Goal: Task Accomplishment & Management: Use online tool/utility

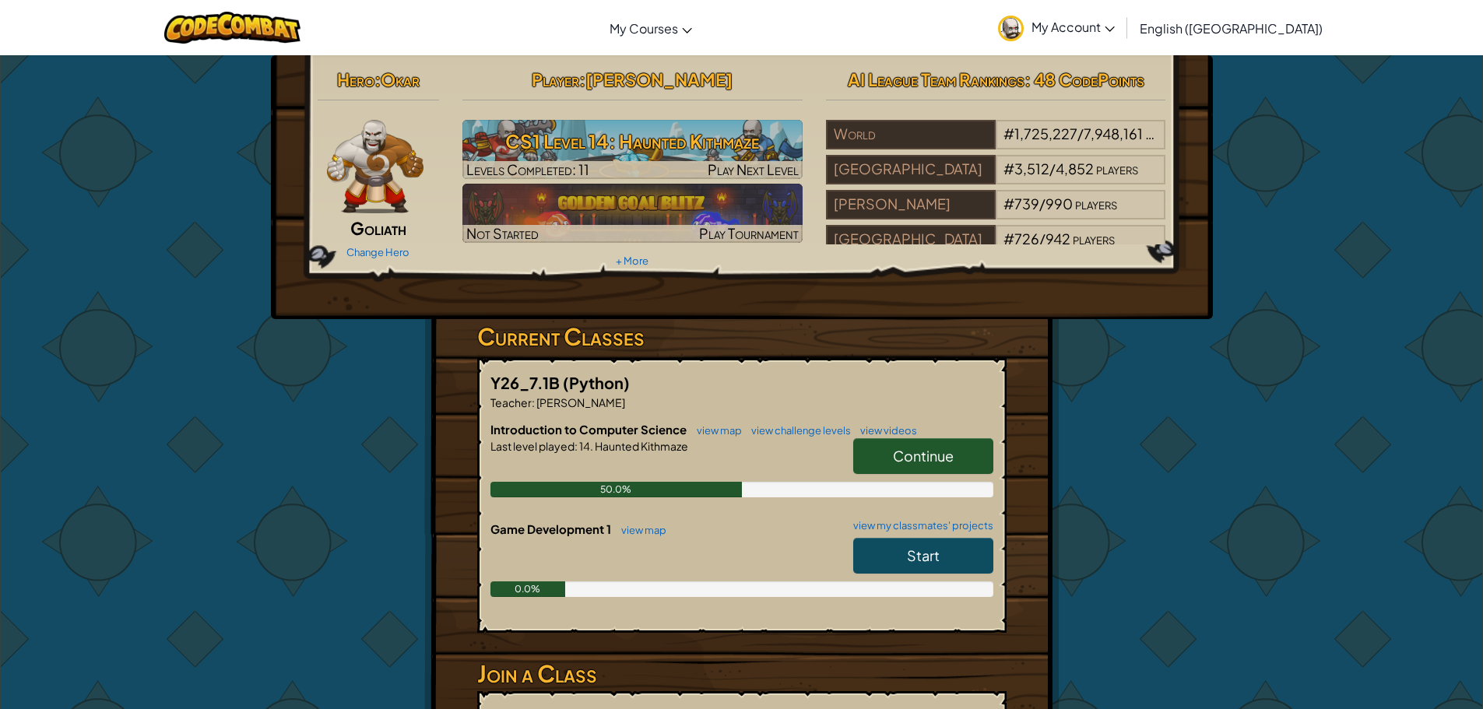
click at [885, 470] on link "Continue" at bounding box center [923, 456] width 140 height 36
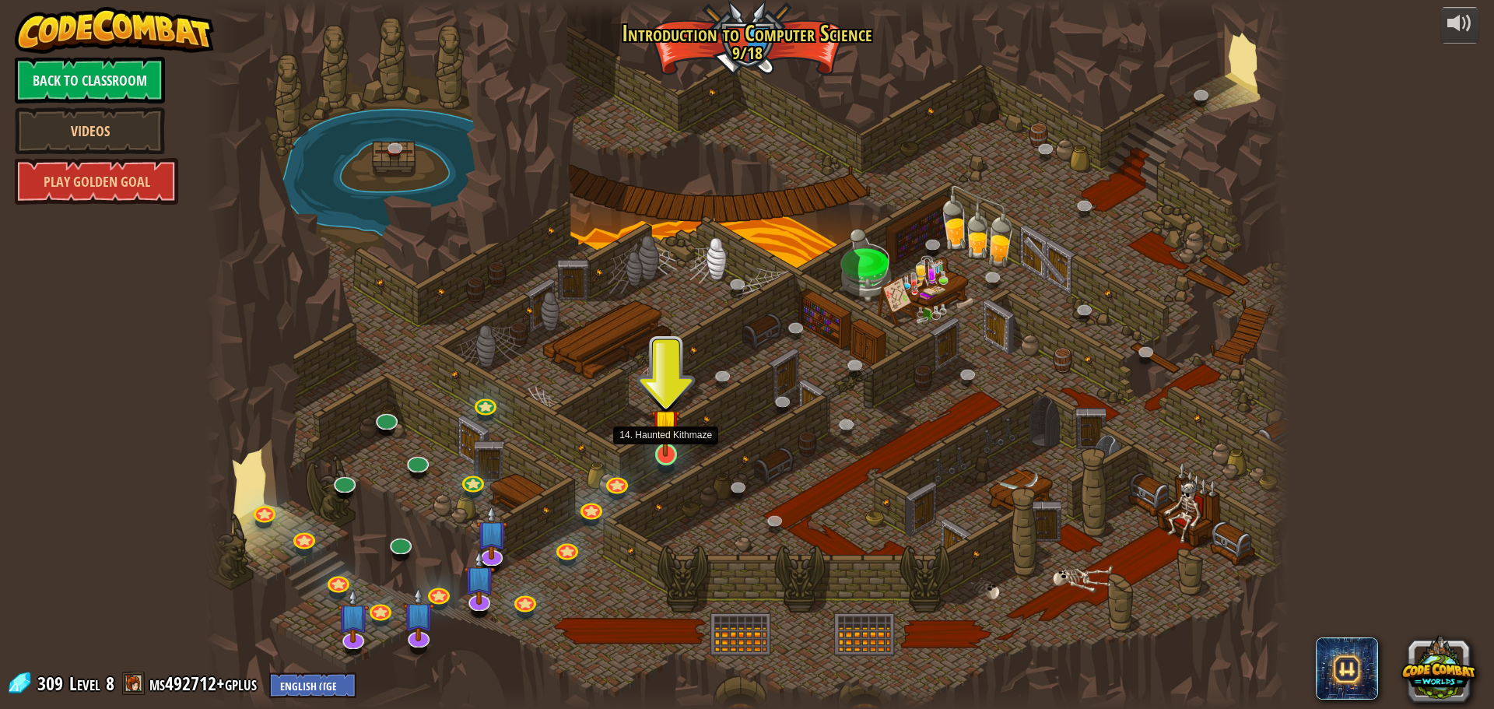
click at [671, 448] on img at bounding box center [665, 423] width 29 height 66
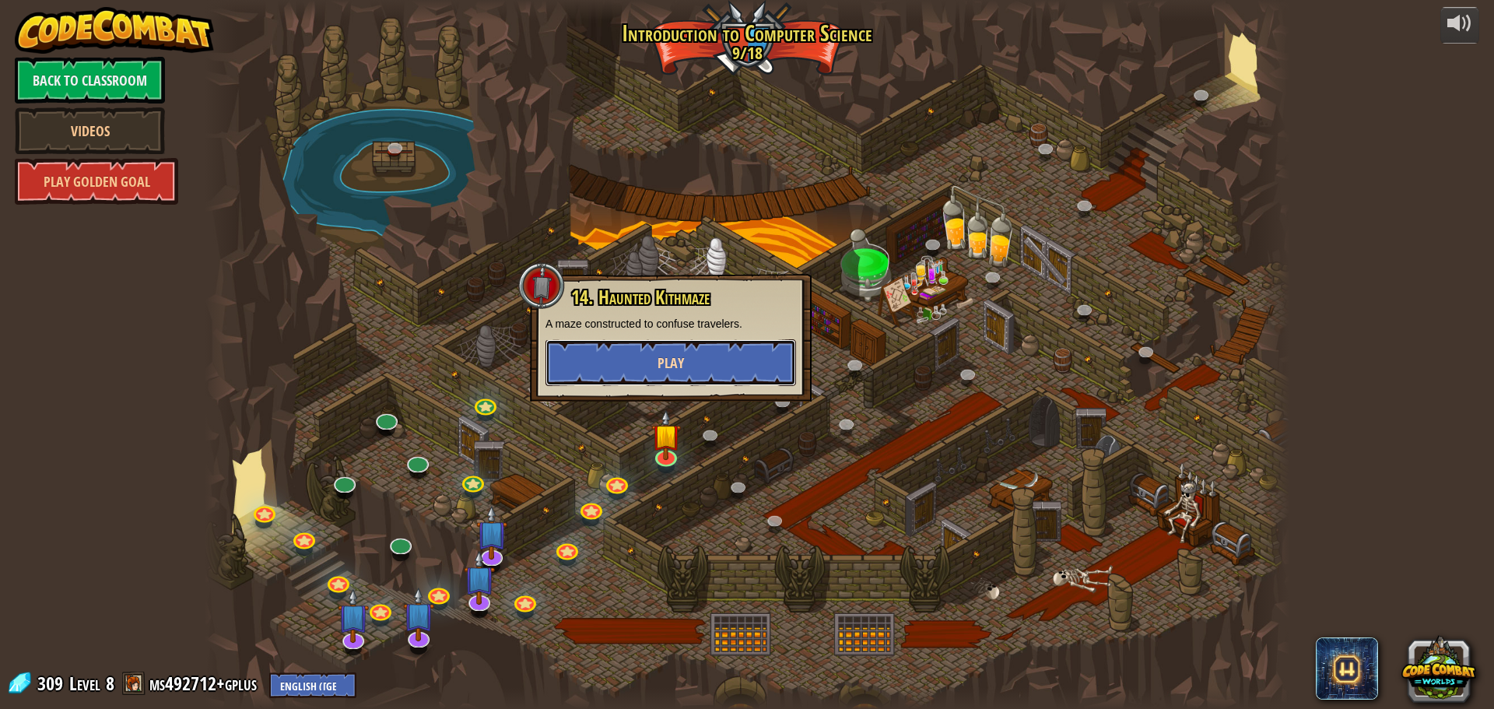
click at [664, 384] on button "Play" at bounding box center [671, 362] width 251 height 47
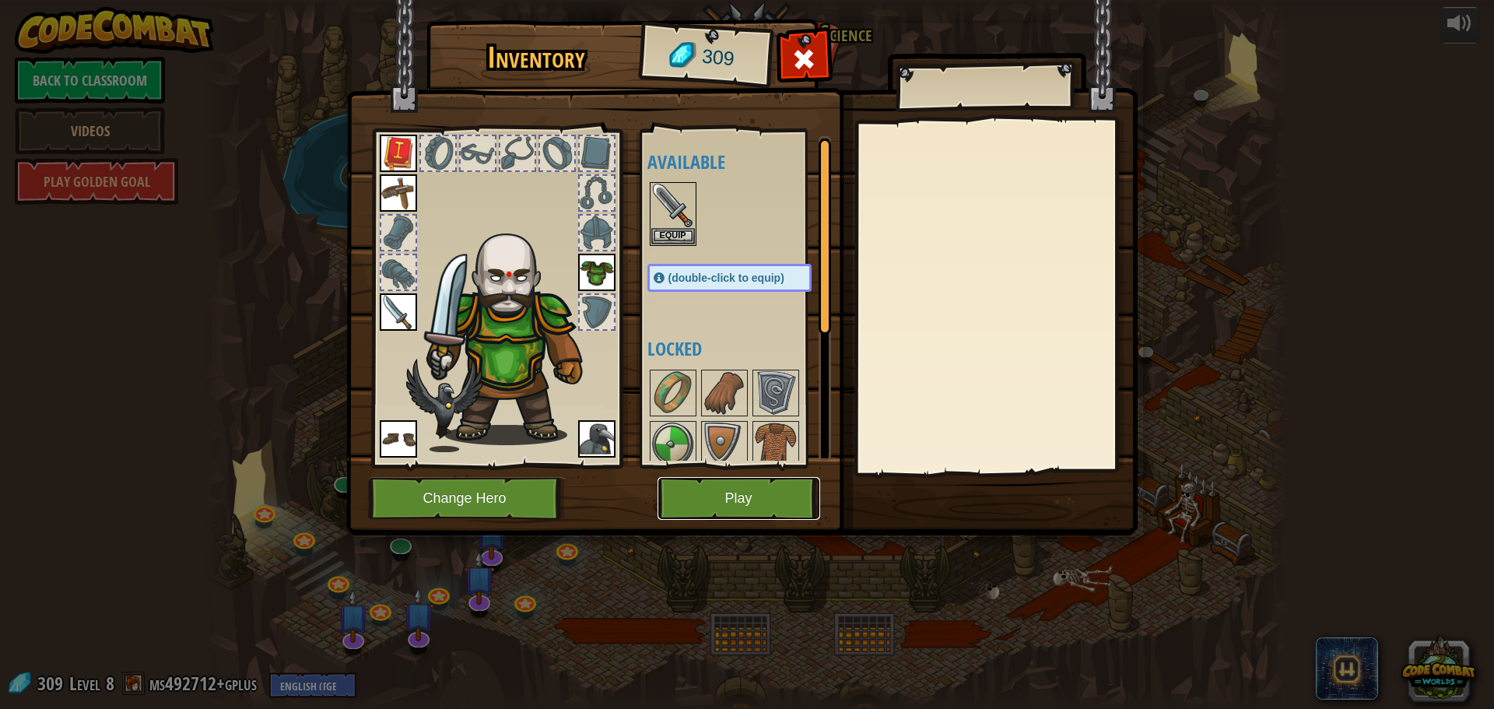
click at [728, 480] on button "Play" at bounding box center [739, 498] width 163 height 43
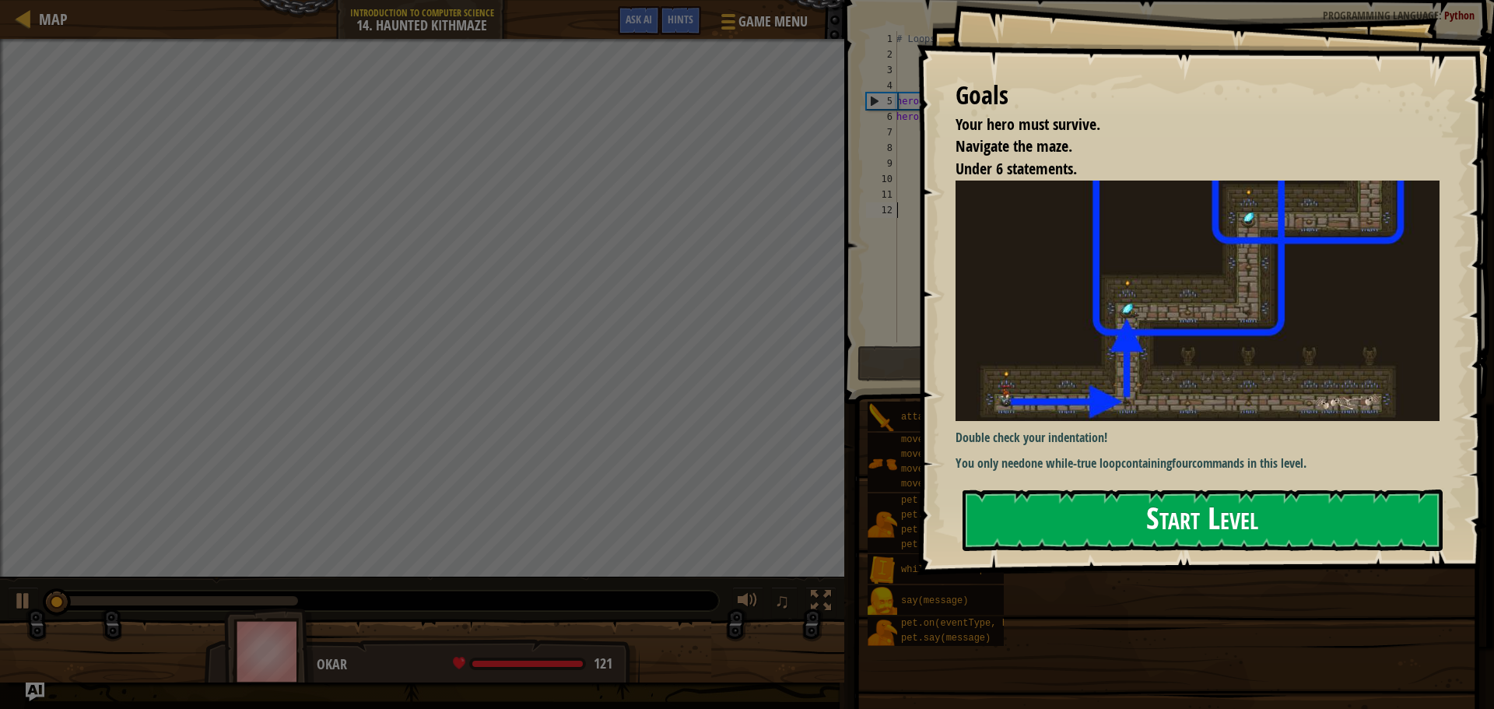
click at [1174, 525] on button "Start Level" at bounding box center [1203, 520] width 480 height 61
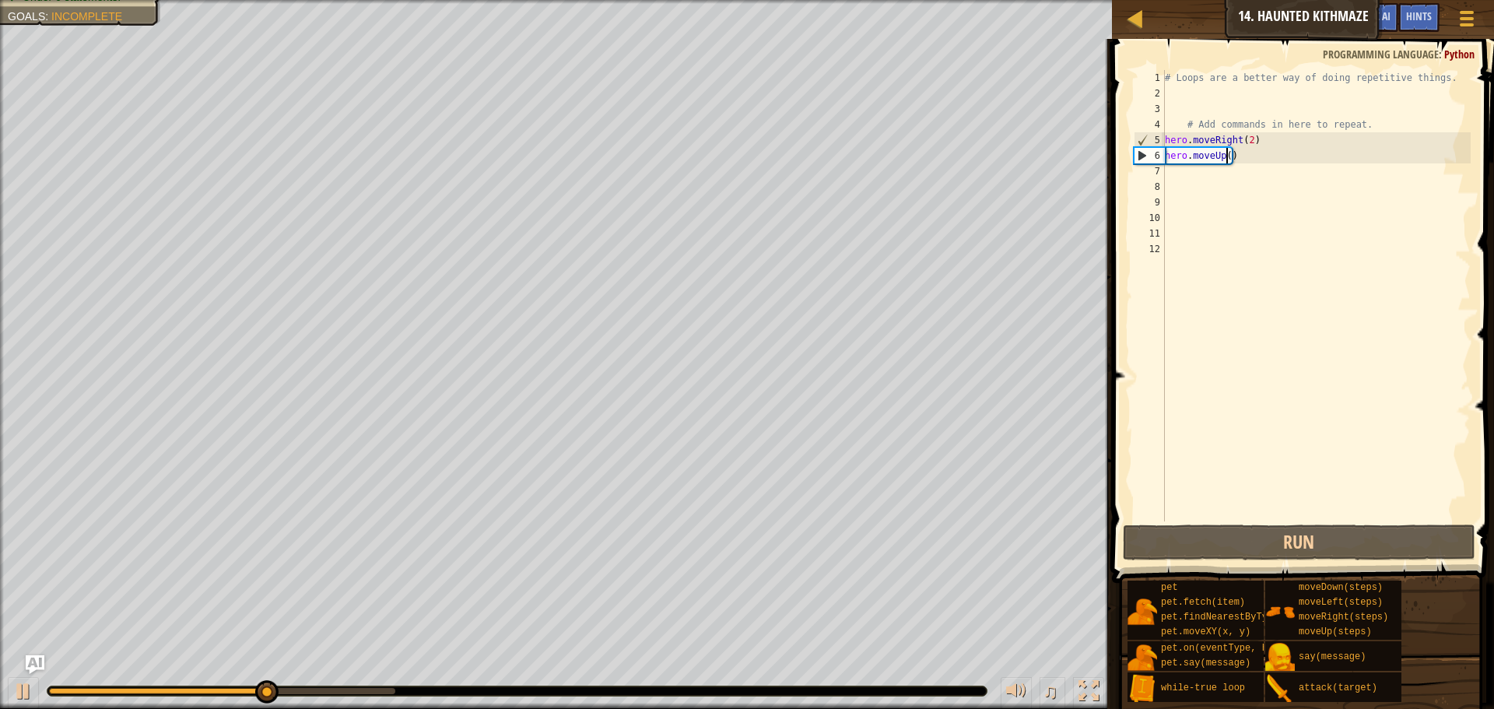
click at [1227, 160] on div "# Loops are a better way of doing repetitive things. # Add commands in here to …" at bounding box center [1316, 311] width 309 height 483
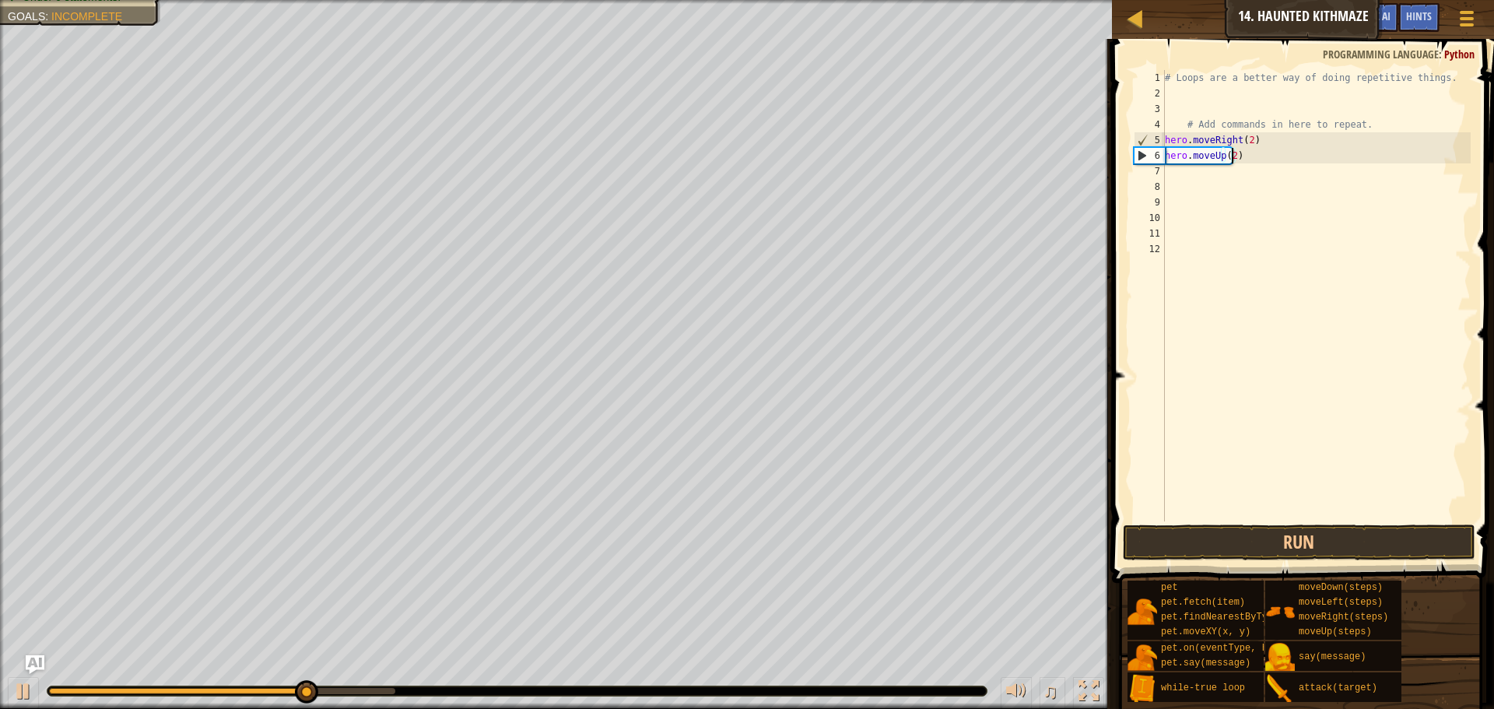
scroll to position [7, 5]
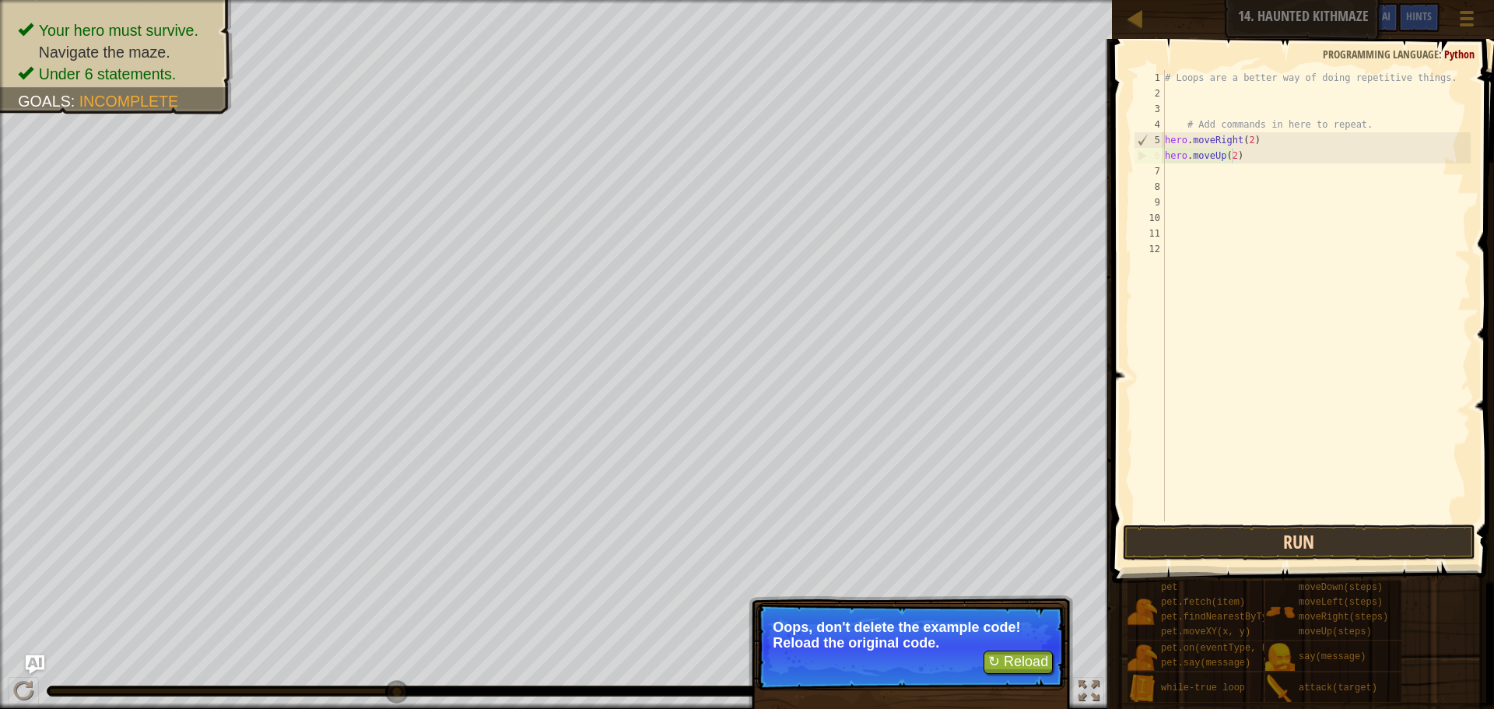
type textarea "hero.moveUp(2)"
click at [1213, 540] on button "Run" at bounding box center [1299, 543] width 353 height 36
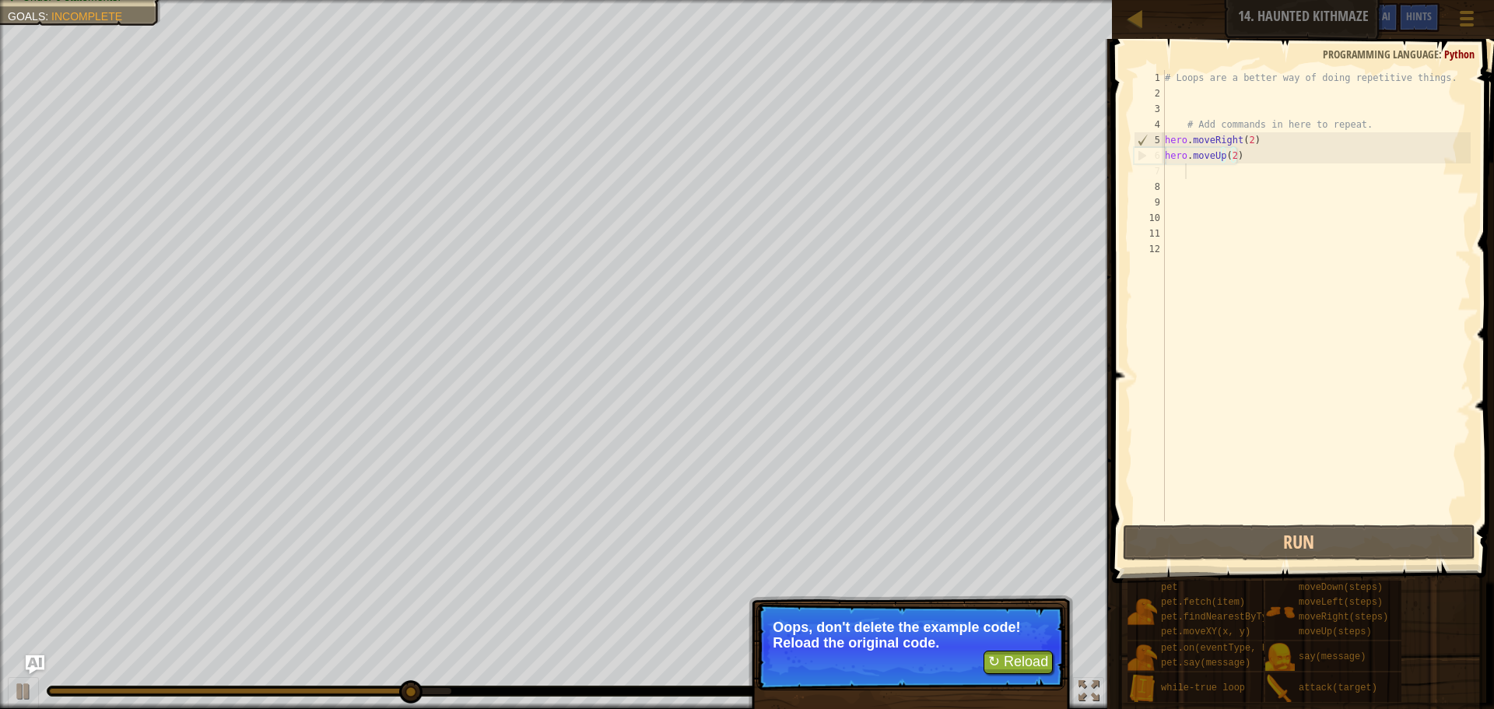
click at [1195, 173] on div "# Loops are a better way of doing repetitive things. # Add commands in here to …" at bounding box center [1316, 311] width 309 height 483
click at [1195, 183] on div "# Loops are a better way of doing repetitive things. # Add commands in here to …" at bounding box center [1316, 311] width 309 height 483
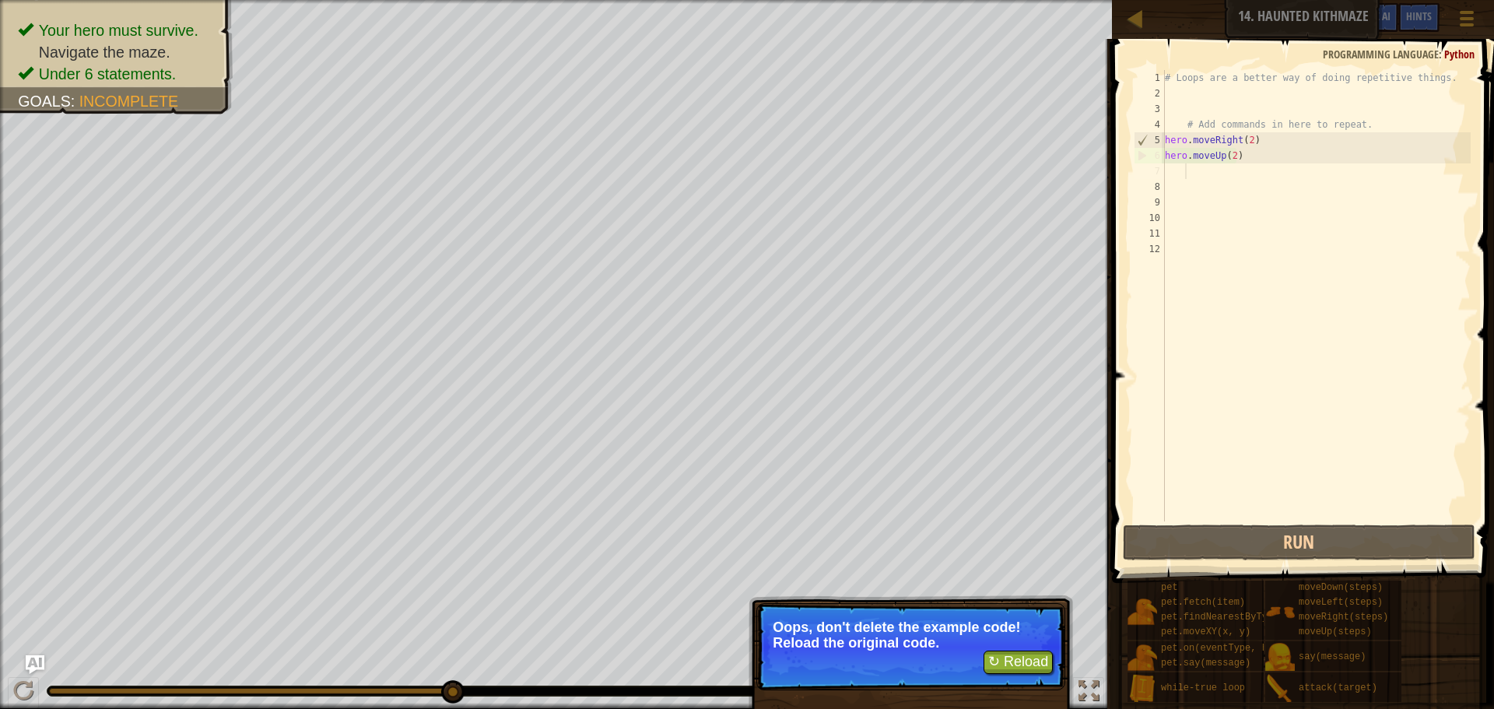
click at [1186, 172] on div "# Loops are a better way of doing repetitive things. # Add commands in here to …" at bounding box center [1316, 311] width 309 height 483
click at [1175, 194] on div "# Loops are a better way of doing repetitive things. # Add commands in here to …" at bounding box center [1316, 311] width 309 height 483
click at [1176, 175] on div "# Loops are a better way of doing repetitive things. # Add commands in here to …" at bounding box center [1316, 311] width 309 height 483
click at [1016, 662] on button "↻ Reload" at bounding box center [1018, 662] width 69 height 23
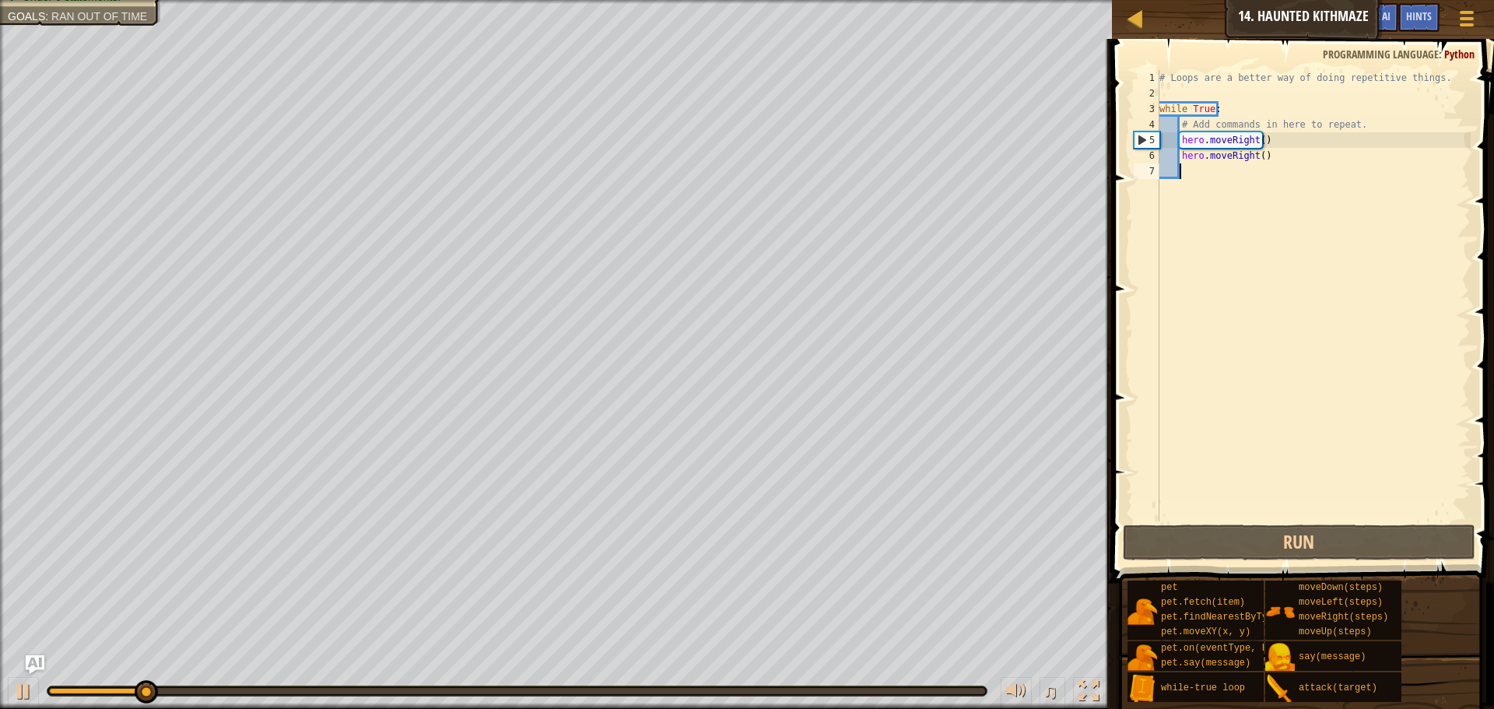
click at [1259, 146] on div "# Loops are a better way of doing repetitive things. while True : # Add command…" at bounding box center [1314, 311] width 314 height 483
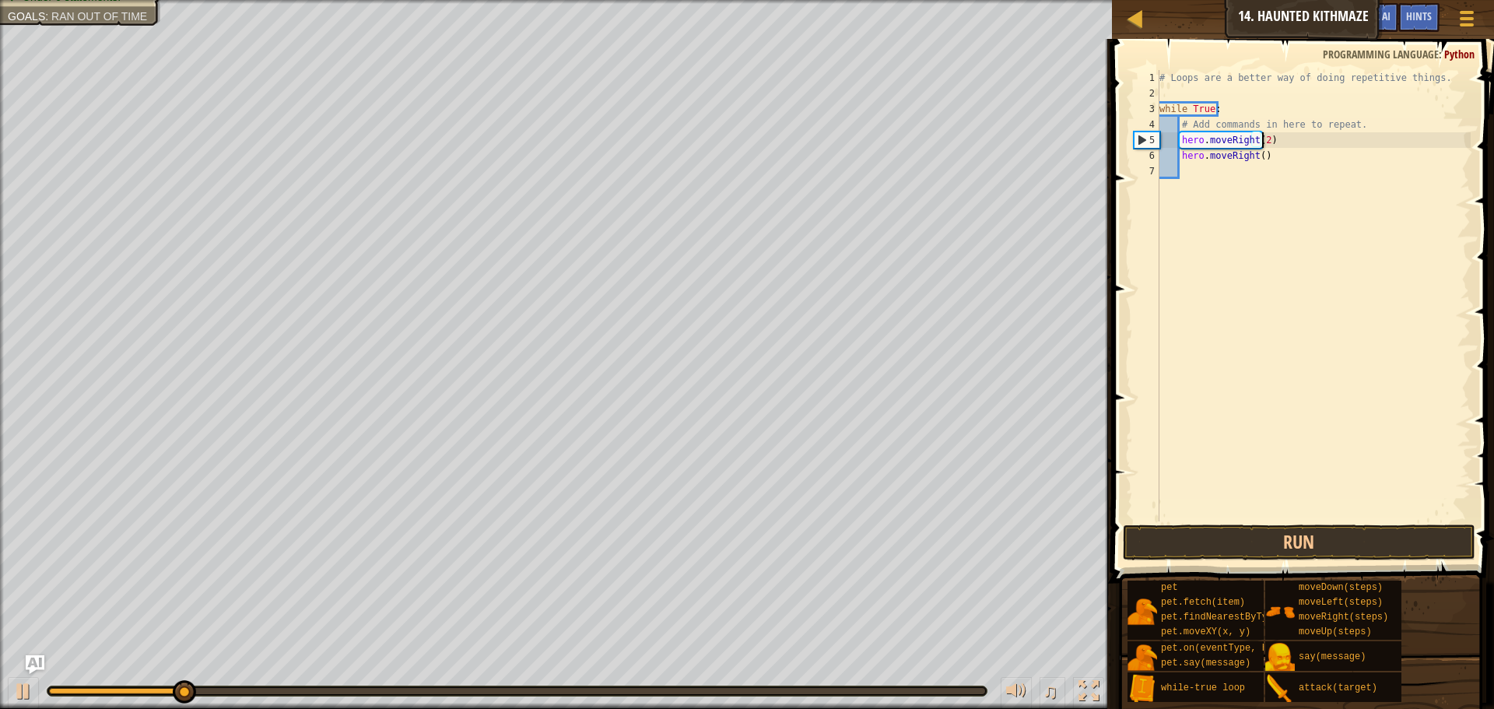
scroll to position [7, 9]
type textarea "hero.moveRight(2)"
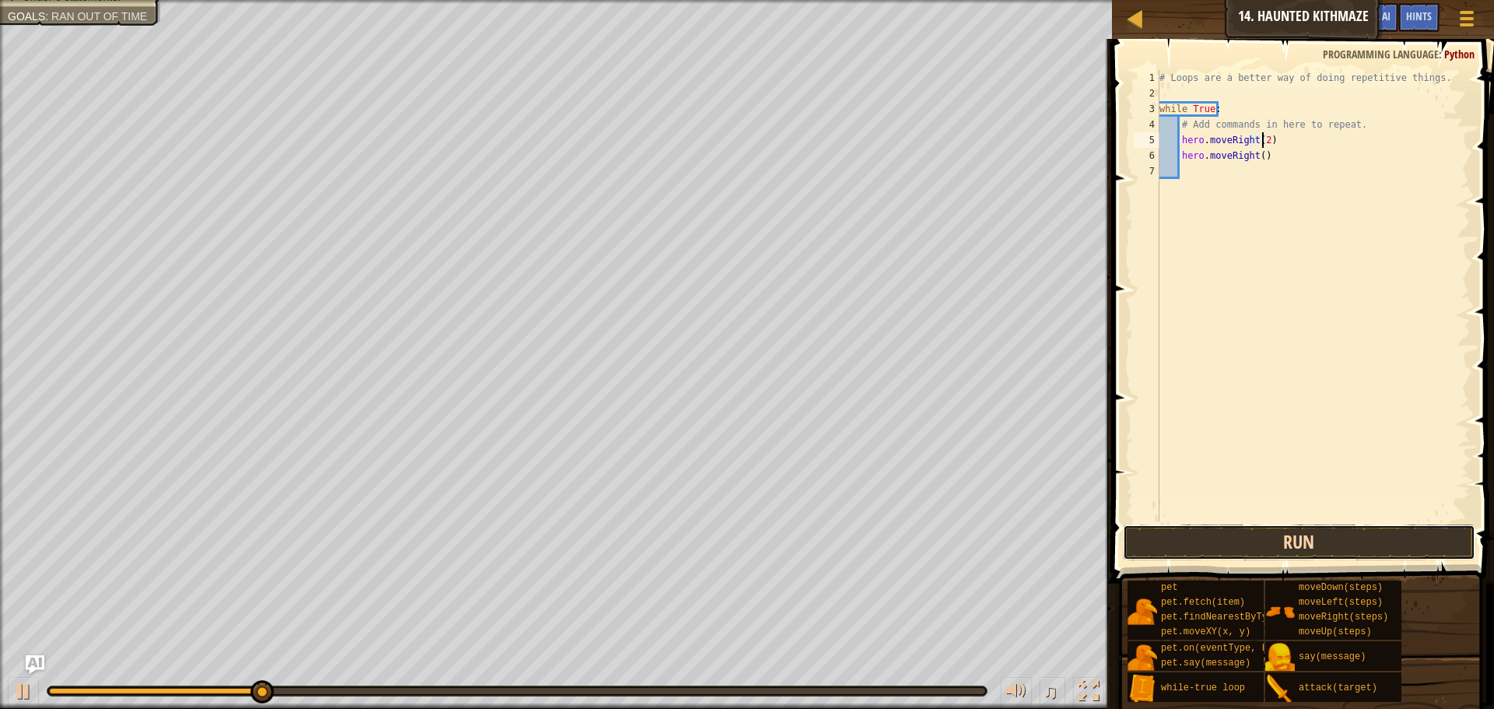
click at [1244, 534] on button "Run" at bounding box center [1299, 543] width 353 height 36
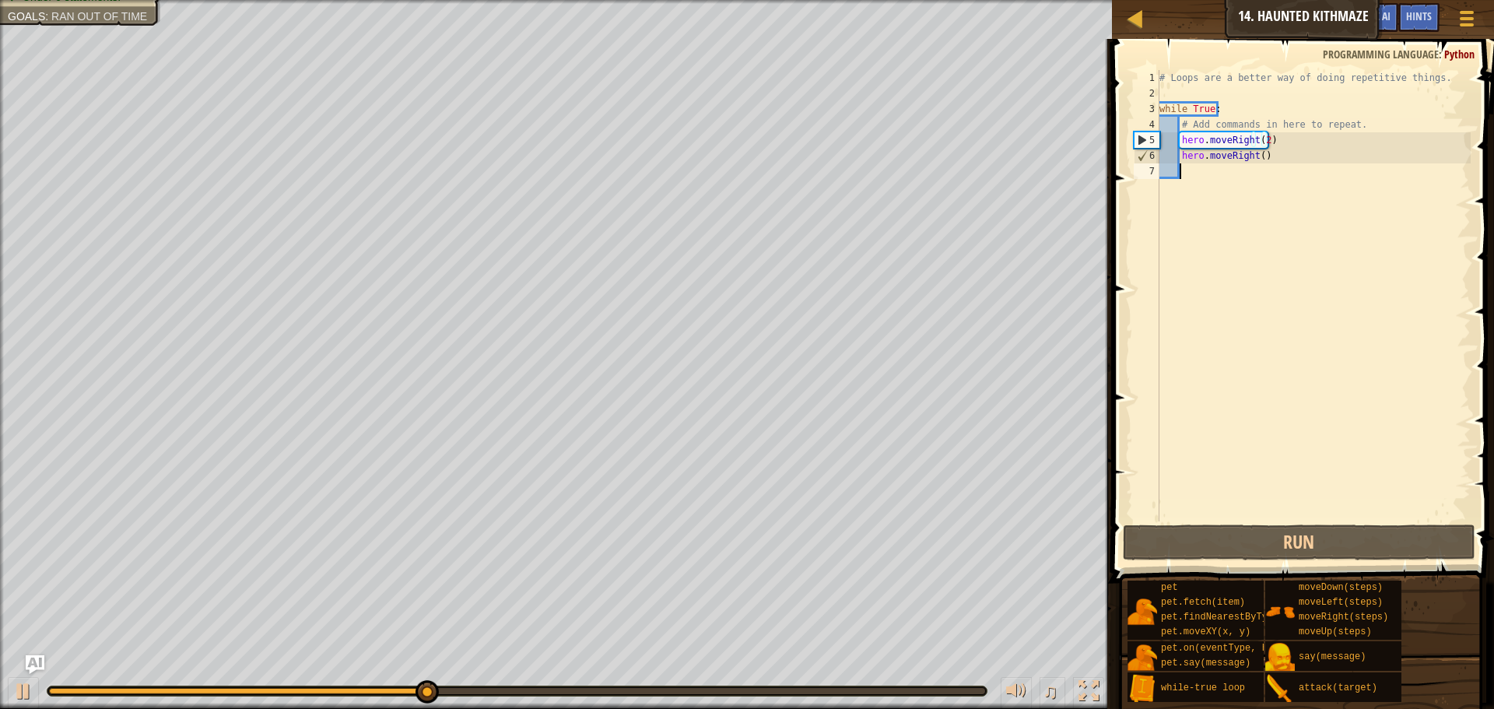
click at [1174, 184] on div "# Loops are a better way of doing repetitive things. while True : # Add command…" at bounding box center [1314, 311] width 314 height 483
click at [1183, 164] on div "# Loops are a better way of doing repetitive things. while True : # Add command…" at bounding box center [1314, 311] width 314 height 483
type textarea "l"
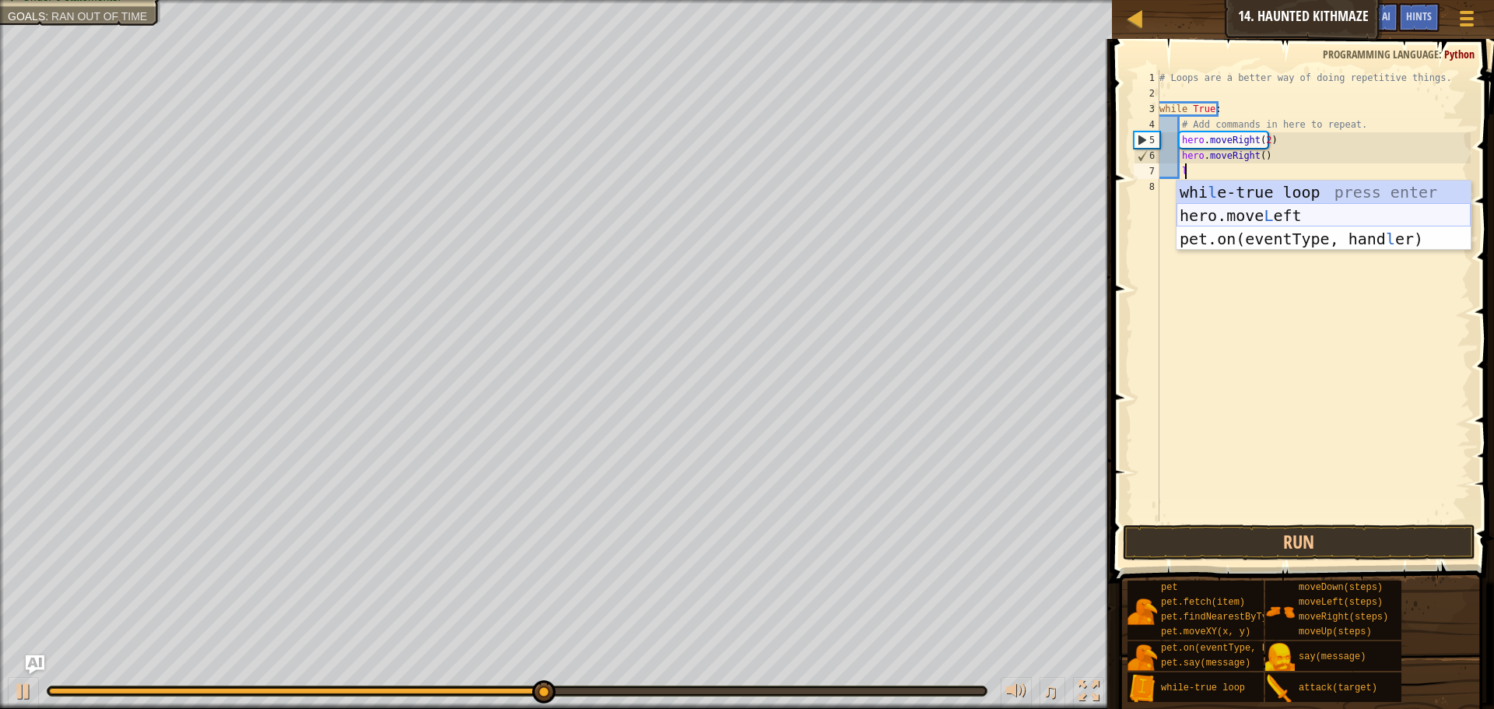
click at [1204, 216] on div "whi l e-true loop press enter hero.move L eft press enter pet.on(eventType, han…" at bounding box center [1324, 239] width 294 height 117
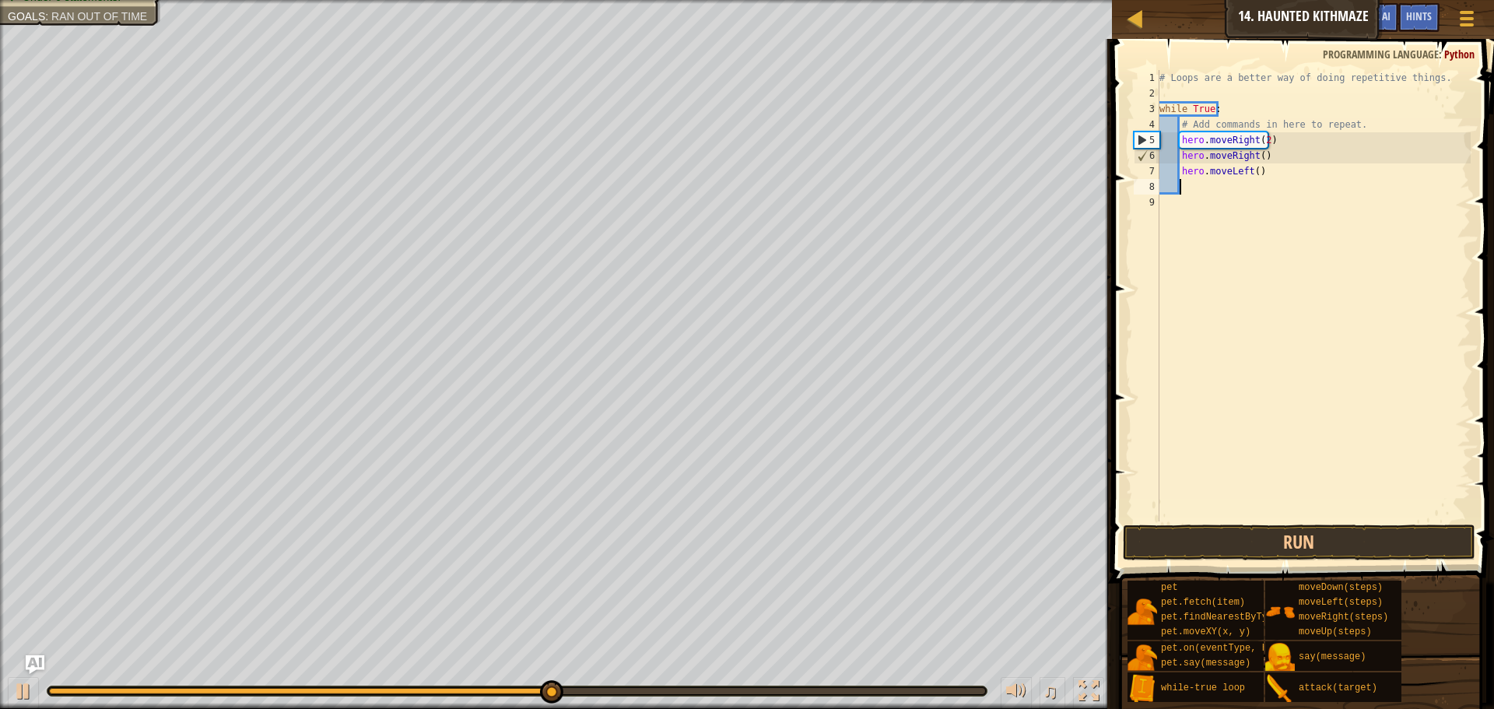
scroll to position [7, 1]
drag, startPoint x: 1206, startPoint y: 532, endPoint x: 1199, endPoint y: 542, distance: 11.9
click at [1203, 536] on button "Run" at bounding box center [1299, 543] width 353 height 36
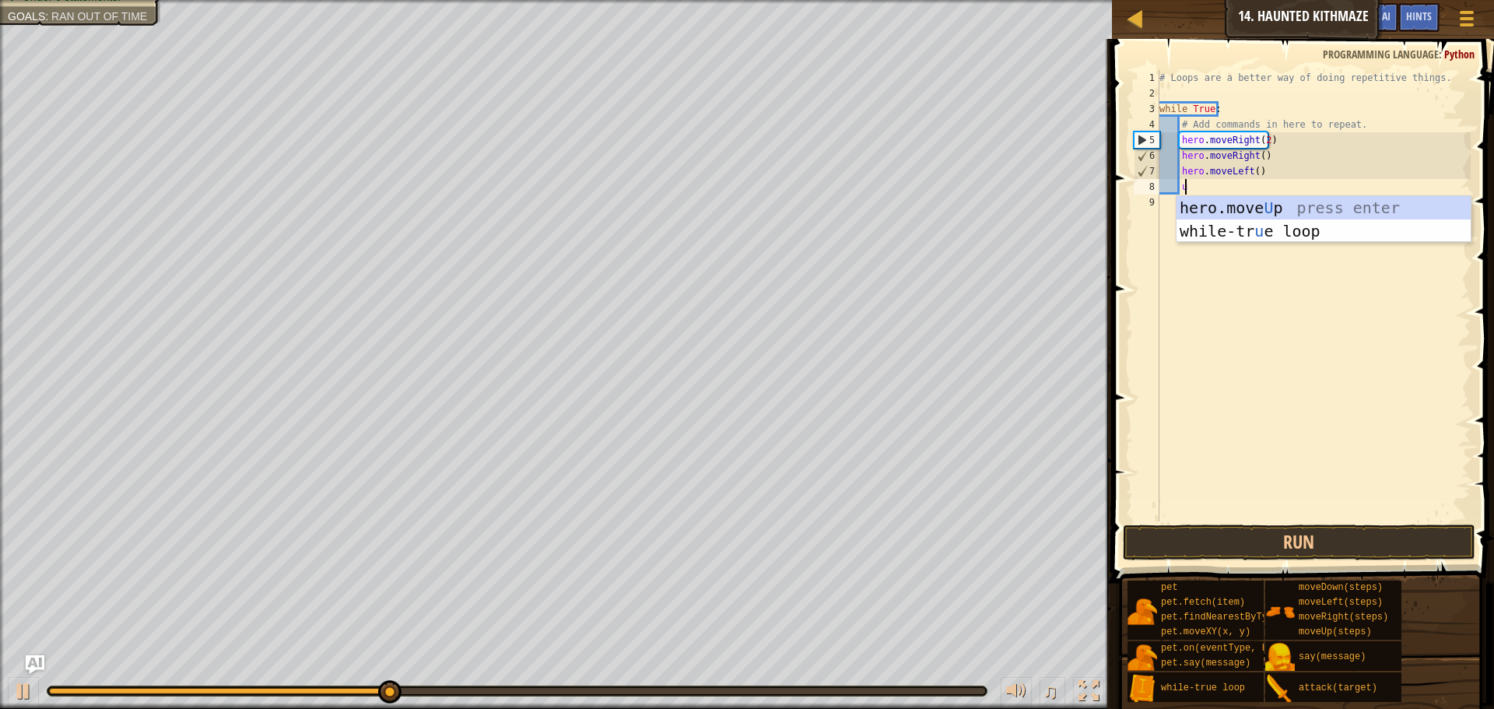
scroll to position [7, 2]
type textarea "up"
click at [1246, 203] on div "hero.move Up press enter while-tr u e loo p press enter" at bounding box center [1324, 242] width 294 height 93
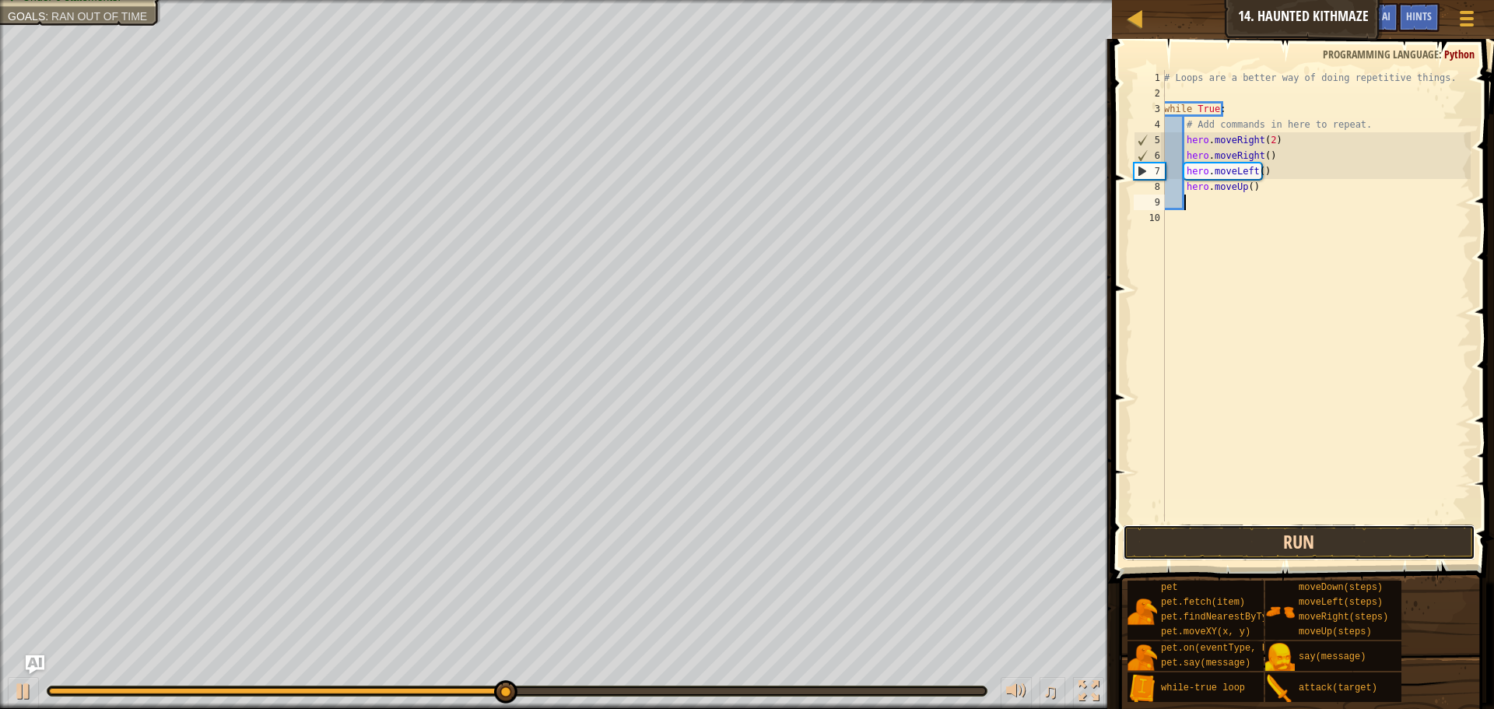
click at [1247, 549] on button "Run" at bounding box center [1299, 543] width 353 height 36
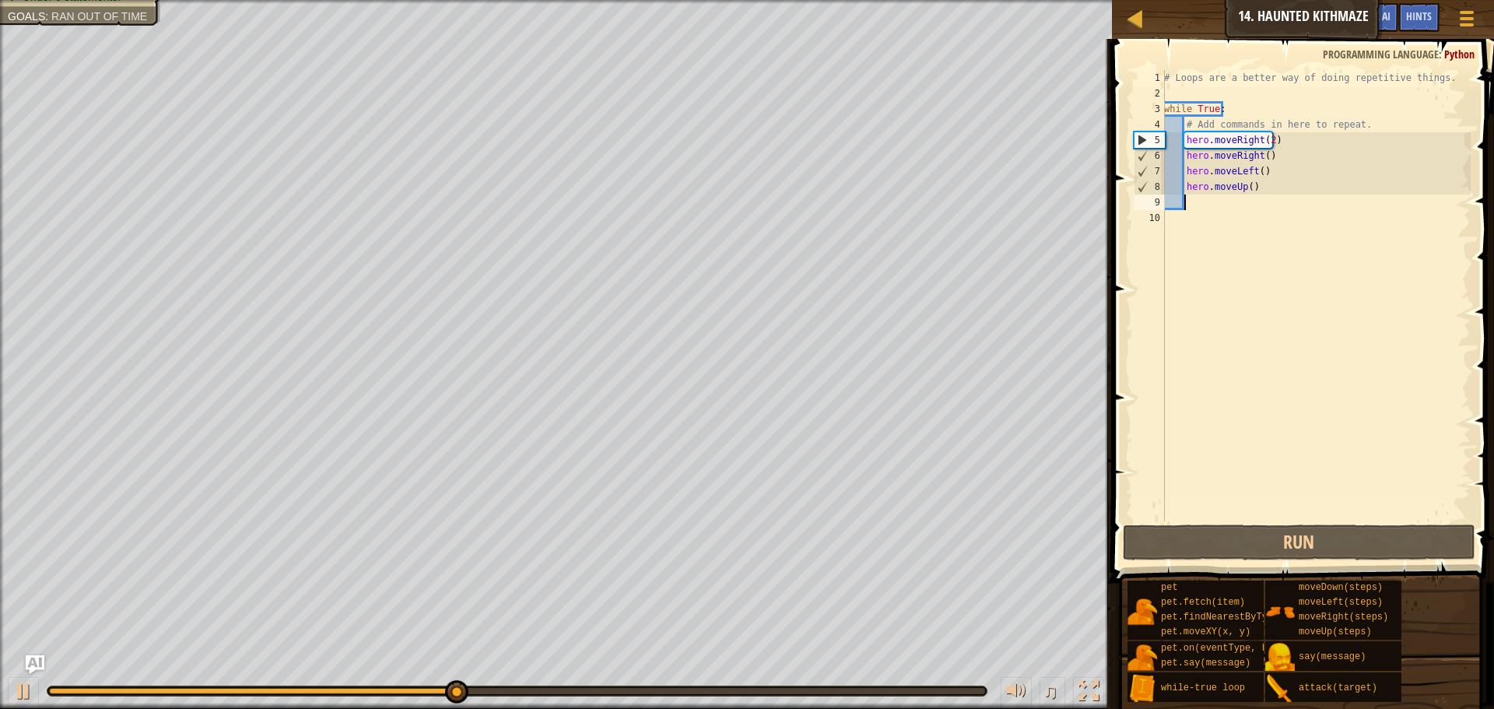
click at [1195, 205] on div "# Loops are a better way of doing repetitive things. while True : # Add command…" at bounding box center [1316, 311] width 310 height 483
click at [1242, 184] on div "# Loops are a better way of doing repetitive things. while True : # Add command…" at bounding box center [1316, 311] width 310 height 483
click at [1243, 186] on div "# Loops are a better way of doing repetitive things. while True : # Add command…" at bounding box center [1316, 295] width 310 height 451
click at [1246, 194] on div "# Loops are a better way of doing repetitive things. while True : # Add command…" at bounding box center [1316, 311] width 310 height 483
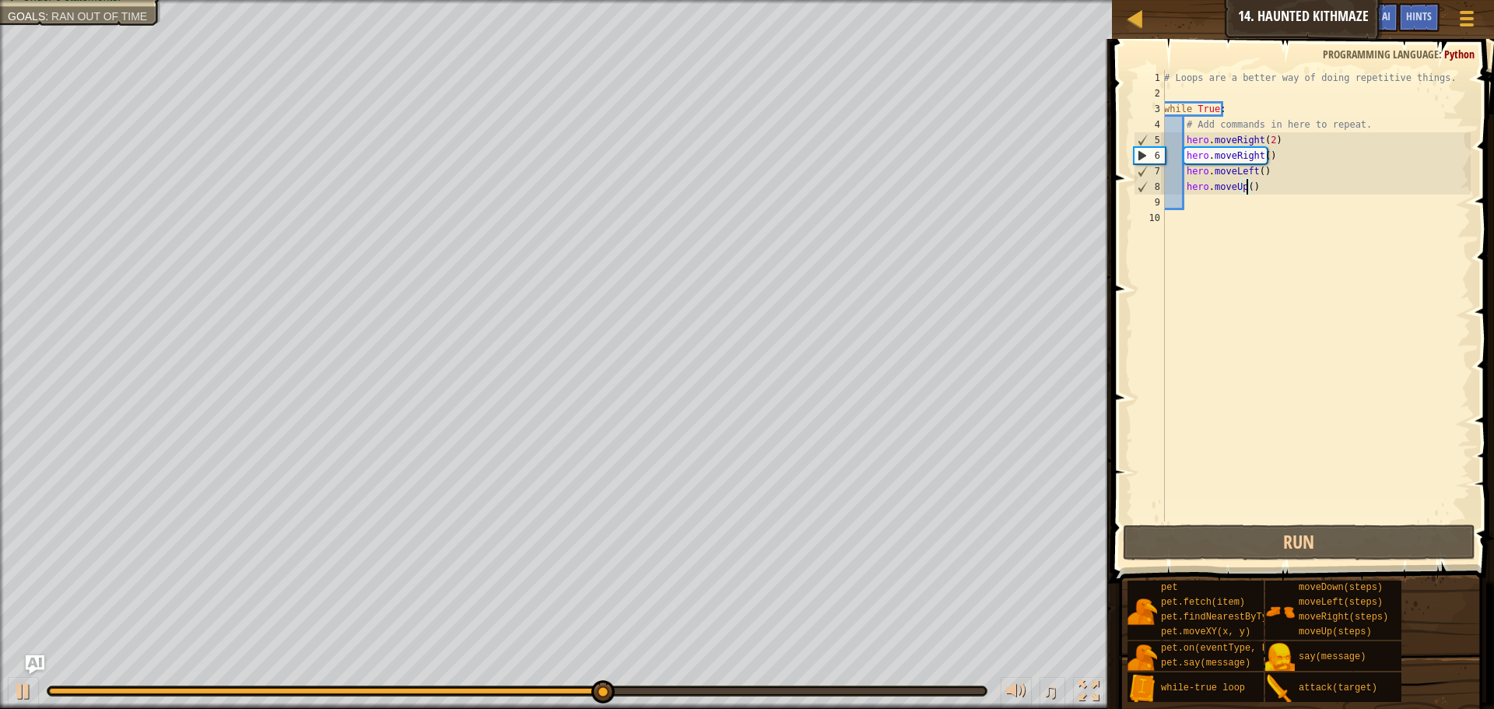
scroll to position [7, 7]
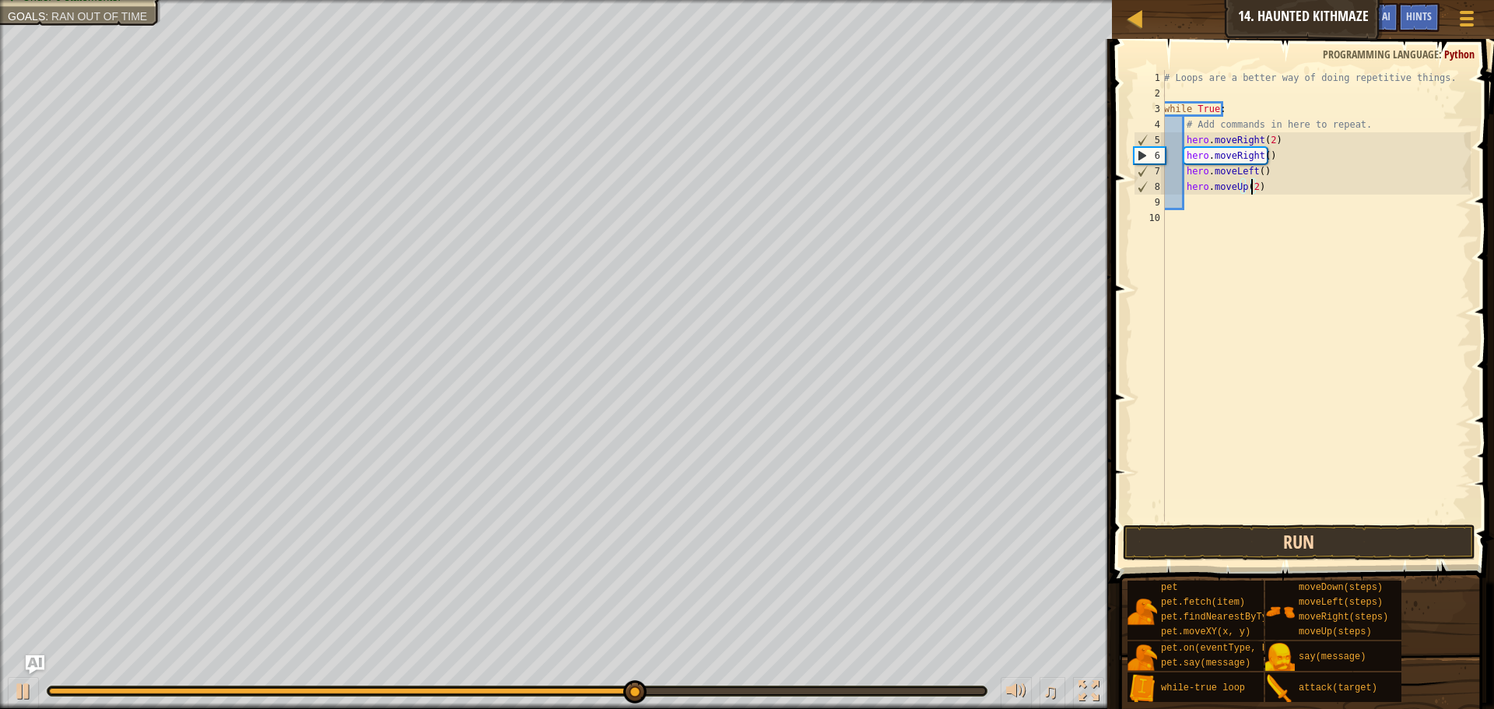
type textarea "hero.moveUp(2)"
click at [1280, 536] on button "Run" at bounding box center [1299, 543] width 353 height 36
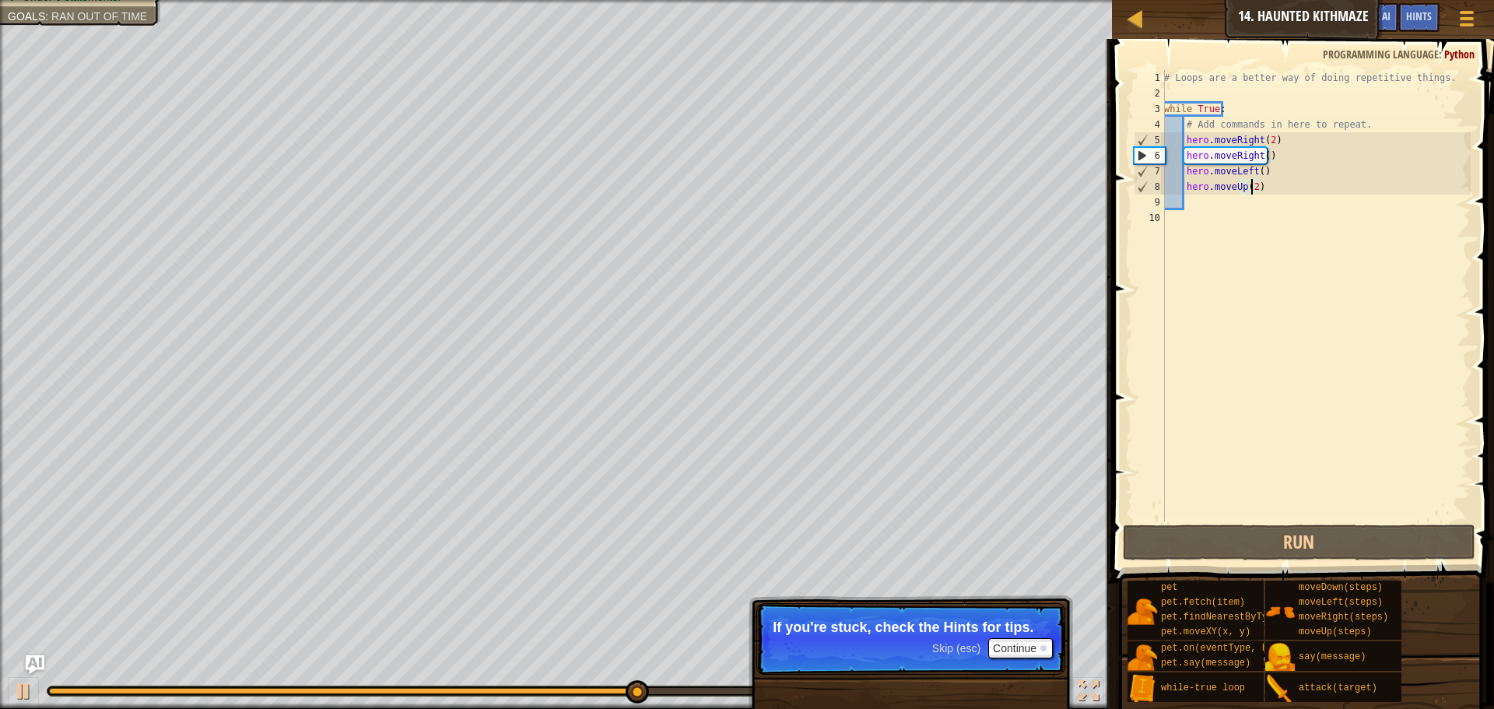
click at [1229, 205] on div "# Loops are a better way of doing repetitive things. while True : # Add command…" at bounding box center [1316, 311] width 310 height 483
type textarea "h"
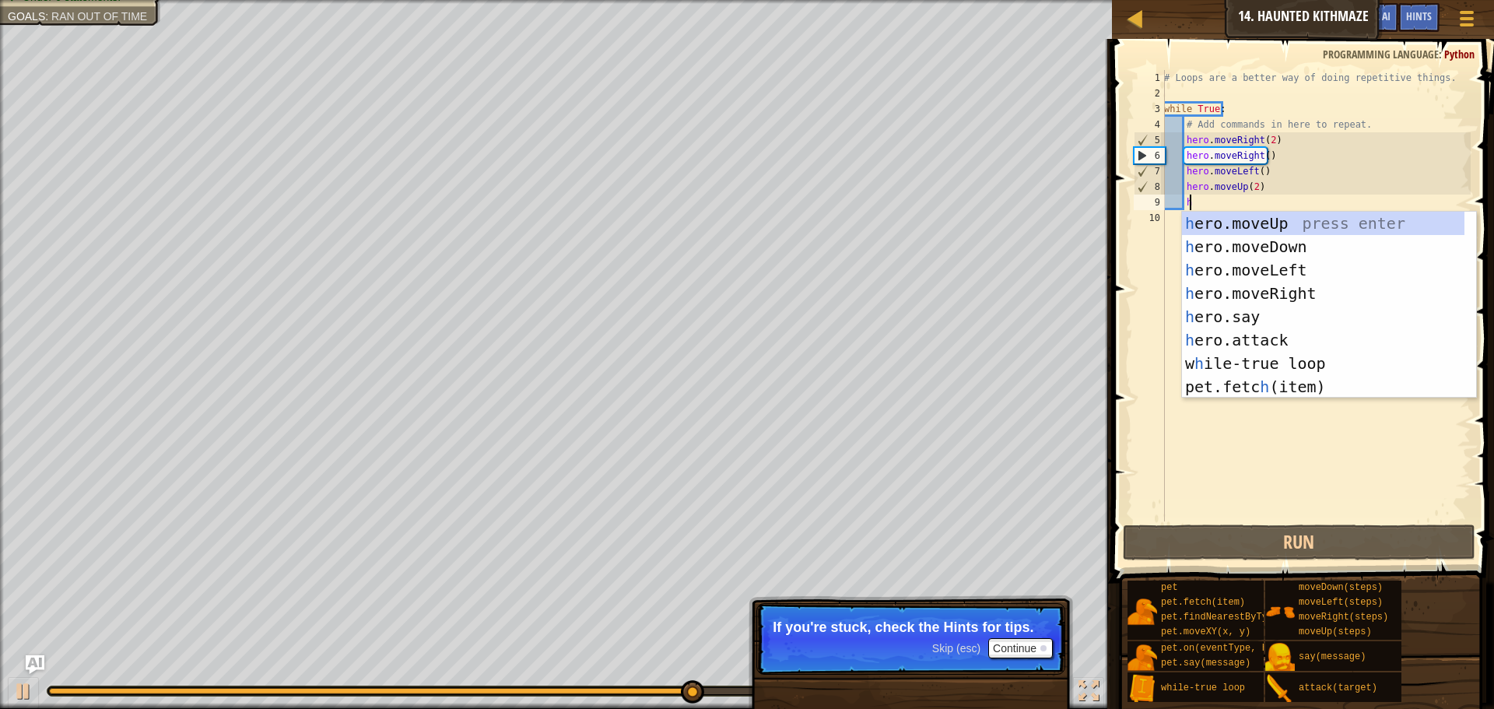
scroll to position [7, 2]
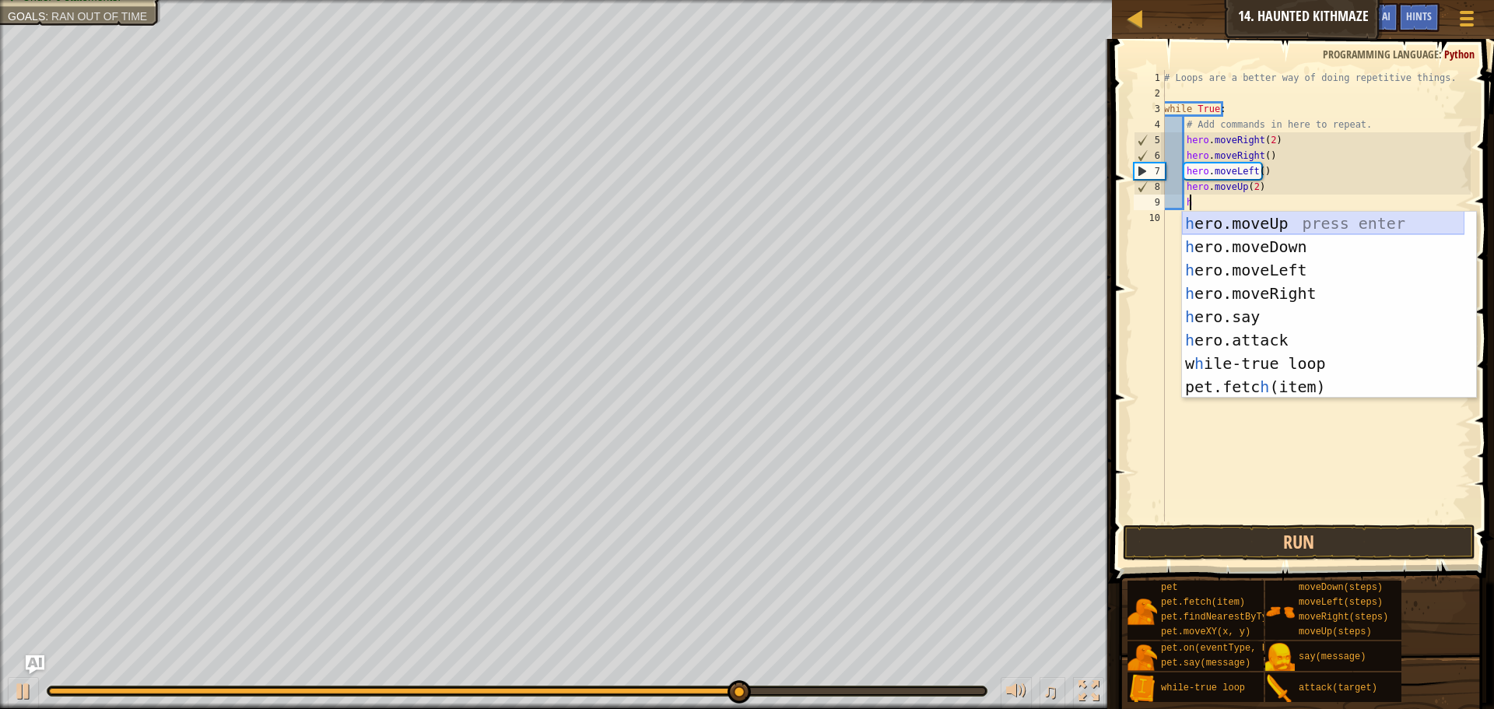
click at [1244, 223] on div "h ero.moveUp press enter h ero.moveDown press enter h ero.moveLeft press enter …" at bounding box center [1323, 328] width 283 height 233
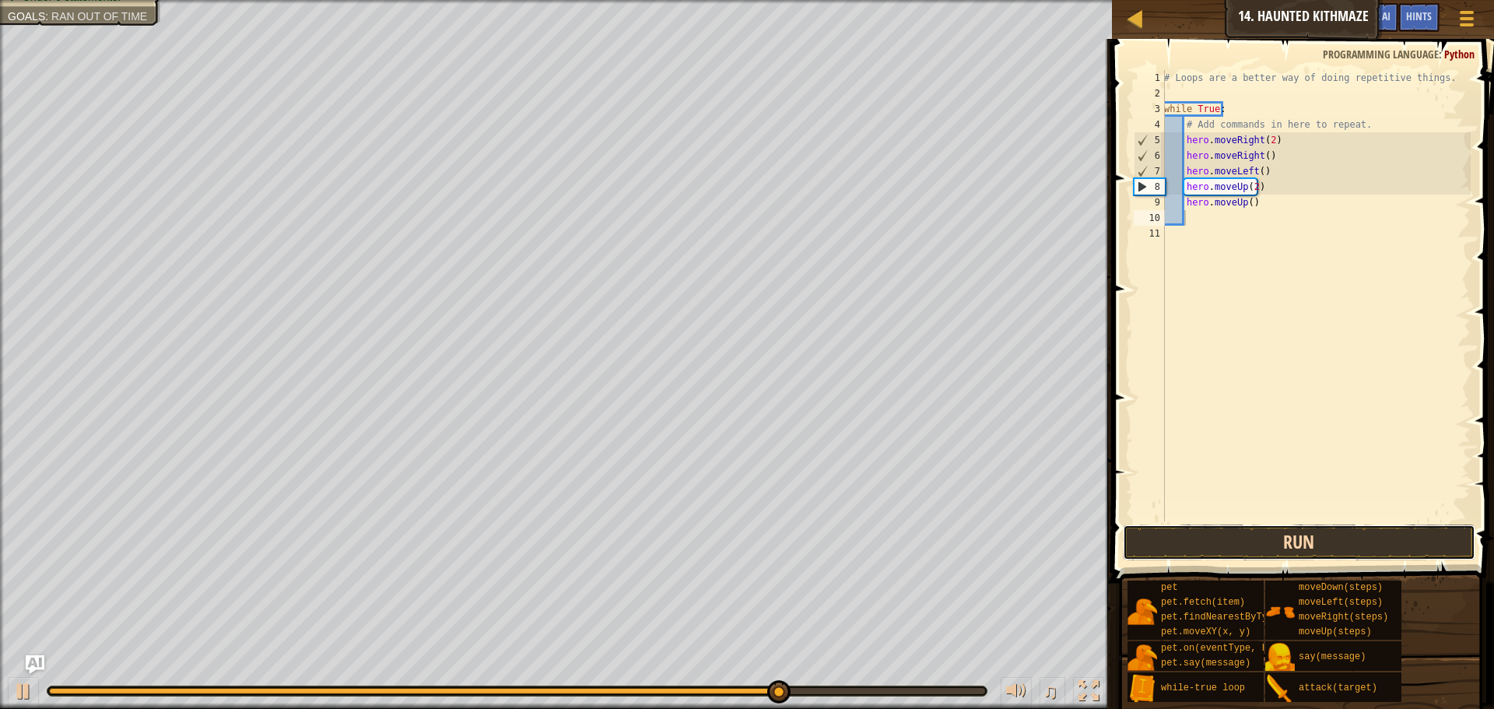
click at [1270, 538] on button "Run" at bounding box center [1299, 543] width 353 height 36
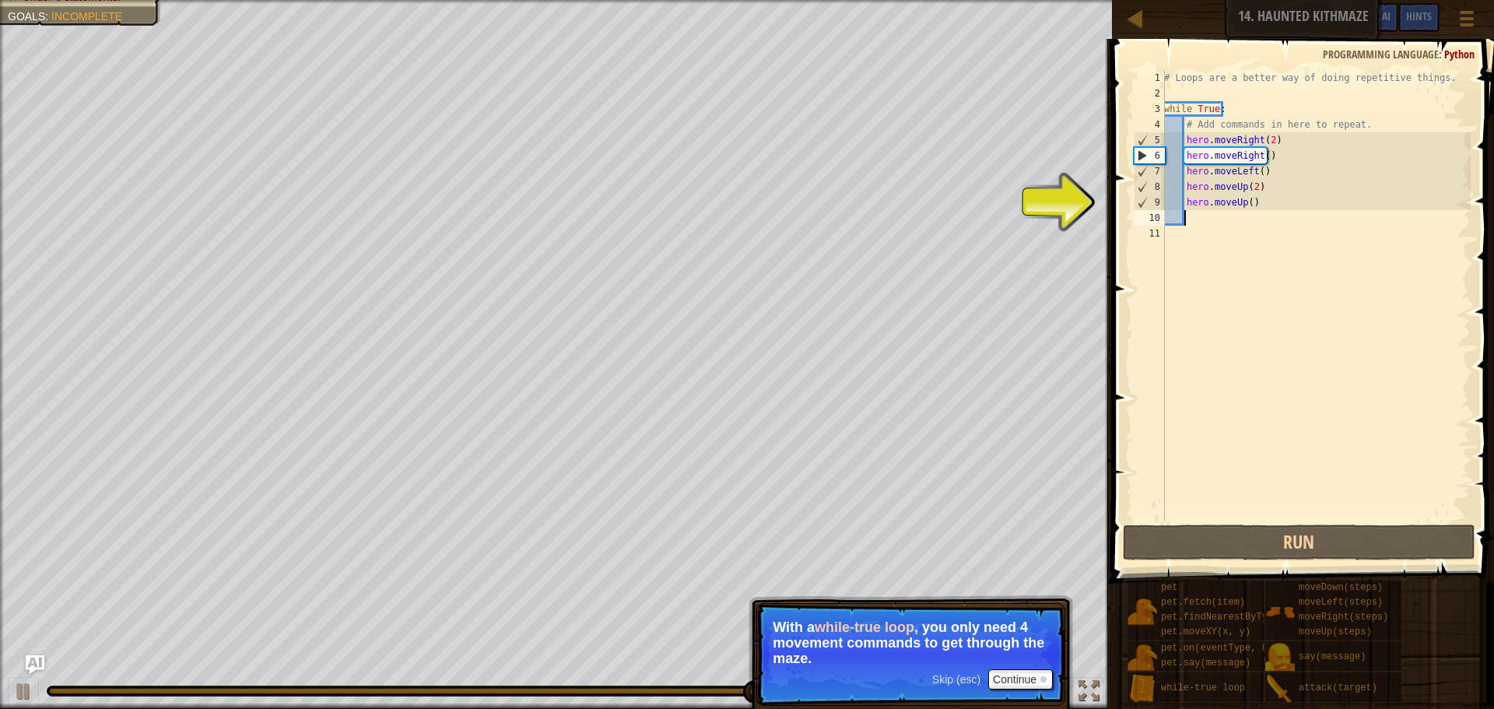
click at [1248, 205] on div "# Loops are a better way of doing repetitive things. while True : # Add command…" at bounding box center [1316, 311] width 310 height 483
type textarea "hero.moveUp()"
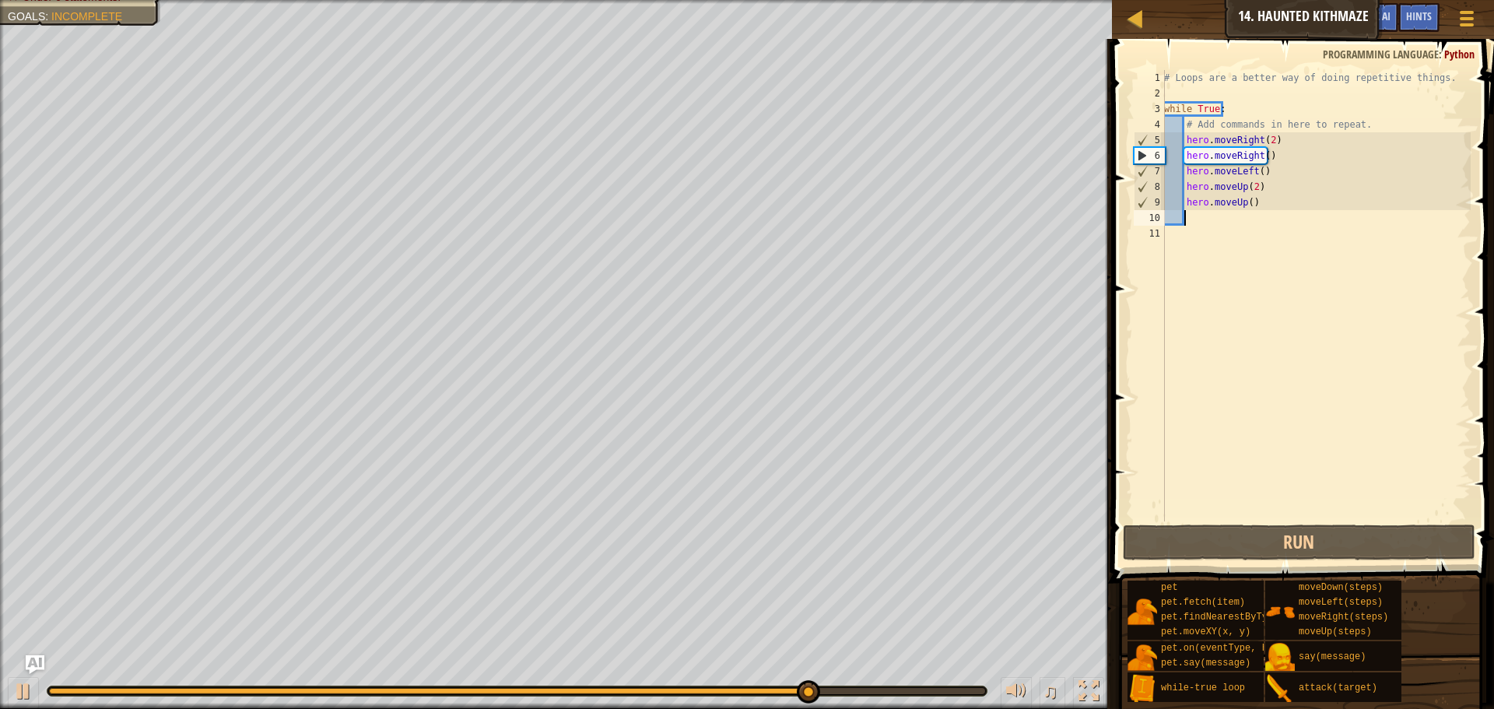
click at [1280, 219] on div "# Loops are a better way of doing repetitive things. while True : # Add command…" at bounding box center [1316, 311] width 310 height 483
click at [1271, 199] on div "# Loops are a better way of doing repetitive things. while True : # Add command…" at bounding box center [1316, 311] width 310 height 483
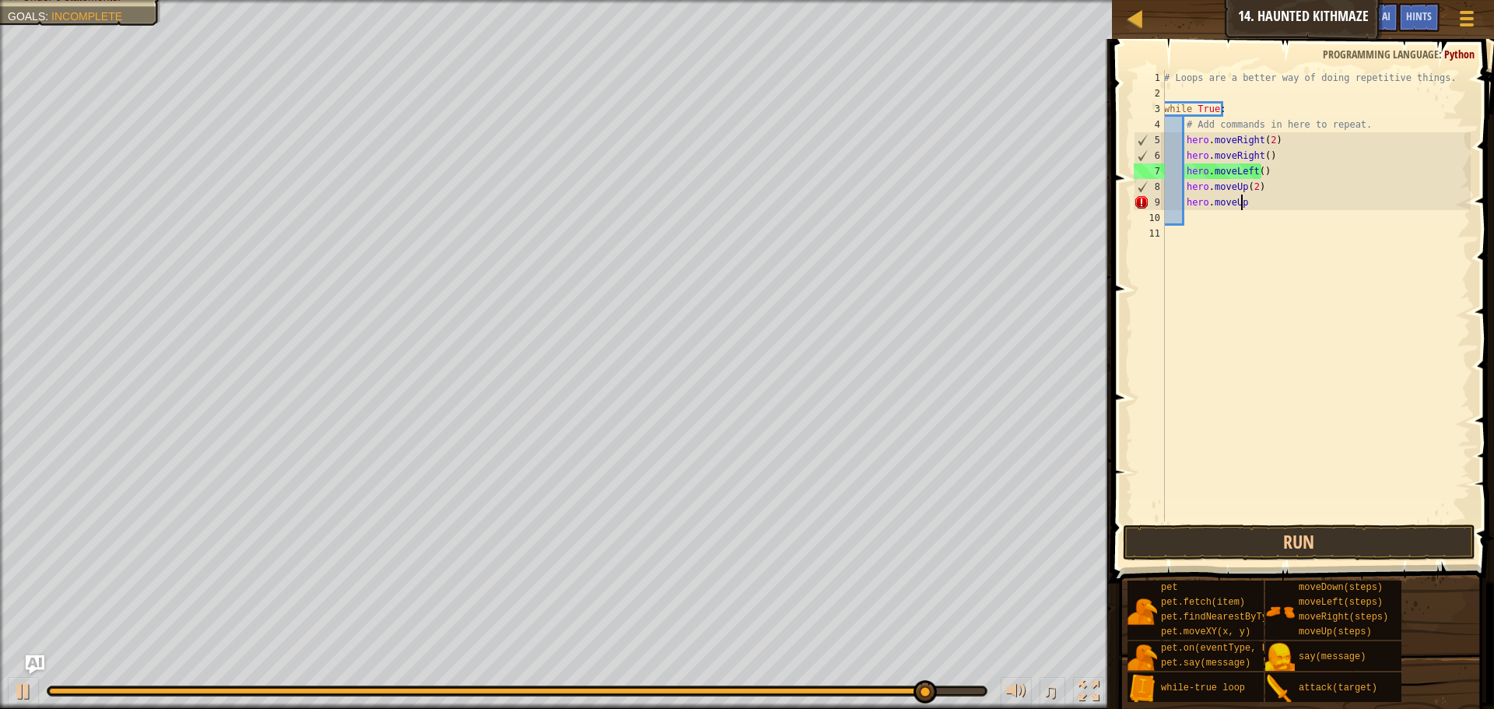
scroll to position [7, 5]
type textarea "h"
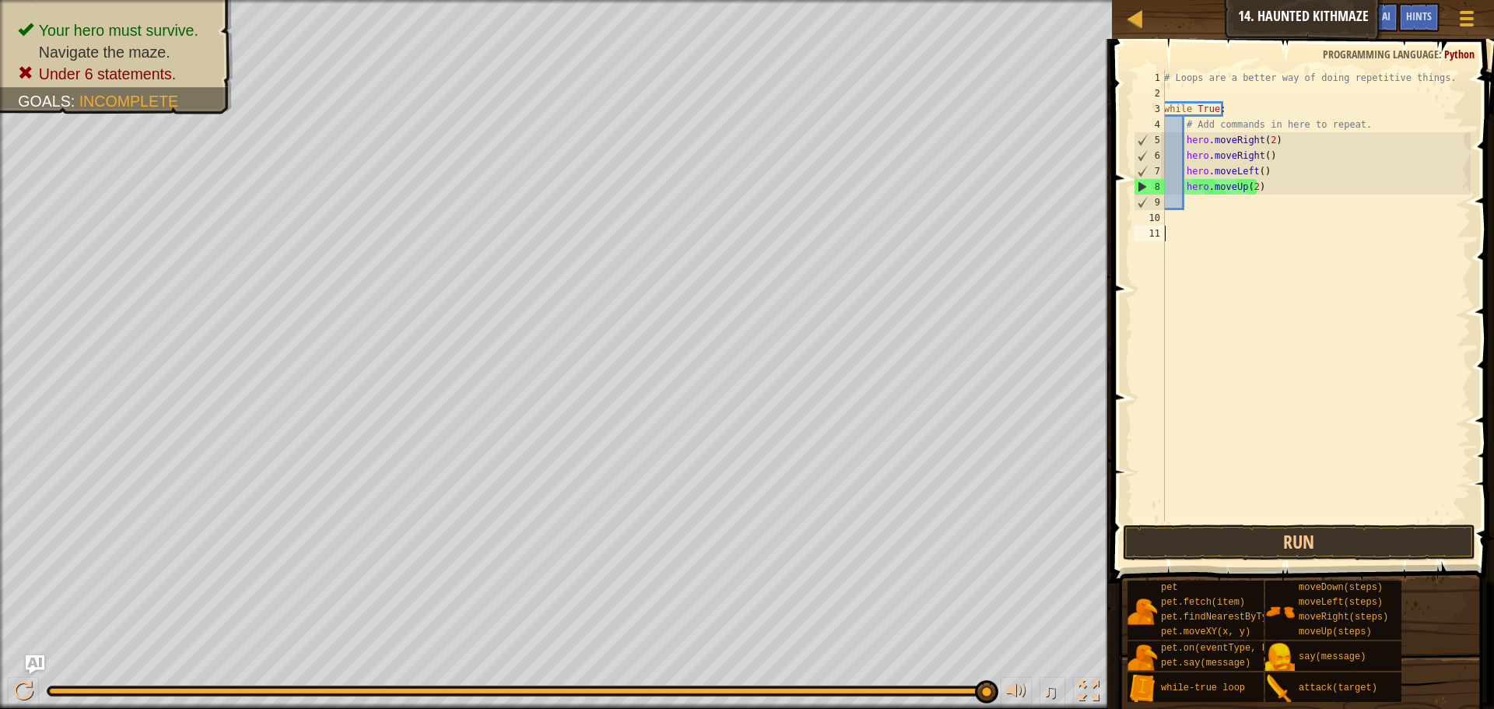
click at [1262, 238] on div "# Loops are a better way of doing repetitive things. while True : # Add command…" at bounding box center [1316, 311] width 310 height 483
click at [1251, 537] on button "Run" at bounding box center [1299, 543] width 353 height 36
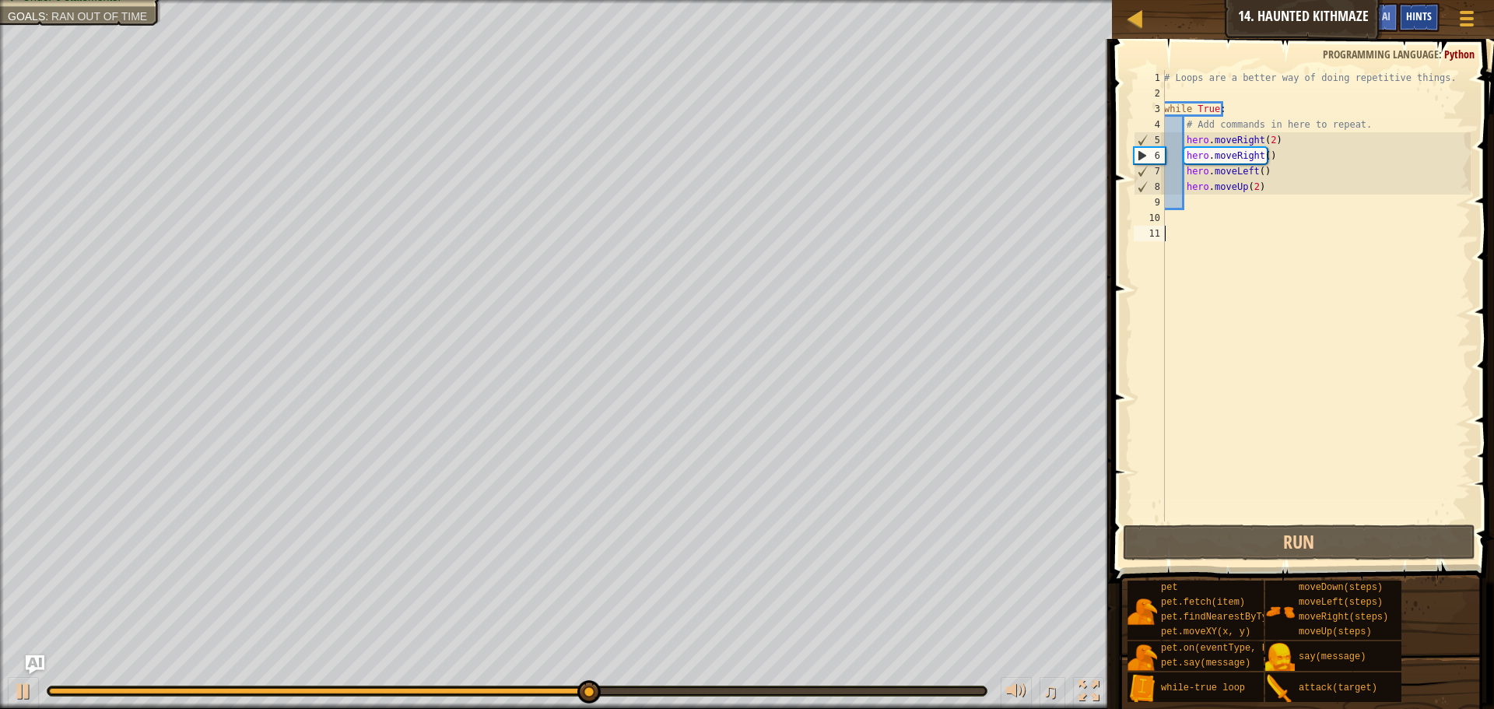
click at [1438, 36] on div "Game Menu Done Hints Ask AI" at bounding box center [1418, 21] width 138 height 37
click at [1431, 17] on span "Hints" at bounding box center [1419, 16] width 26 height 15
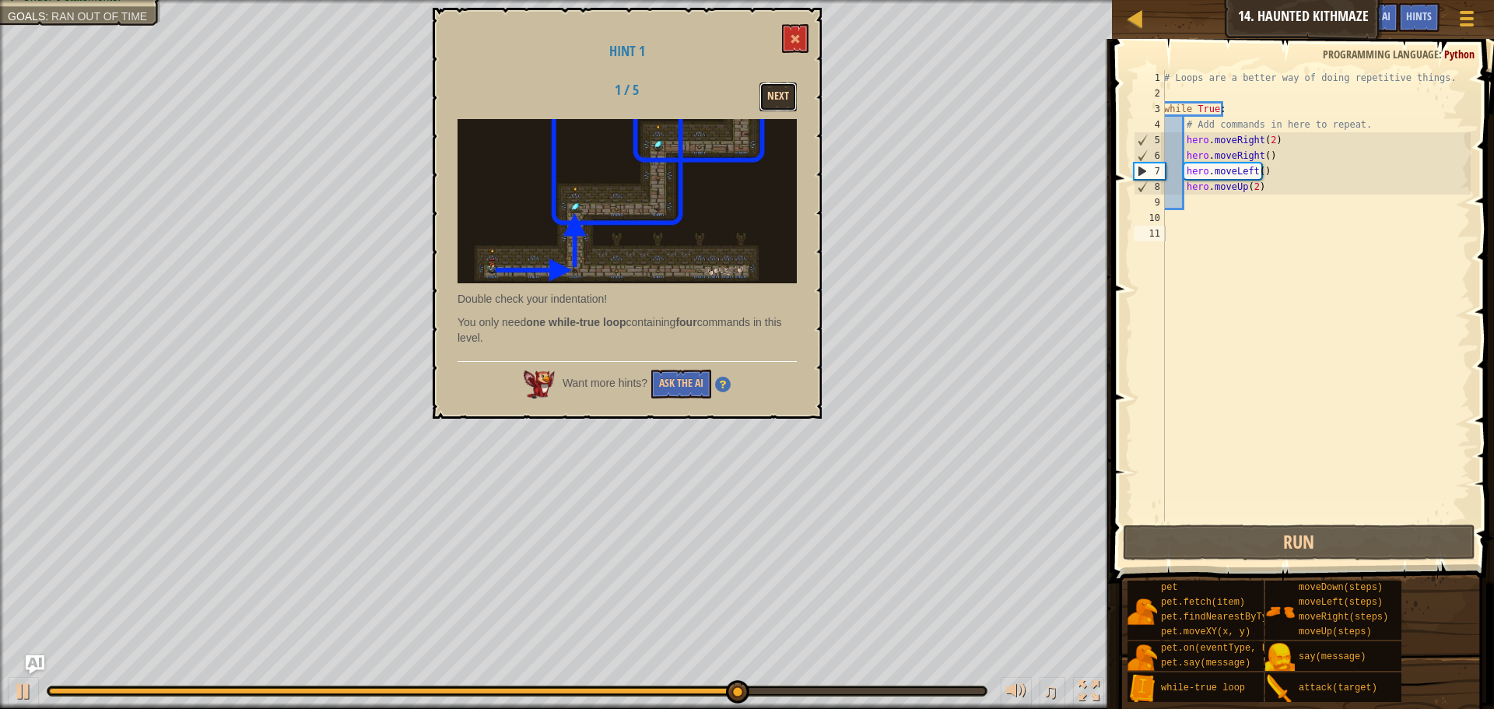
click at [785, 93] on button "Next" at bounding box center [778, 96] width 37 height 29
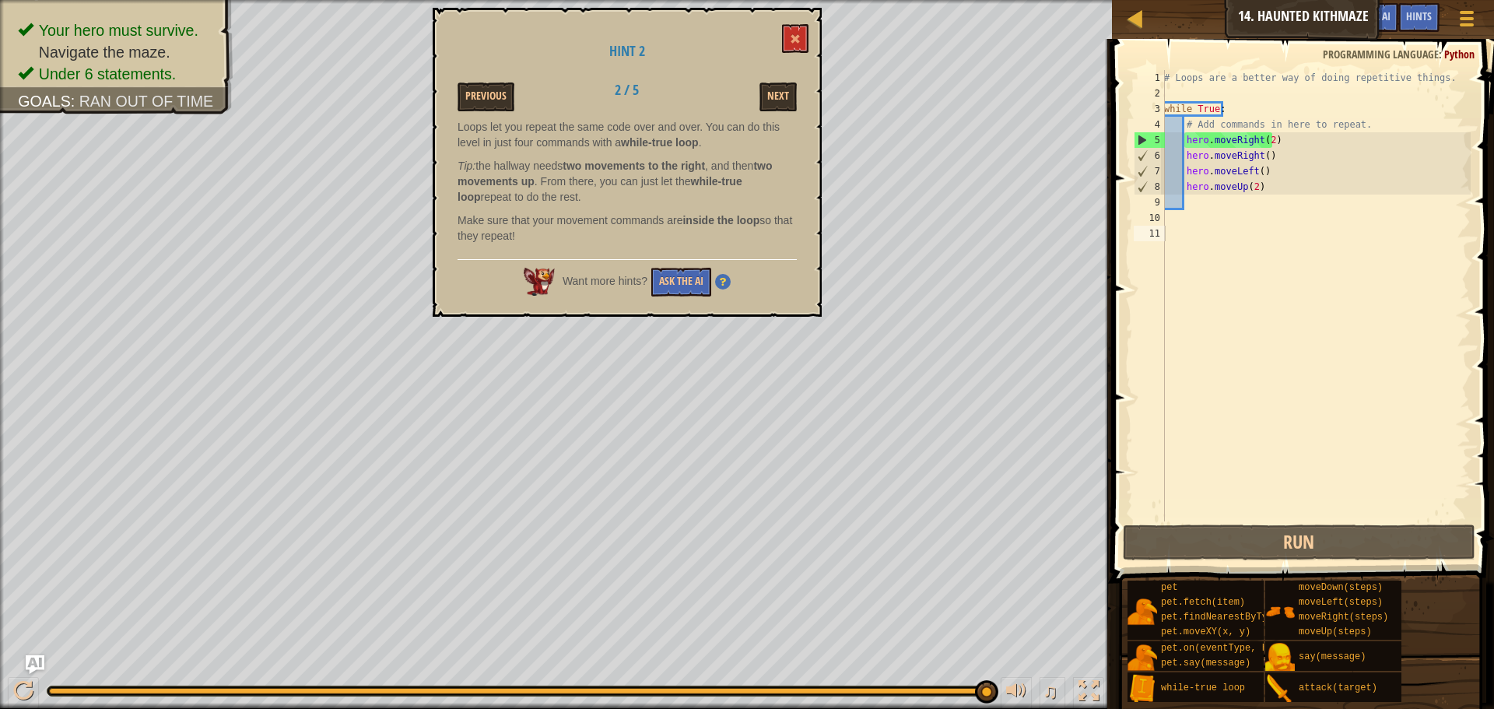
click at [1301, 173] on div "# Loops are a better way of doing repetitive things. while True : # Add command…" at bounding box center [1316, 311] width 310 height 483
click at [1296, 184] on div "# Loops are a better way of doing repetitive things. while True : # Add command…" at bounding box center [1316, 311] width 310 height 483
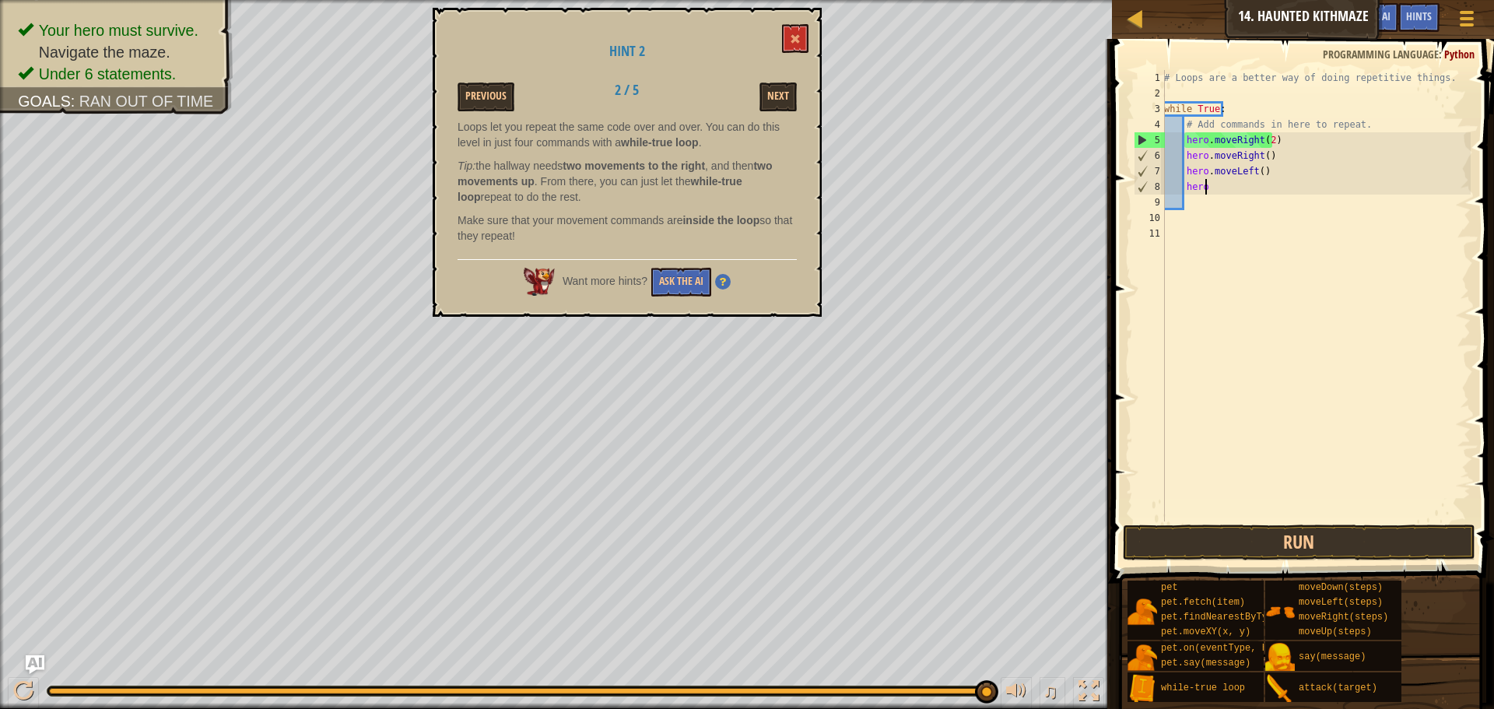
type textarea "h"
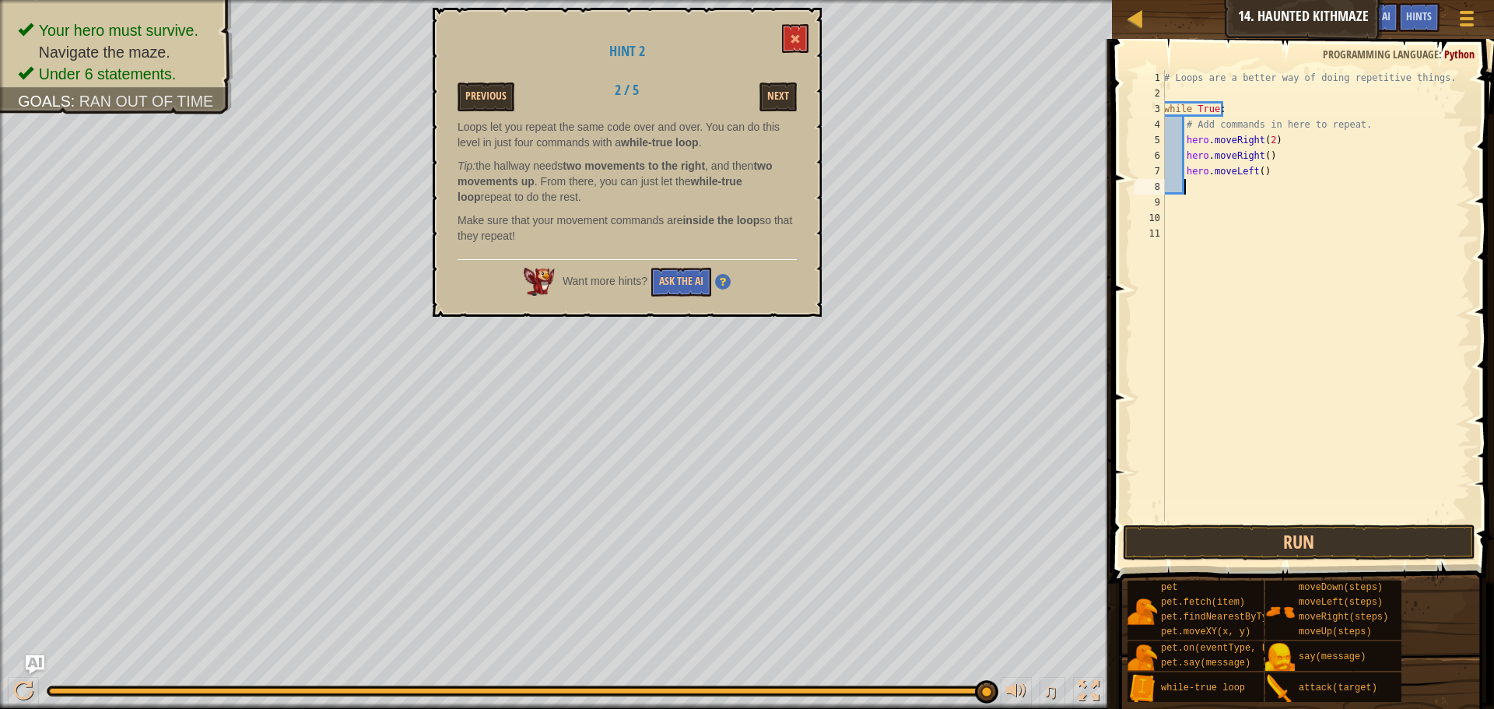
type textarea "hero.moveLeft()"
type textarea "h"
type textarea "ght()"
type textarea "g"
type textarea "h"
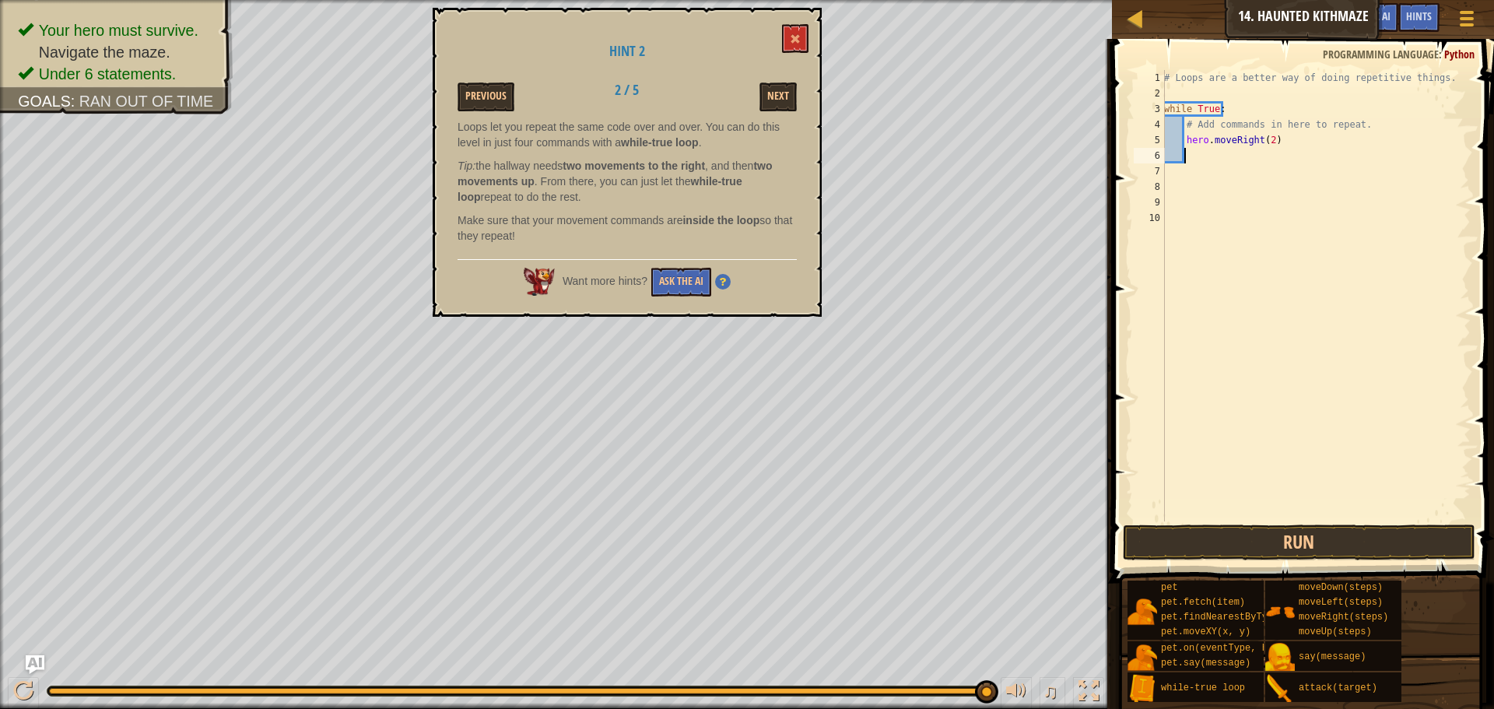
scroll to position [7, 2]
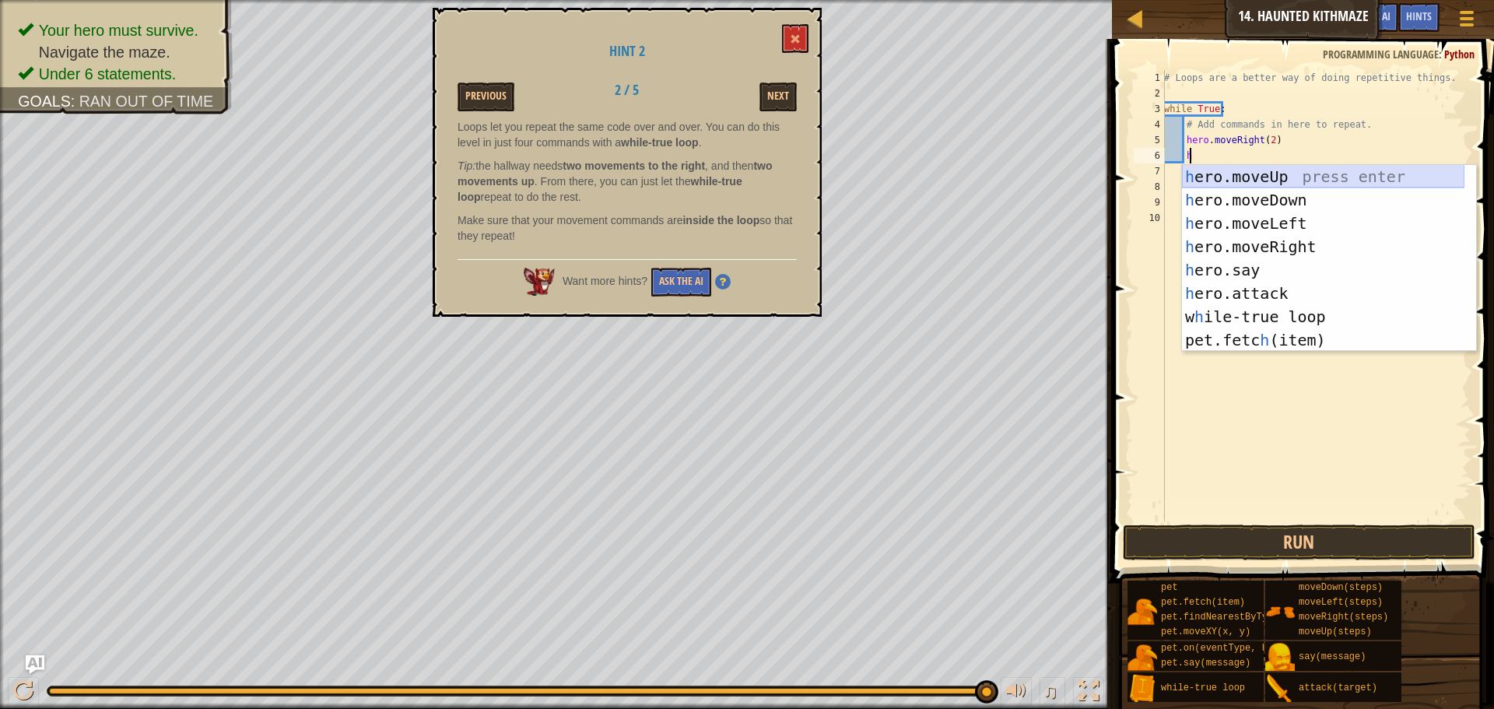
click at [1283, 178] on div "h ero.moveUp press enter h ero.moveDown press enter h ero.moveLeft press enter …" at bounding box center [1323, 281] width 283 height 233
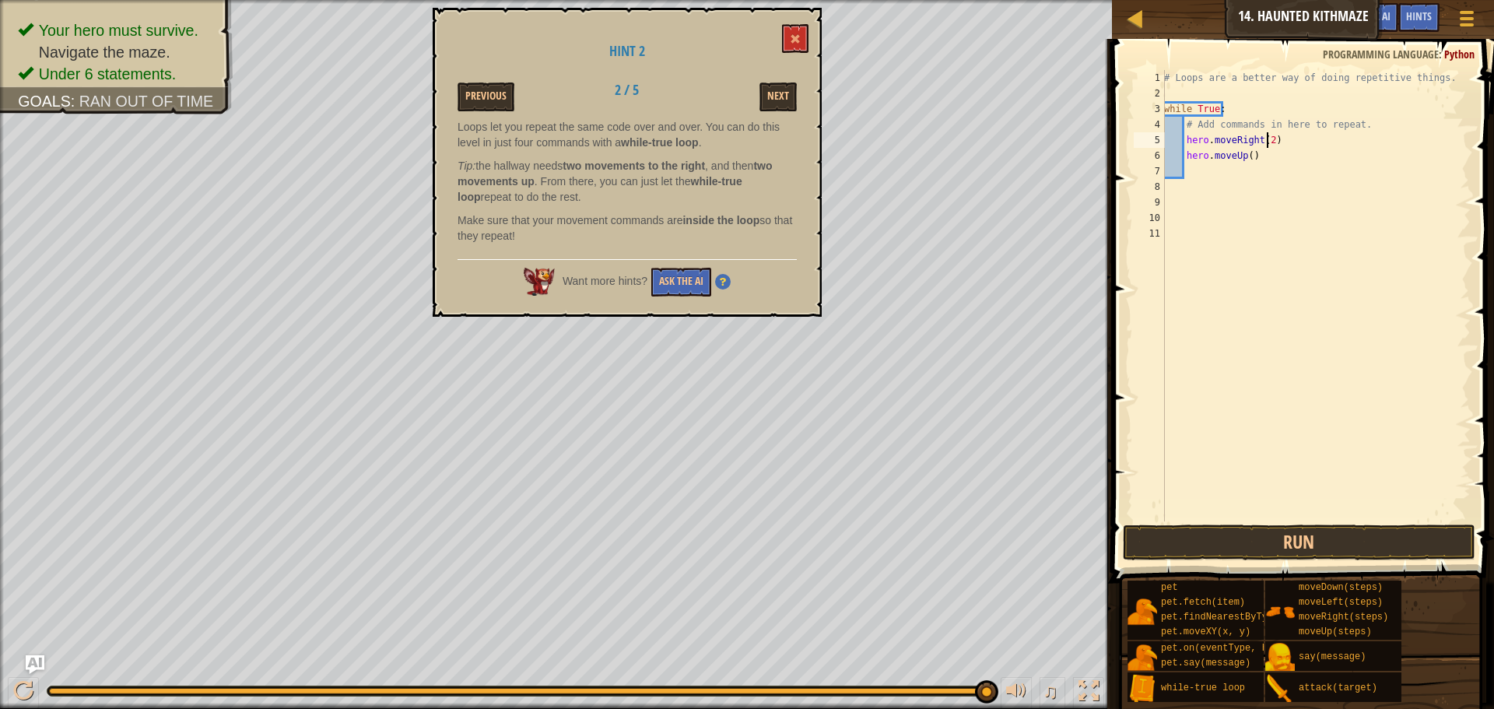
click at [1268, 139] on div "# Loops are a better way of doing repetitive things. while True : # Add command…" at bounding box center [1316, 311] width 310 height 483
click at [1245, 153] on div "# Loops are a better way of doing repetitive things. while True : # Add command…" at bounding box center [1316, 311] width 310 height 483
type textarea "hero.moveUp(2)"
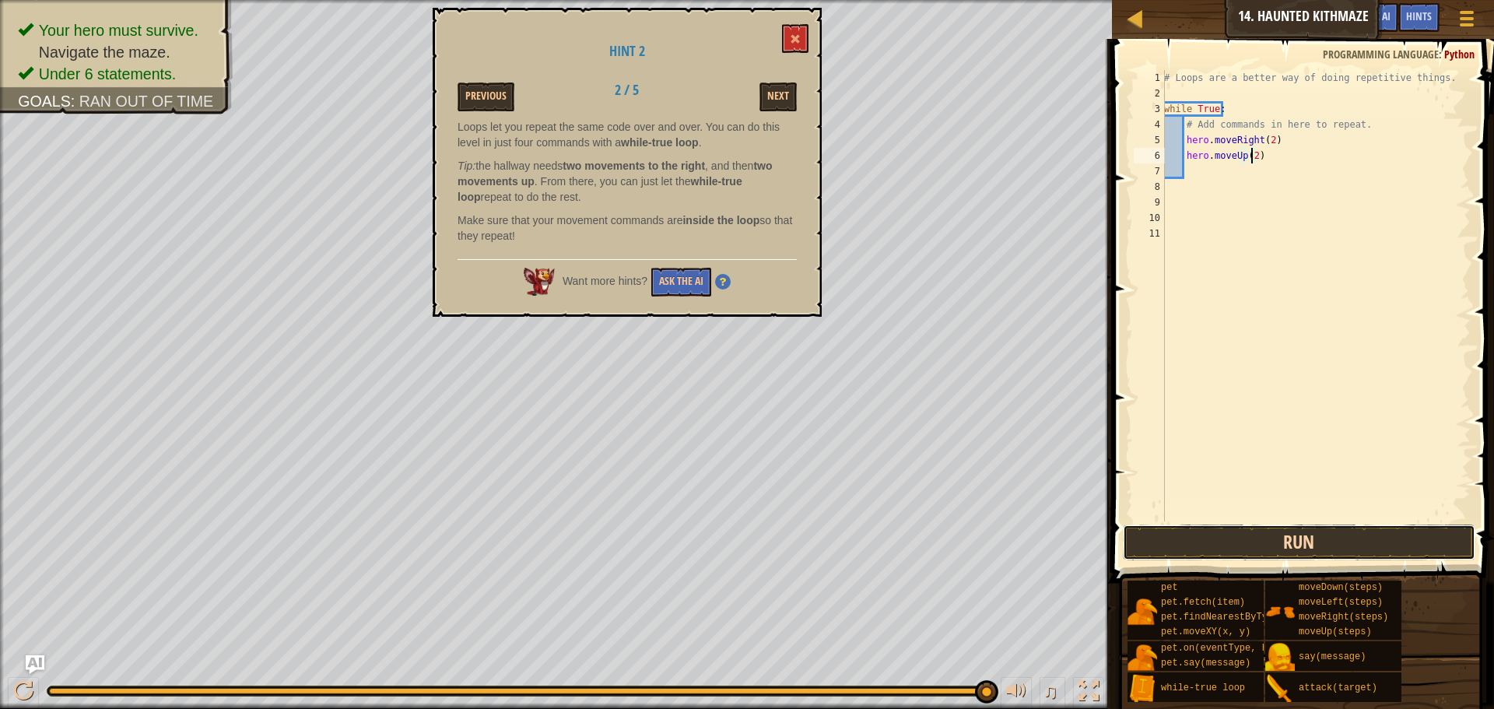
click at [1248, 539] on button "Run" at bounding box center [1299, 543] width 353 height 36
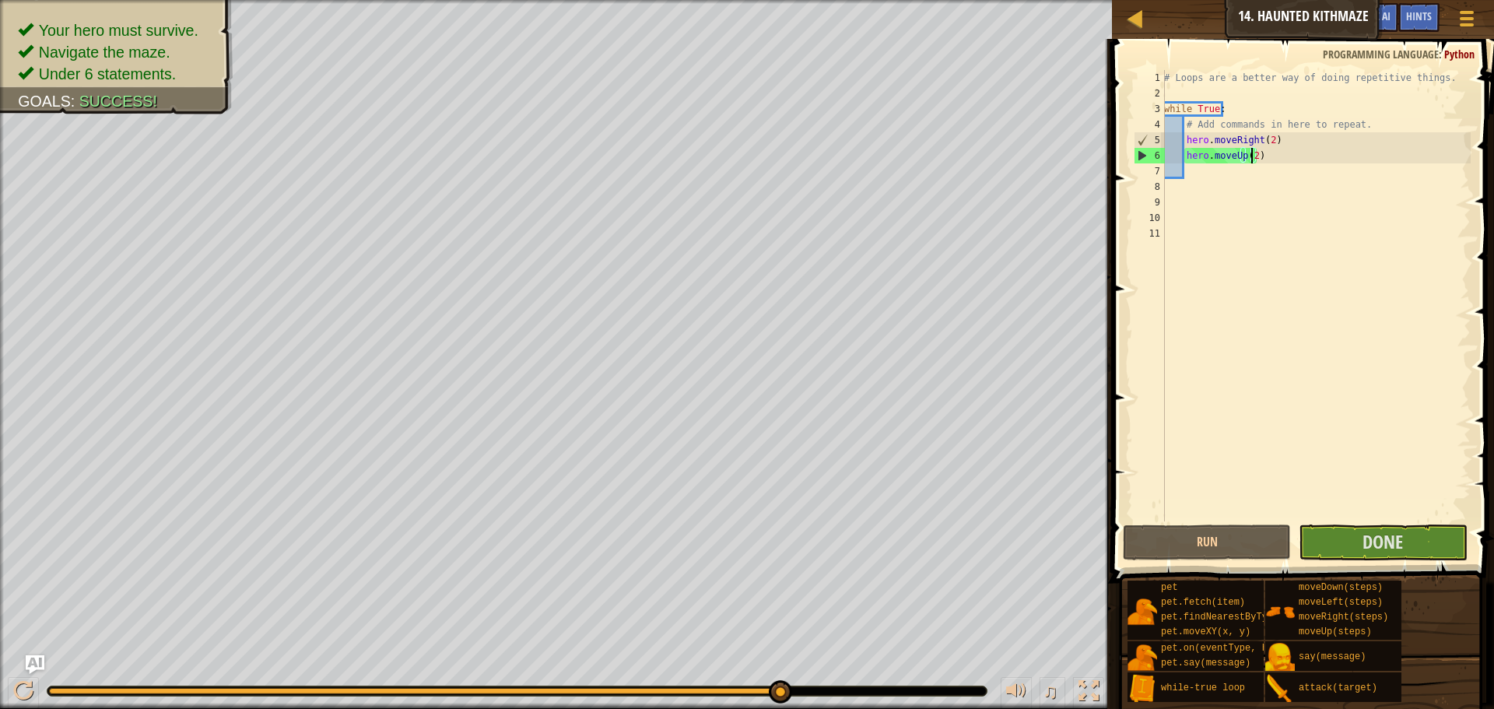
click at [803, 652] on div "Your hero must survive. Navigate the maze. Under 6 statements. Goals : Success!…" at bounding box center [747, 354] width 1494 height 709
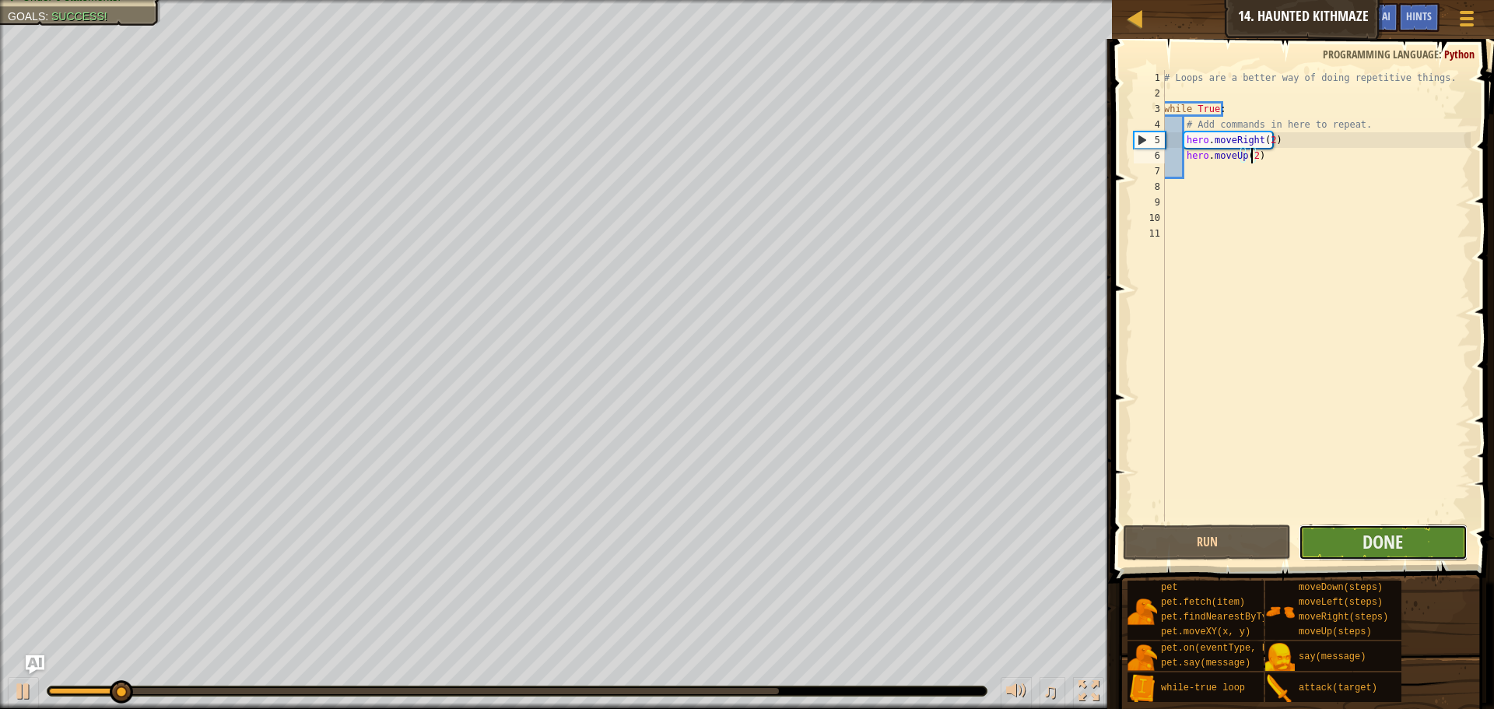
click at [1357, 531] on button "Done" at bounding box center [1383, 543] width 168 height 36
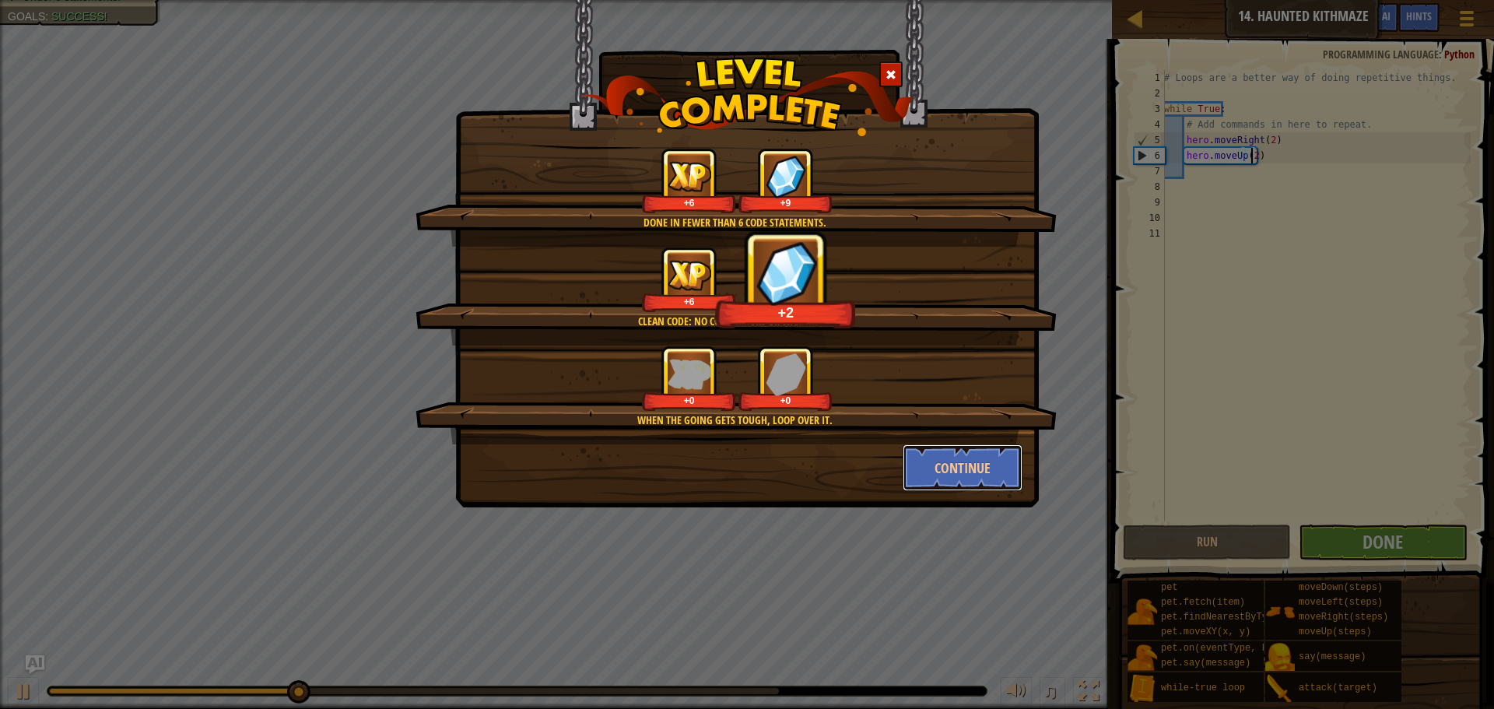
click at [981, 469] on button "Continue" at bounding box center [963, 467] width 121 height 47
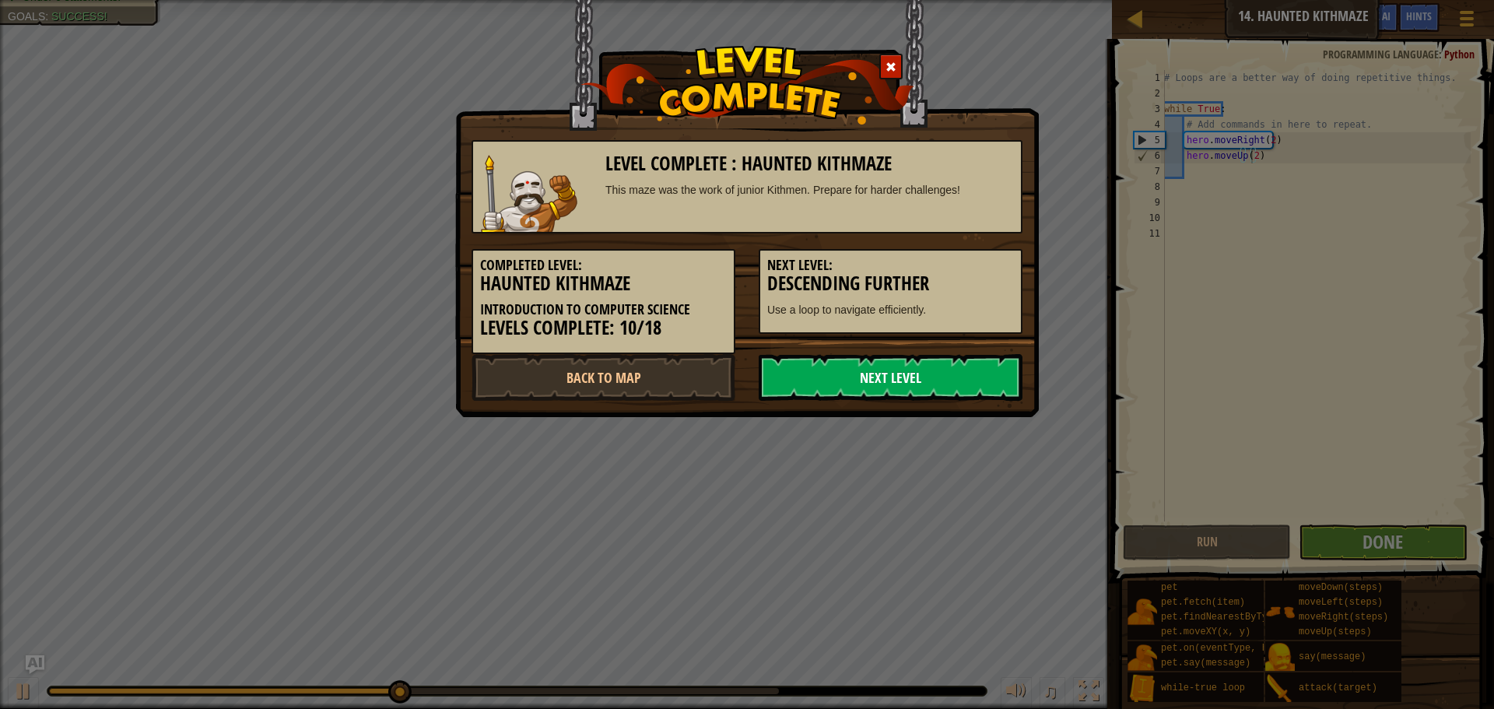
click at [786, 364] on link "Next Level" at bounding box center [891, 377] width 264 height 47
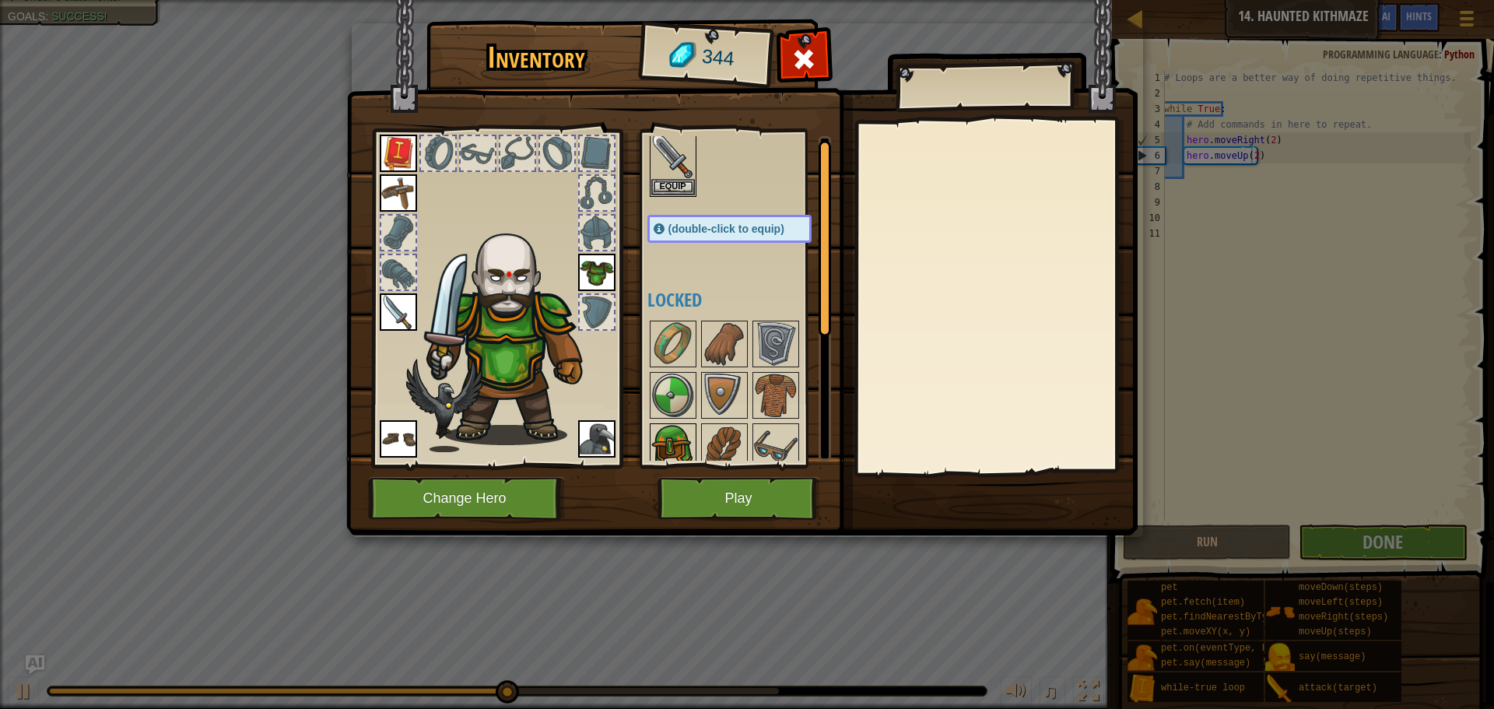
scroll to position [215, 0]
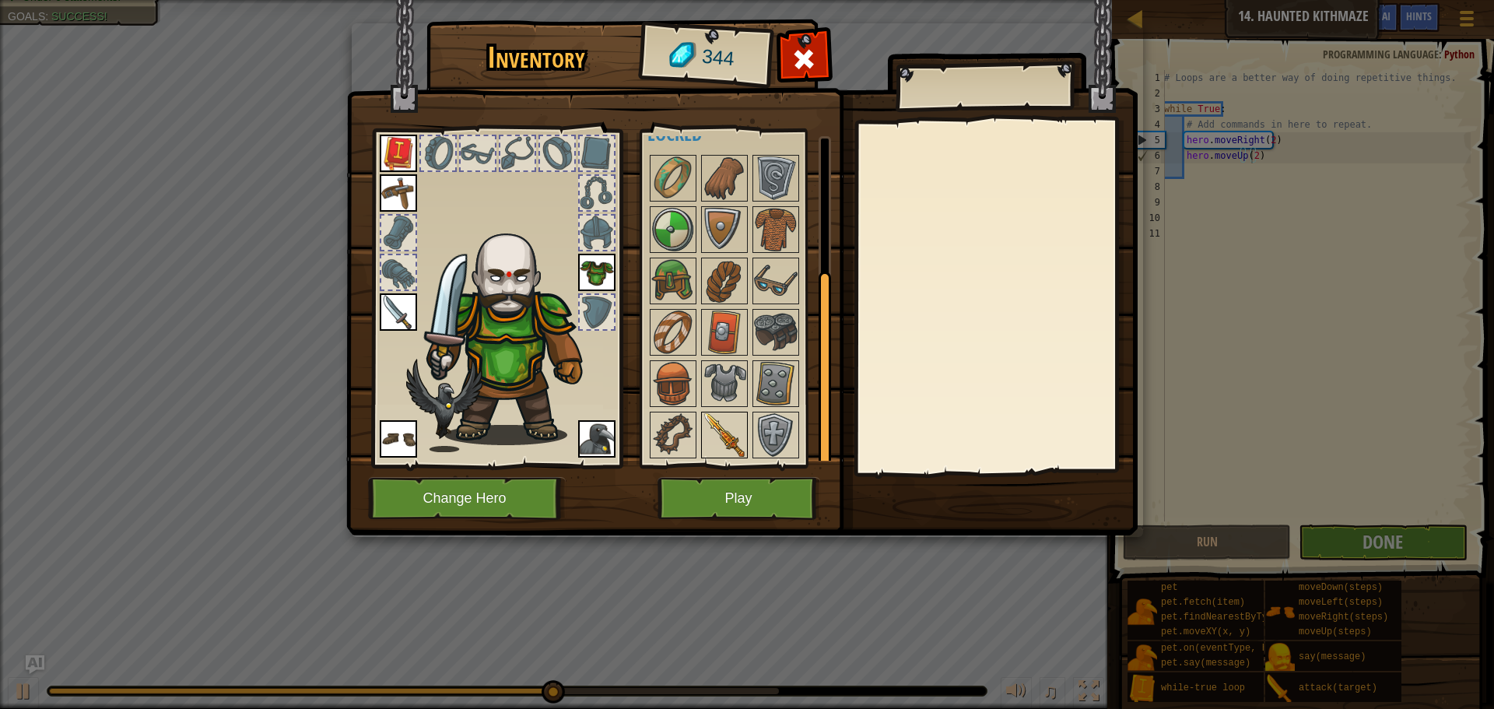
click at [728, 437] on img at bounding box center [725, 435] width 44 height 44
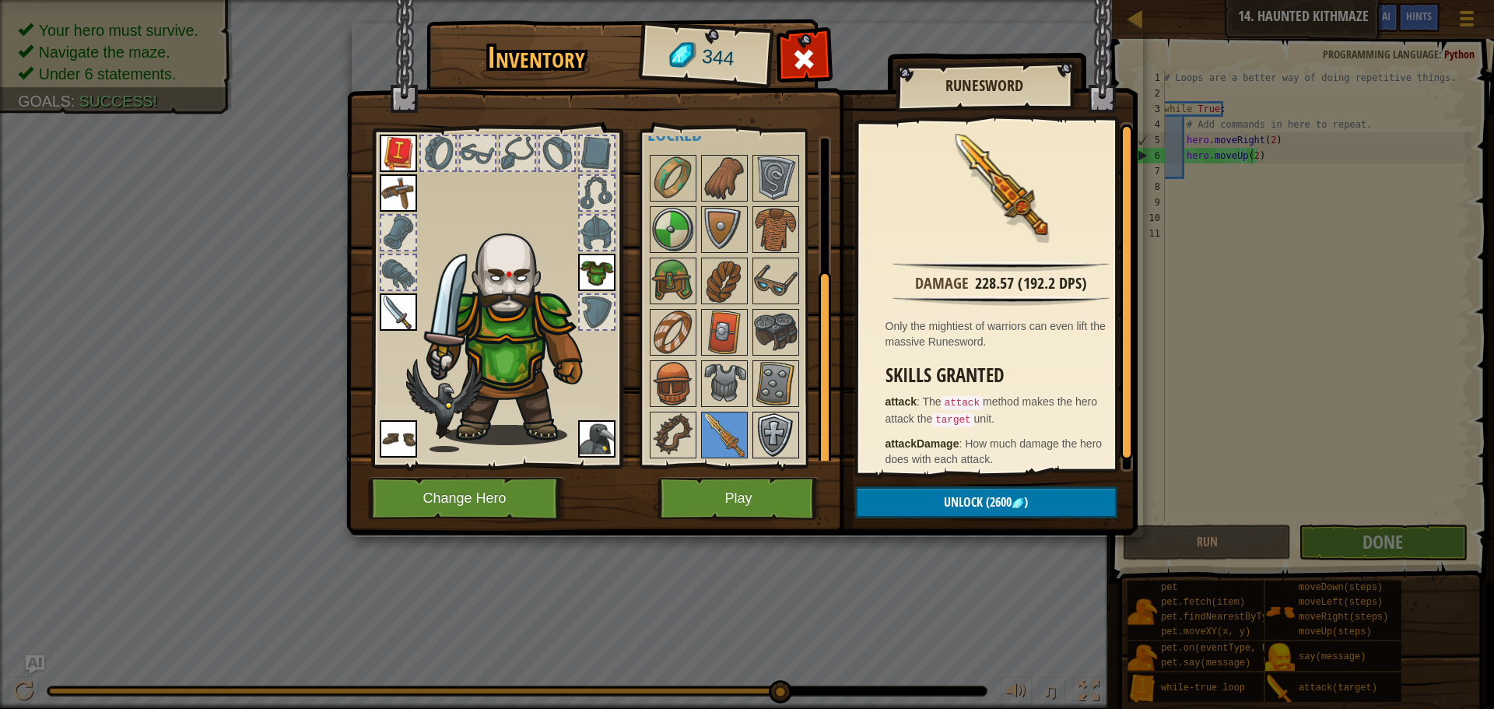
click at [768, 432] on img at bounding box center [776, 435] width 44 height 44
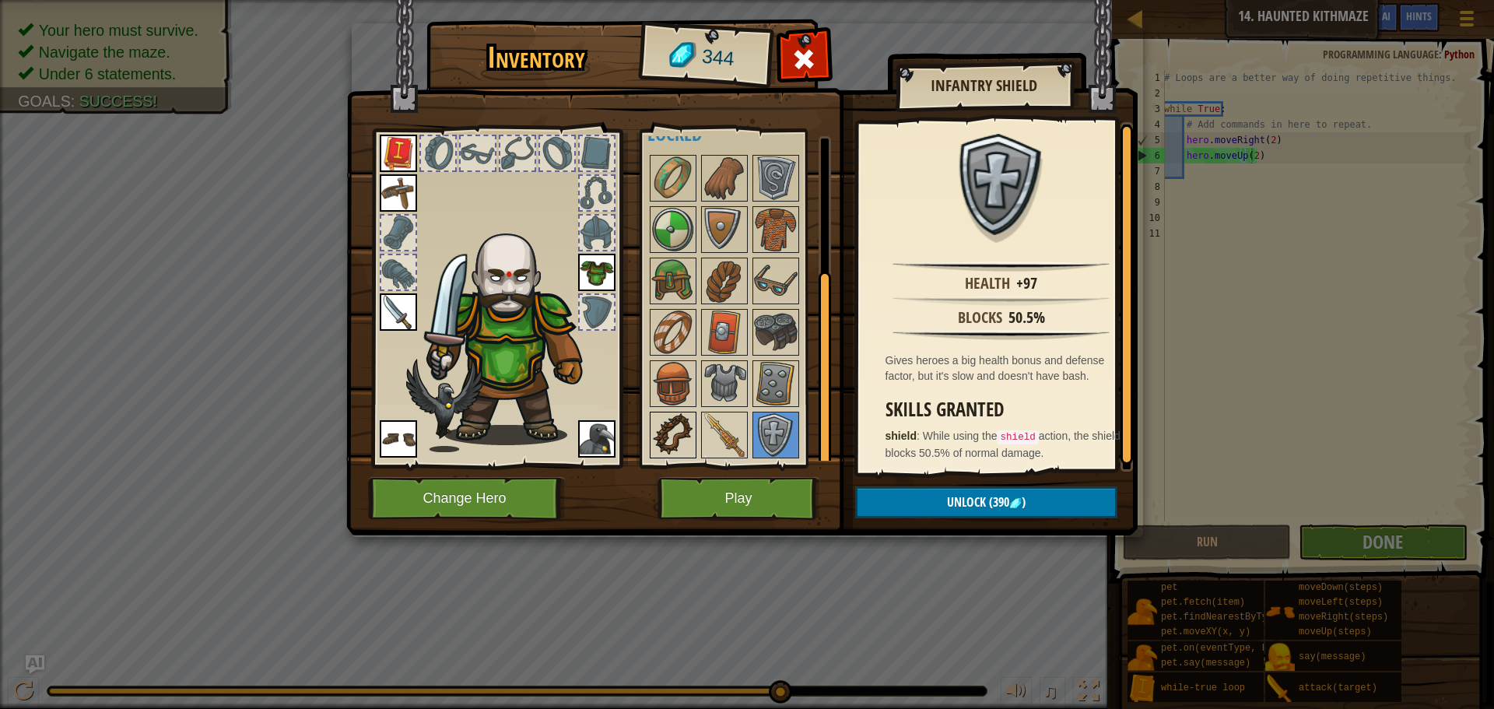
click at [682, 437] on img at bounding box center [673, 435] width 44 height 44
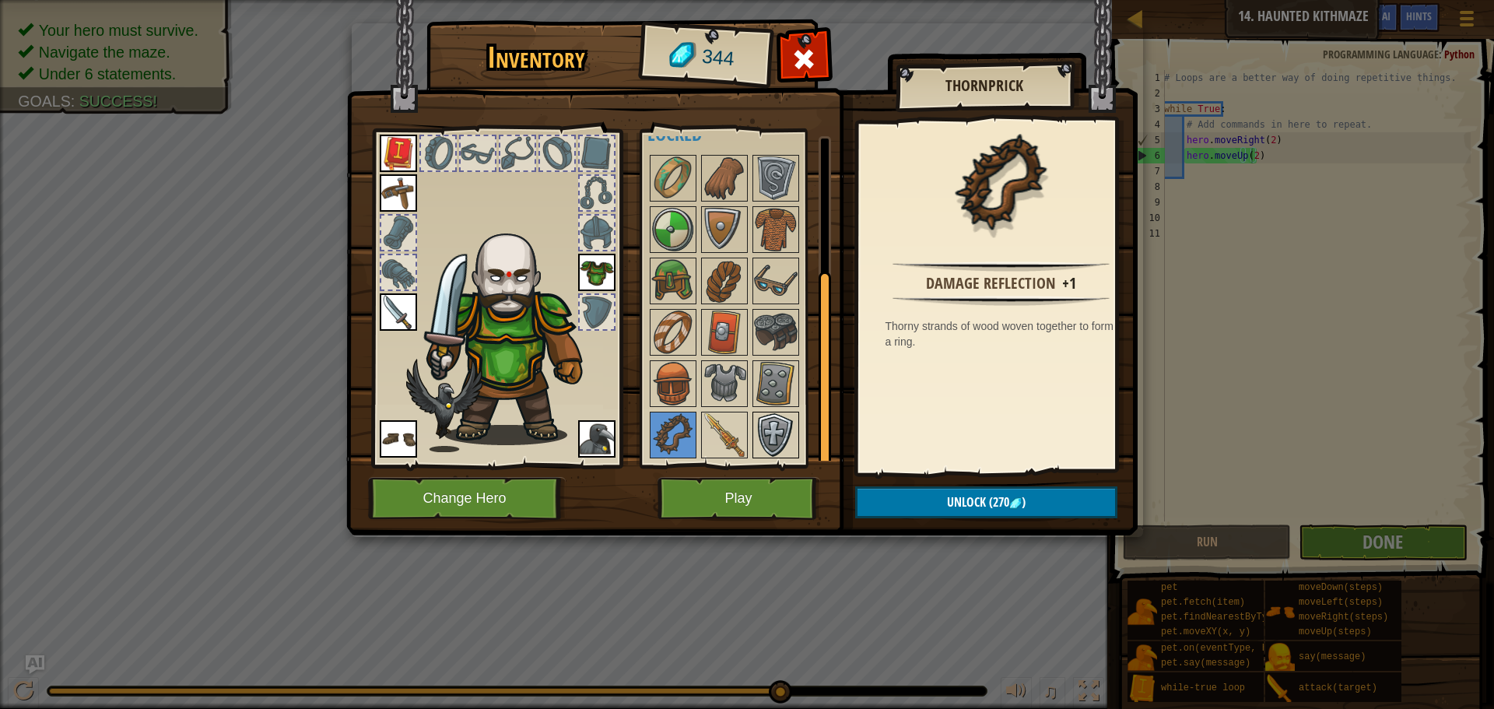
click at [756, 420] on img at bounding box center [776, 435] width 44 height 44
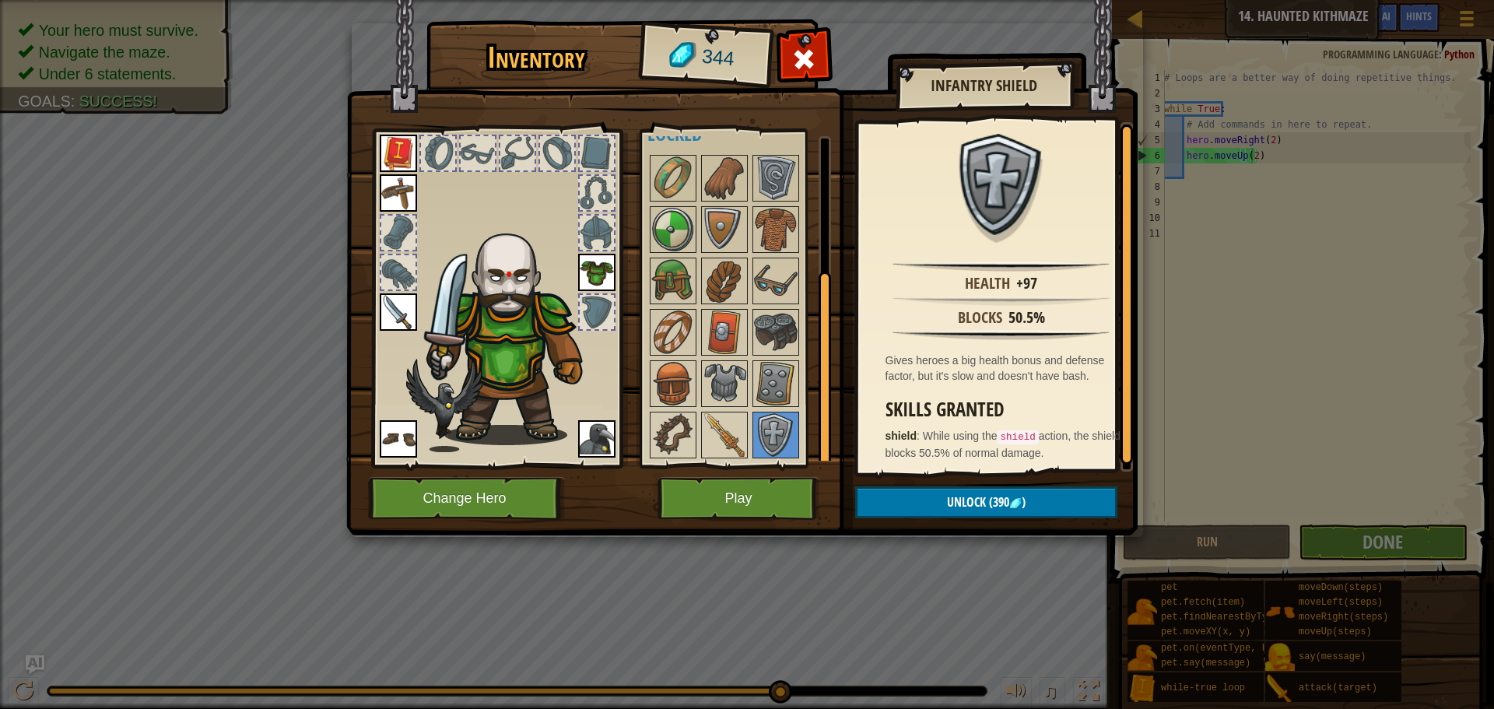
drag, startPoint x: 769, startPoint y: 426, endPoint x: 751, endPoint y: 390, distance: 40.0
click at [760, 423] on img at bounding box center [776, 435] width 44 height 44
click at [751, 351] on div at bounding box center [745, 307] width 195 height 308
click at [753, 380] on div at bounding box center [776, 383] width 47 height 47
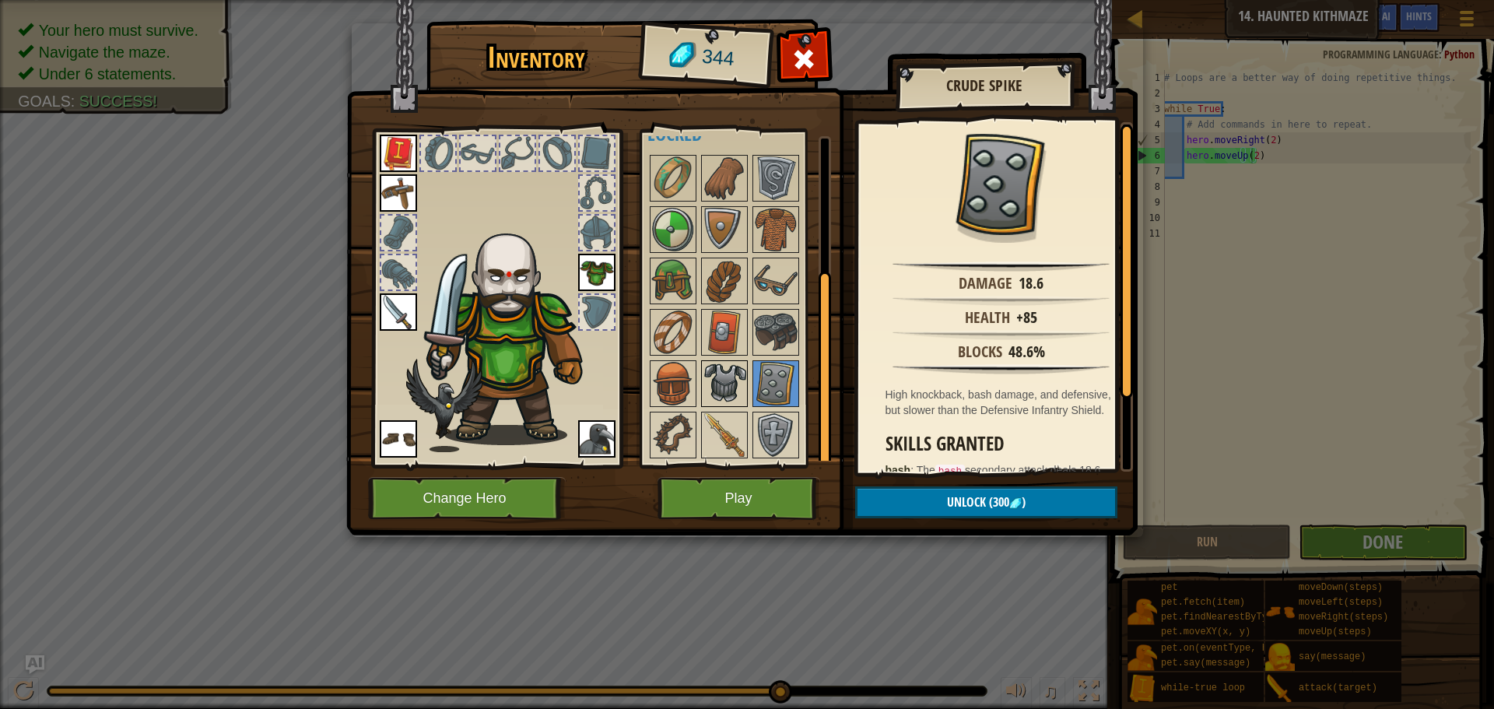
drag, startPoint x: 735, startPoint y: 365, endPoint x: 726, endPoint y: 374, distance: 13.2
click at [734, 367] on img at bounding box center [725, 384] width 44 height 44
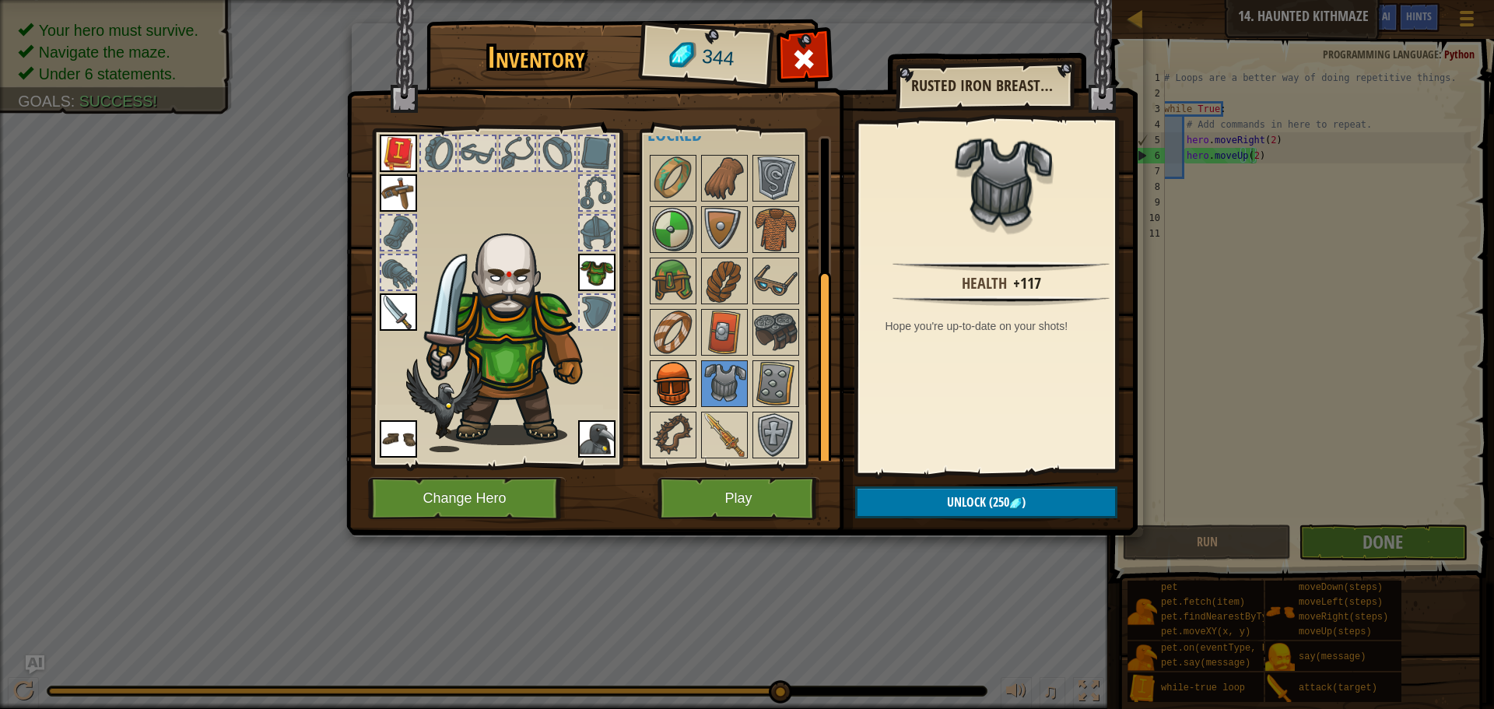
click at [690, 380] on img at bounding box center [673, 384] width 44 height 44
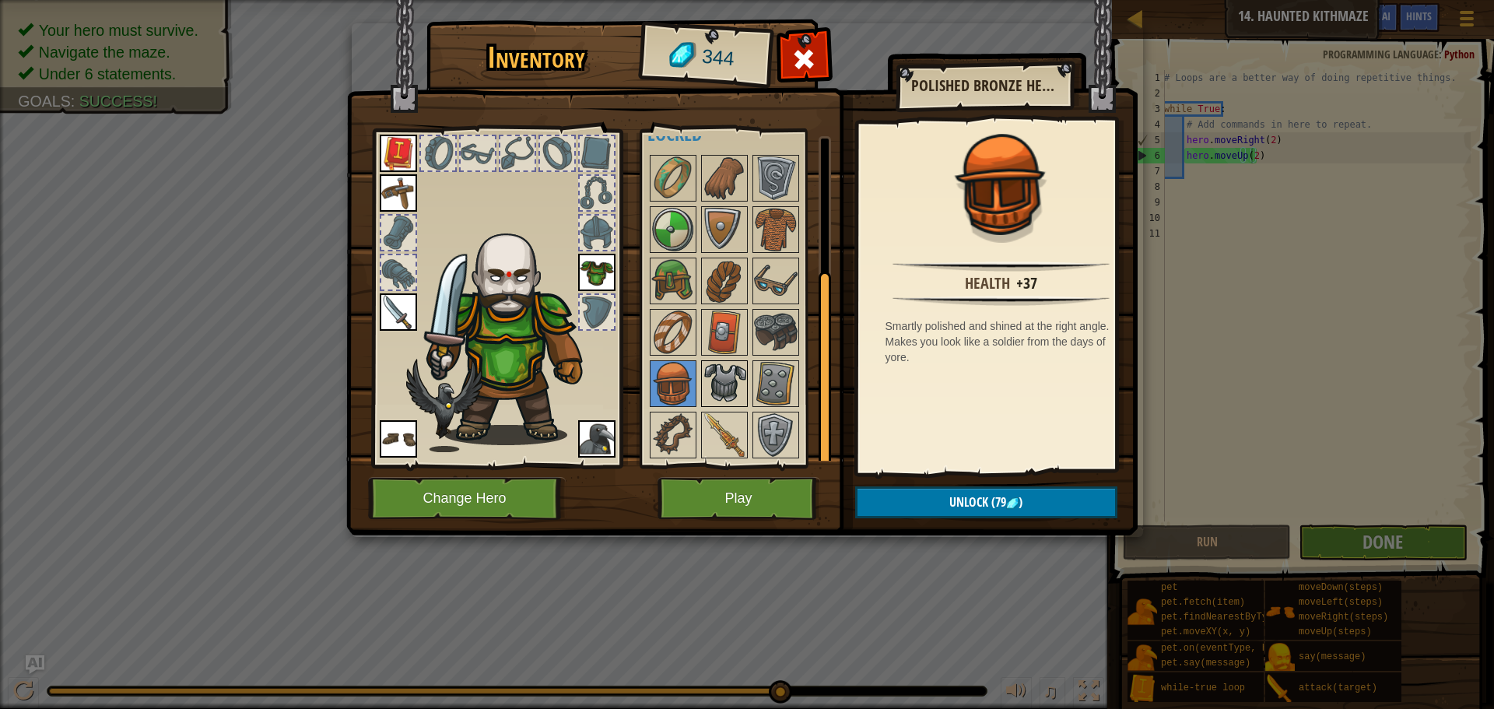
click at [715, 375] on img at bounding box center [725, 384] width 44 height 44
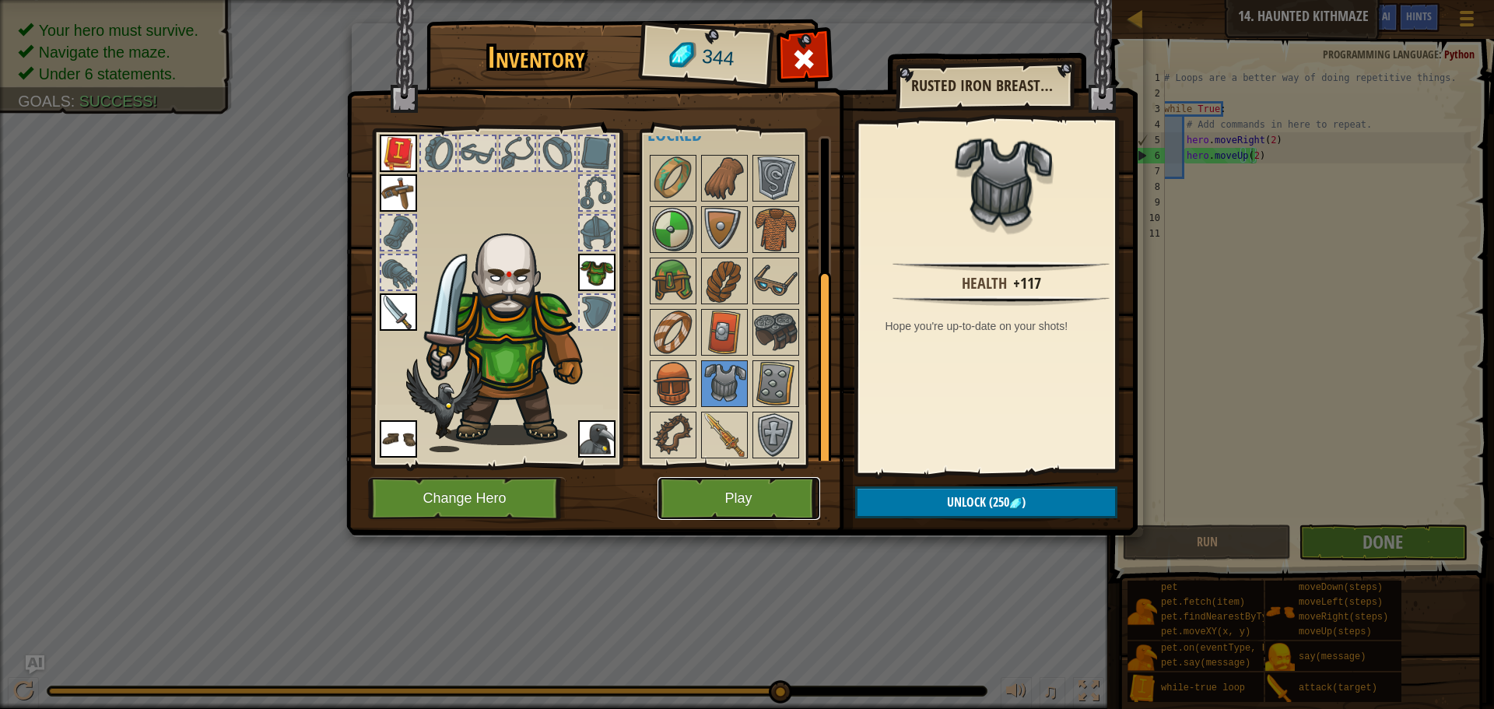
click at [694, 499] on button "Play" at bounding box center [739, 498] width 163 height 43
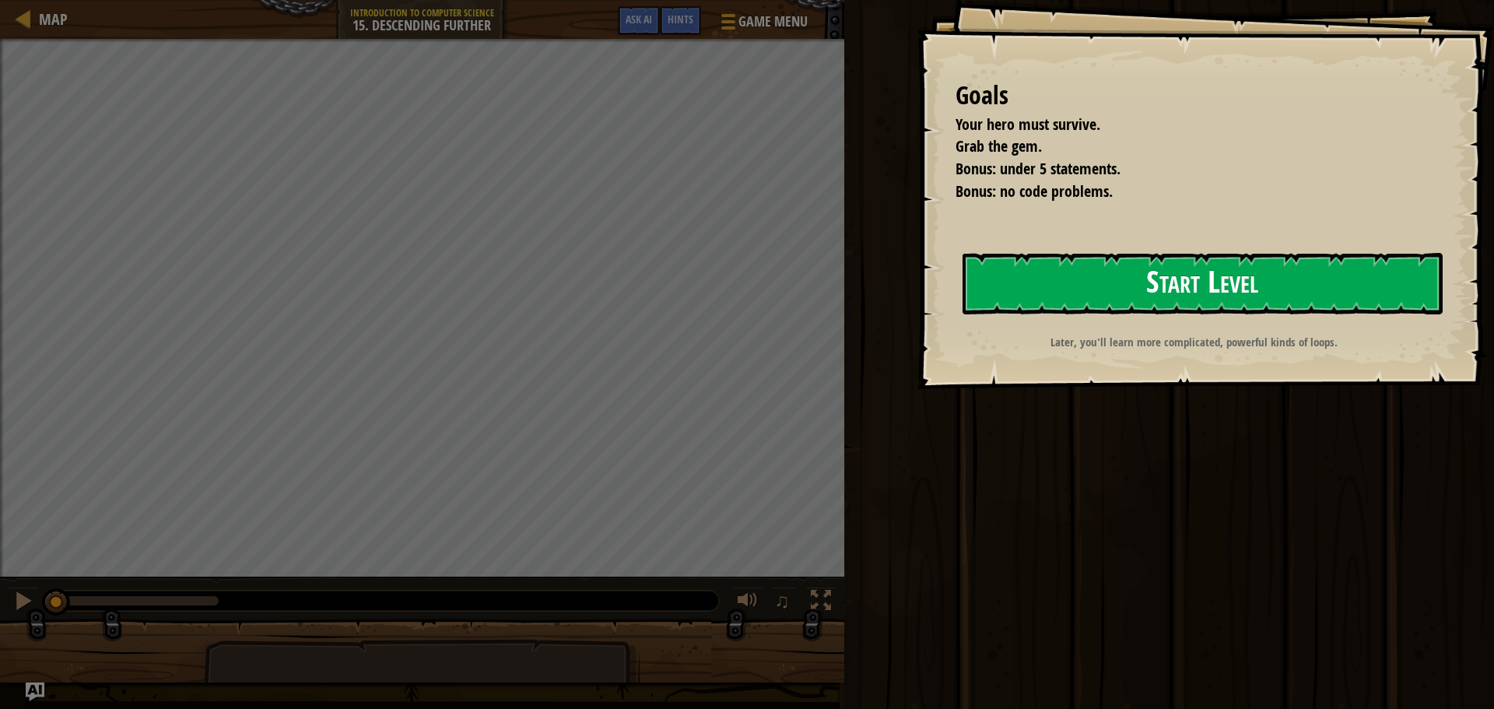
click at [1245, 293] on button "Start Level" at bounding box center [1203, 283] width 480 height 61
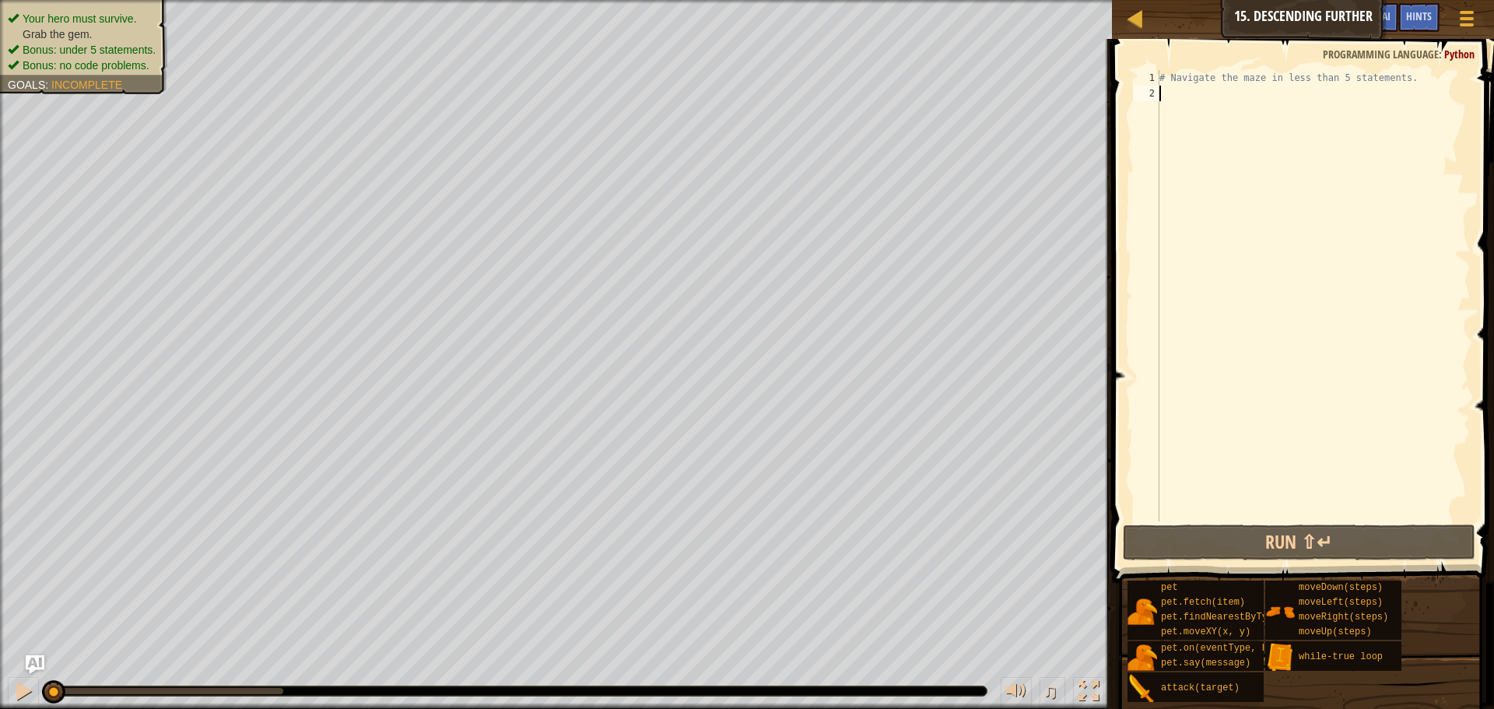
click at [1123, 19] on div "Map Introduction to Computer Science 15. Descending Further Game Menu Done Hint…" at bounding box center [1303, 19] width 382 height 39
click at [1133, 21] on div at bounding box center [1135, 18] width 19 height 19
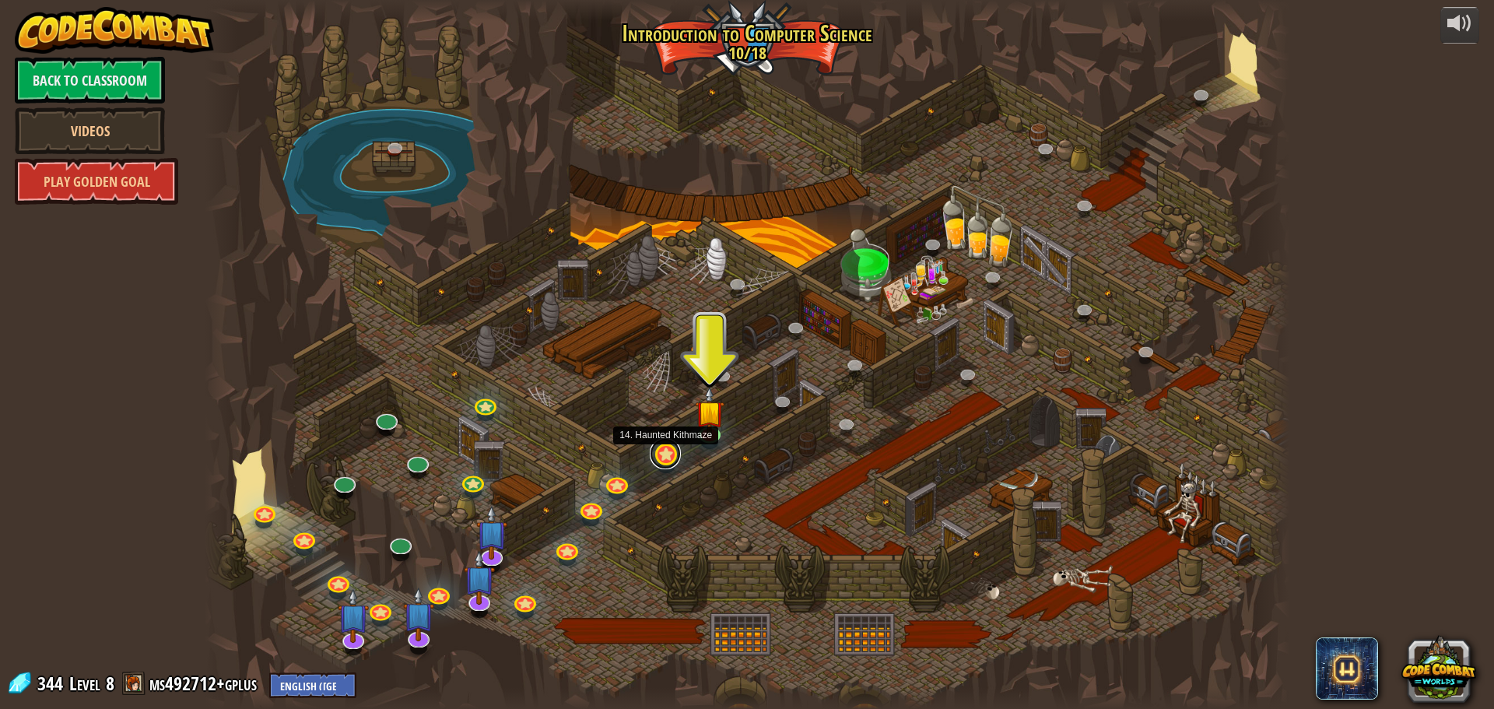
click at [672, 450] on link at bounding box center [665, 453] width 31 height 31
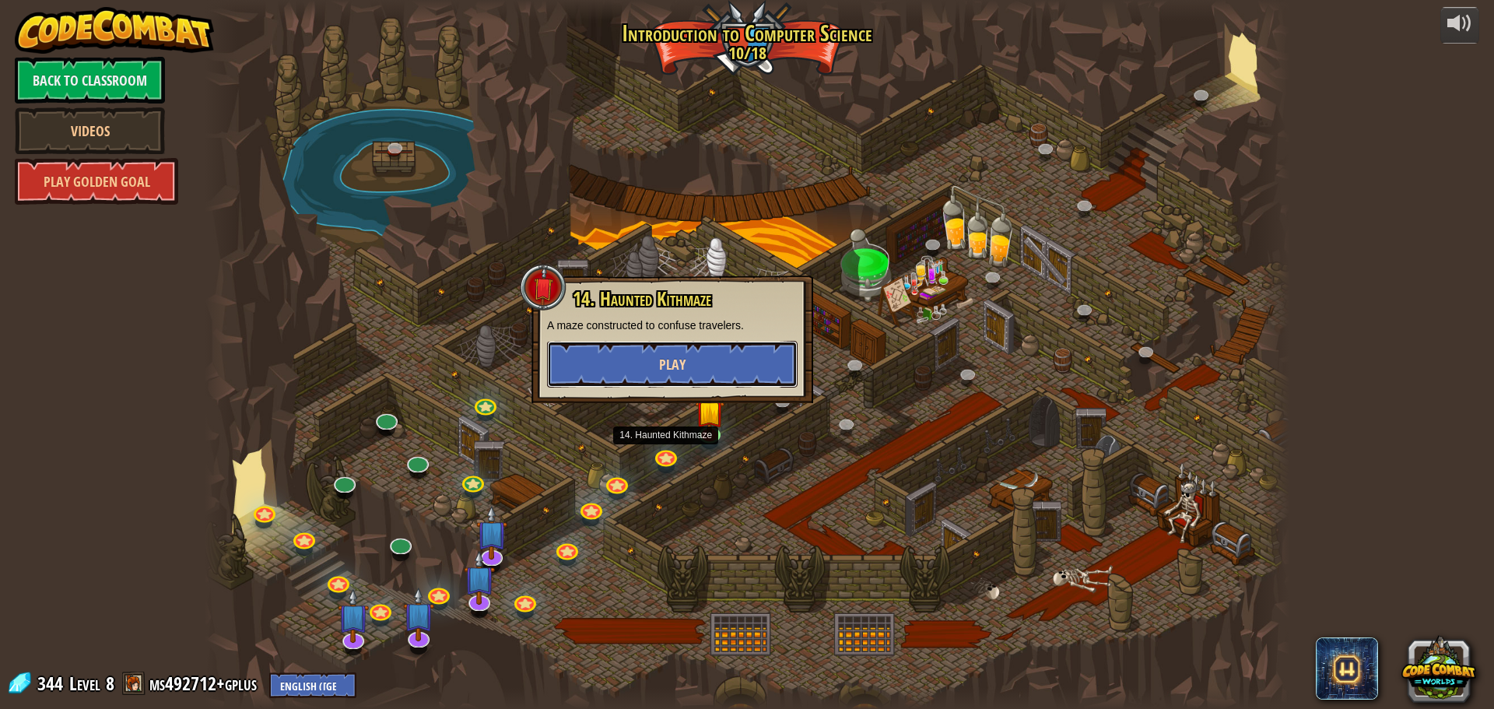
click at [685, 376] on button "Play" at bounding box center [672, 364] width 251 height 47
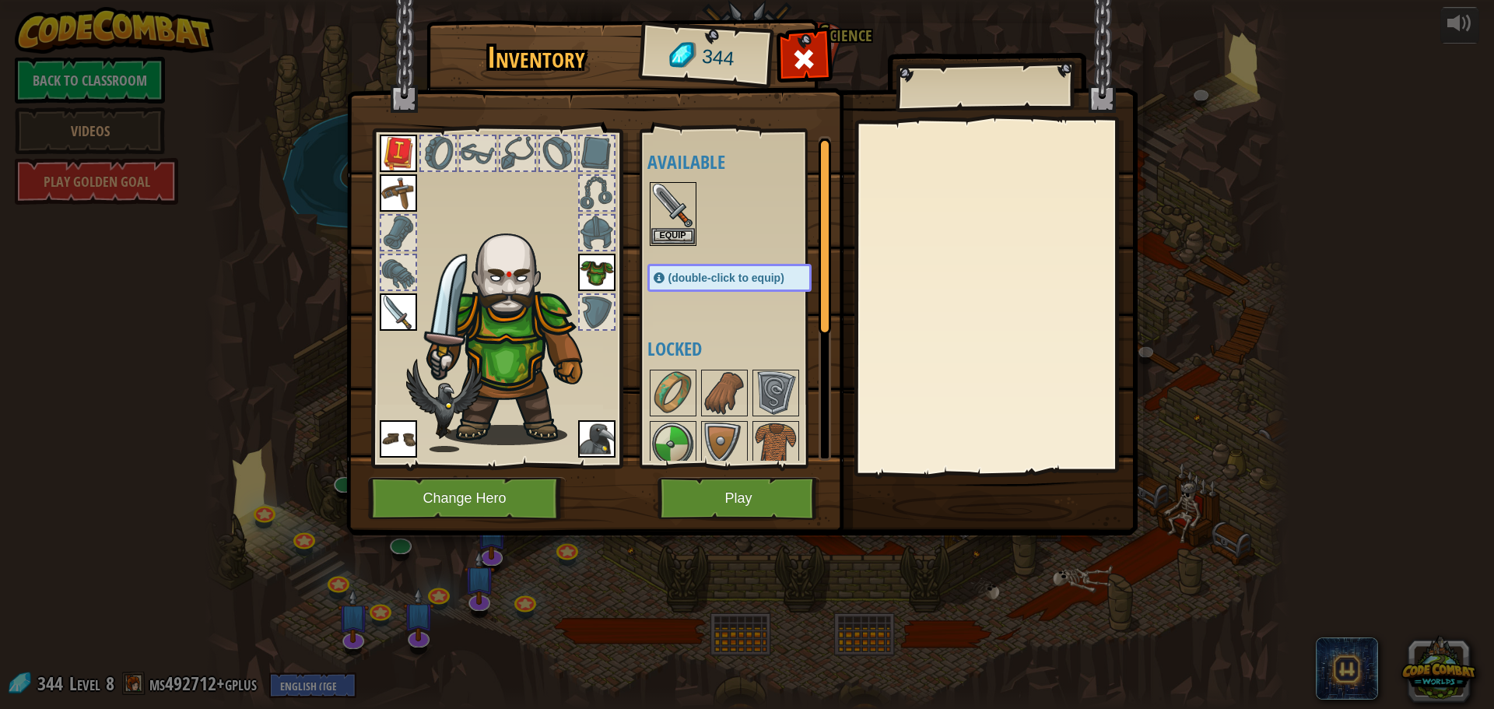
click at [743, 473] on img at bounding box center [742, 252] width 792 height 565
click at [754, 508] on button "Play" at bounding box center [739, 498] width 163 height 43
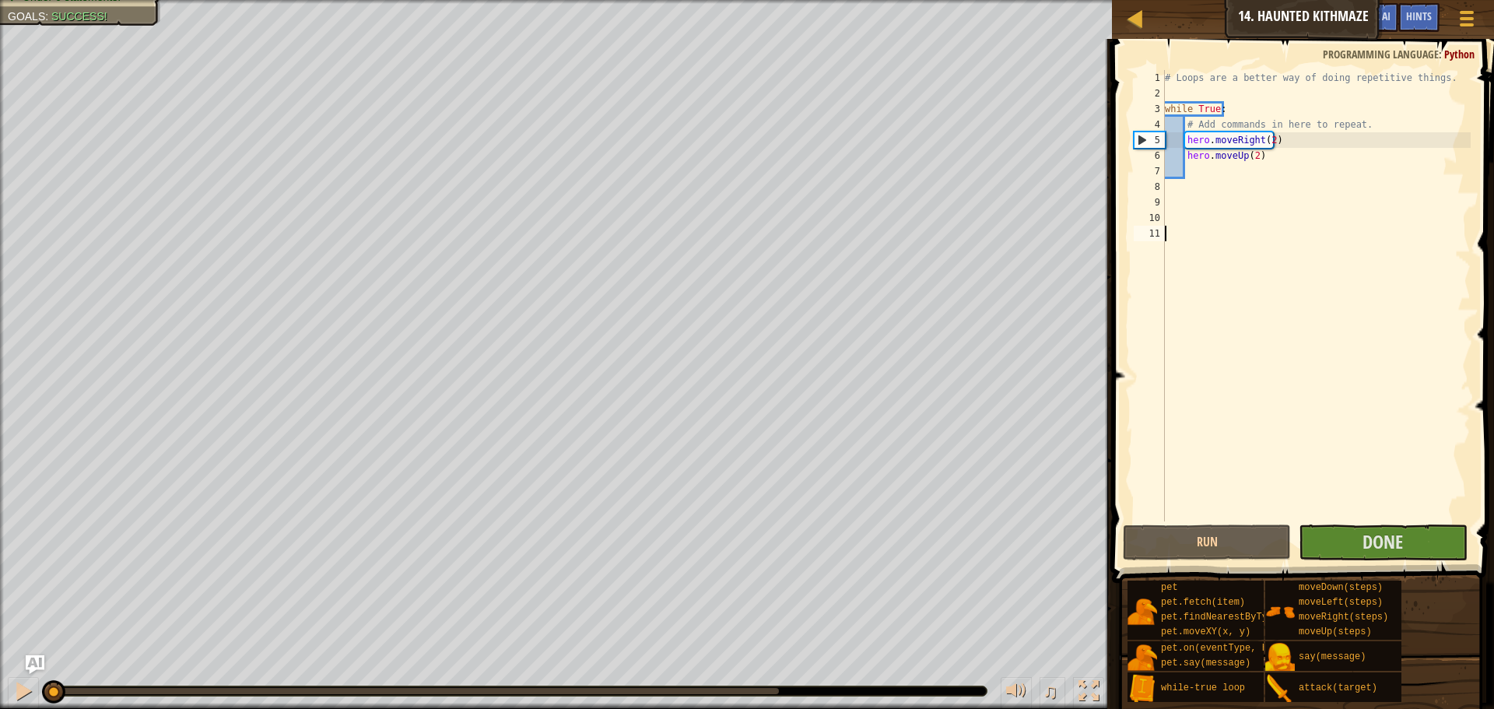
drag, startPoint x: 191, startPoint y: 690, endPoint x: 0, endPoint y: 732, distance: 196.0
click at [0, 0] on html "Map Introduction to Computer Science 14. Haunted Kithmaze Game Menu Done Hints …" at bounding box center [747, 0] width 1494 height 0
click at [5, 684] on div "♫" at bounding box center [556, 687] width 1112 height 47
click at [13, 684] on div at bounding box center [23, 691] width 20 height 20
click at [1371, 548] on span "Done" at bounding box center [1383, 541] width 40 height 25
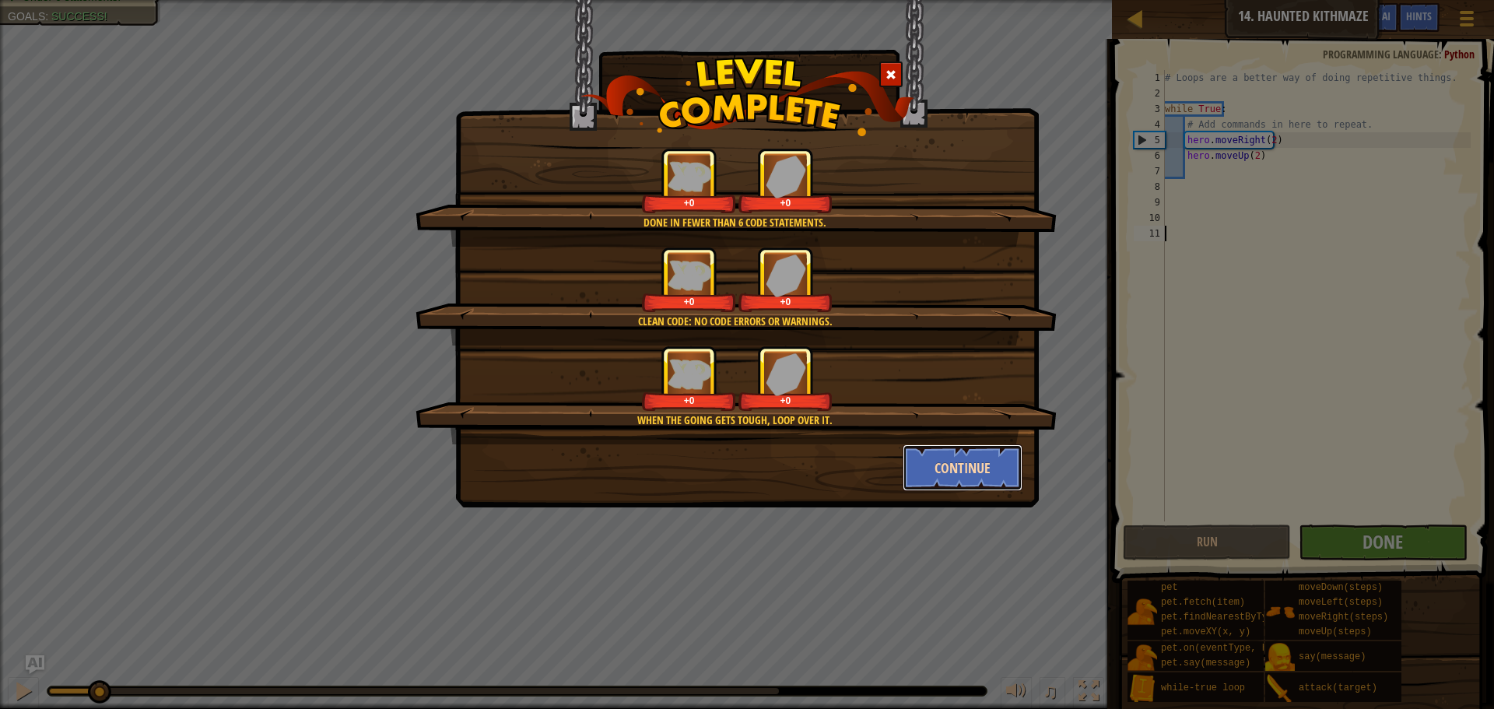
click at [992, 478] on button "Continue" at bounding box center [963, 467] width 121 height 47
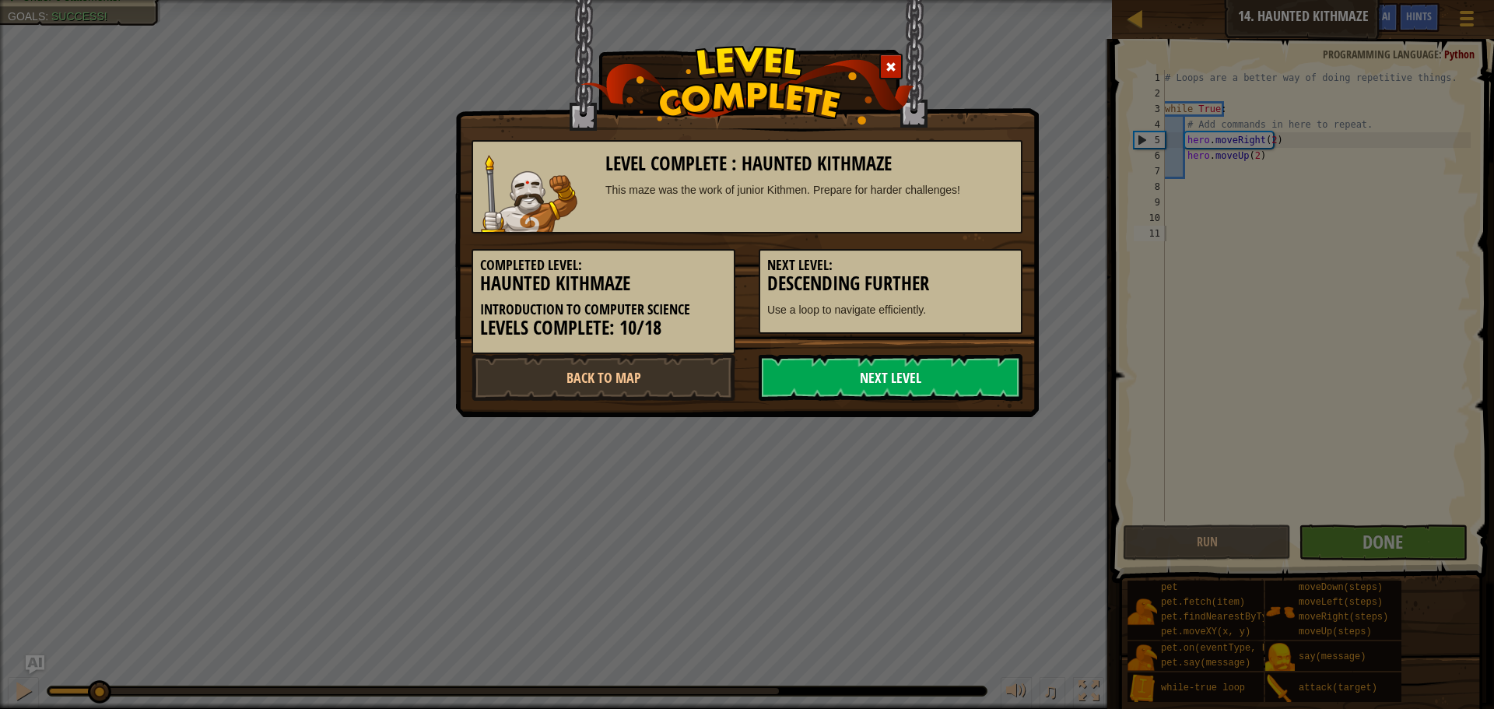
click at [915, 391] on link "Next Level" at bounding box center [891, 377] width 264 height 47
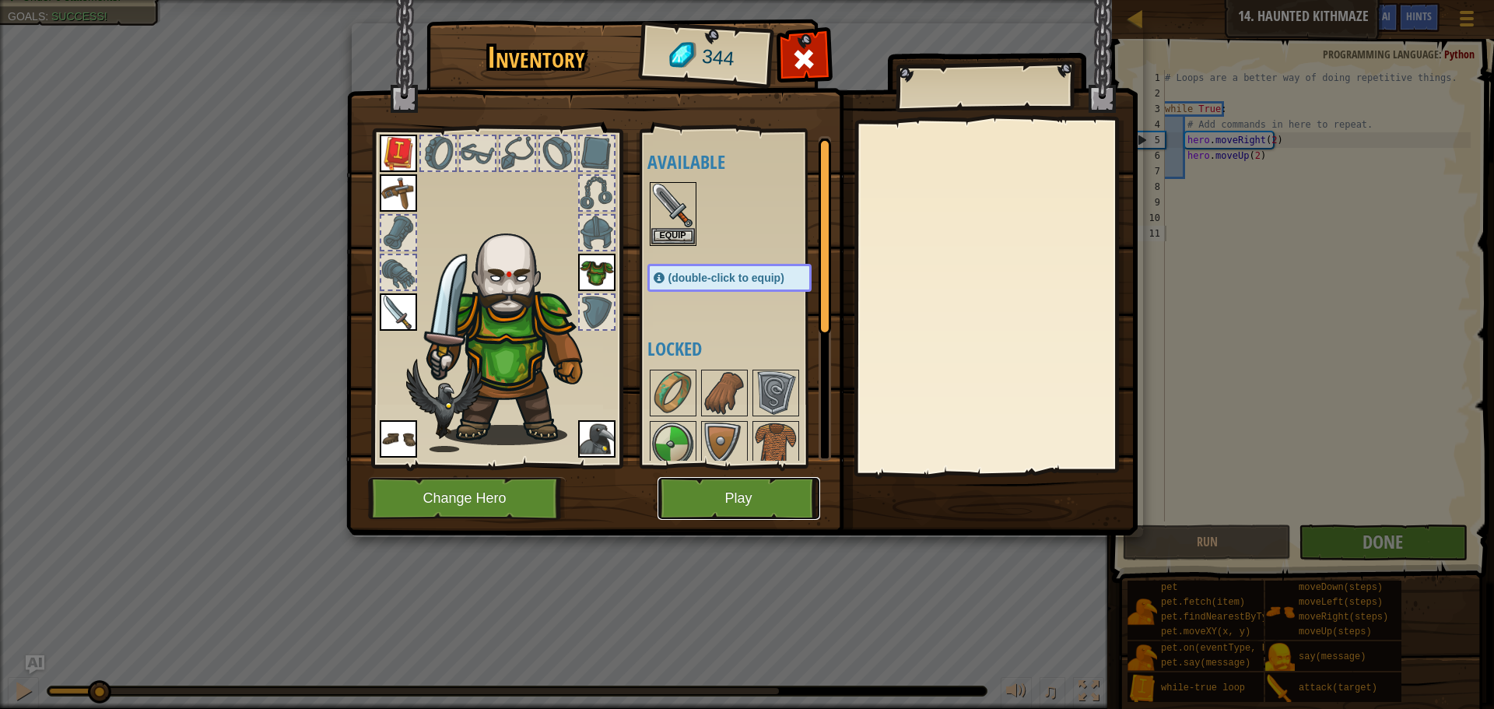
click at [711, 503] on button "Play" at bounding box center [739, 498] width 163 height 43
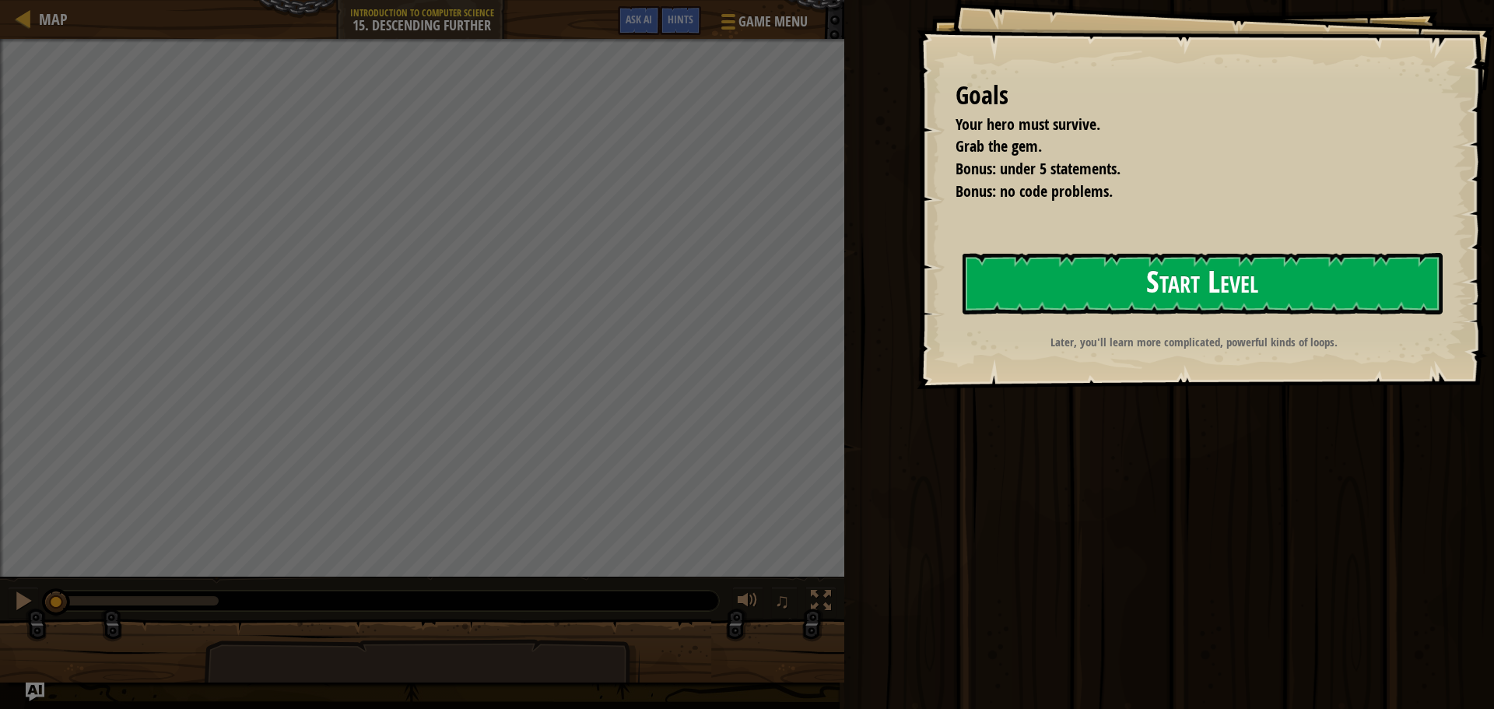
click at [1011, 279] on button "Start Level" at bounding box center [1203, 283] width 480 height 61
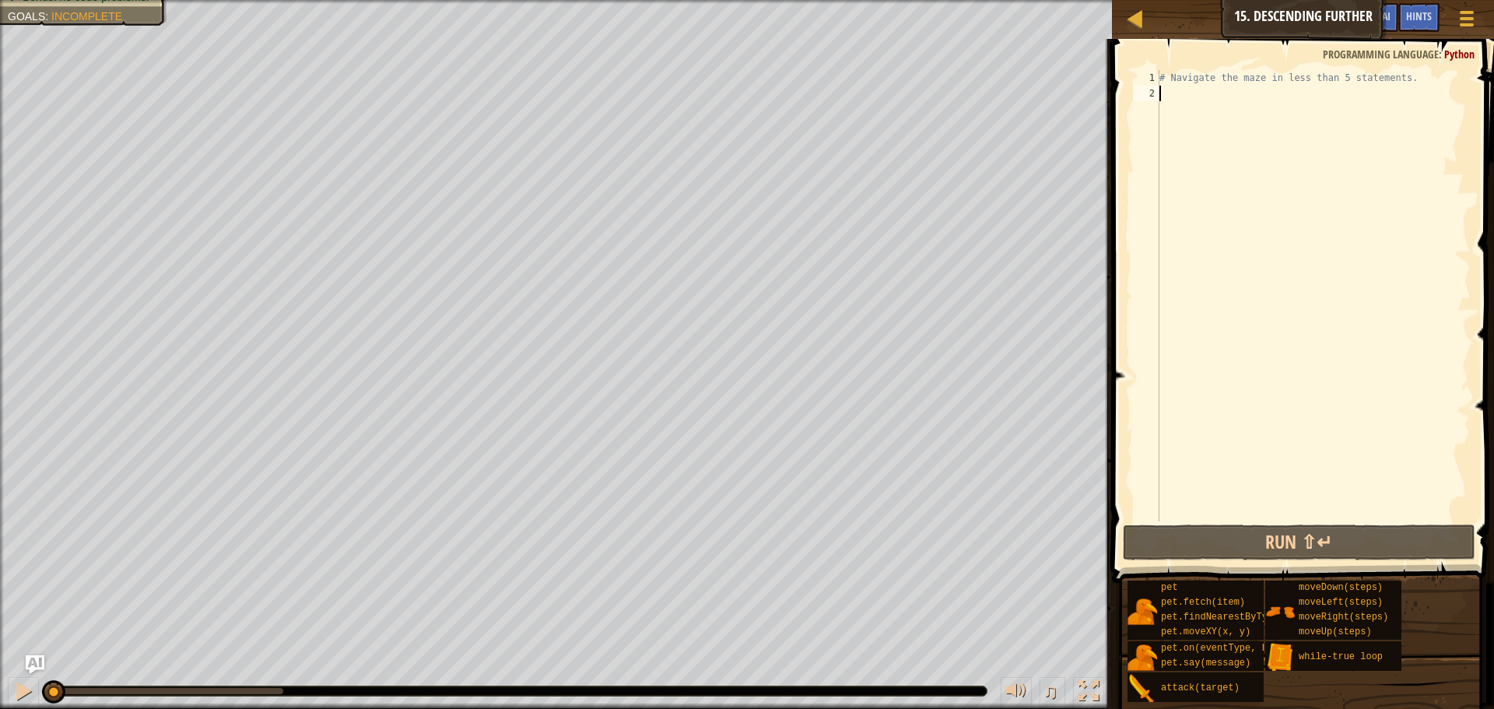
type textarea "r"
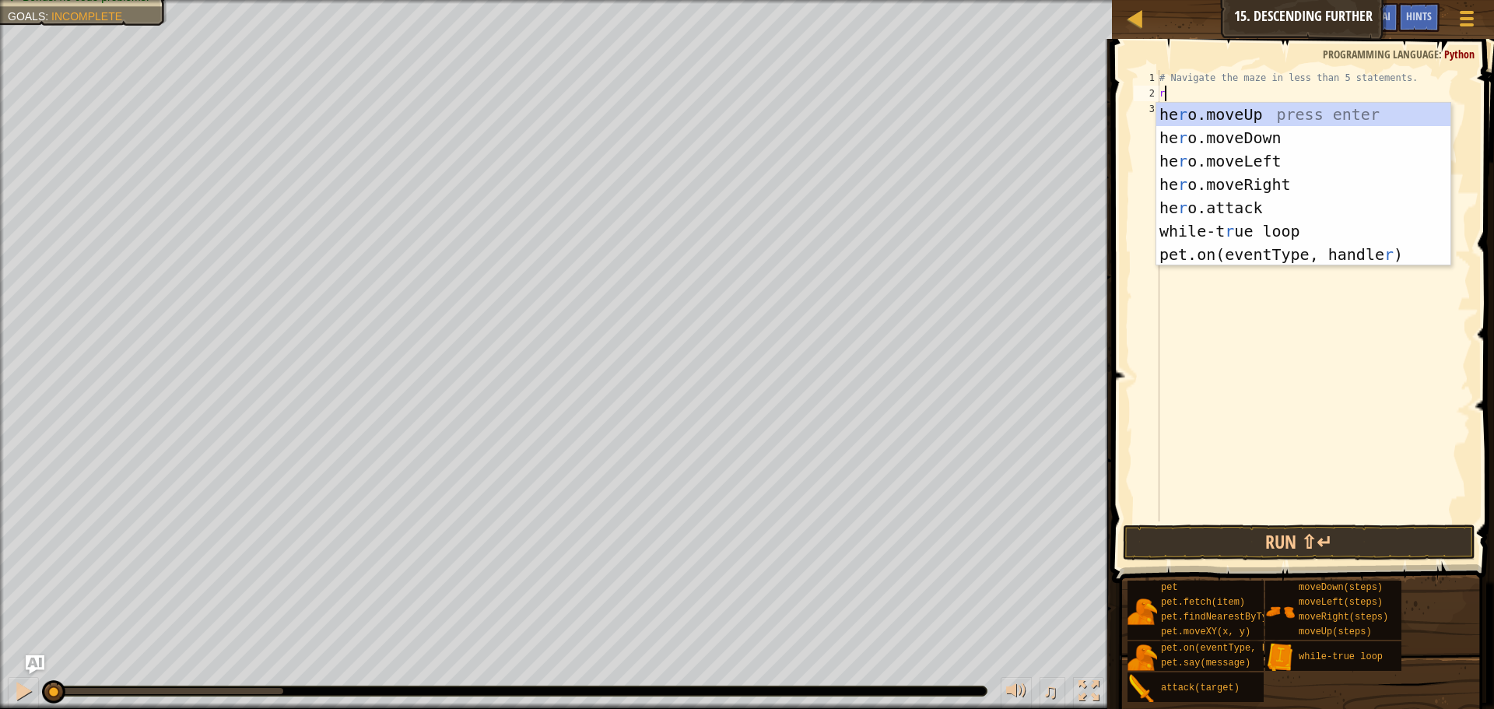
scroll to position [7, 0]
click at [1248, 180] on div "he r o.moveUp press enter he r o.moveDown press enter he r o.moveLeft press ent…" at bounding box center [1304, 208] width 294 height 210
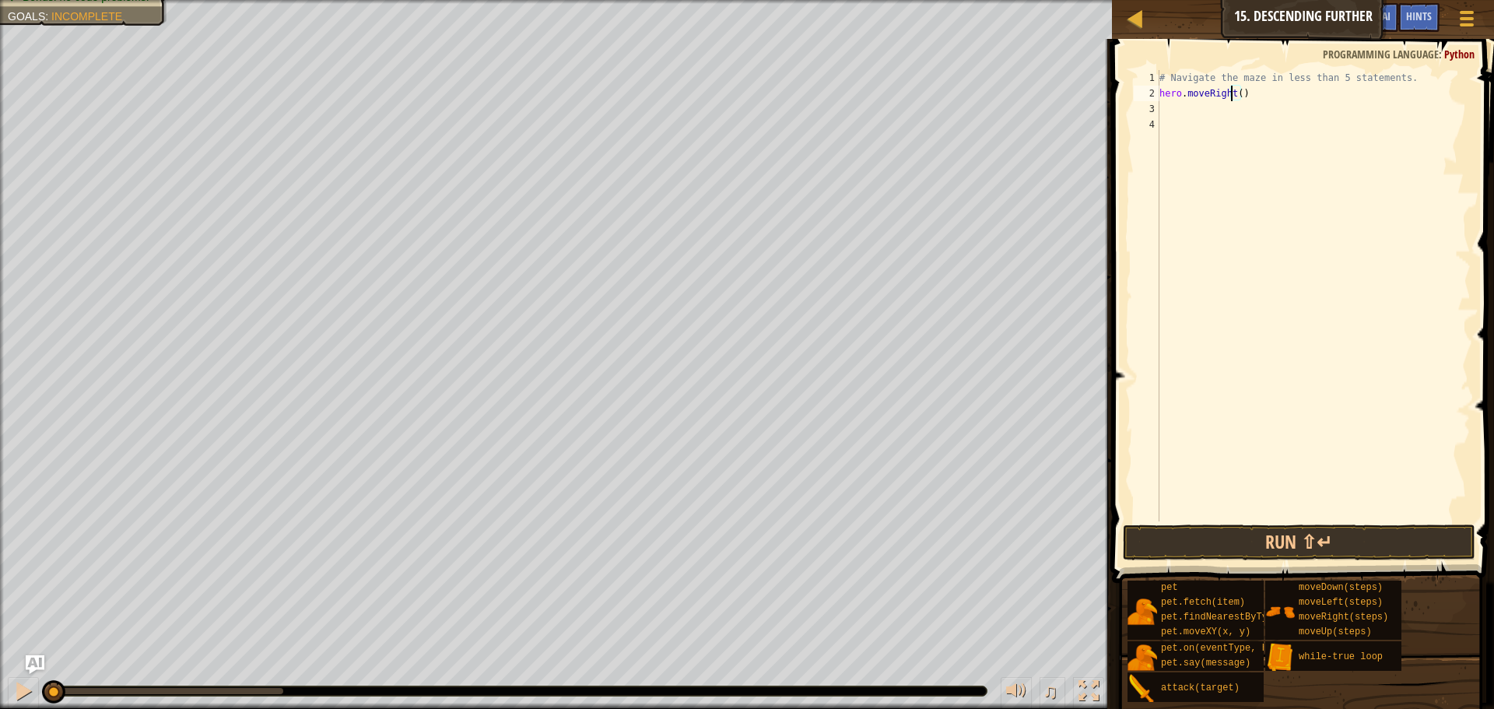
drag, startPoint x: 1230, startPoint y: 97, endPoint x: 1248, endPoint y: 93, distance: 17.6
click at [1248, 93] on div "# Navigate the maze in less than 5 statements. hero . moveRight ( )" at bounding box center [1314, 311] width 314 height 483
click at [1234, 94] on div "# Navigate the maze in less than 5 statements. hero . moveRight ( )" at bounding box center [1314, 295] width 314 height 451
type textarea "hero.moveRight(2)"
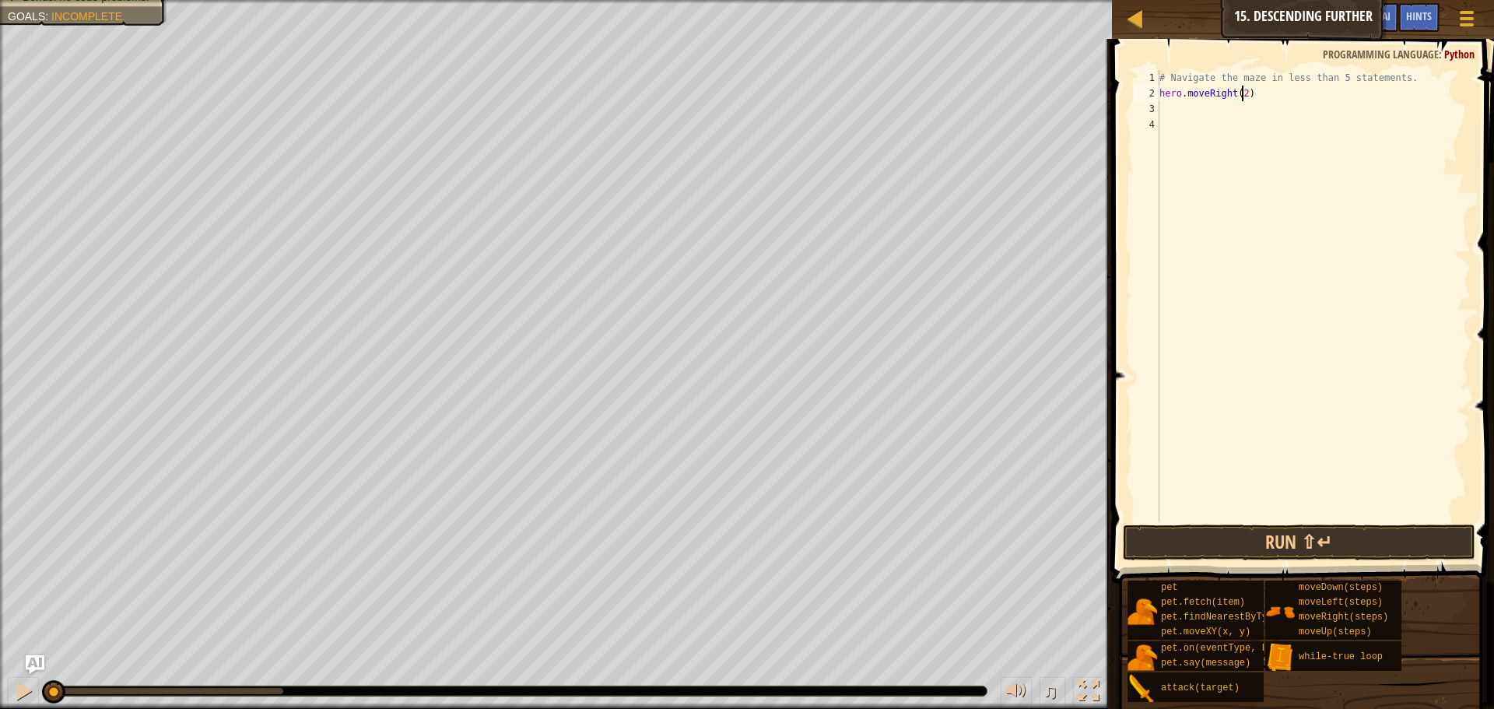
click at [1198, 114] on div "# Navigate the maze in less than 5 statements. hero . moveRight ( 2 )" at bounding box center [1314, 311] width 314 height 483
type textarea "h"
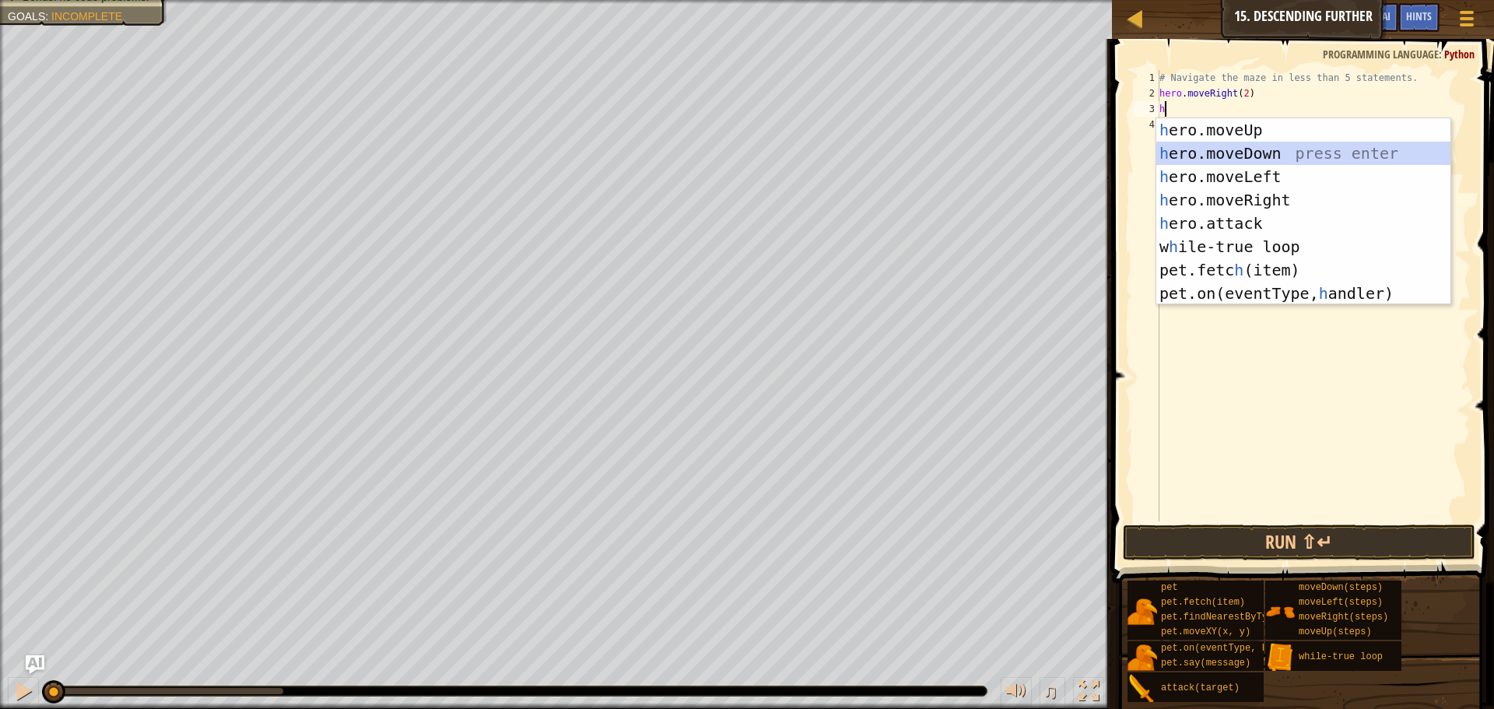
click at [1254, 160] on div "h ero.moveUp press enter h ero.moveDown press enter h ero.moveLeft press enter …" at bounding box center [1304, 234] width 294 height 233
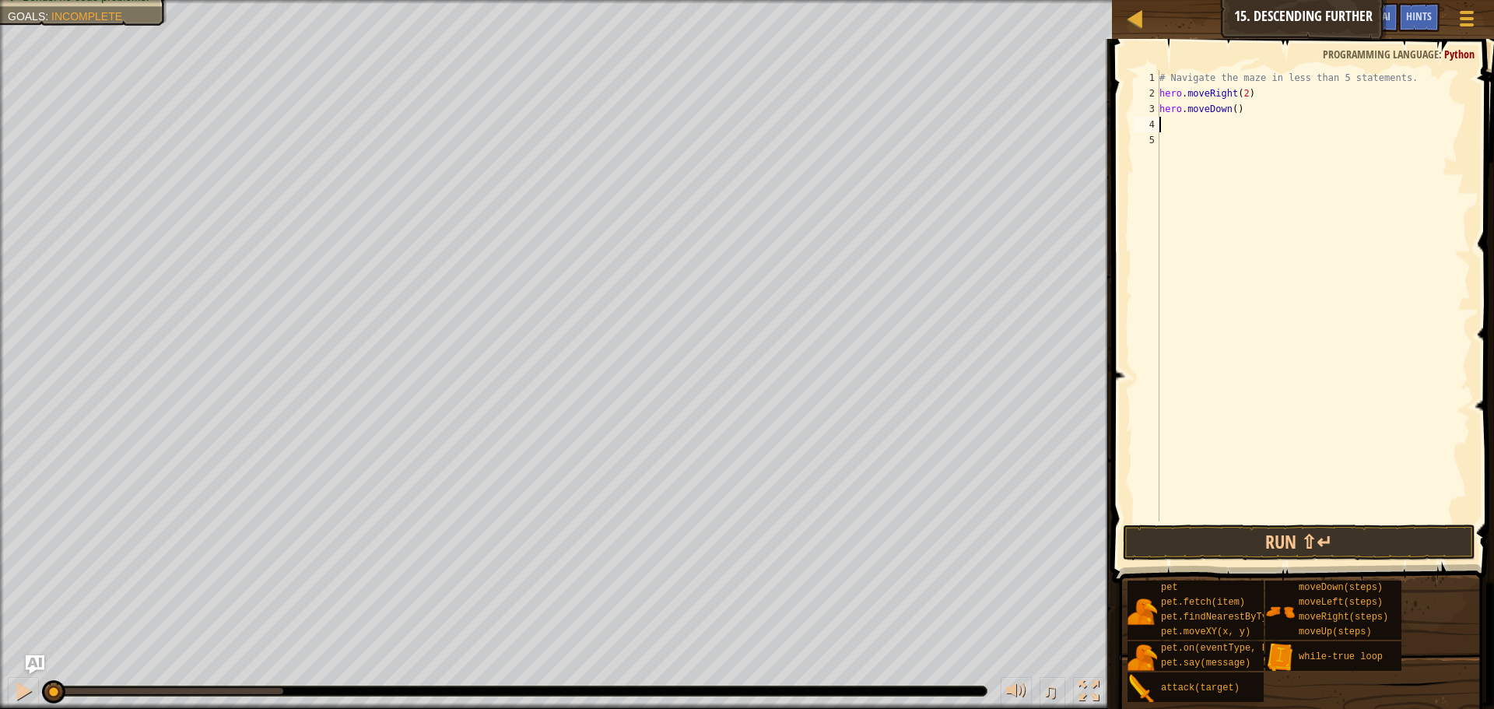
type textarea "h"
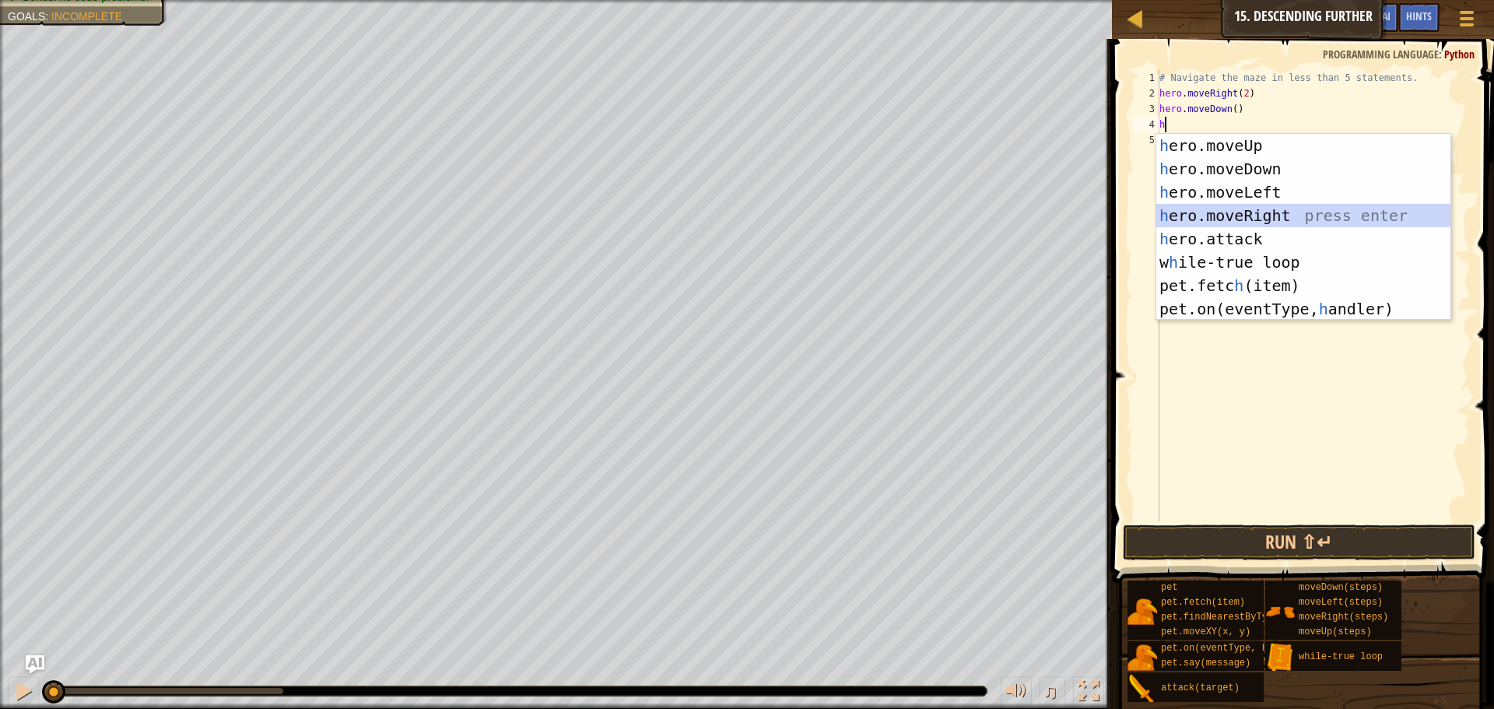
click at [1256, 206] on div "h ero.moveUp press enter h ero.moveDown press enter h ero.moveLeft press enter …" at bounding box center [1304, 250] width 294 height 233
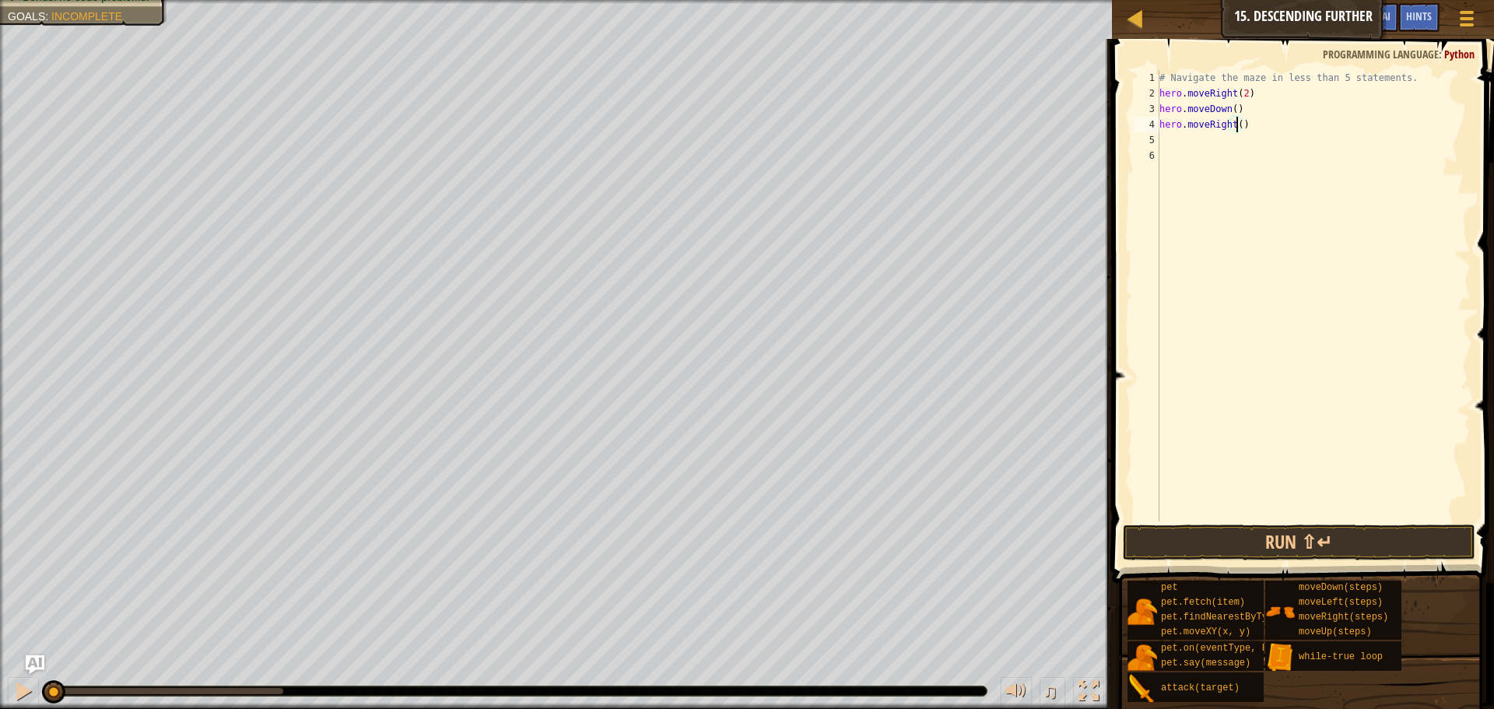
click at [1236, 124] on div "# Navigate the maze in less than 5 statements. hero . moveRight ( 2 ) hero . mo…" at bounding box center [1314, 311] width 314 height 483
type textarea "hero.moveRight(2)"
click at [1204, 129] on div "# Navigate the maze in less than 5 statements. hero . moveRight ( 2 ) hero . mo…" at bounding box center [1314, 311] width 314 height 483
click at [1202, 136] on div "# Navigate the maze in less than 5 statements. hero . moveRight ( 2 ) hero . mo…" at bounding box center [1314, 311] width 314 height 483
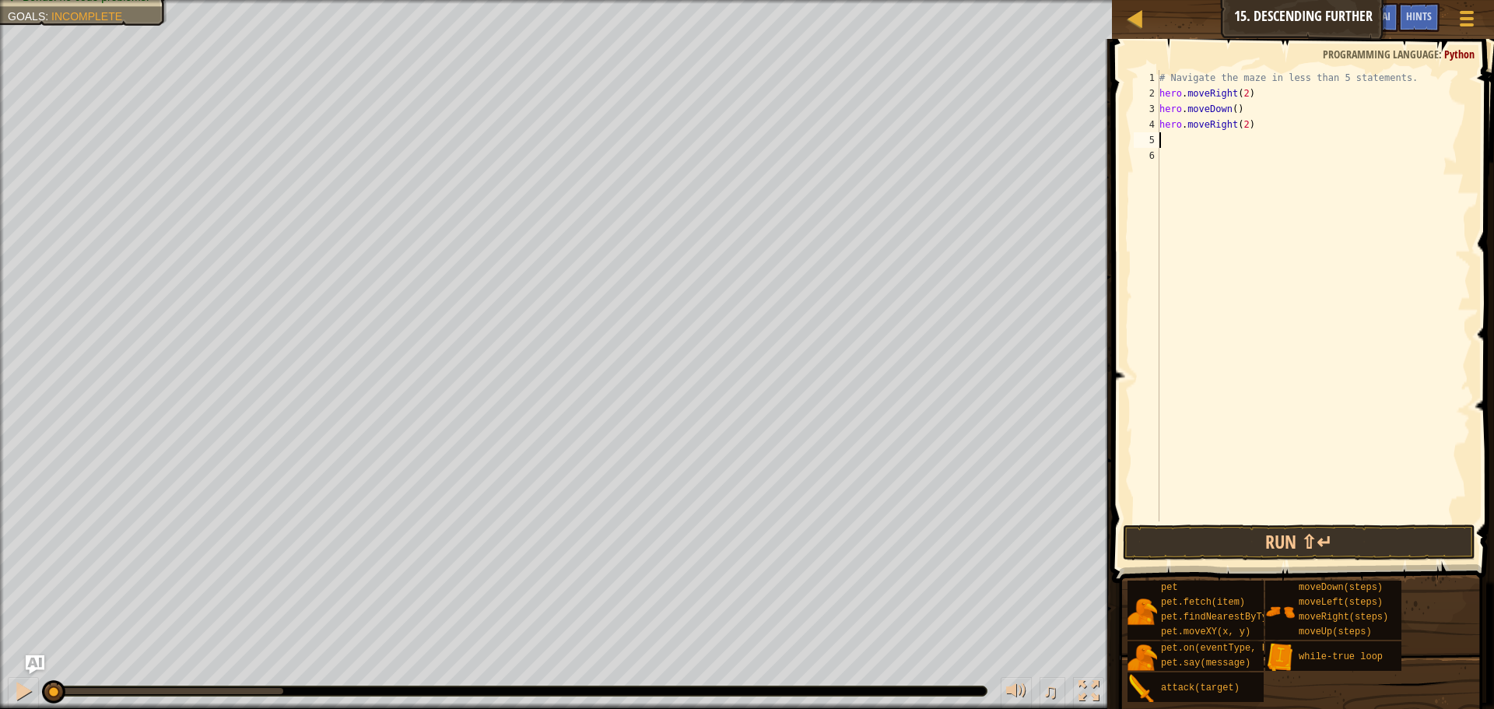
scroll to position [7, 0]
click at [1238, 125] on div "# Navigate the maze in less than 5 statements. hero . moveRight ( 2 ) hero . mo…" at bounding box center [1314, 311] width 314 height 483
type textarea "hero.moveRight(2)"
click at [1242, 125] on div "# Navigate the maze in less than 5 statements. hero . moveRight ( 2 ) hero . mo…" at bounding box center [1314, 311] width 314 height 483
click at [1206, 135] on div "# Navigate the maze in less than 5 statements. hero . moveRight ( 2 ) hero . mo…" at bounding box center [1314, 311] width 314 height 483
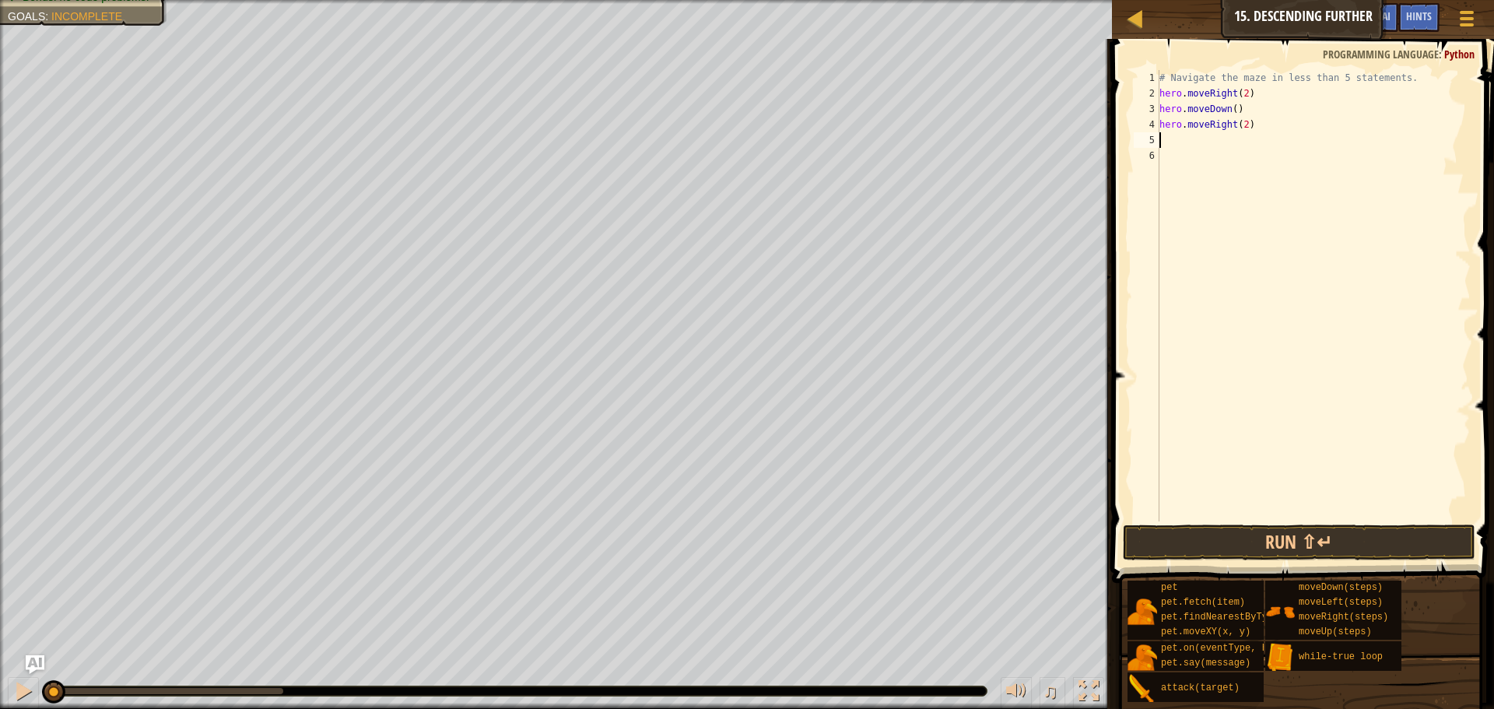
type textarea "h"
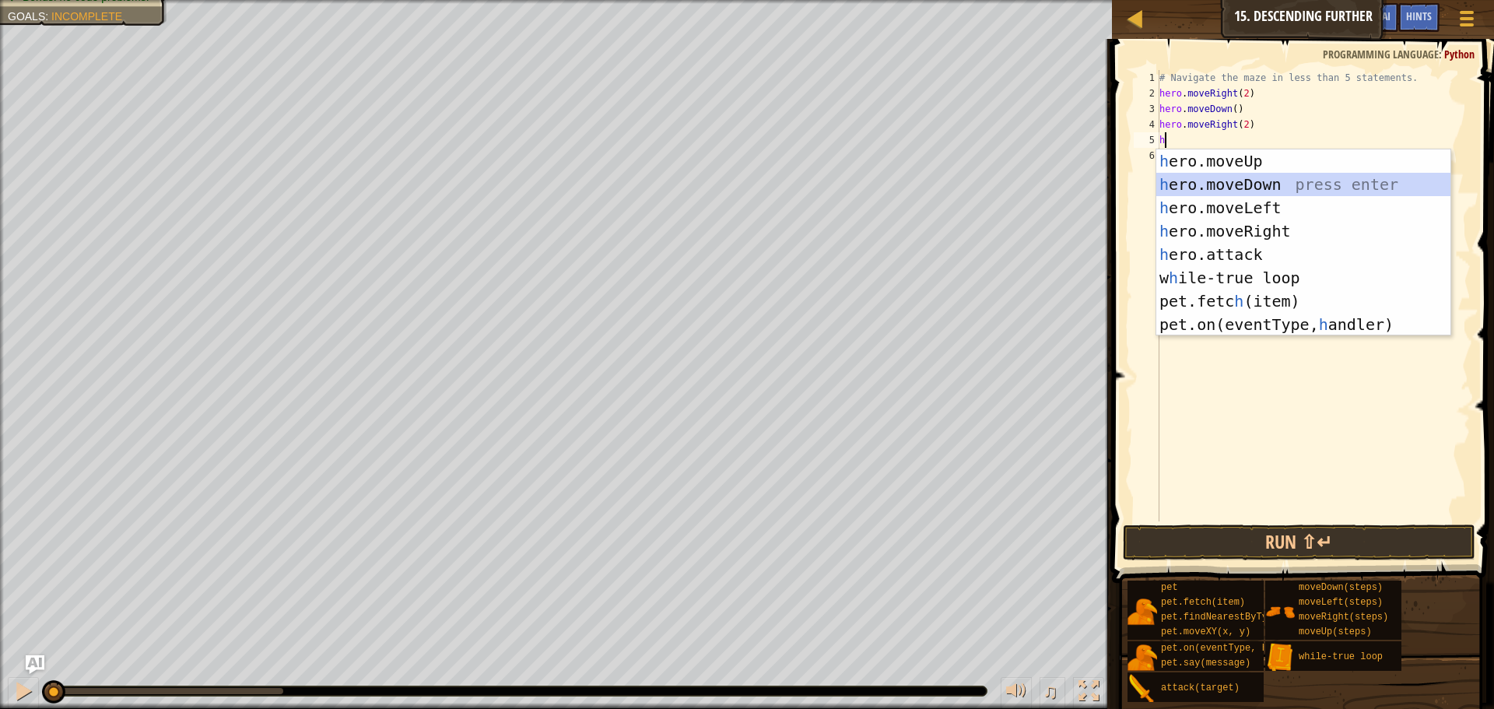
click at [1209, 177] on div "h ero.moveUp press enter h ero.moveDown press enter h ero.moveLeft press enter …" at bounding box center [1304, 265] width 294 height 233
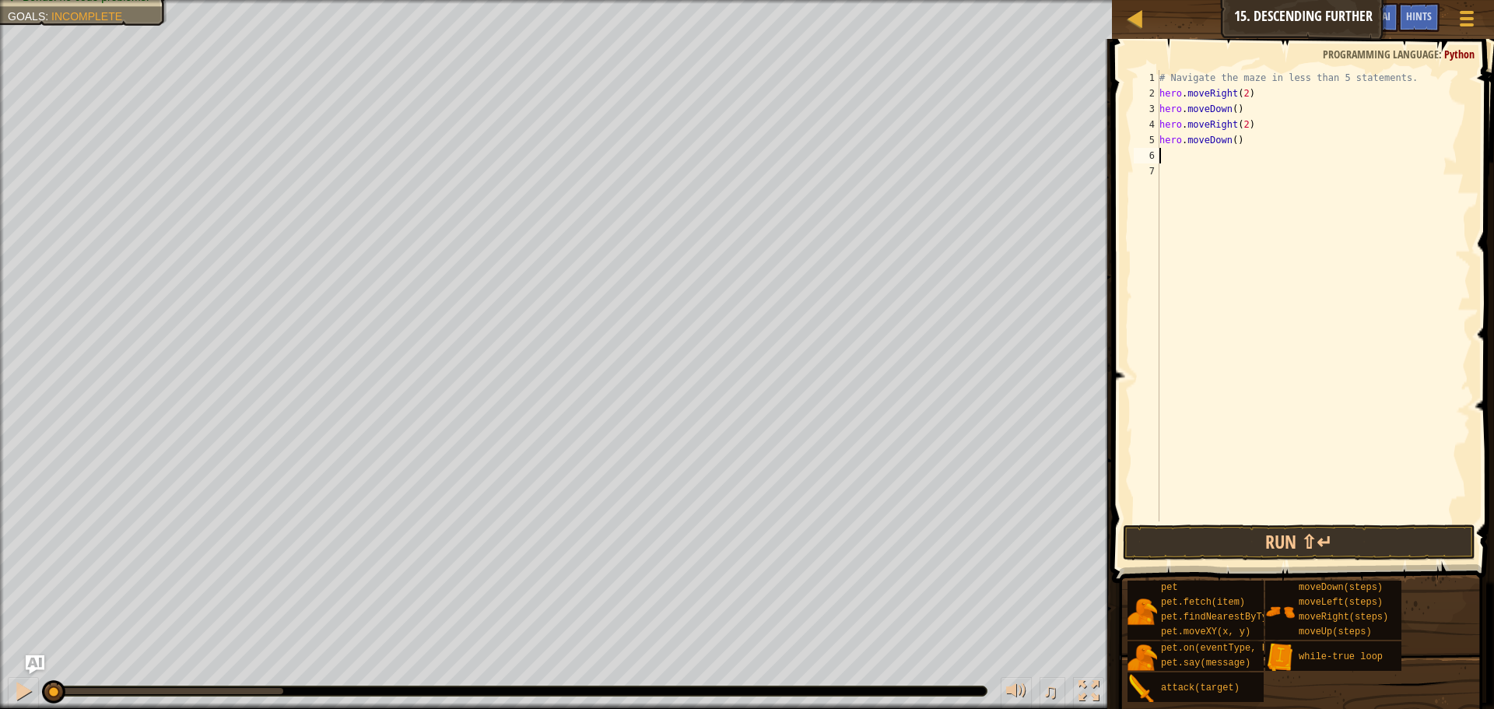
type textarea "h"
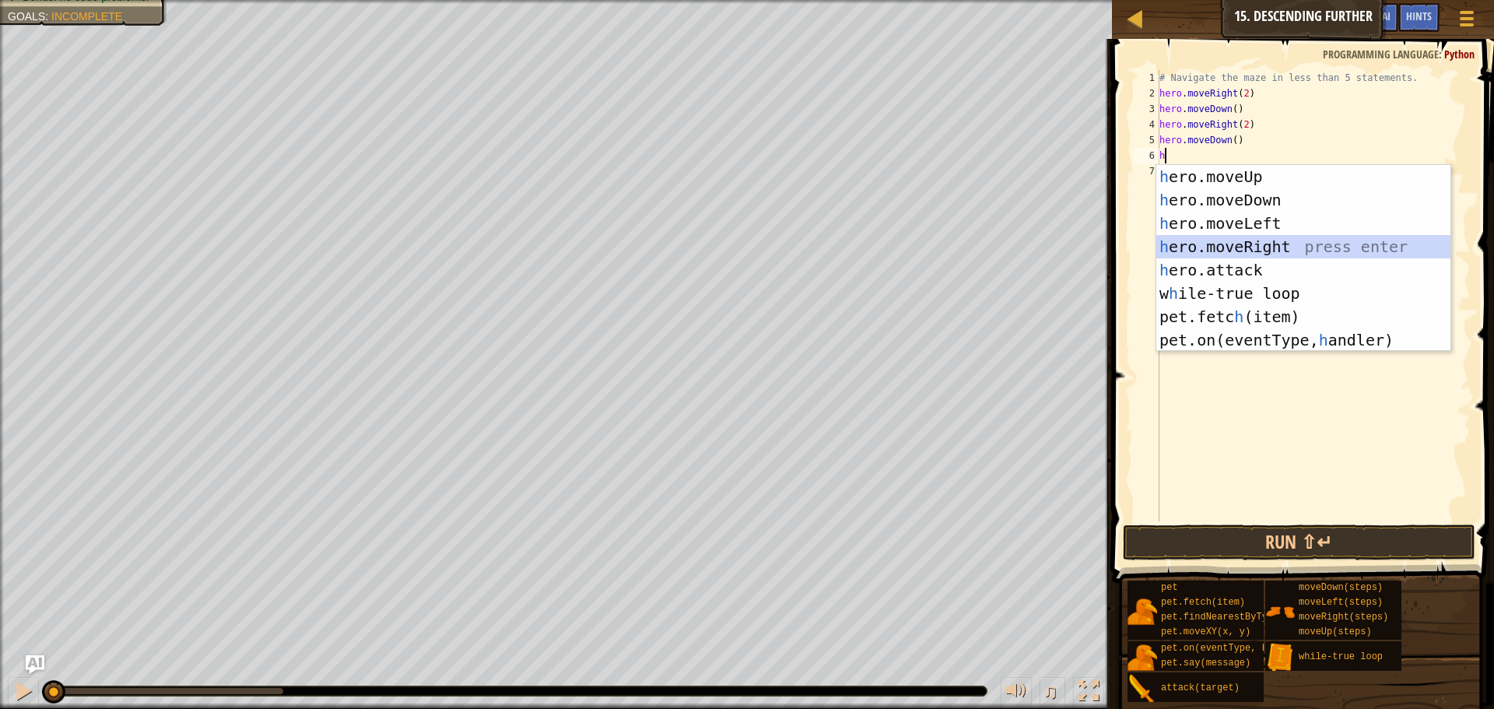
click at [1198, 252] on div "h ero.moveUp press enter h ero.moveDown press enter h ero.moveLeft press enter …" at bounding box center [1304, 281] width 294 height 233
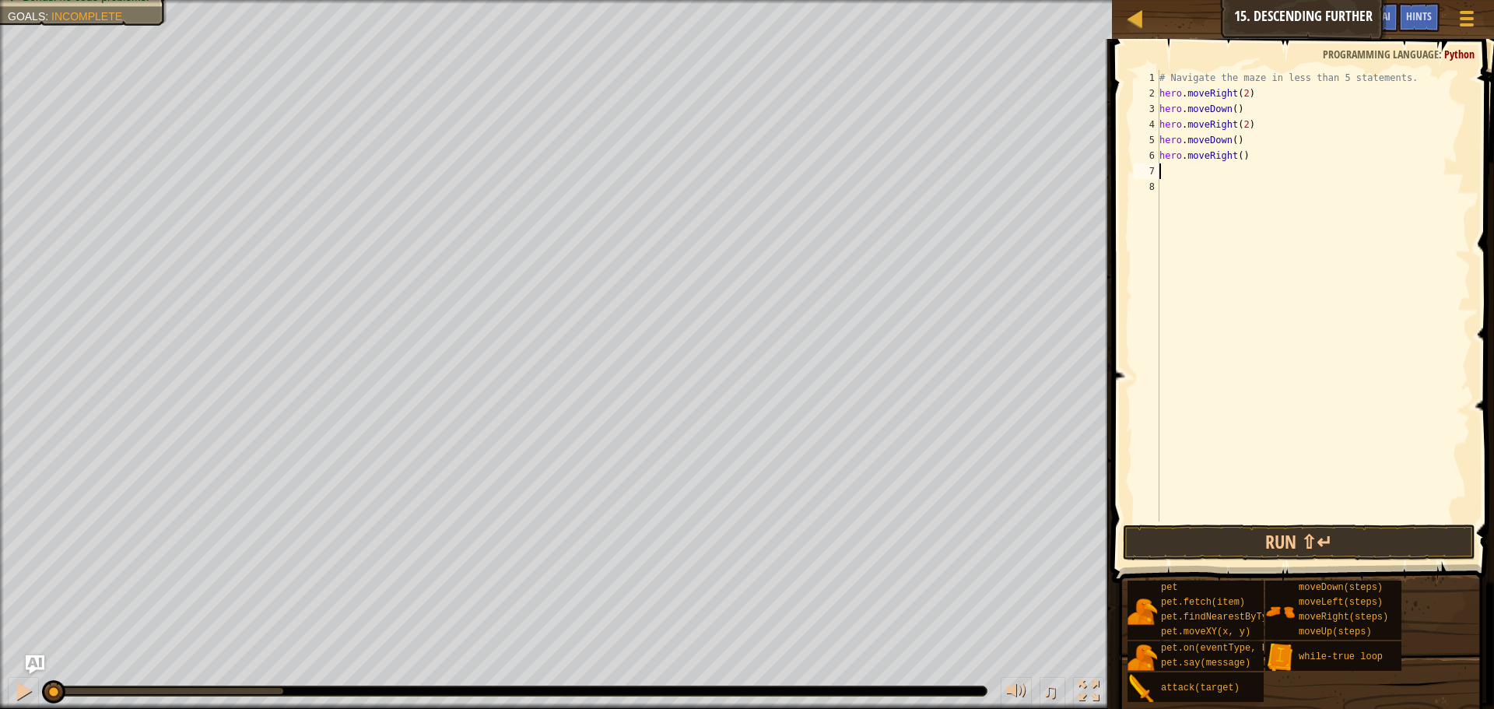
click at [1234, 162] on div "# Navigate the maze in less than 5 statements. hero . moveRight ( 2 ) hero . mo…" at bounding box center [1314, 311] width 314 height 483
click at [1237, 159] on div "# Navigate the maze in less than 5 statements. hero . moveRight ( 2 ) hero . mo…" at bounding box center [1314, 295] width 314 height 451
click at [1223, 533] on button "Run ⇧↵" at bounding box center [1299, 543] width 353 height 36
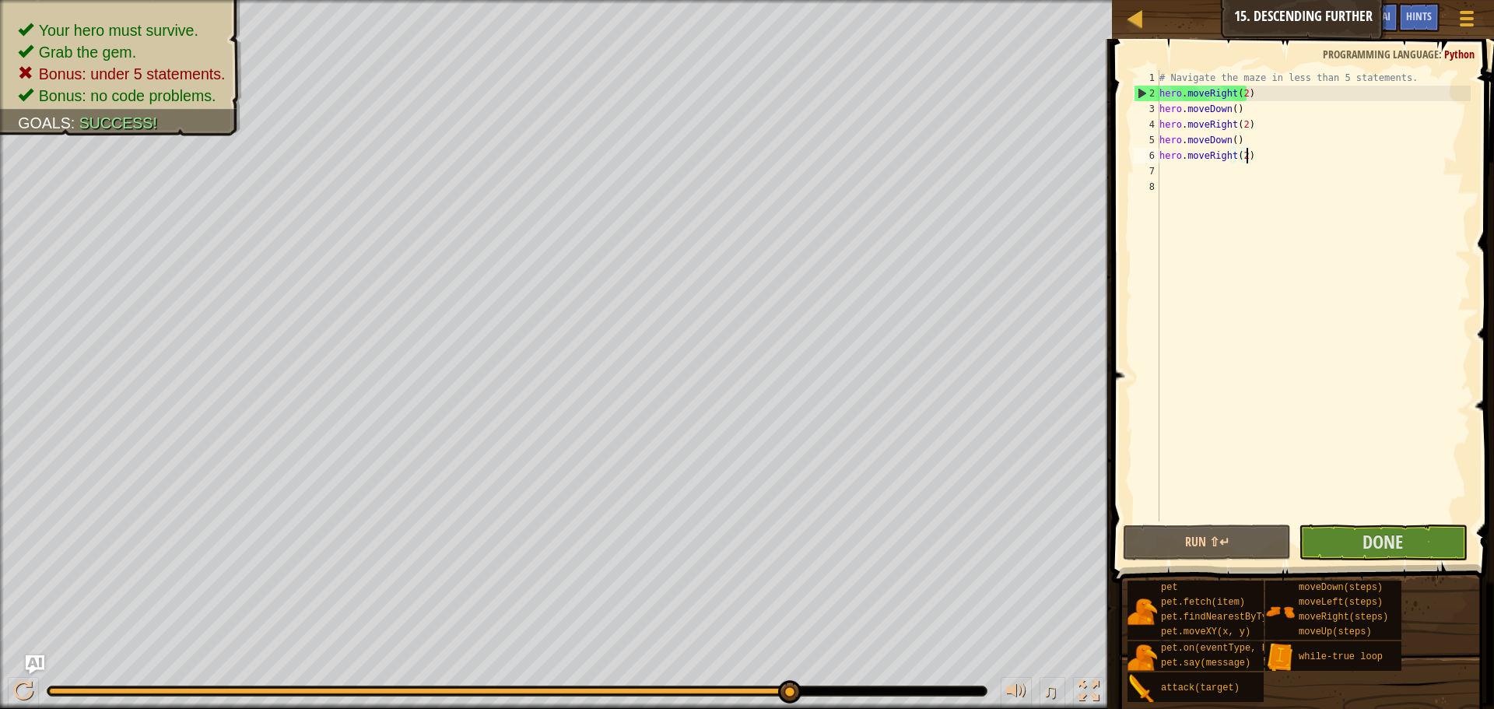
click at [1248, 160] on div "# Navigate the maze in less than 5 statements. hero . moveRight ( 2 ) hero . mo…" at bounding box center [1314, 311] width 314 height 483
type textarea "h"
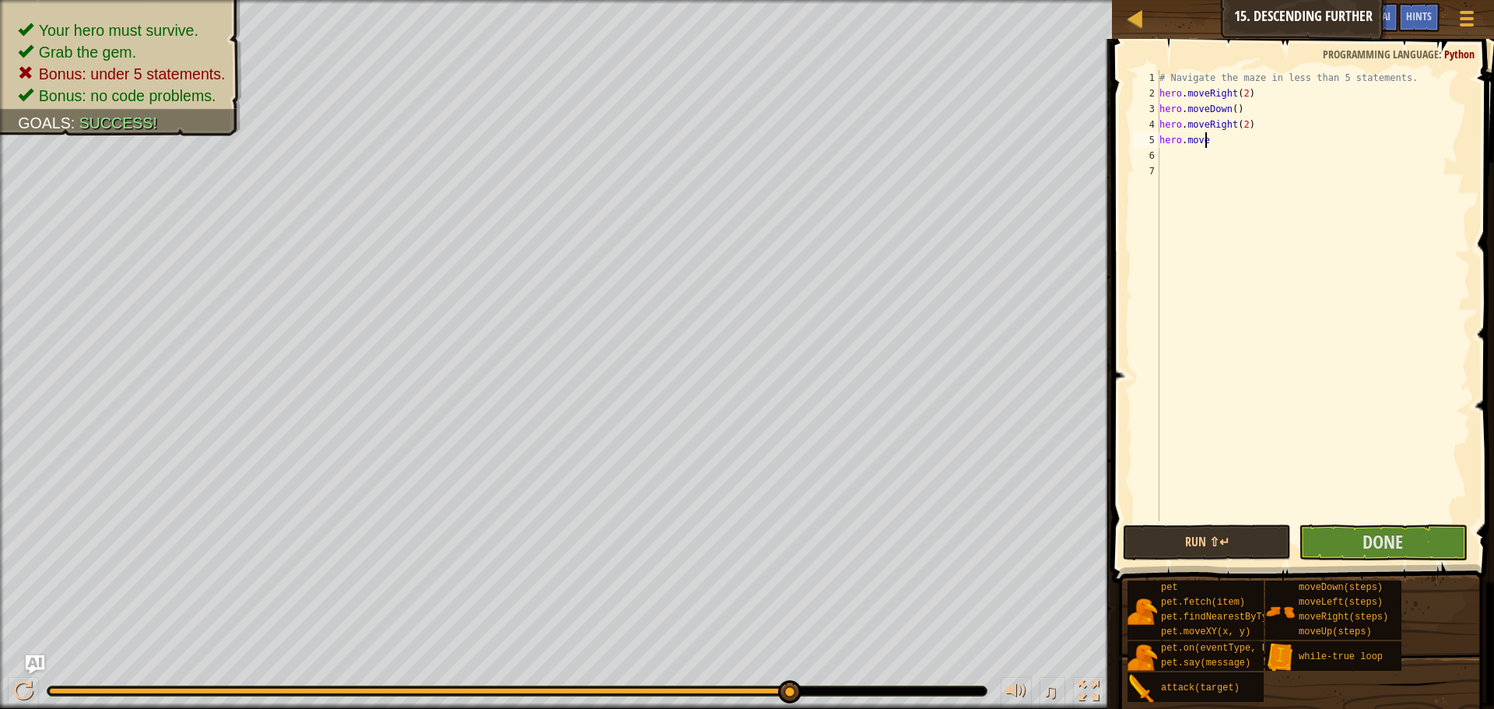
type textarea "h"
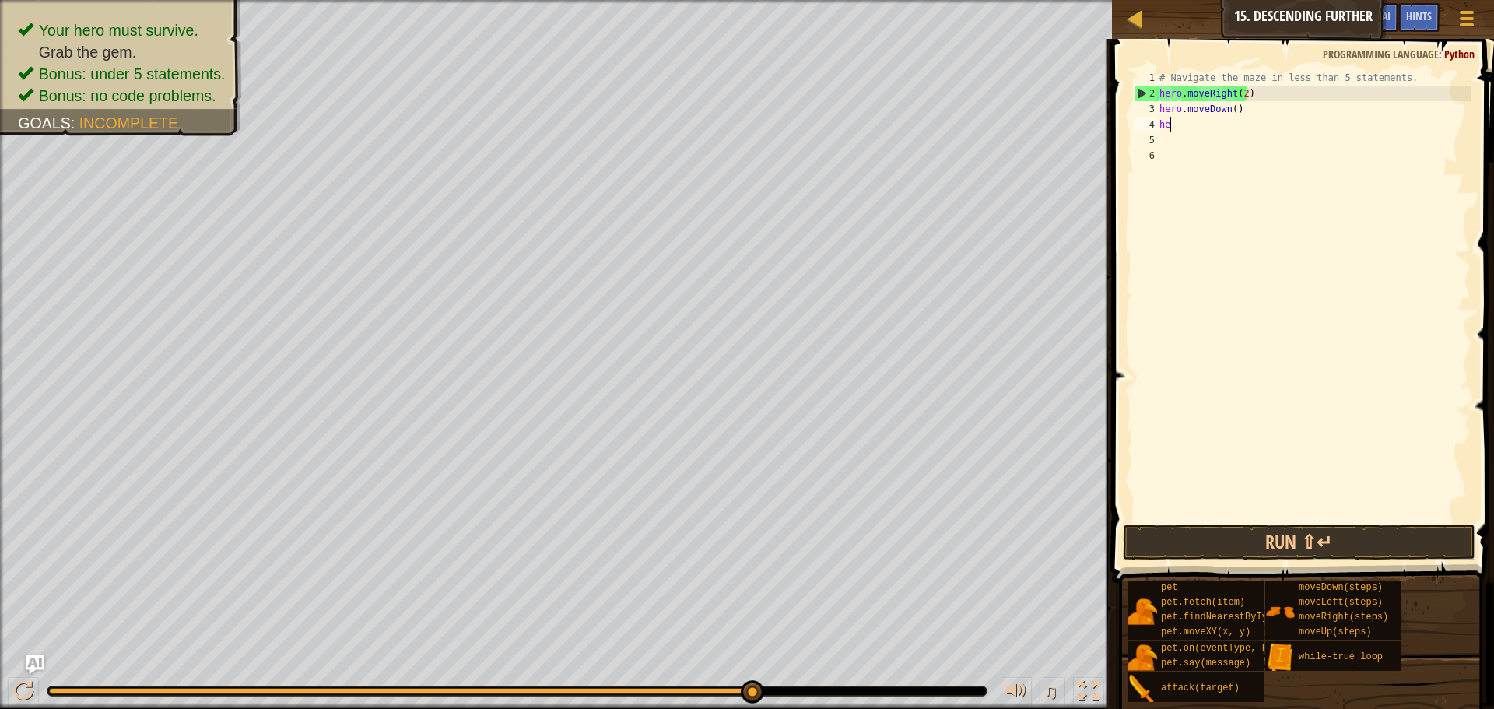
type textarea "h"
type textarea "w"
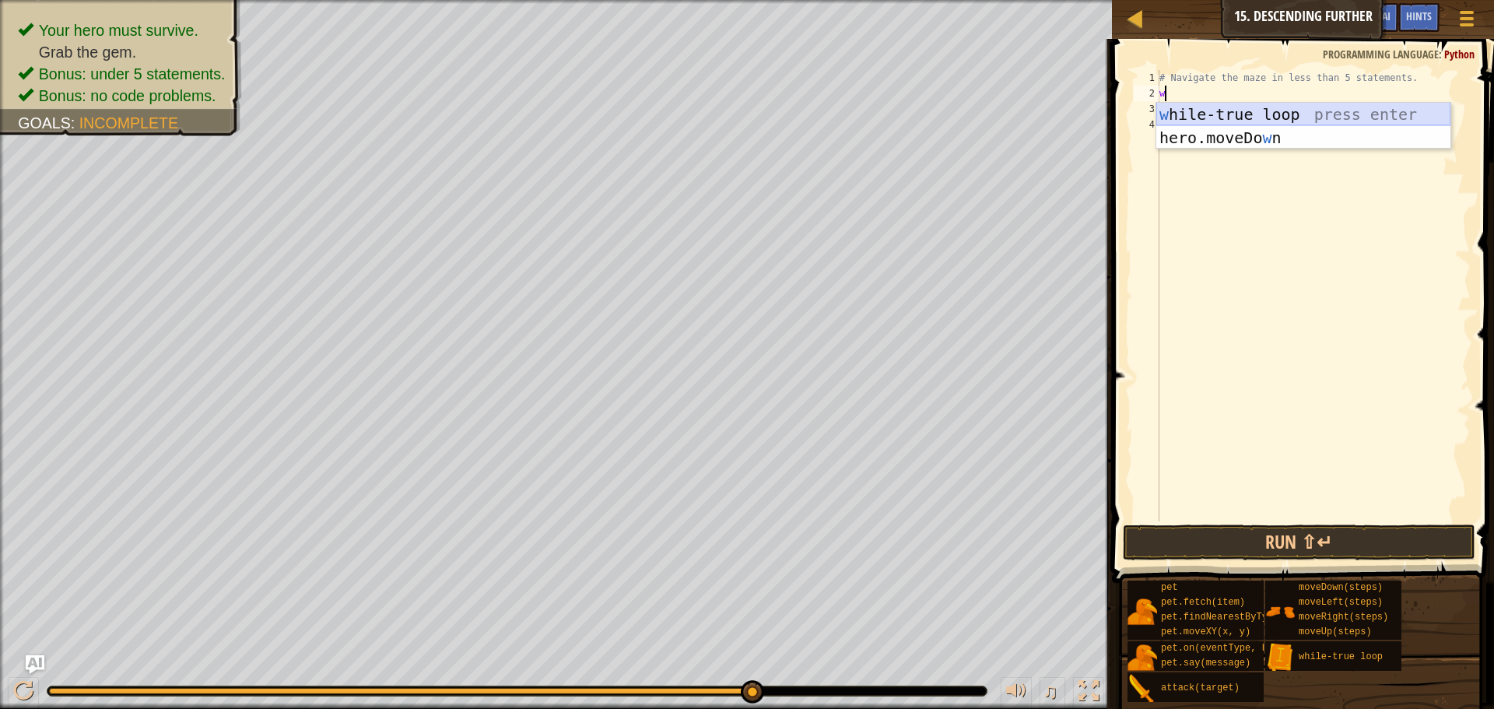
click at [1275, 119] on div "w [PERSON_NAME]-true loop press enter hero.moveDo w n press enter" at bounding box center [1304, 149] width 294 height 93
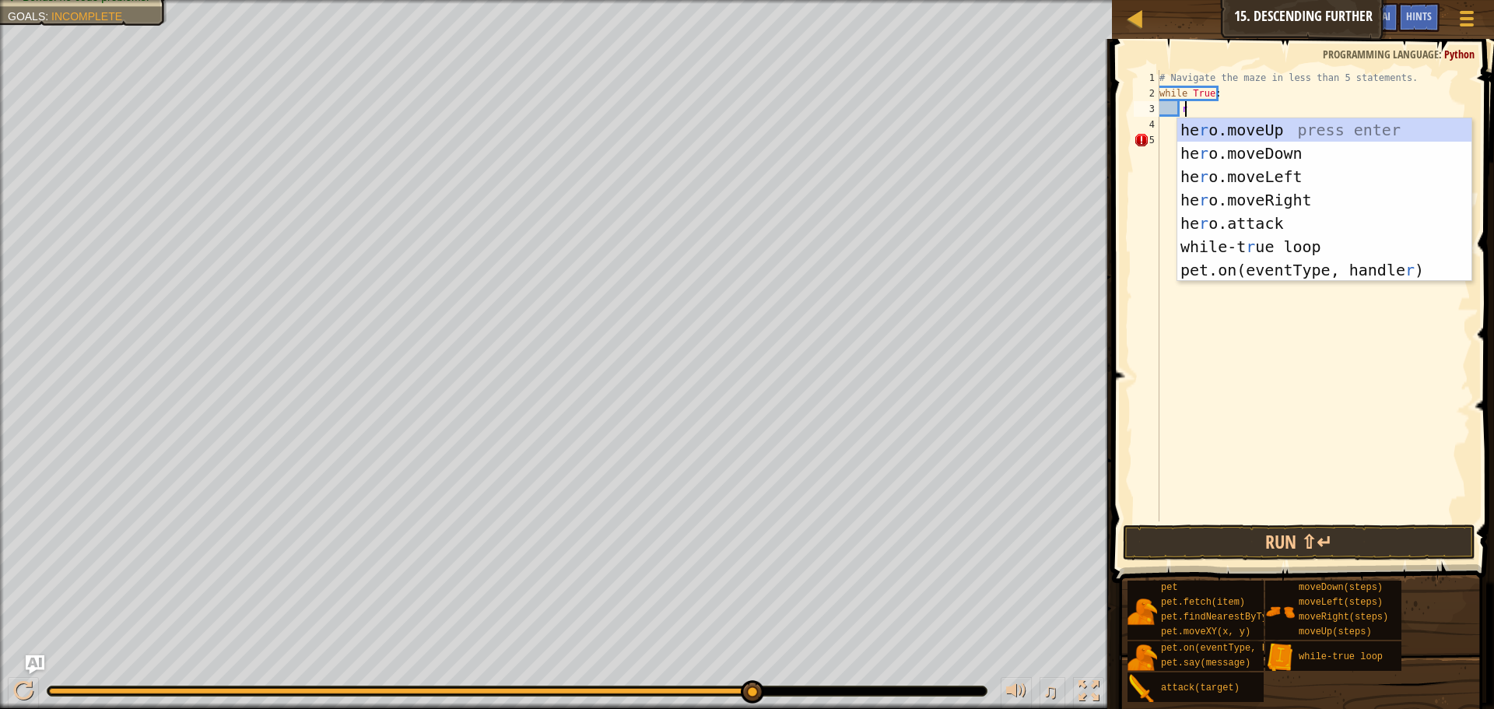
scroll to position [7, 2]
type textarea "ri"
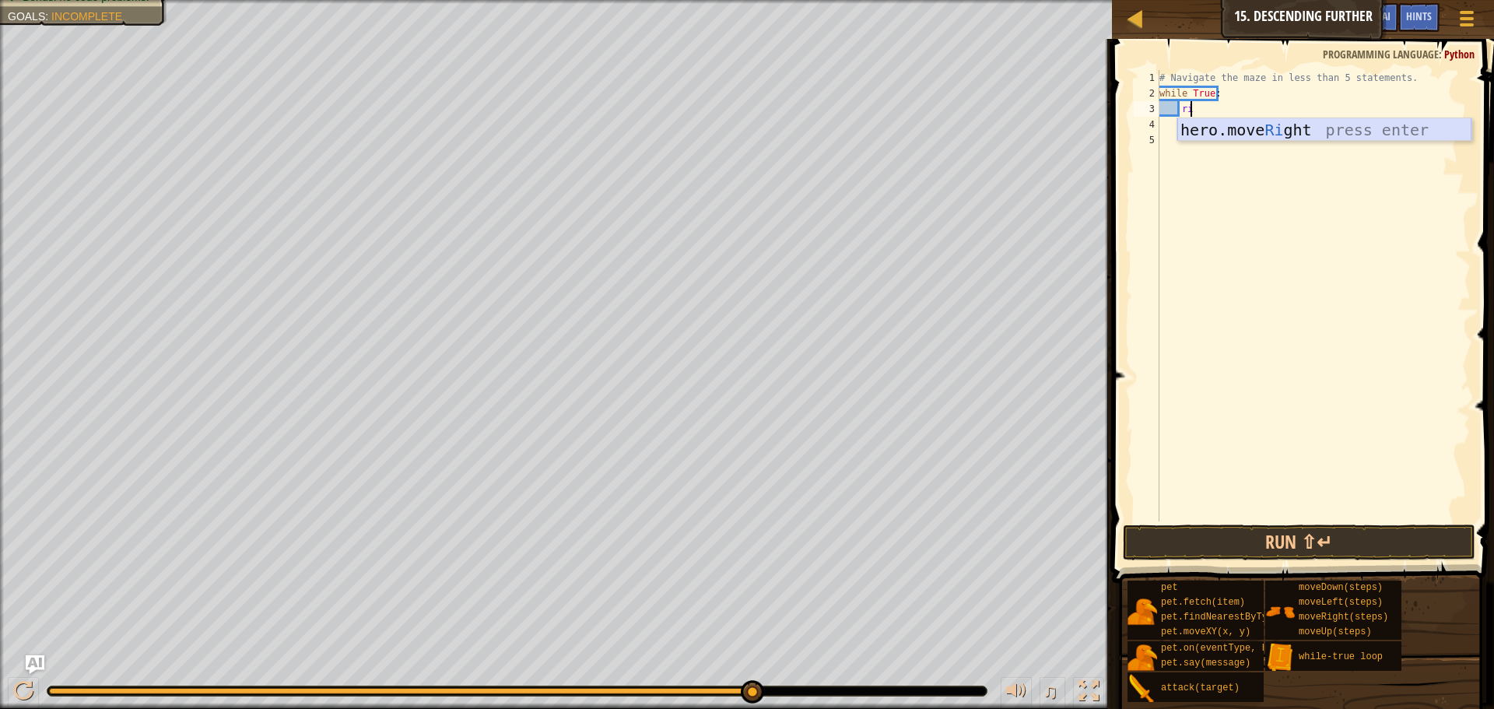
click at [1211, 139] on div "hero.move Ri ght press enter" at bounding box center [1325, 153] width 294 height 70
click at [1257, 108] on div "# Navigate the maze in less than 5 statements. while True : hero . moveRight ( )" at bounding box center [1314, 311] width 314 height 483
type textarea "hero.moveRight(2)"
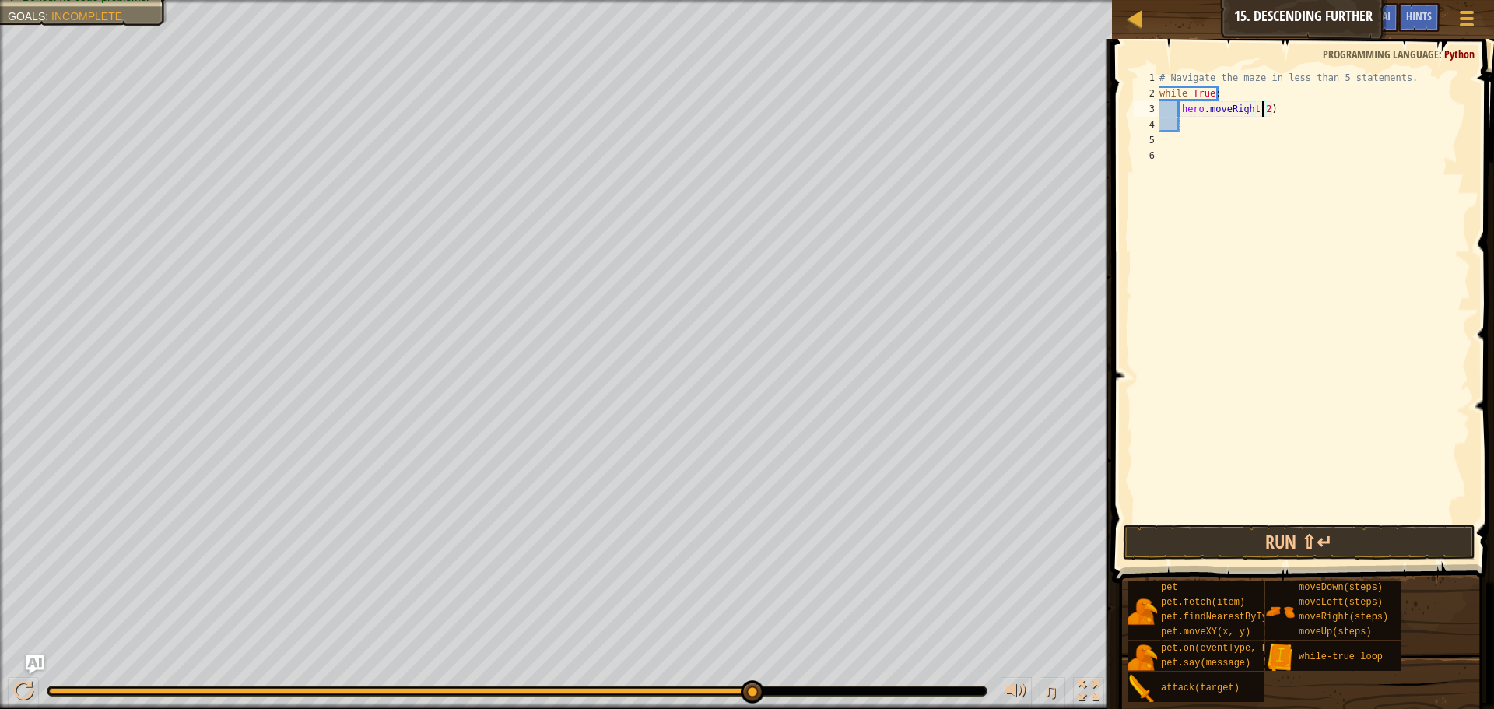
click at [1206, 132] on div "# Navigate the maze in less than 5 statements. while True : hero . moveRight ( …" at bounding box center [1314, 311] width 314 height 483
click at [1202, 129] on div "# Navigate the maze in less than 5 statements. while True : hero . moveRight ( …" at bounding box center [1314, 311] width 314 height 483
type textarea "d"
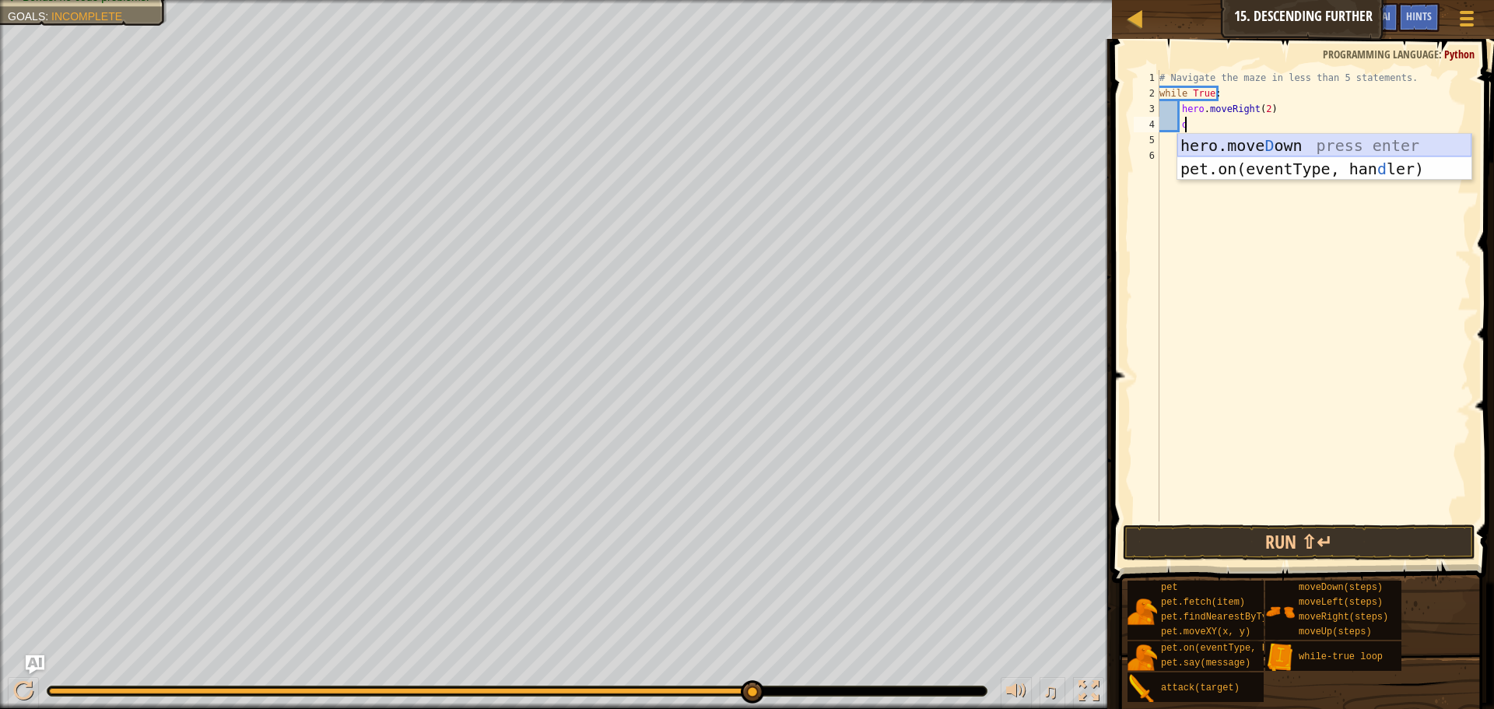
click at [1188, 142] on div "hero.[PERSON_NAME] own press enter pet.on(eventType, han d ler) press enter" at bounding box center [1325, 180] width 294 height 93
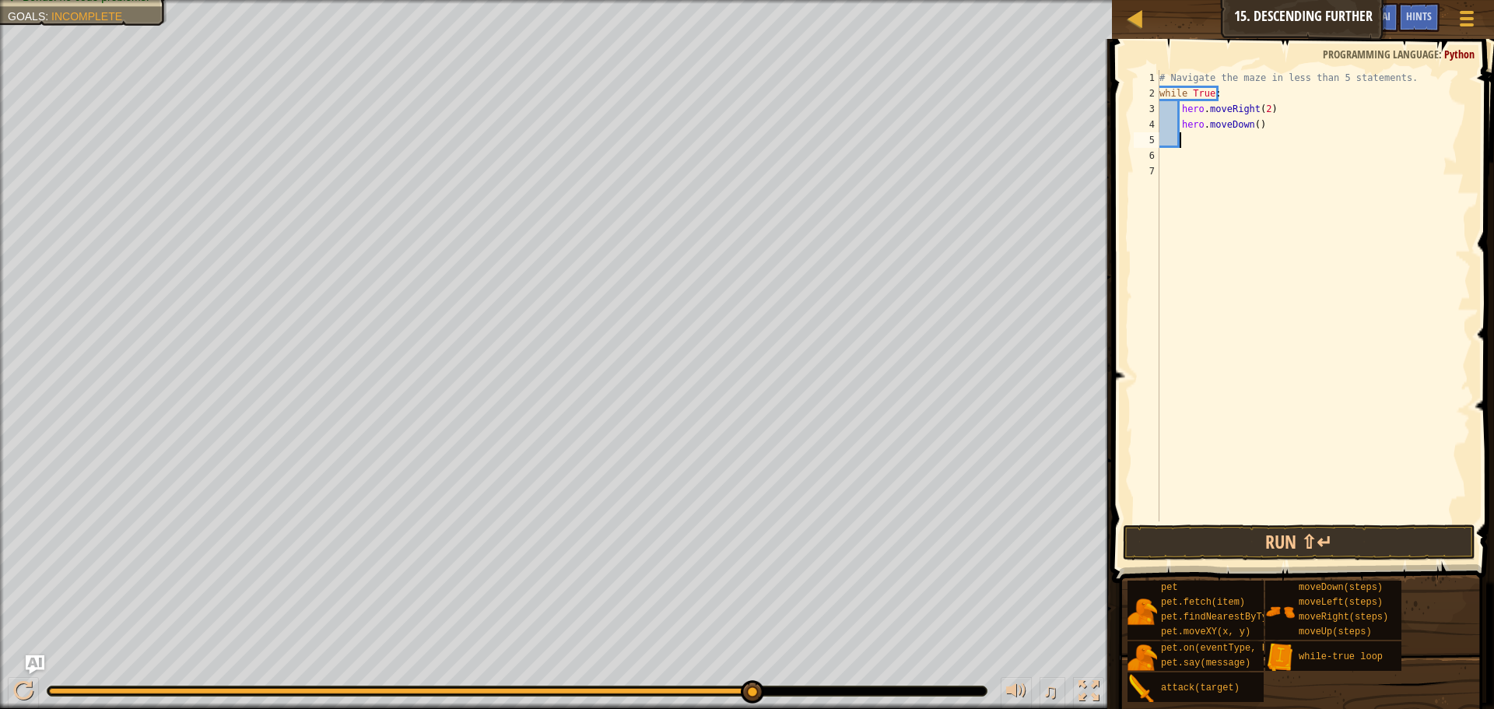
scroll to position [7, 1]
click at [1325, 553] on button "Run ⇧↵" at bounding box center [1299, 543] width 353 height 36
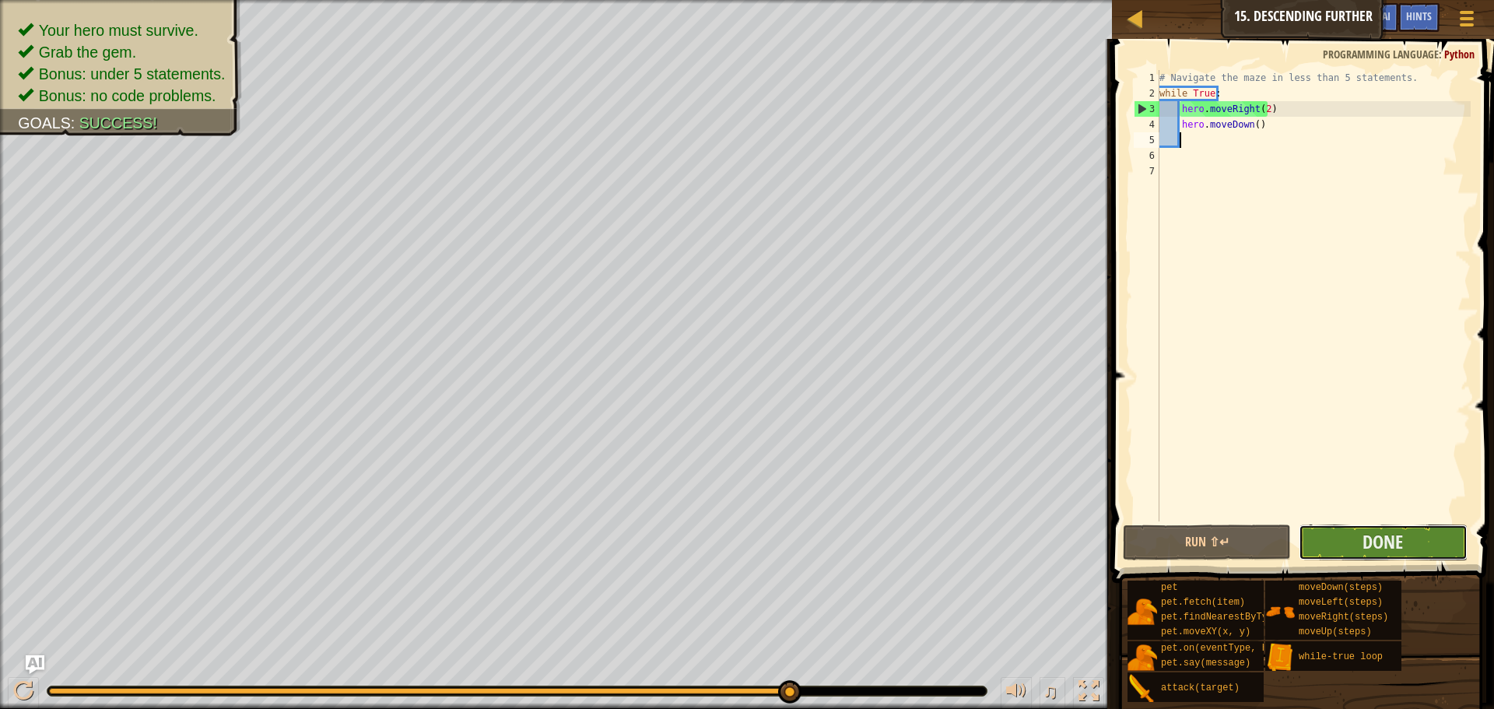
click at [1413, 560] on button "Done" at bounding box center [1383, 543] width 168 height 36
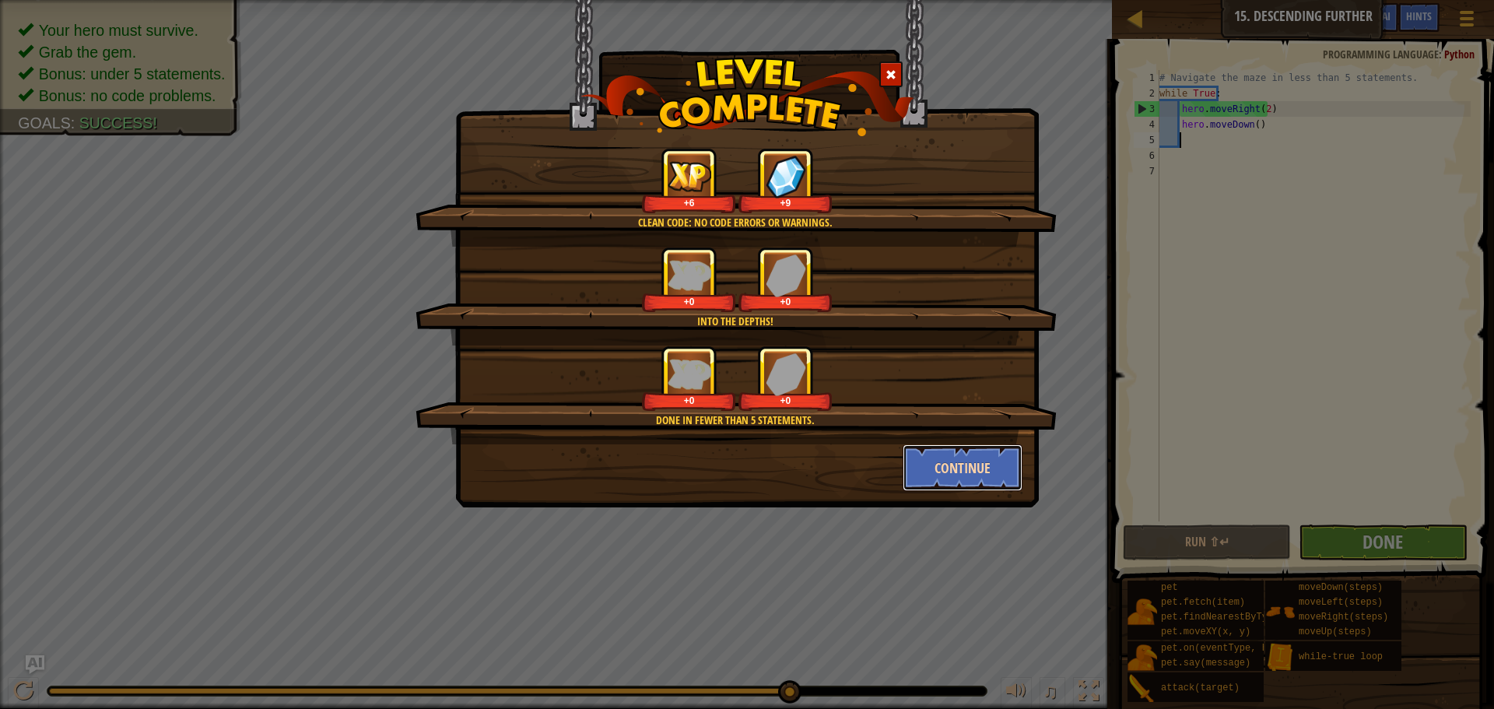
click at [954, 474] on button "Continue" at bounding box center [963, 467] width 121 height 47
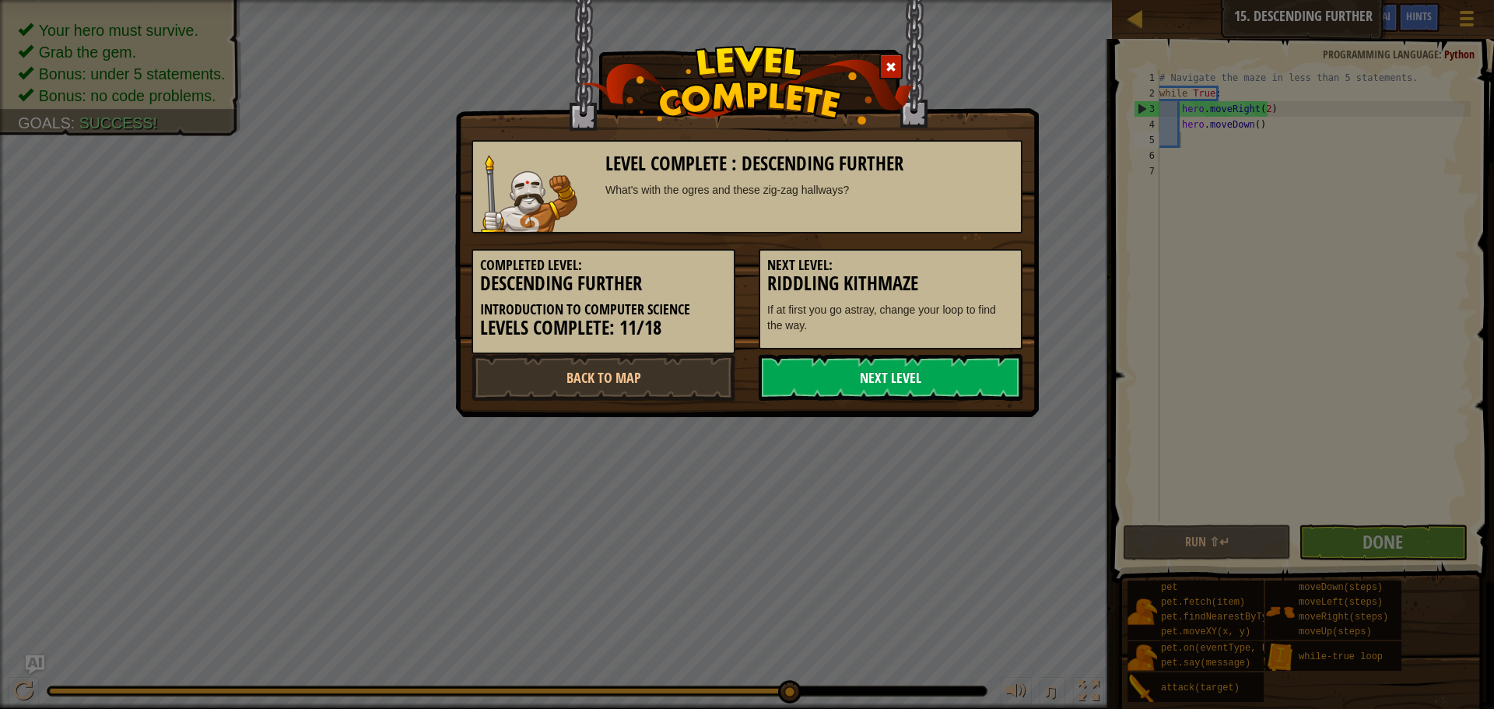
drag, startPoint x: 843, startPoint y: 368, endPoint x: 833, endPoint y: 373, distance: 11.1
click at [837, 371] on link "Next Level" at bounding box center [891, 377] width 264 height 47
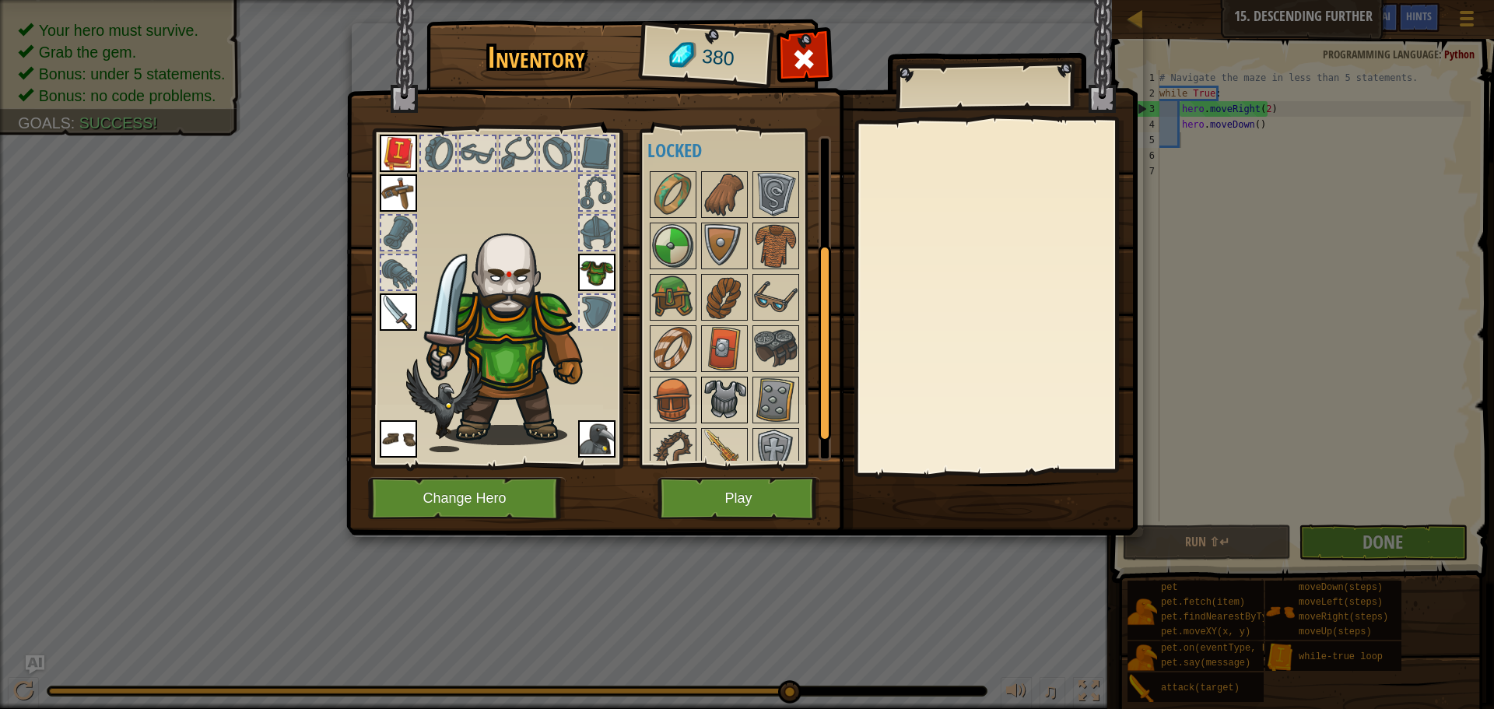
scroll to position [215, 0]
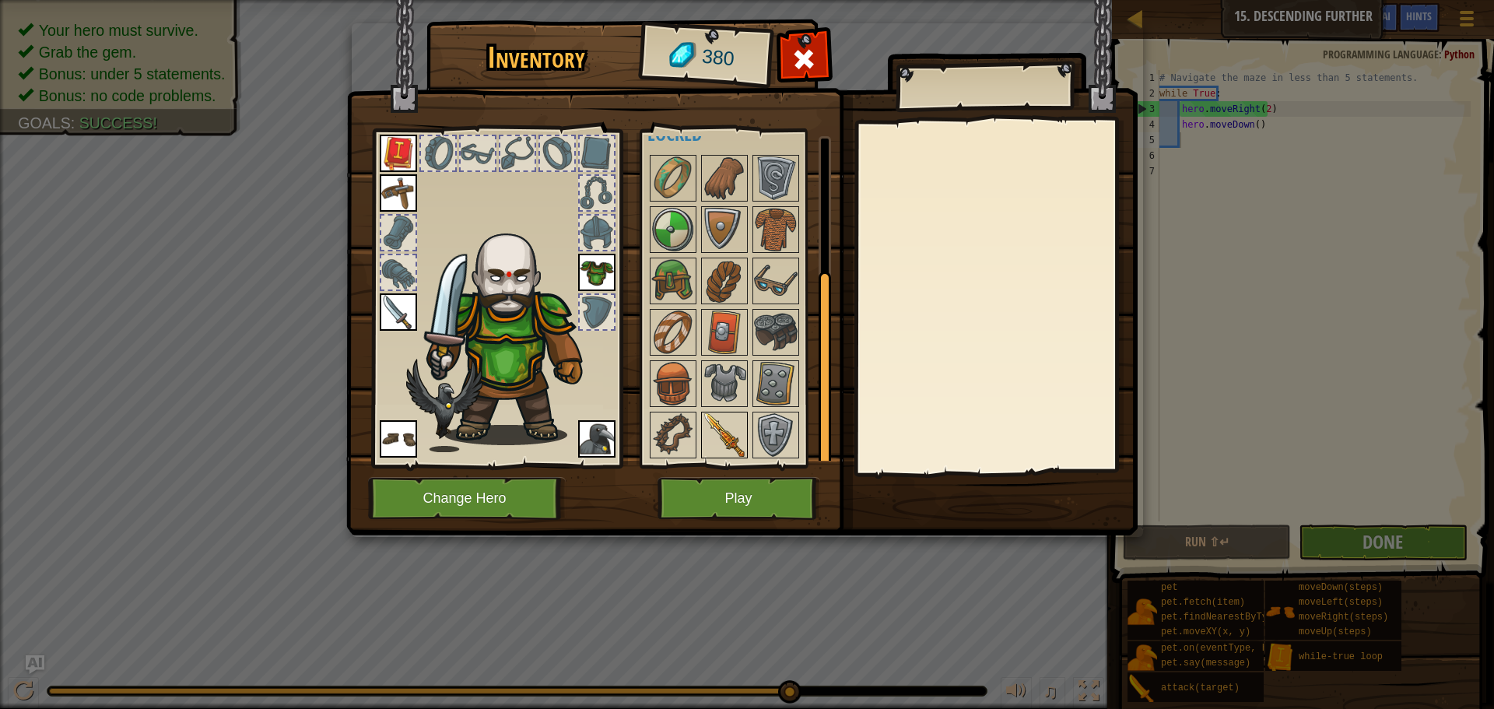
click at [722, 433] on img at bounding box center [725, 435] width 44 height 44
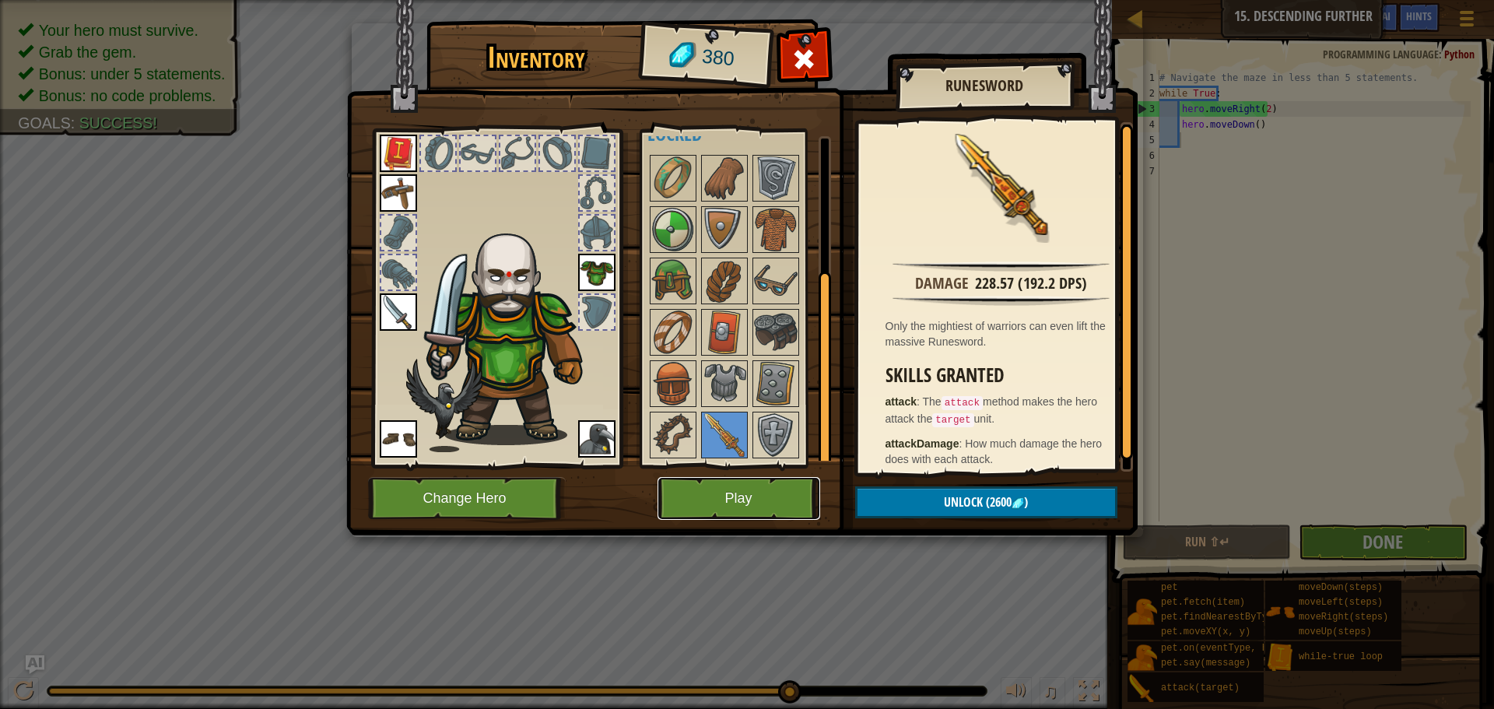
click at [734, 494] on button "Play" at bounding box center [739, 498] width 163 height 43
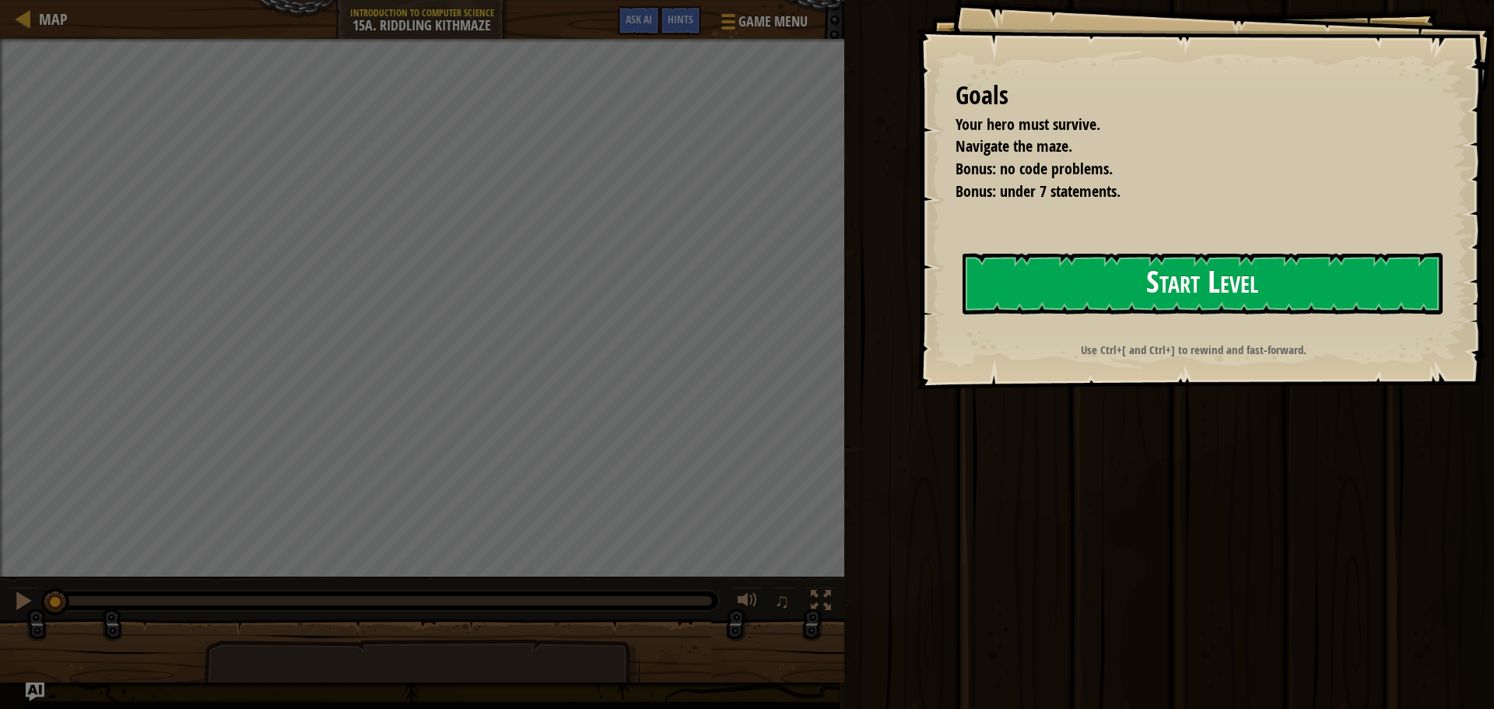
click at [1029, 286] on button "Start Level" at bounding box center [1203, 283] width 480 height 61
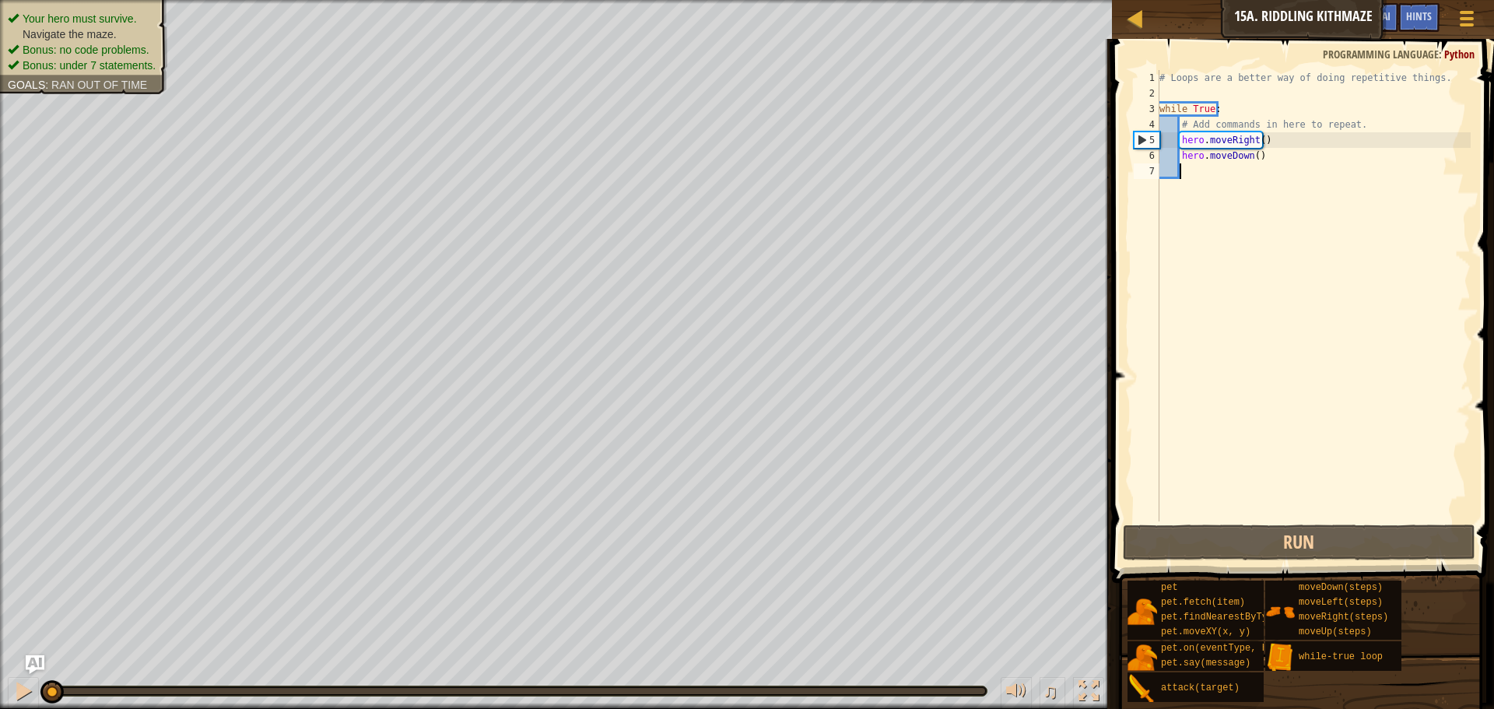
click at [1269, 163] on div "# Loops are a better way of doing repetitive things. while True : # Add command…" at bounding box center [1314, 311] width 314 height 483
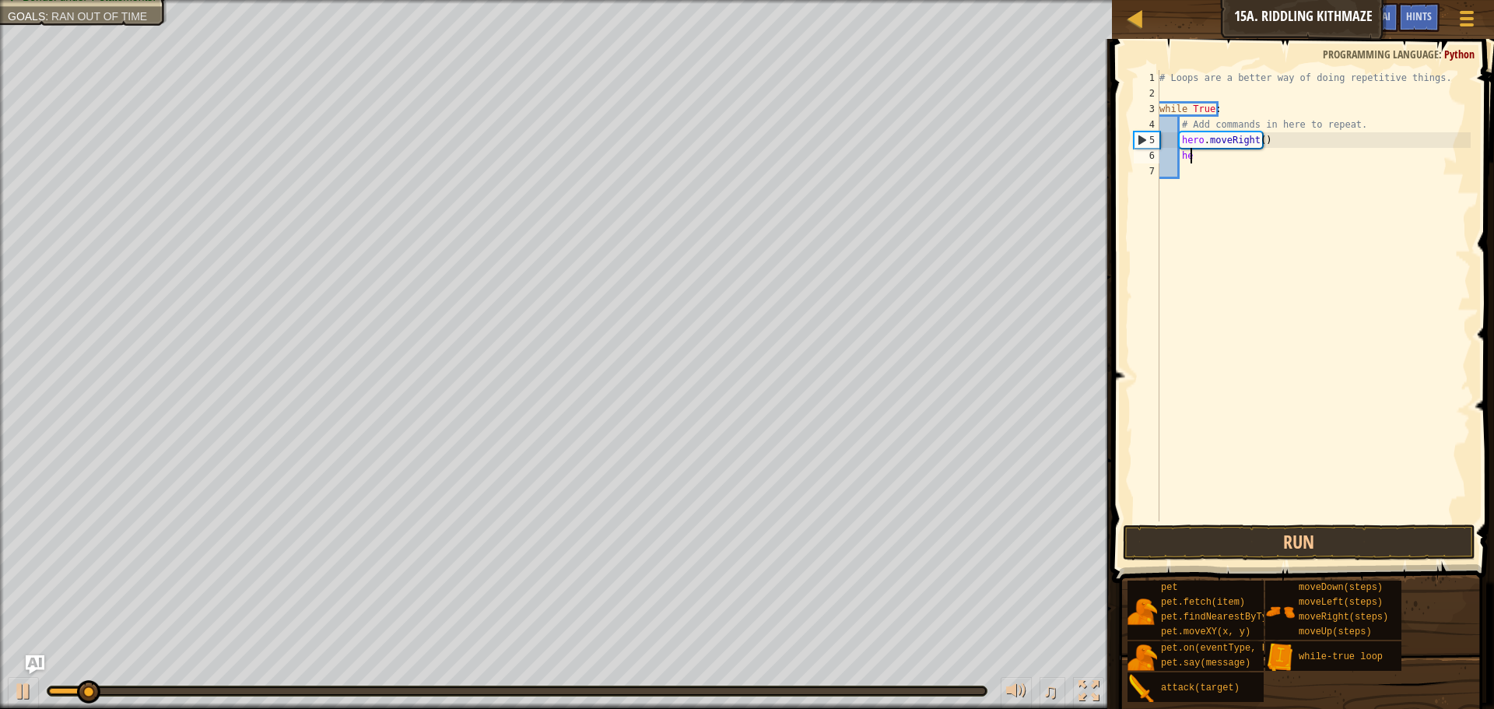
type textarea "h"
drag, startPoint x: 1278, startPoint y: 525, endPoint x: 1271, endPoint y: 546, distance: 22.2
click at [1271, 546] on button "Run" at bounding box center [1299, 543] width 353 height 36
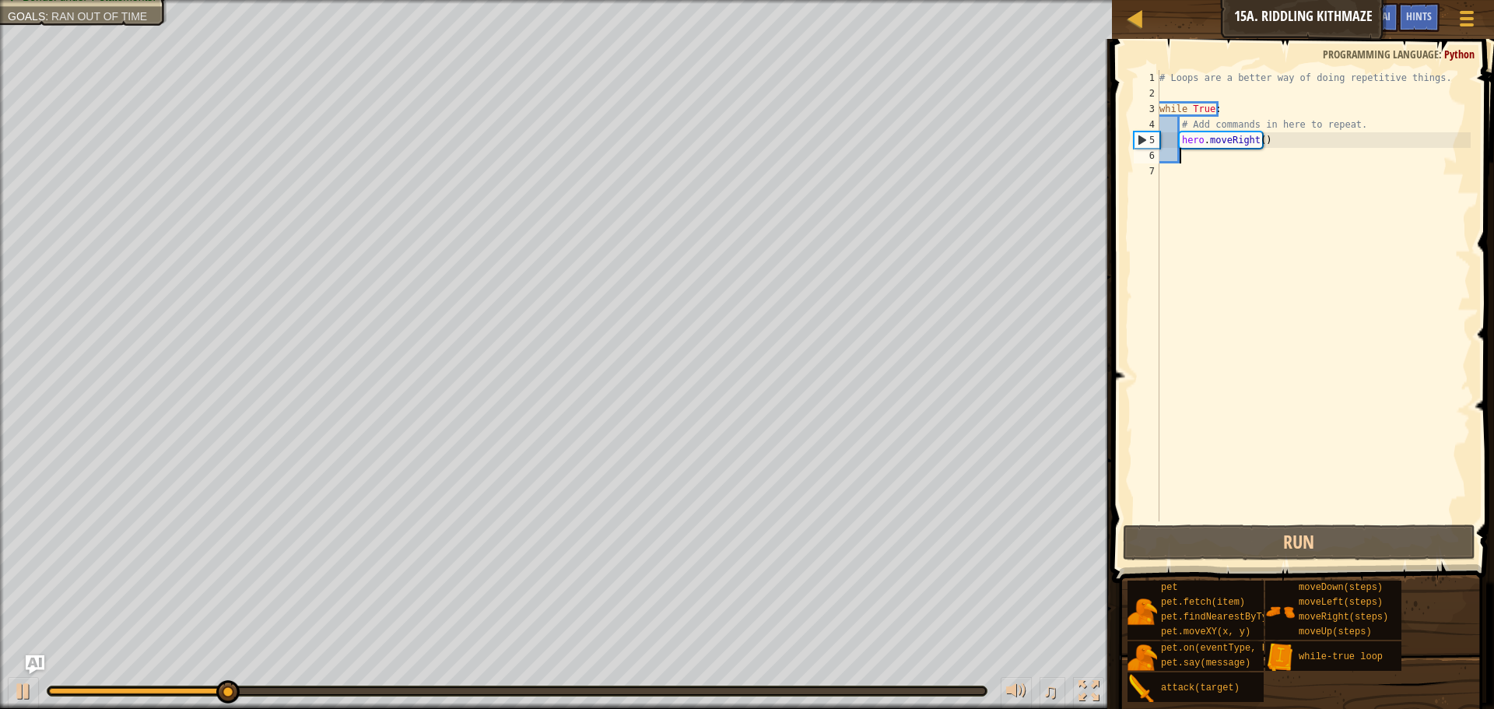
type textarea "d"
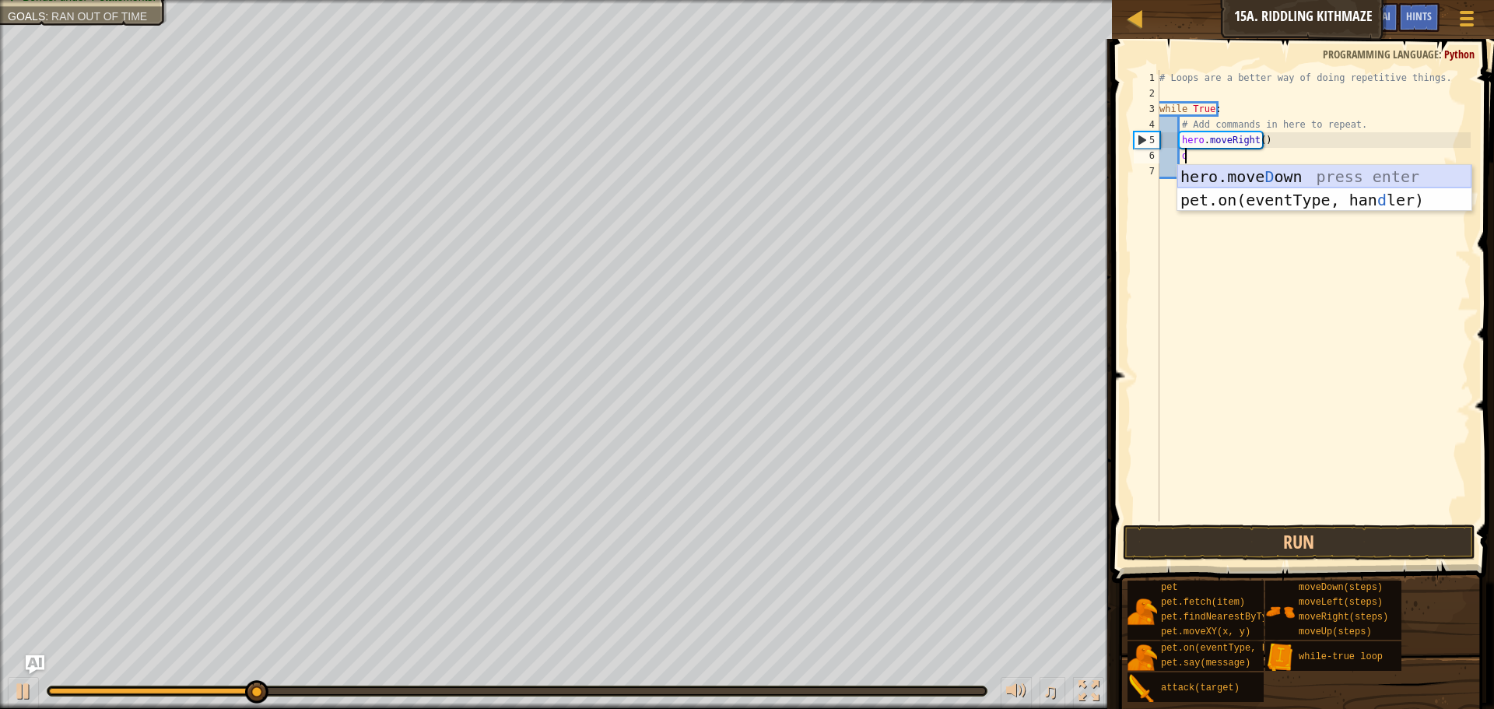
click at [1214, 174] on div "hero.[PERSON_NAME] own press enter pet.on(eventType, han d ler) press enter" at bounding box center [1325, 211] width 294 height 93
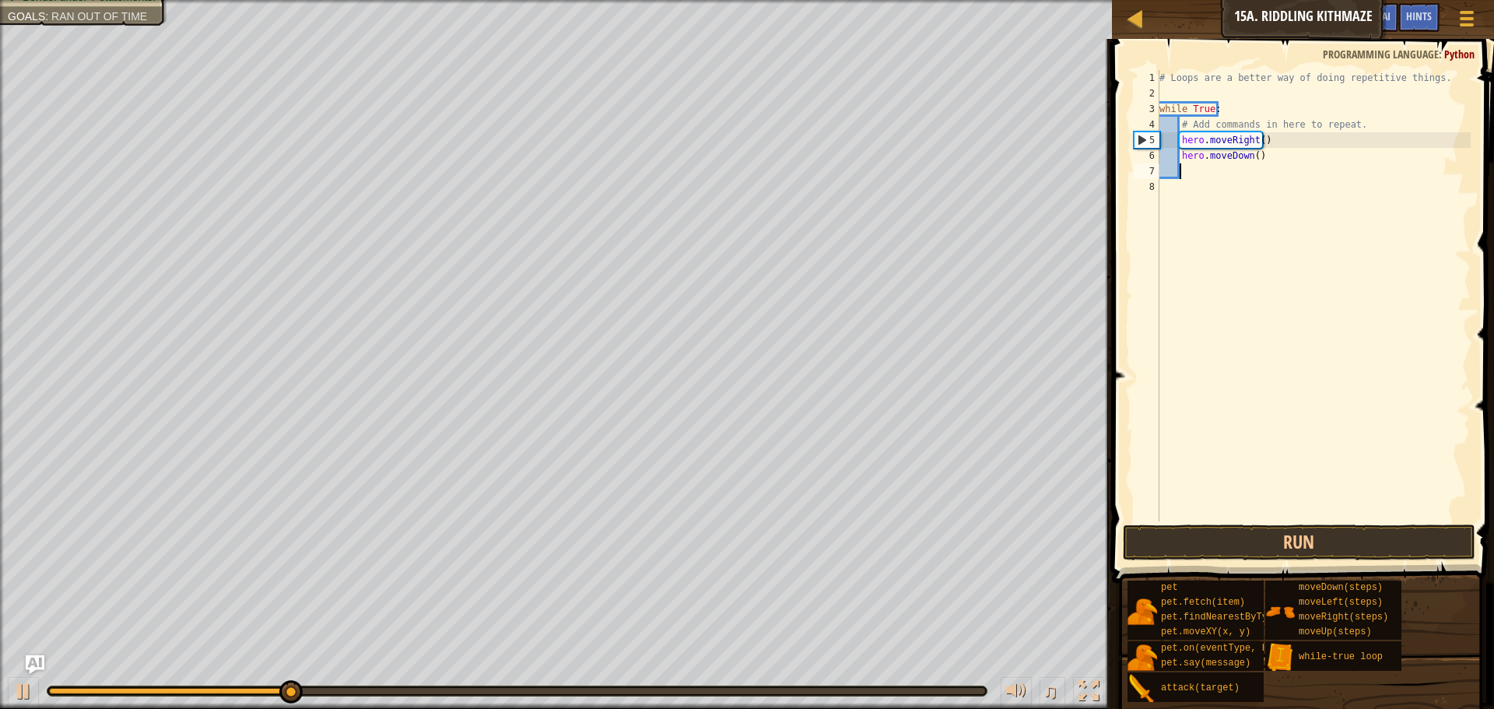
type textarea "r"
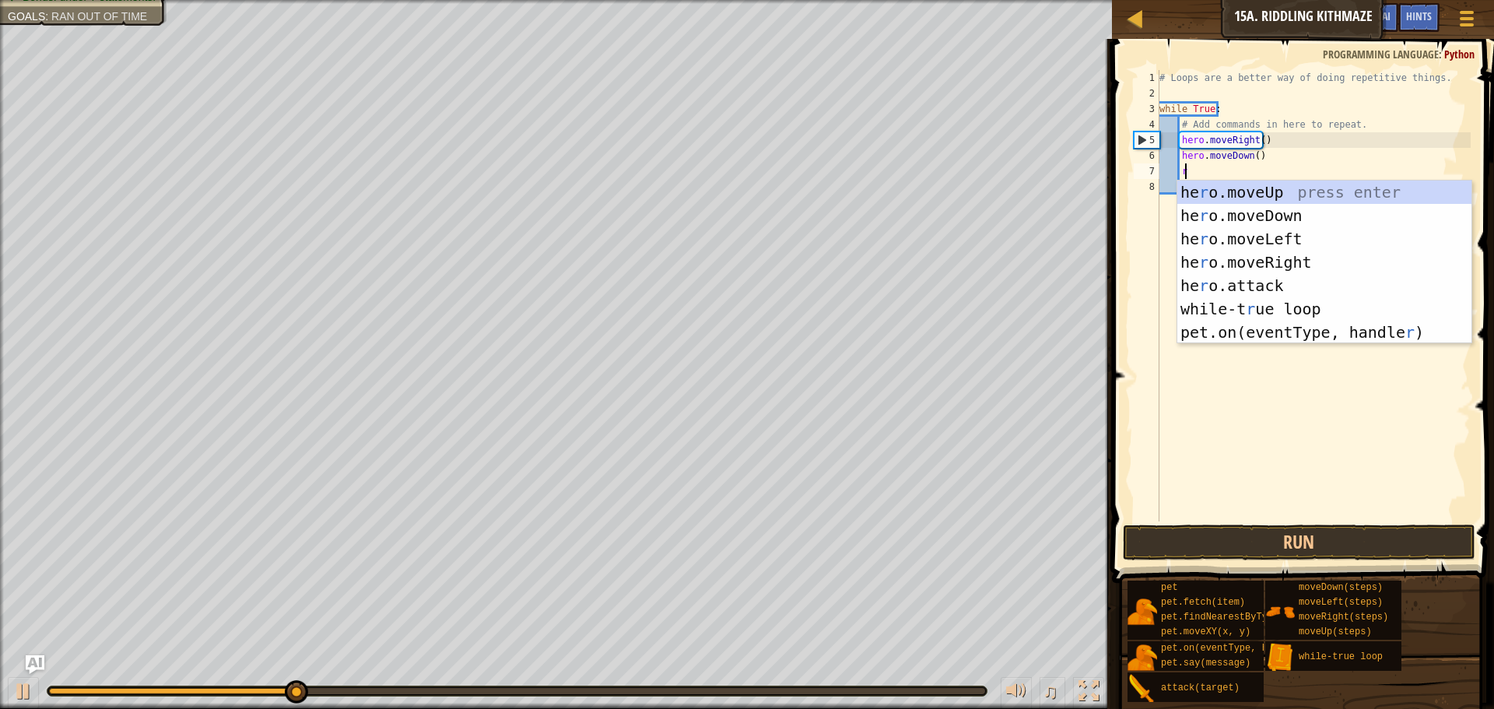
scroll to position [7, 2]
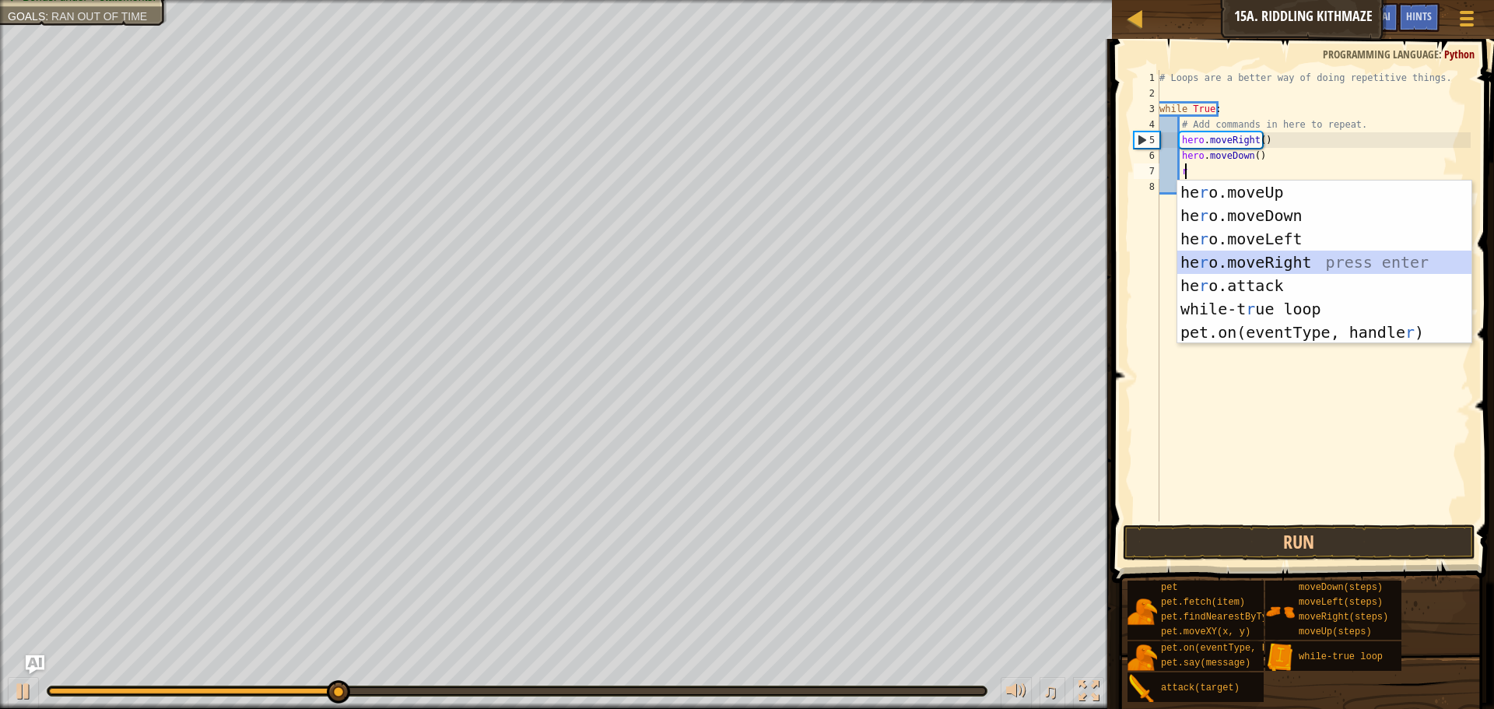
click at [1229, 254] on div "he r o.moveUp press enter he r o.moveDown press enter he r o.moveLeft press ent…" at bounding box center [1325, 286] width 294 height 210
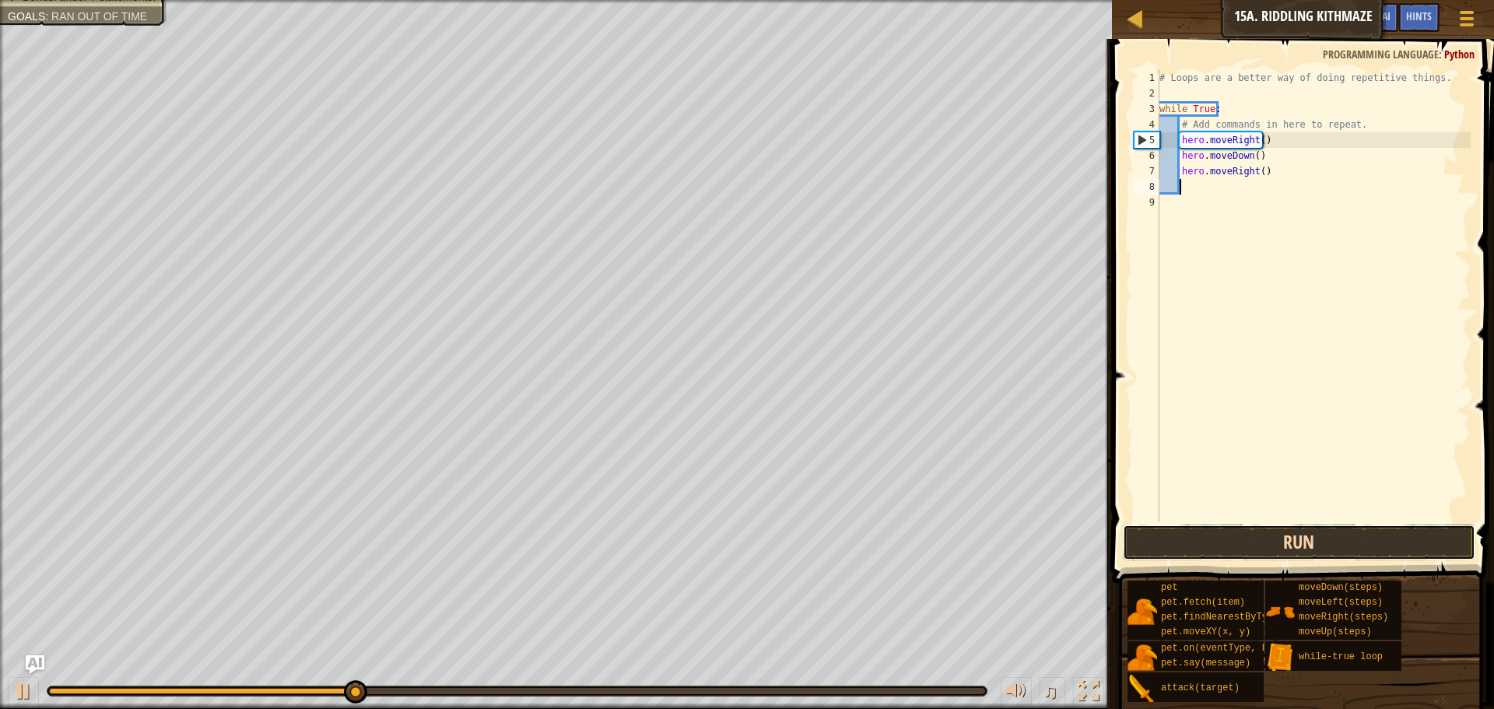
click at [1312, 552] on button "Run" at bounding box center [1299, 543] width 353 height 36
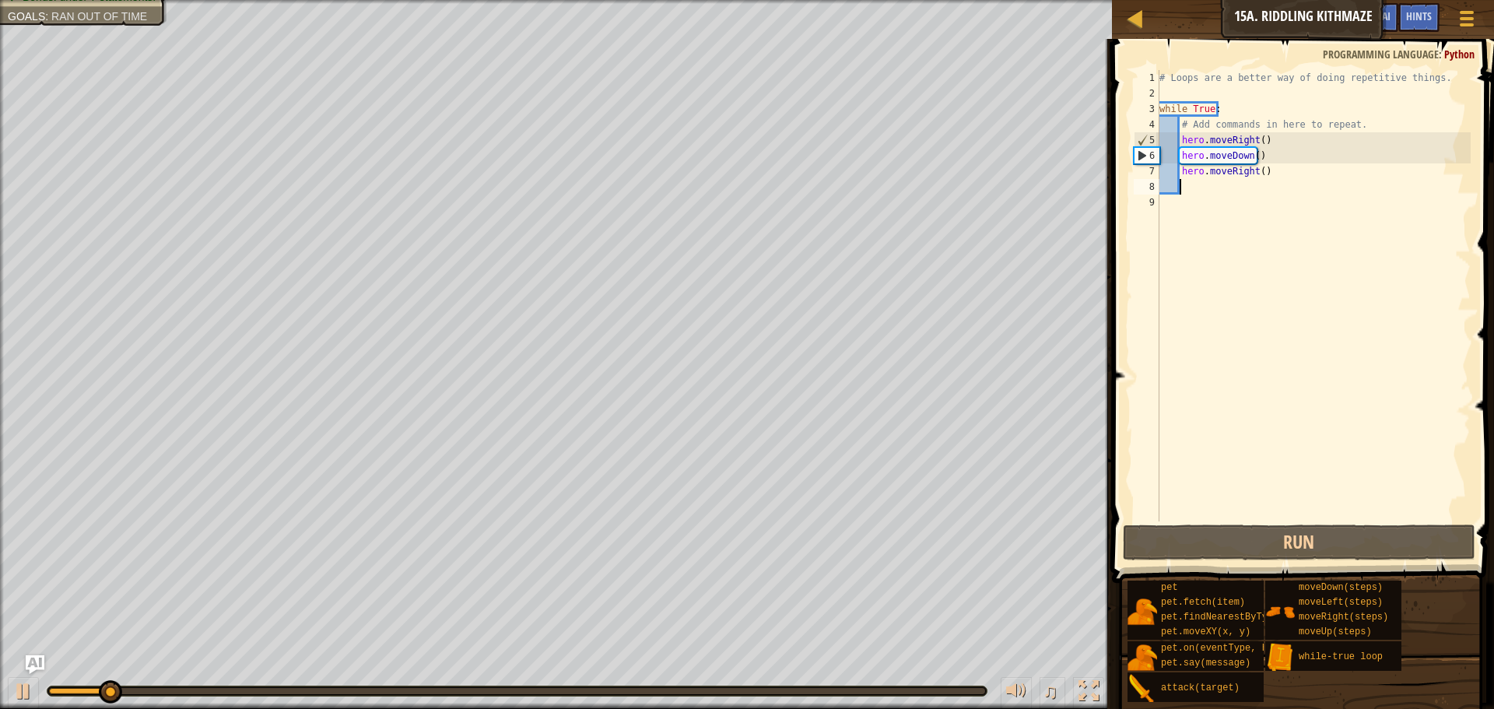
type textarea "u"
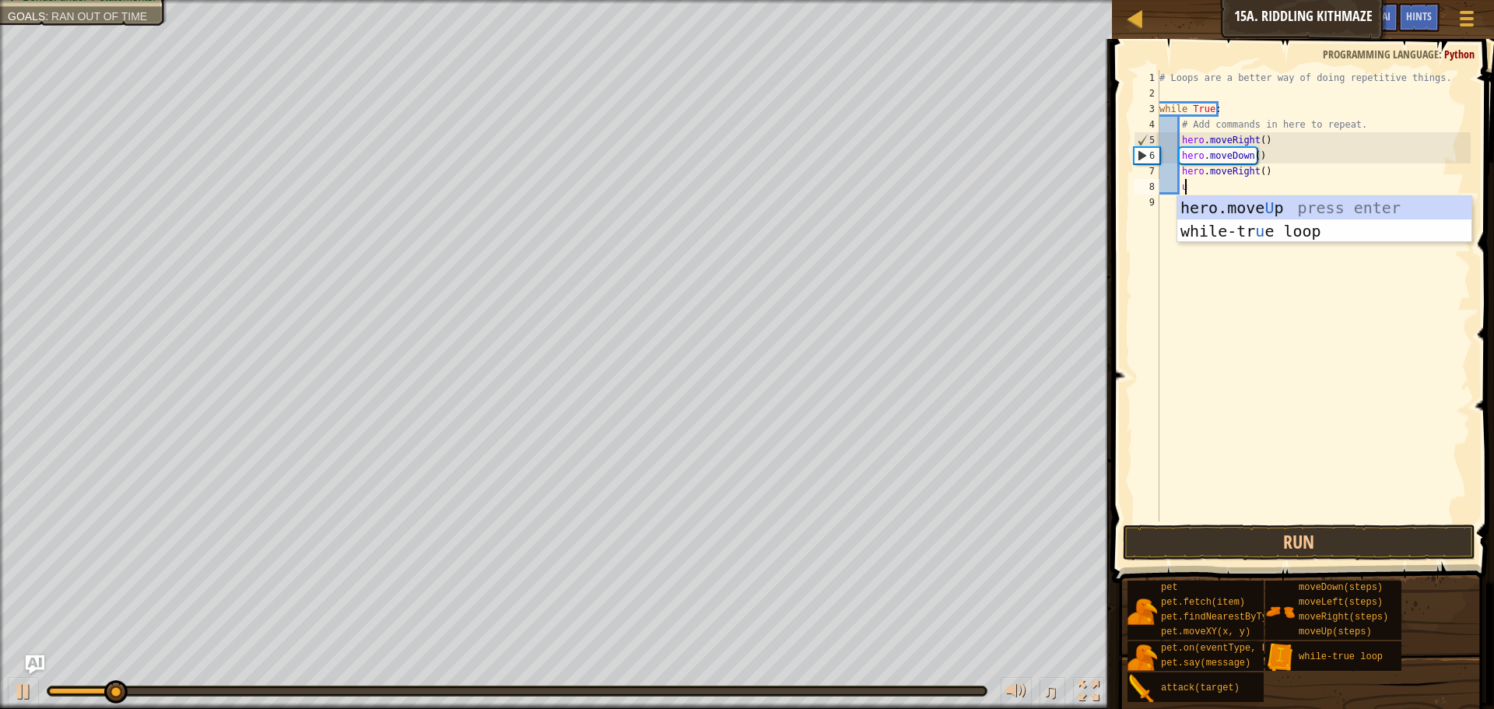
scroll to position [7, 2]
click at [1254, 208] on div "hero.move U p press enter while-tr u e loop press enter" at bounding box center [1325, 242] width 294 height 93
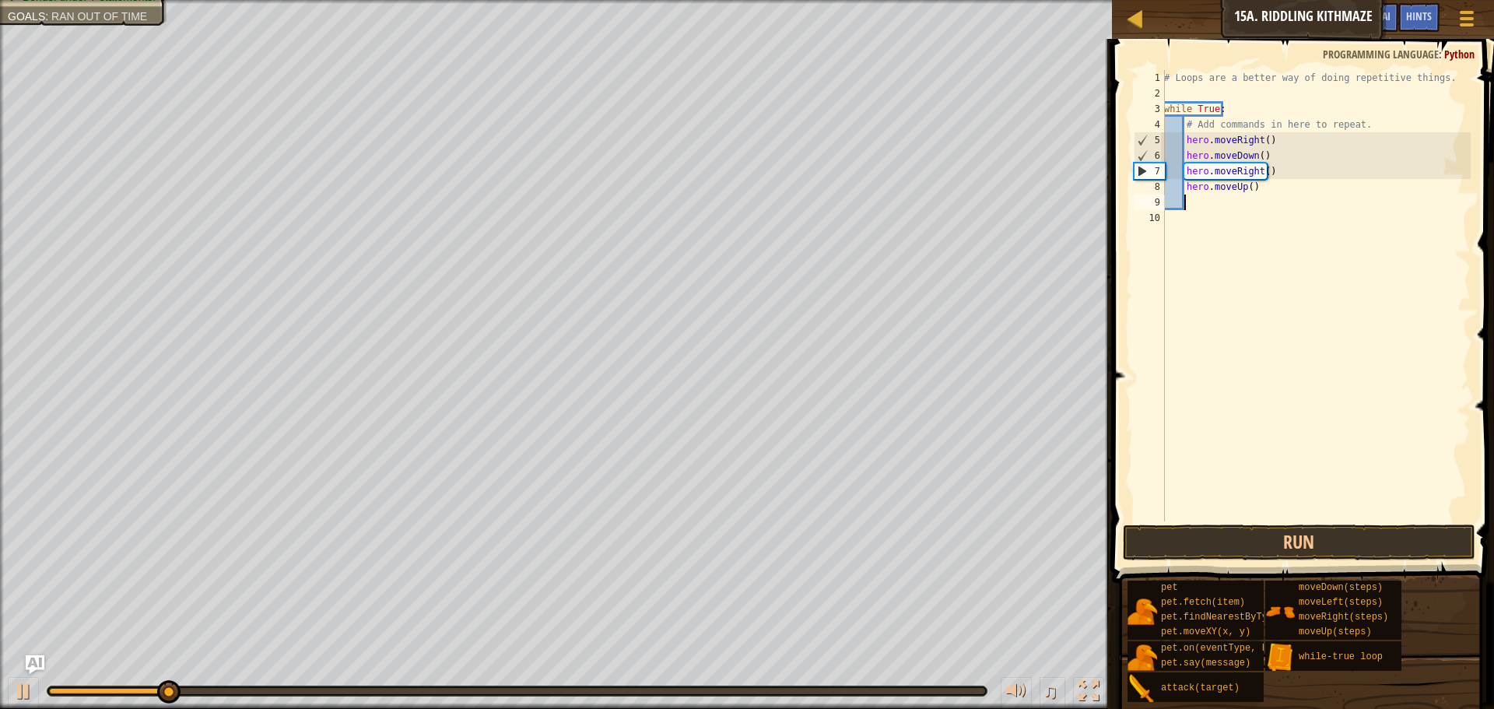
scroll to position [7, 1]
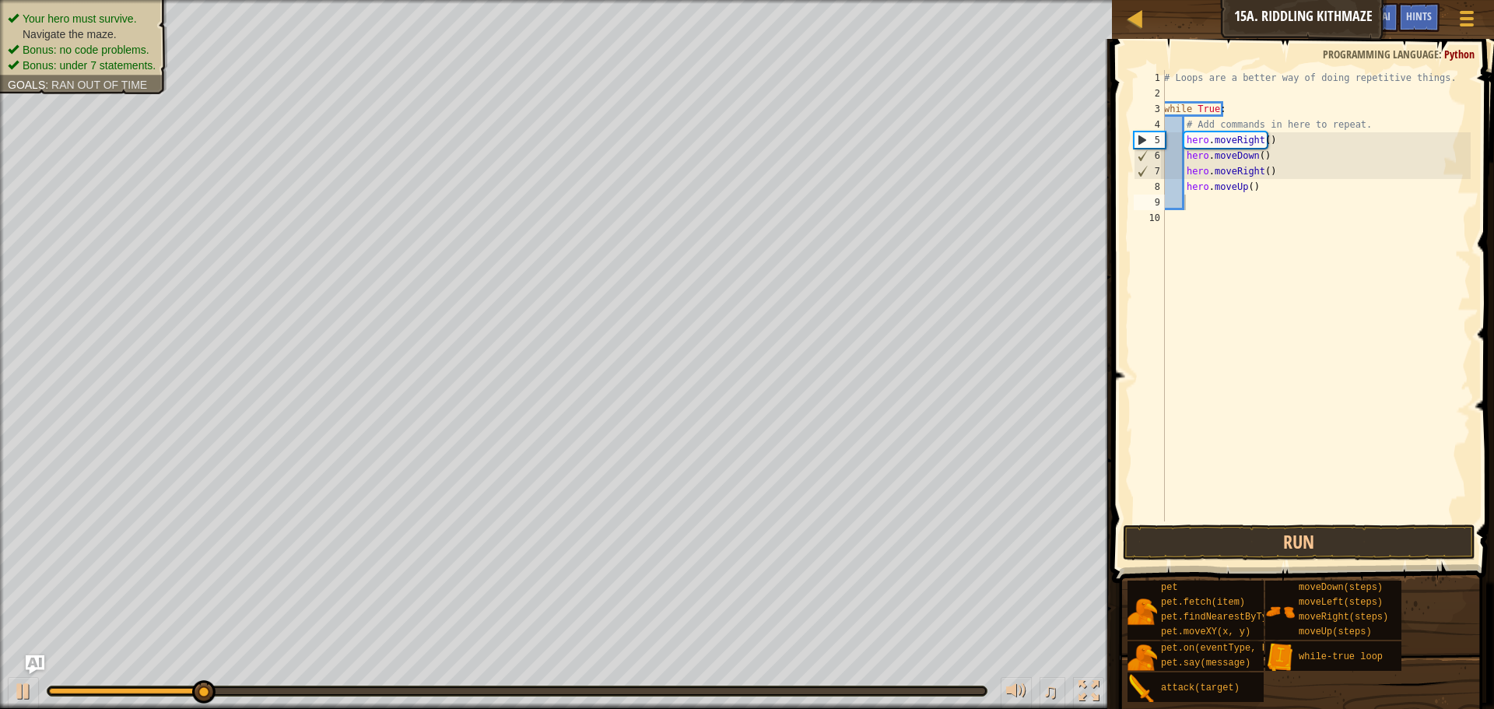
click at [97, 11] on ul "Your hero must survive. Navigate the maze. Bonus: no code problems. Bonus: unde…" at bounding box center [84, 42] width 152 height 62
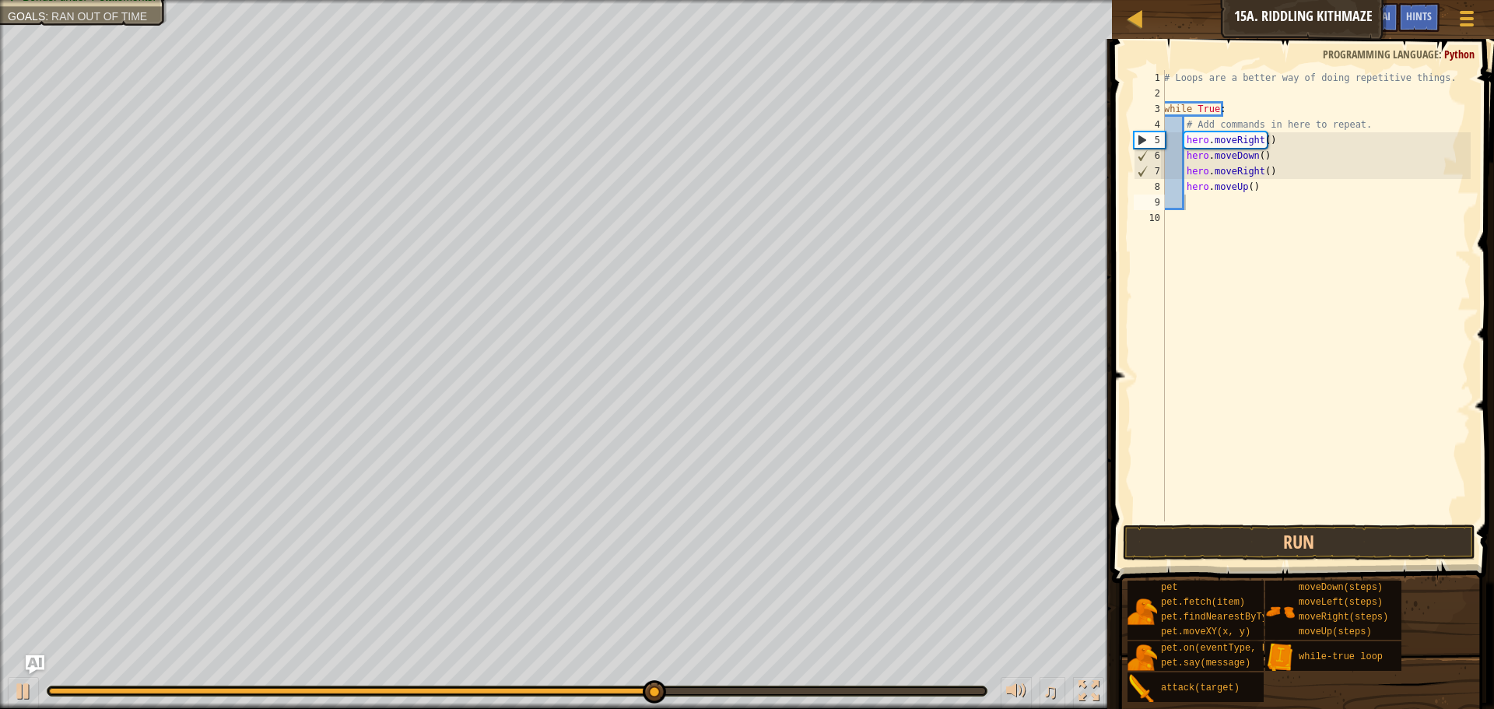
click at [1187, 177] on div "# Loops are a better way of doing repetitive things. while True : # Add command…" at bounding box center [1316, 311] width 310 height 483
click at [1185, 192] on div "# Loops are a better way of doing repetitive things. while True : # Add command…" at bounding box center [1316, 311] width 310 height 483
click at [1261, 174] on div "# Loops are a better way of doing repetitive things. while True : # Add command…" at bounding box center [1316, 311] width 310 height 483
type textarea "hero.moveRight()"
click at [1265, 173] on div "# Loops are a better way of doing repetitive things. while True : # Add command…" at bounding box center [1316, 311] width 310 height 483
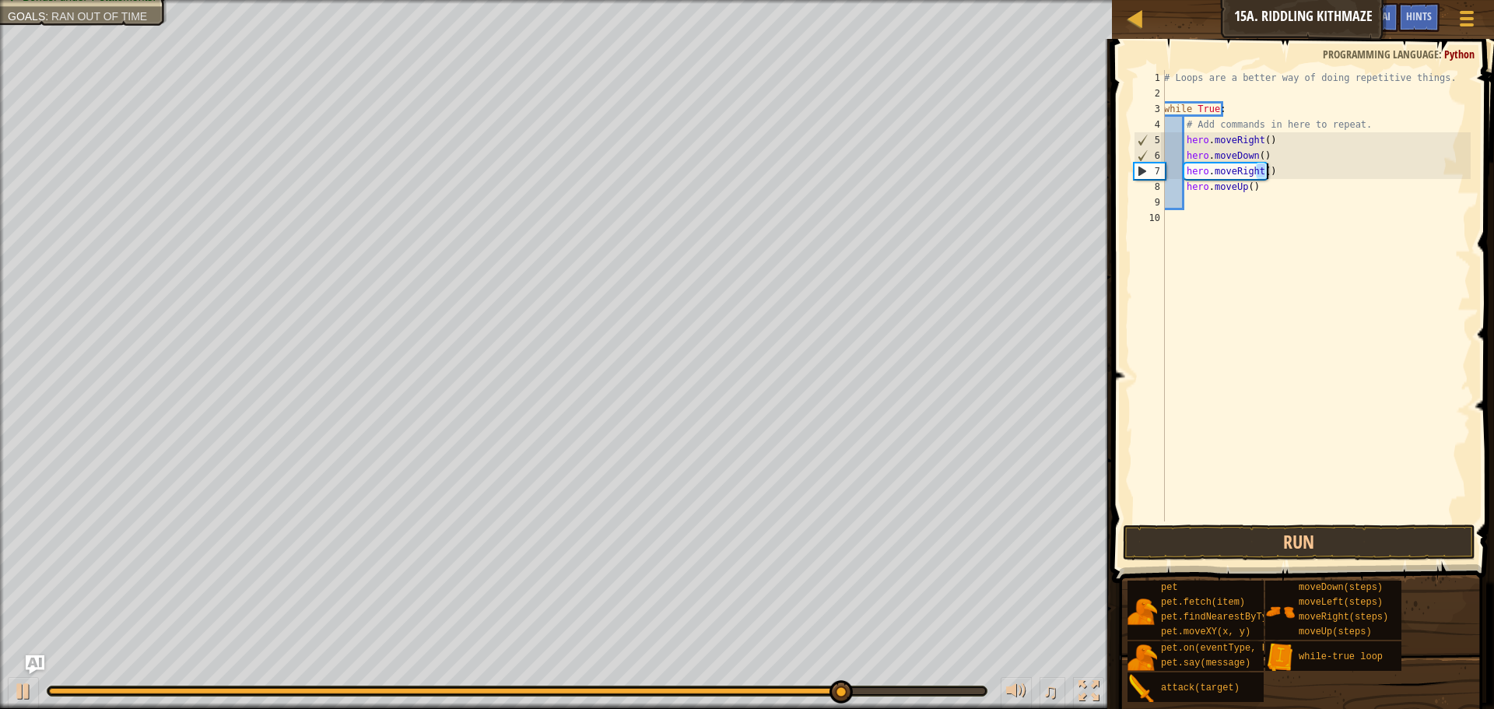
click at [1265, 173] on div "# Loops are a better way of doing repetitive things. while True : # Add command…" at bounding box center [1316, 311] width 310 height 483
click at [1268, 169] on div "# Loops are a better way of doing repetitive things. while True : # Add command…" at bounding box center [1316, 295] width 310 height 451
type textarea "h"
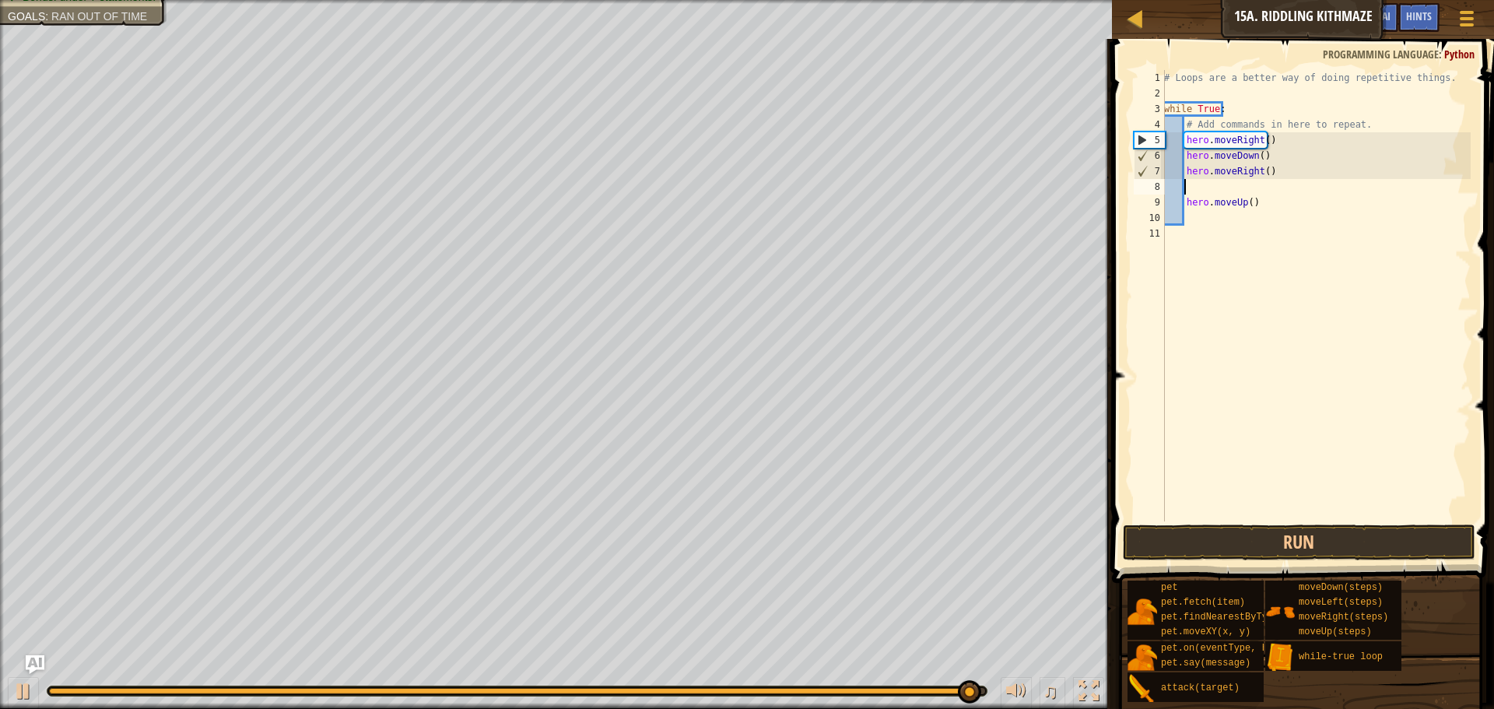
type textarea "w"
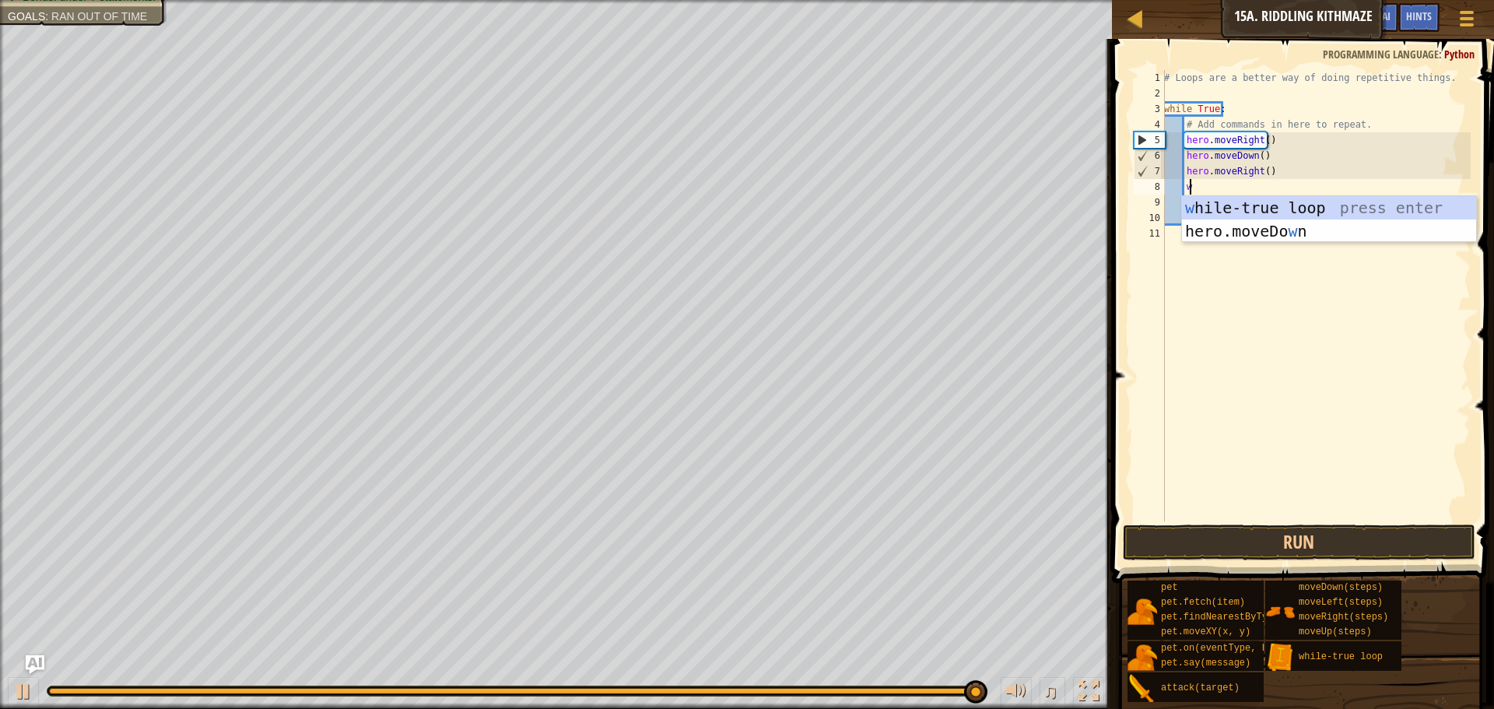
scroll to position [7, 2]
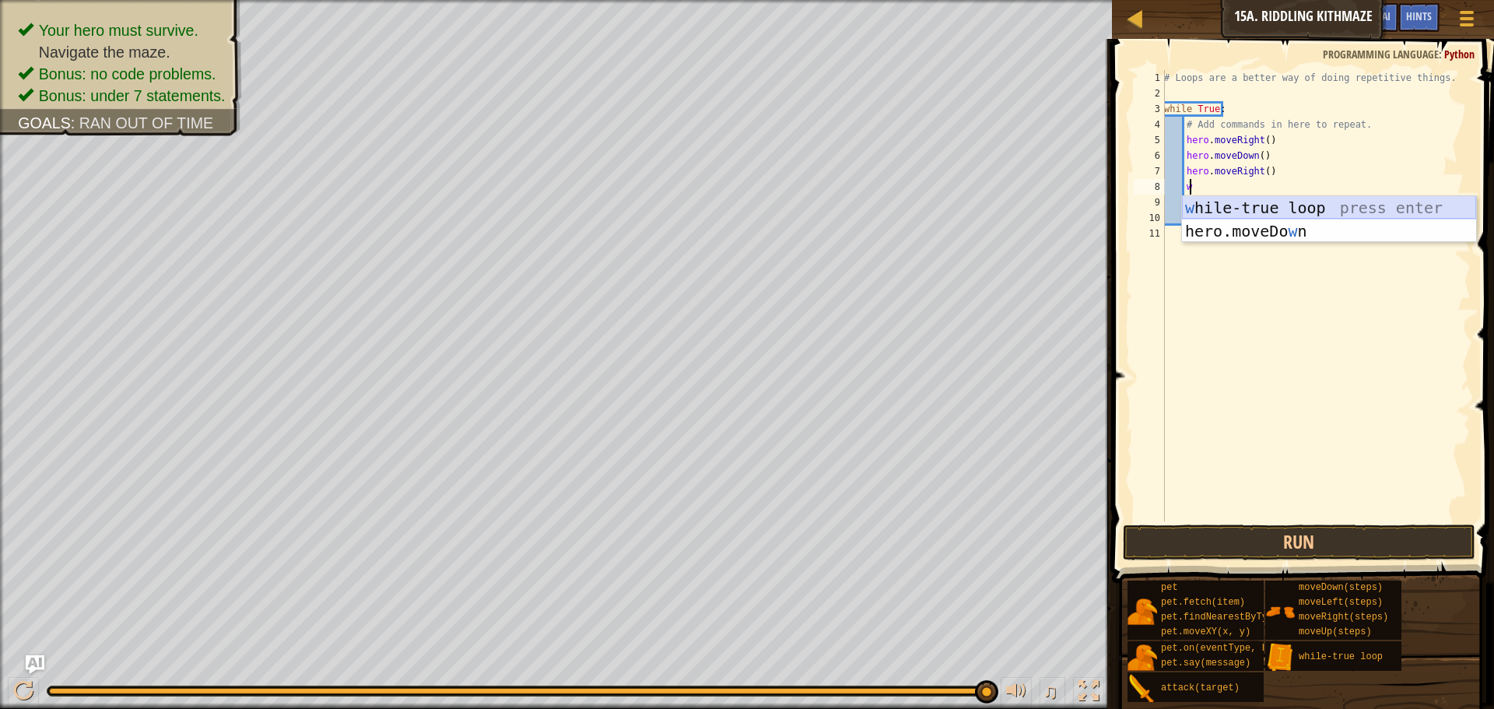
click at [1201, 203] on div "w [PERSON_NAME]-true loop press enter hero.moveDo w n press enter" at bounding box center [1329, 242] width 294 height 93
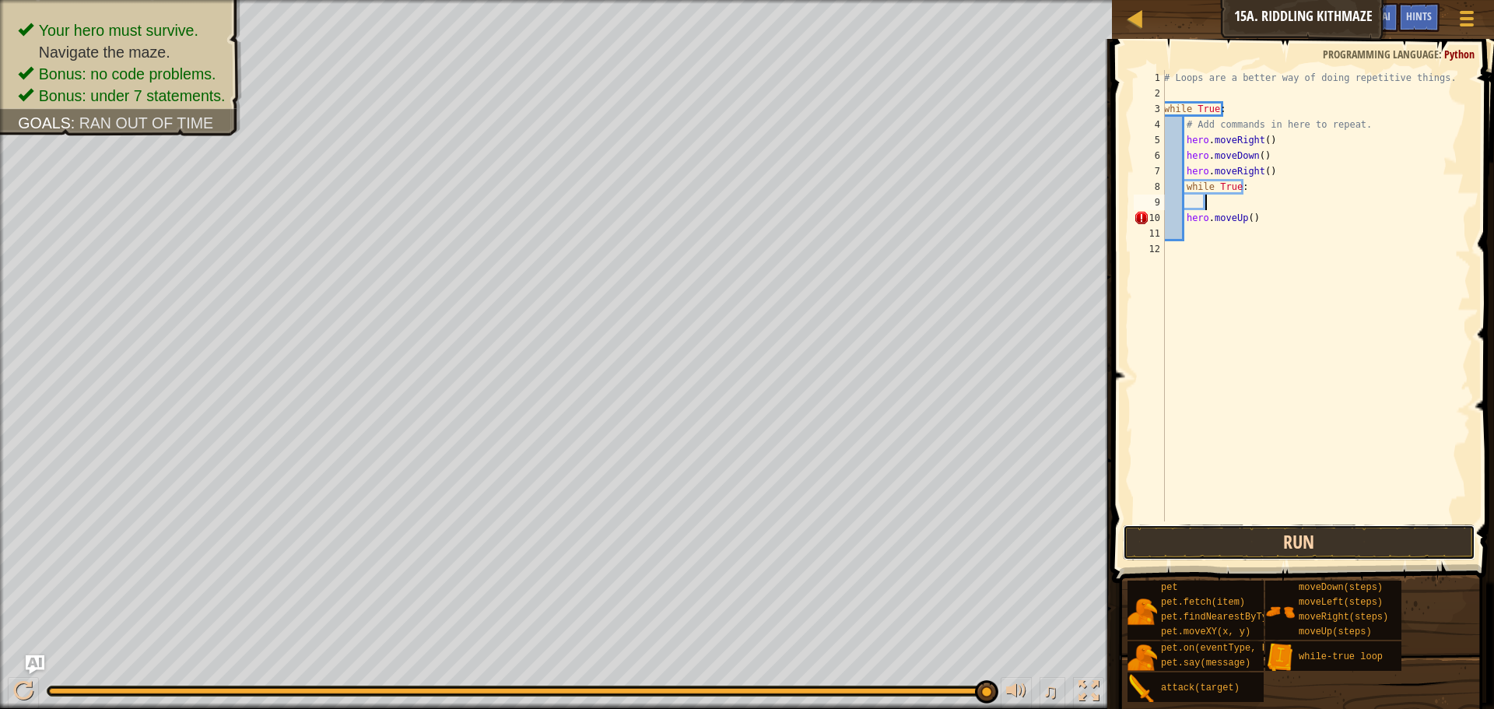
click at [1219, 531] on button "Run" at bounding box center [1299, 543] width 353 height 36
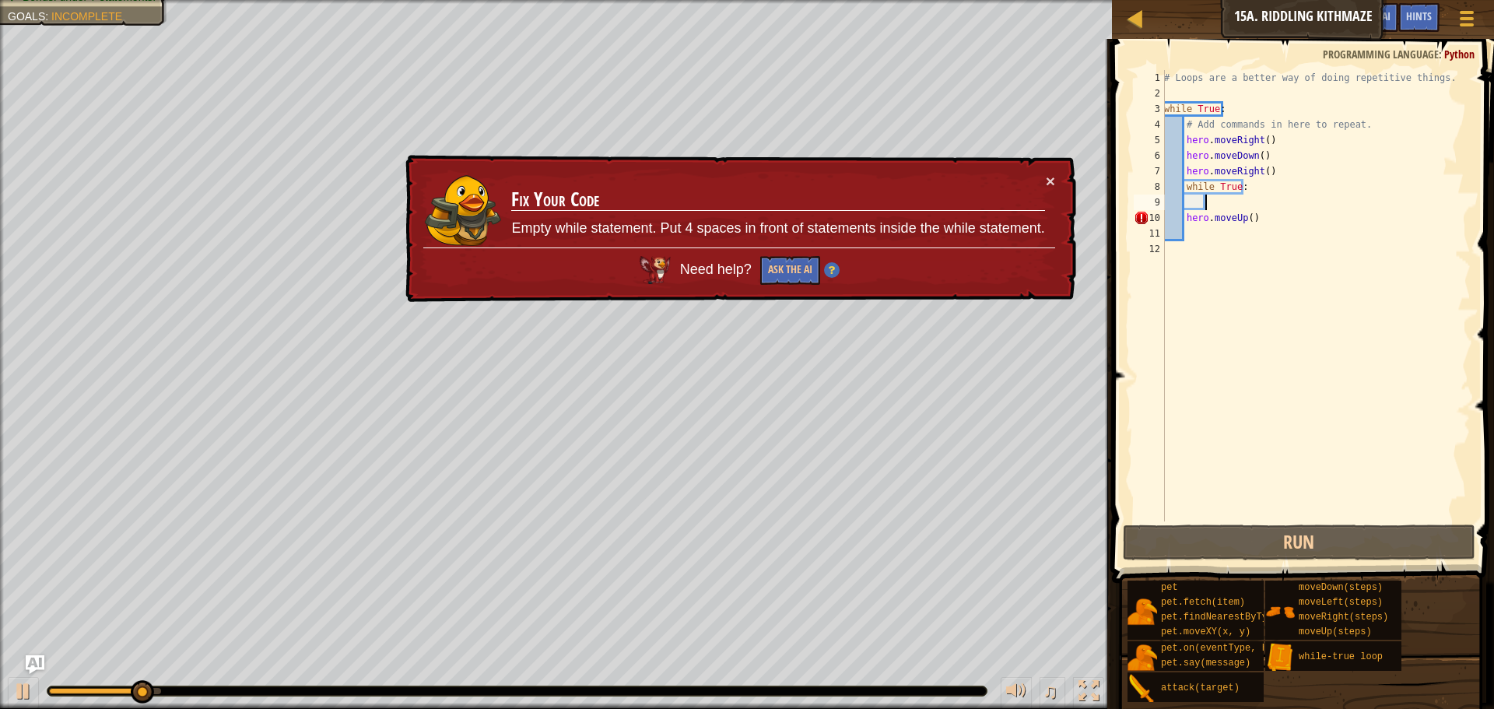
scroll to position [7, 1]
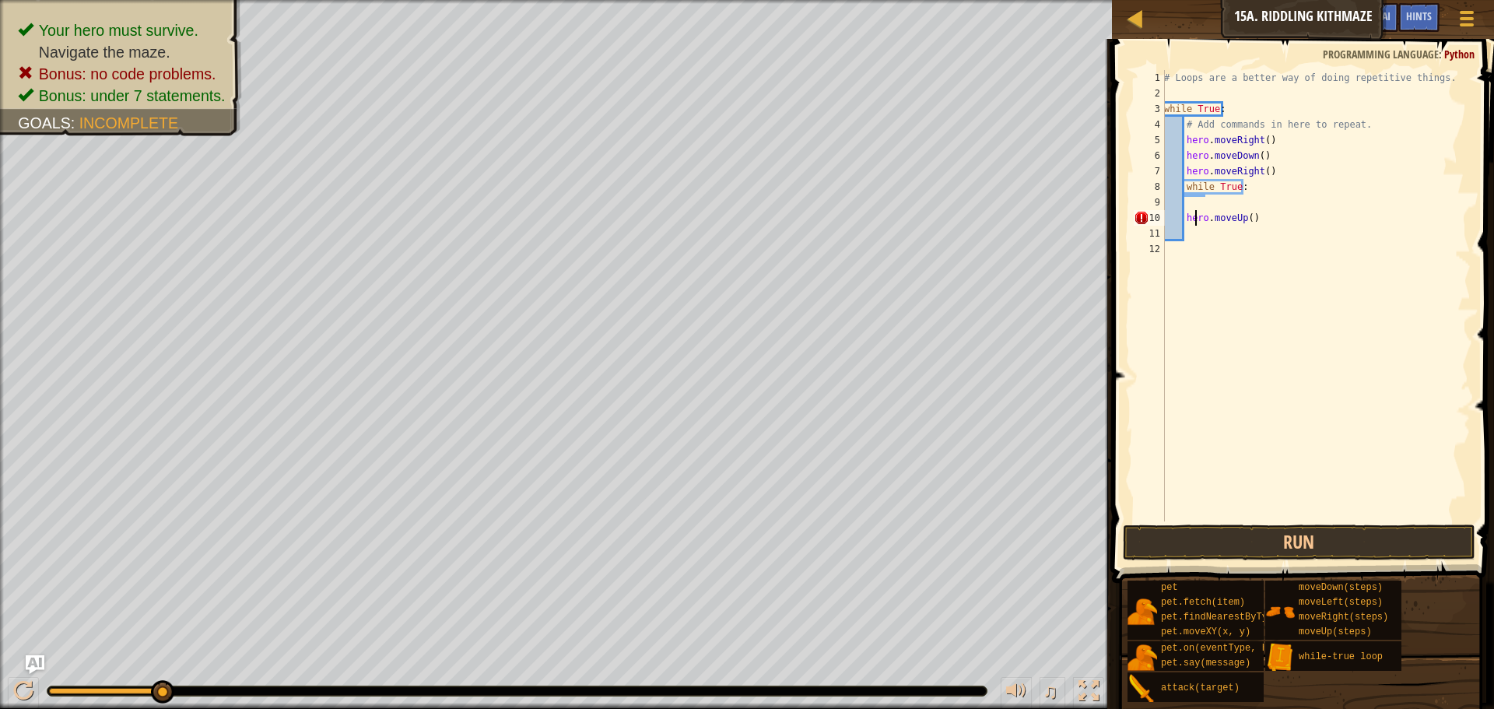
click at [1193, 214] on div "# Loops are a better way of doing repetitive things. while True : # Add command…" at bounding box center [1316, 311] width 310 height 483
click at [1186, 217] on div "# Loops are a better way of doing repetitive things. while True : # Add command…" at bounding box center [1316, 311] width 310 height 483
click at [1248, 538] on button "Run" at bounding box center [1299, 543] width 353 height 36
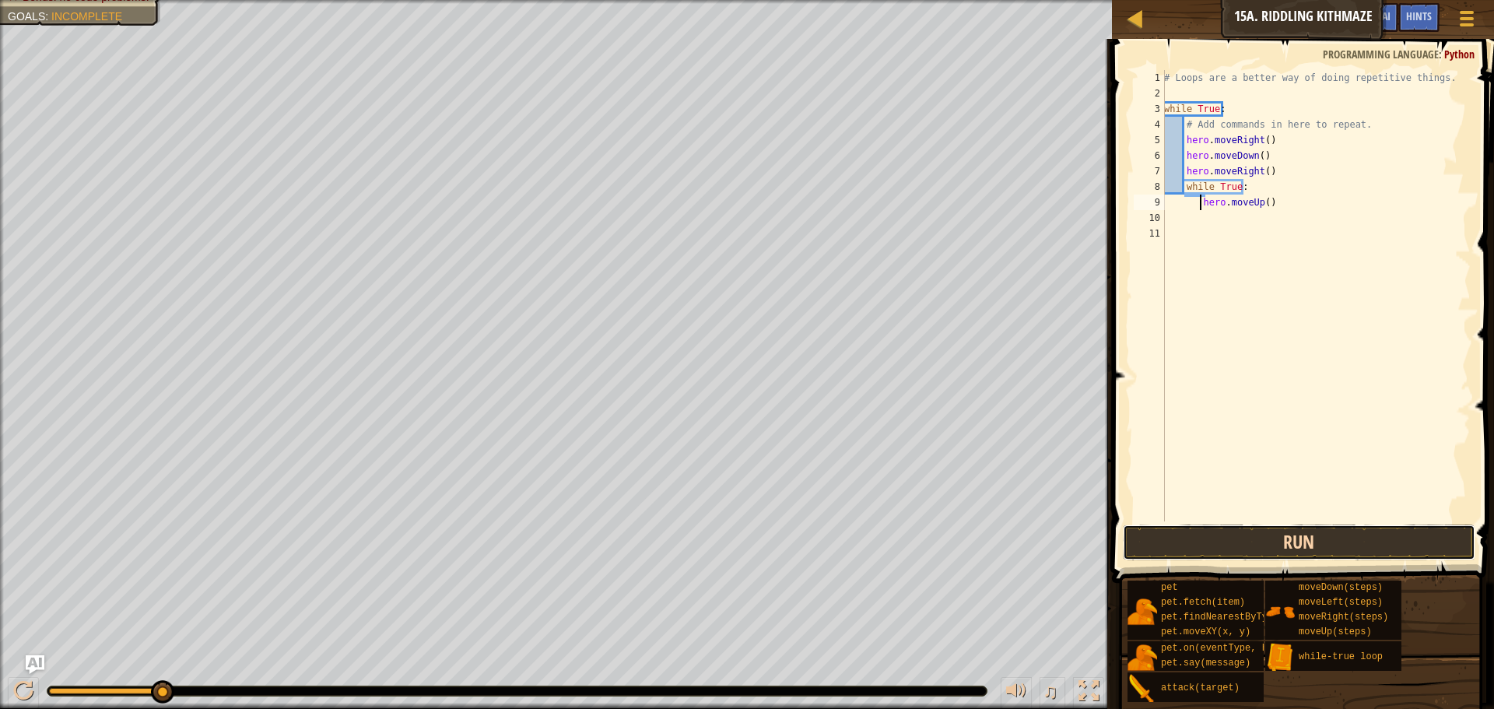
click at [1254, 540] on button "Run" at bounding box center [1299, 543] width 353 height 36
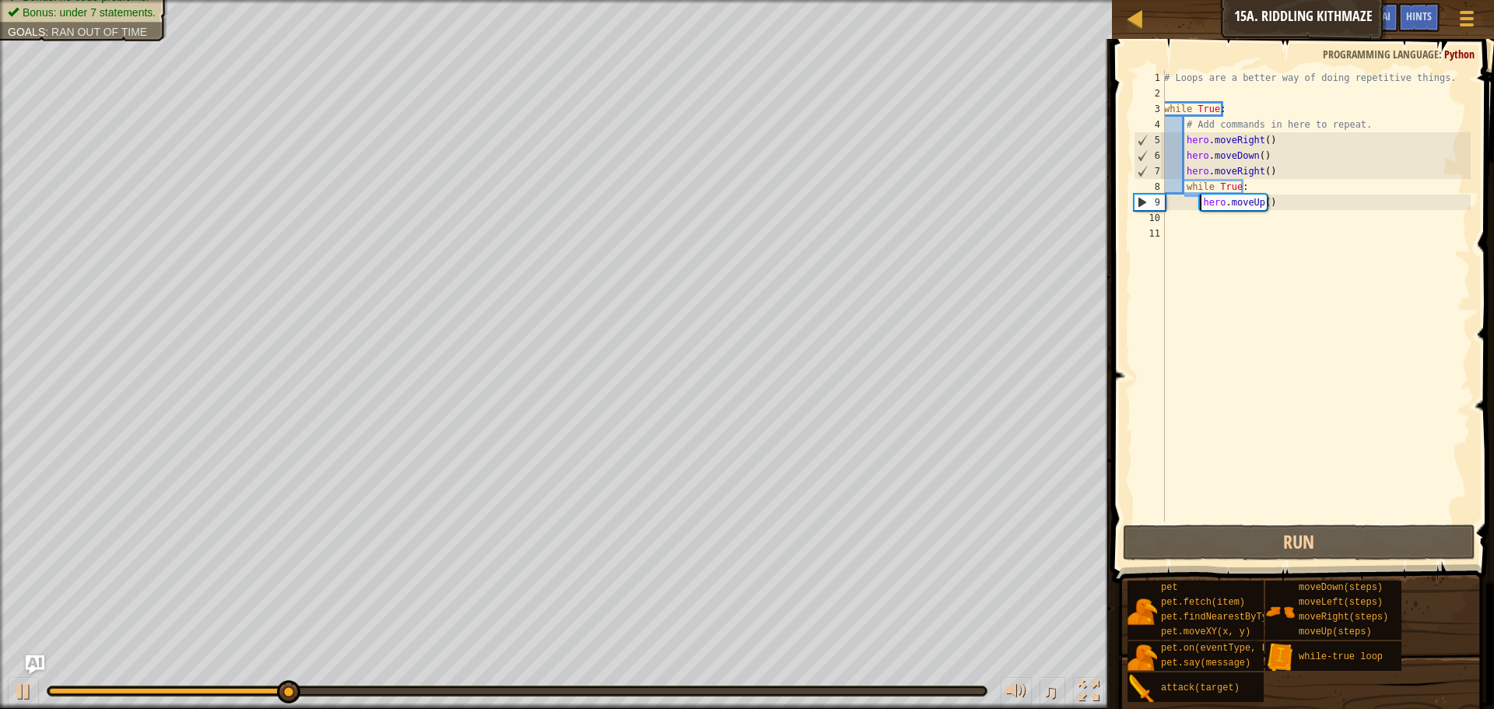
click at [1247, 182] on div "# Loops are a better way of doing repetitive things. while True : # Add command…" at bounding box center [1316, 311] width 310 height 483
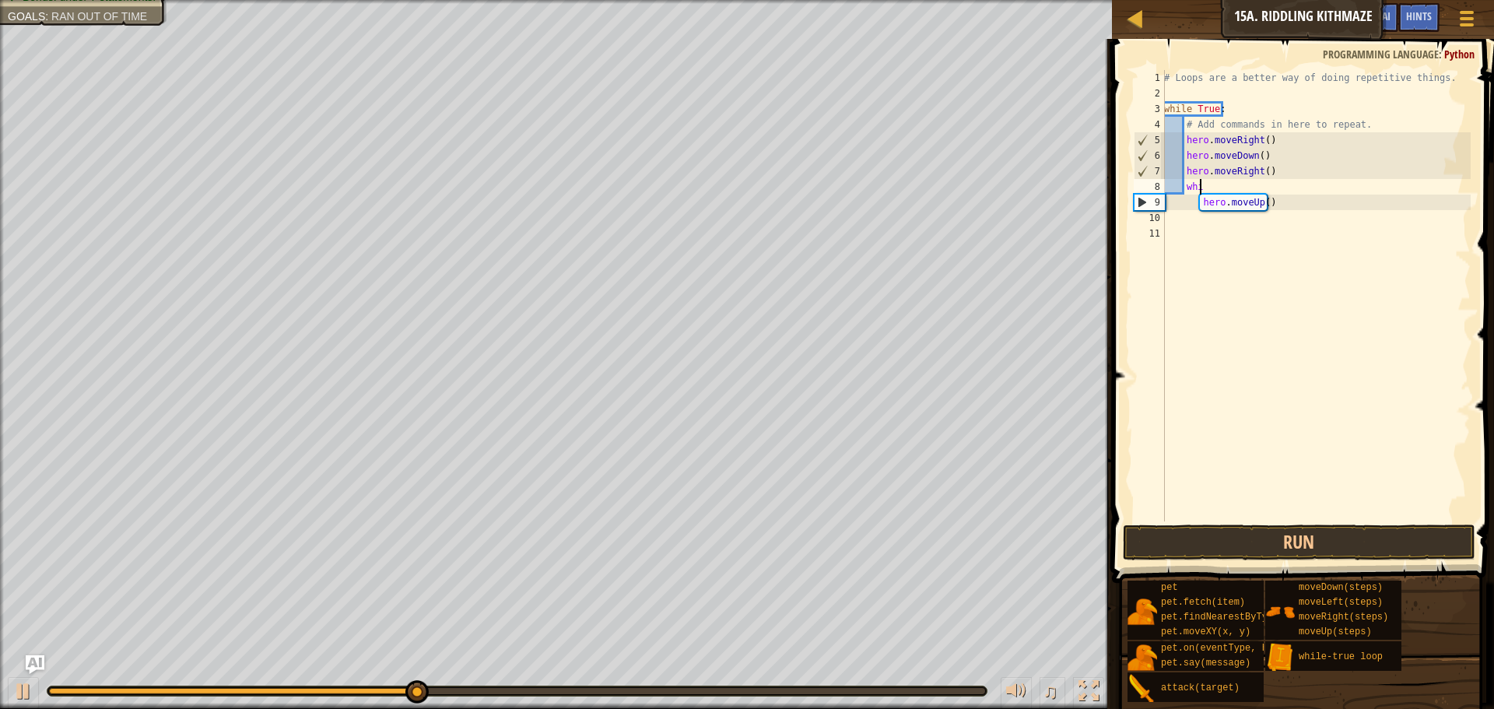
type textarea "w"
type textarea "hero.moveUp()"
type textarea "h"
type textarea "\"
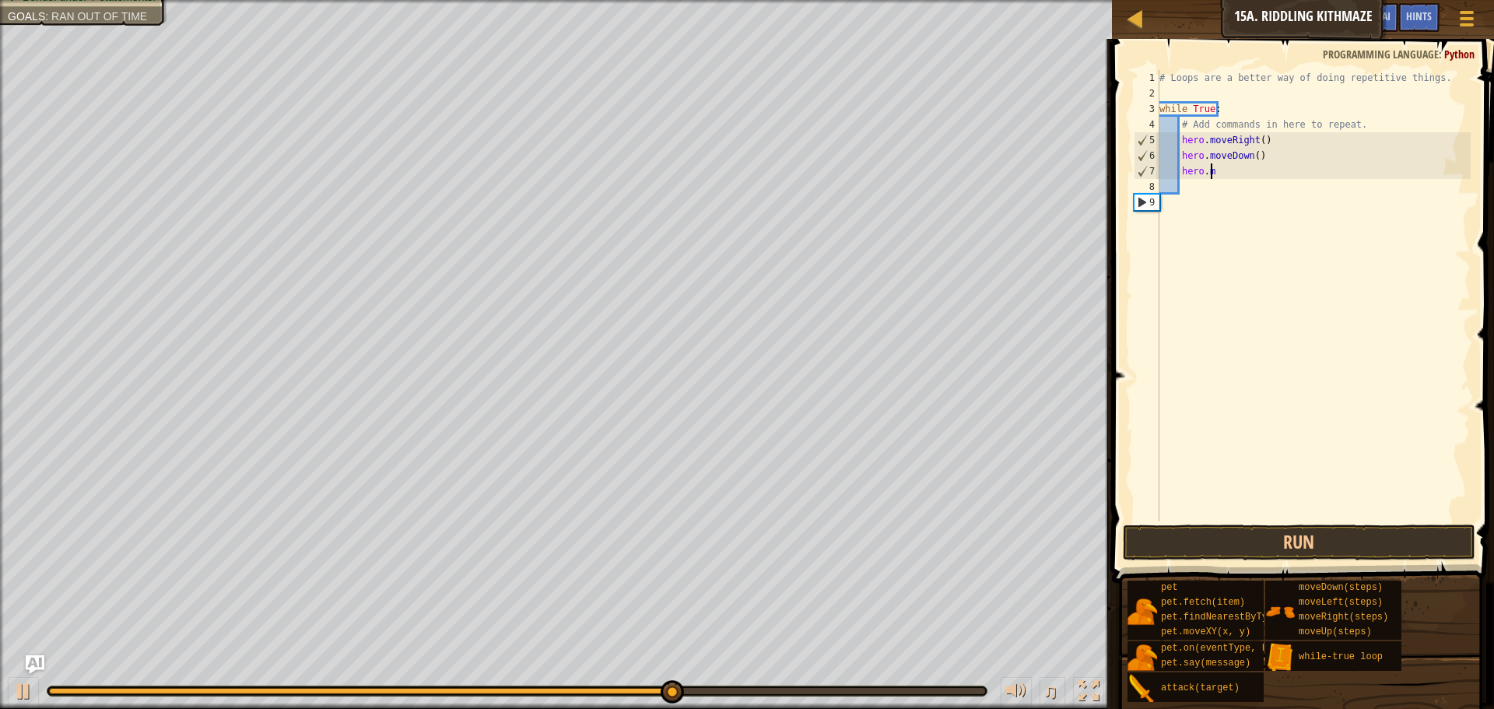
type textarea "h"
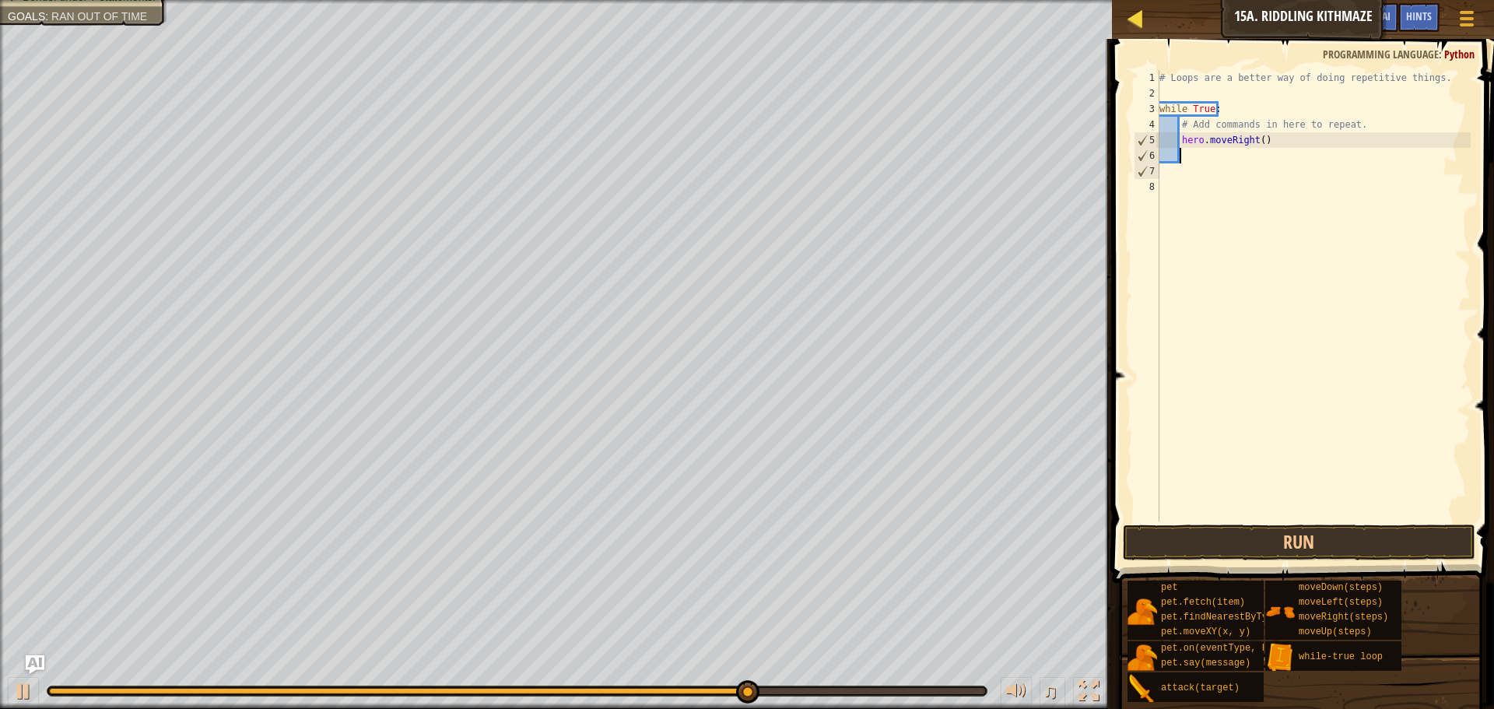
click at [1145, 3] on div "Map" at bounding box center [1147, 19] width 8 height 39
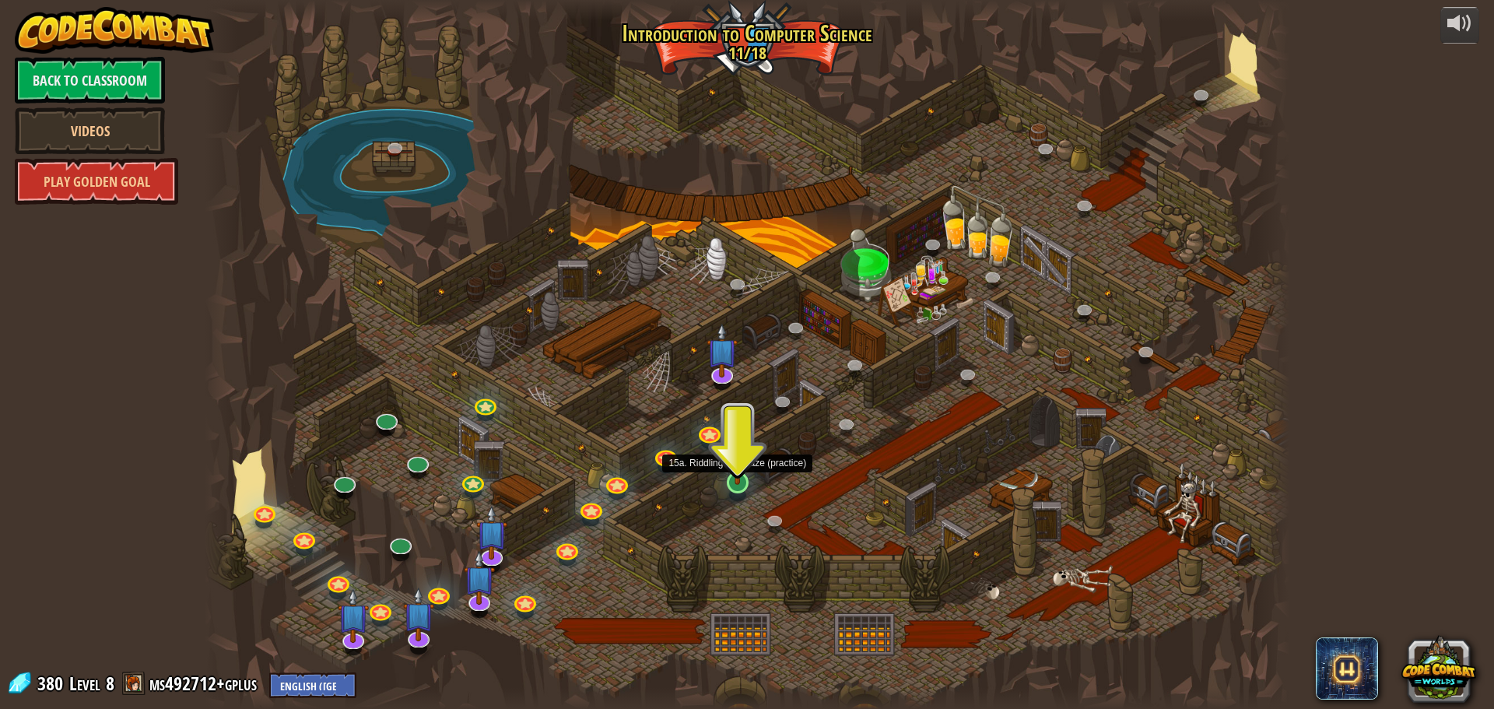
click at [728, 482] on img at bounding box center [737, 451] width 29 height 66
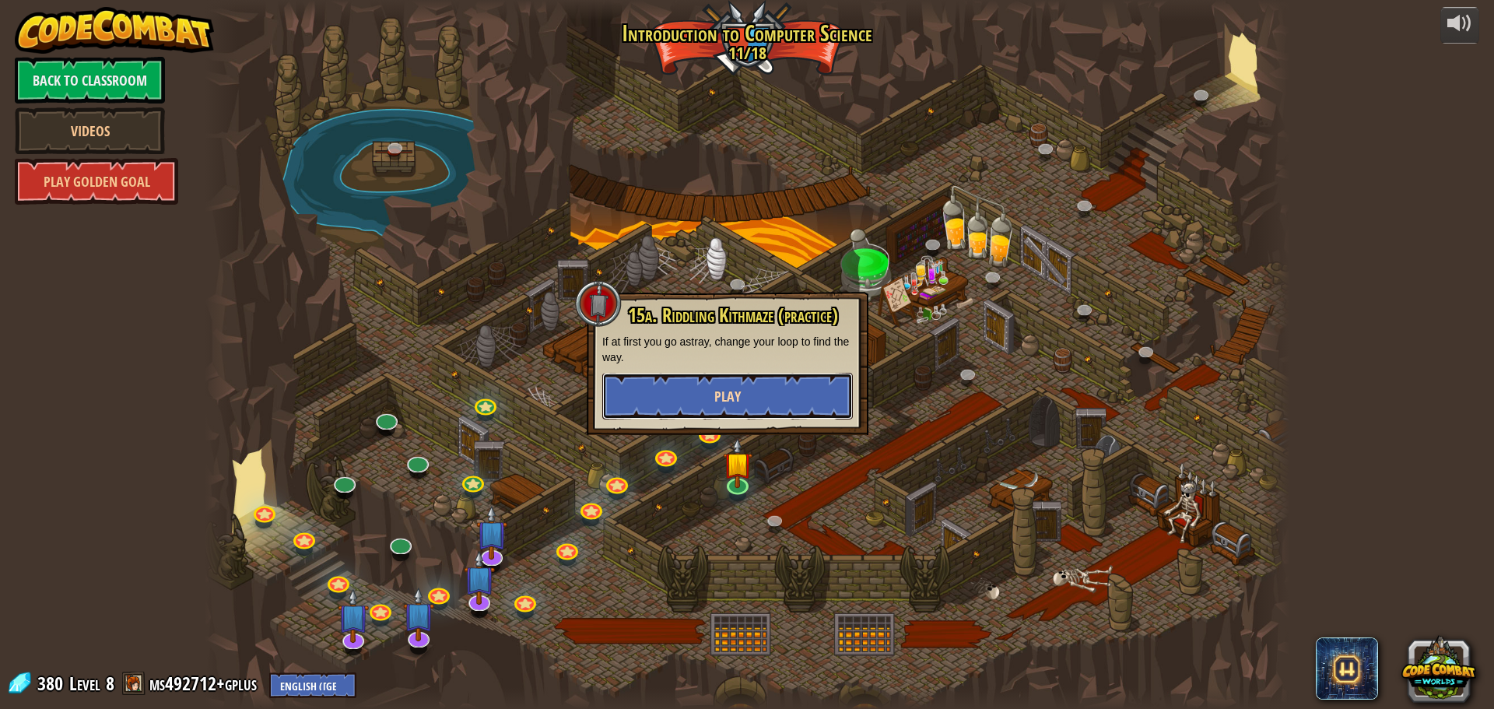
click at [777, 398] on button "Play" at bounding box center [727, 396] width 251 height 47
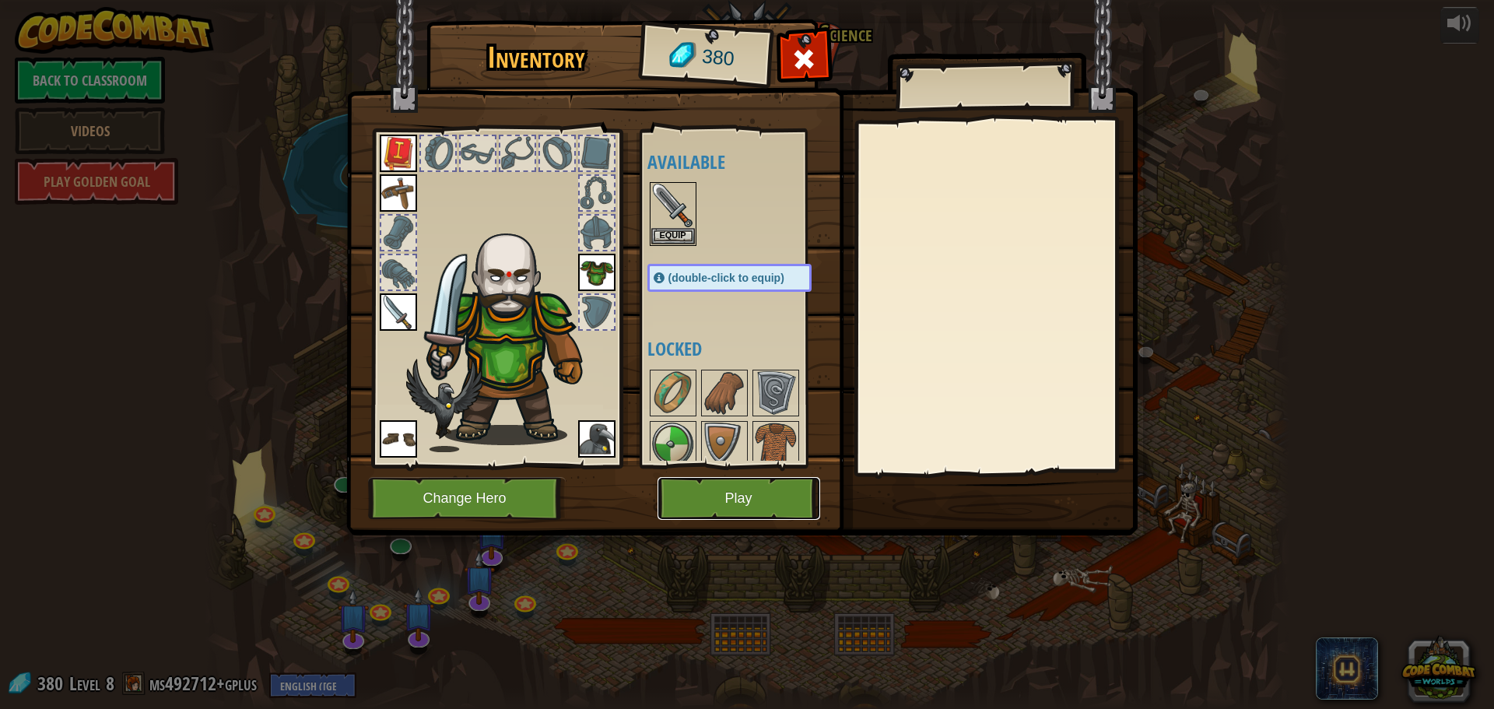
click at [764, 483] on button "Play" at bounding box center [739, 498] width 163 height 43
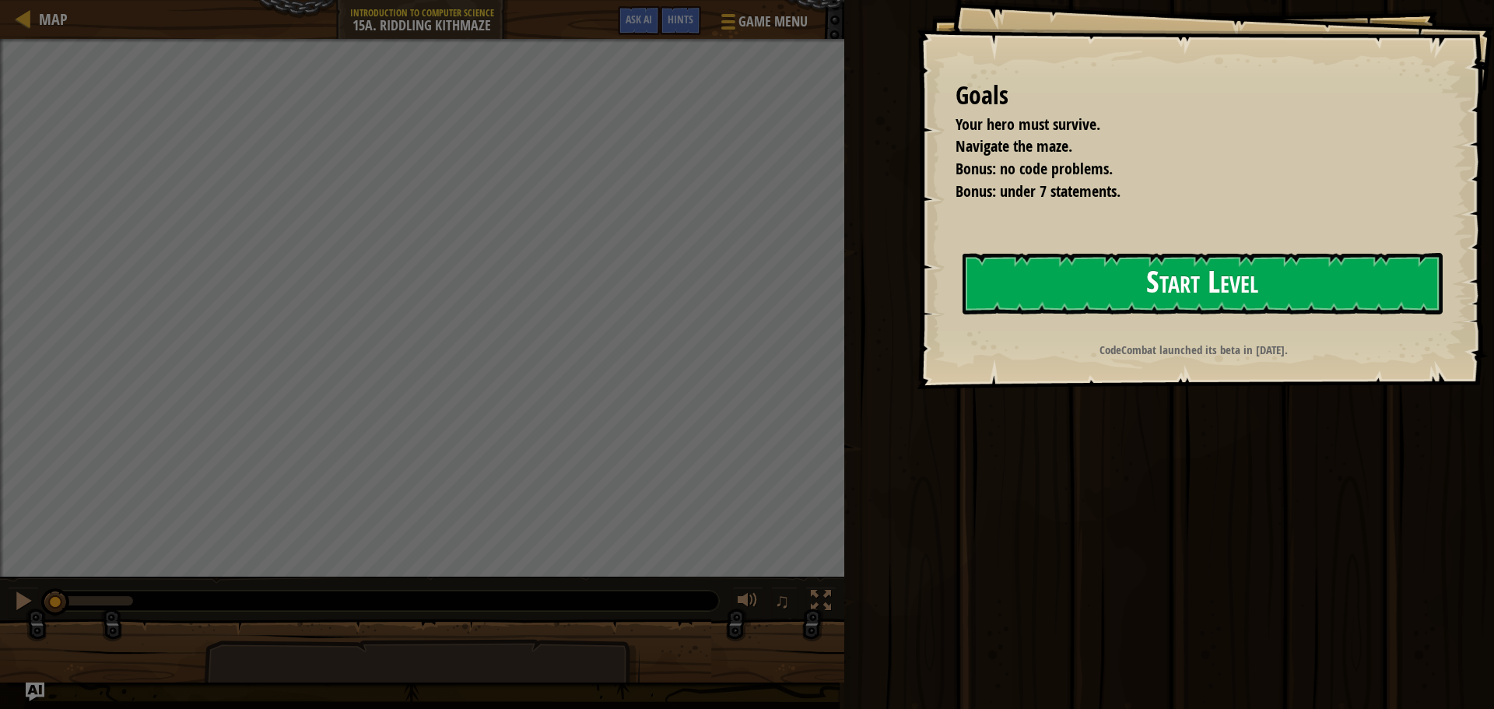
click at [1087, 271] on button "Start Level" at bounding box center [1203, 283] width 480 height 61
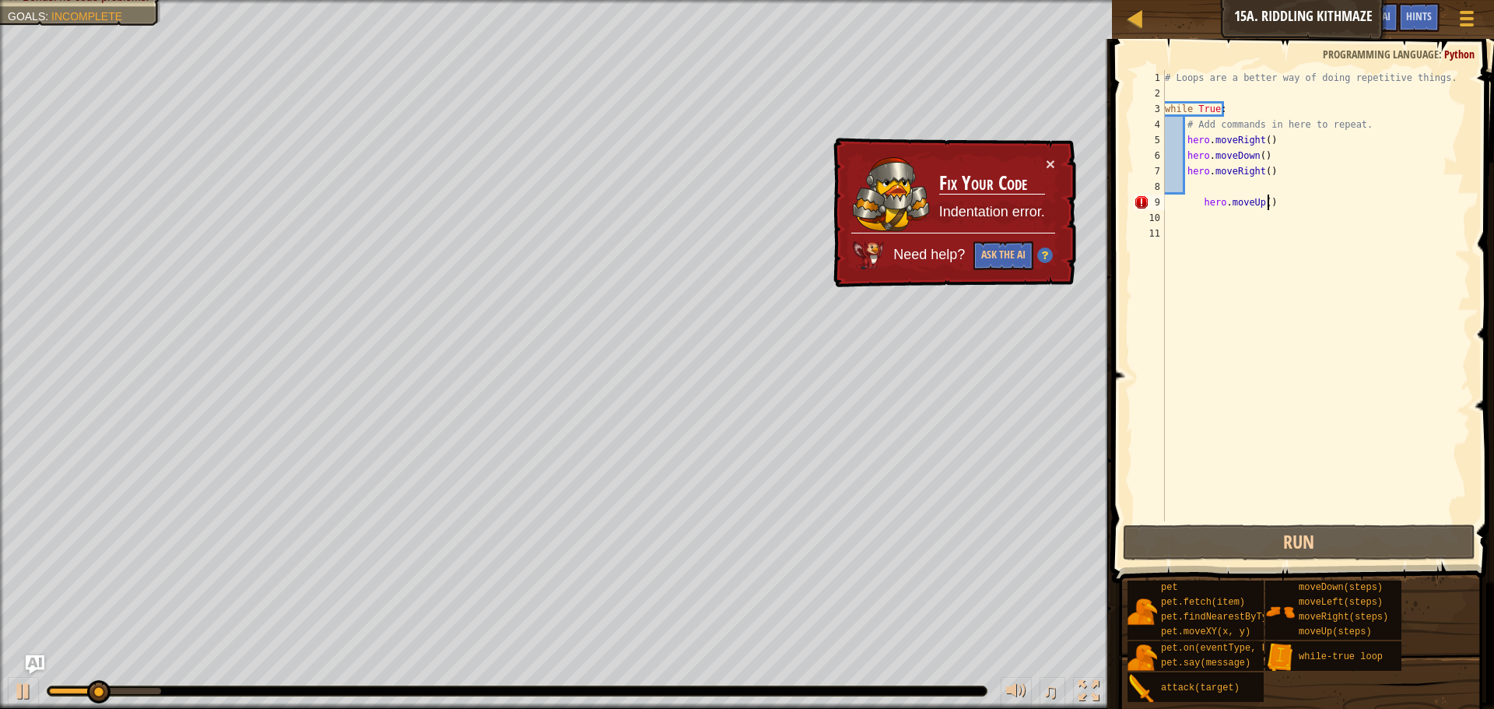
click at [1280, 197] on div "# Loops are a better way of doing repetitive things. while True : # Add command…" at bounding box center [1316, 311] width 309 height 483
click at [1303, 198] on div "# Loops are a better way of doing repetitive things. while True : # Add command…" at bounding box center [1316, 311] width 309 height 483
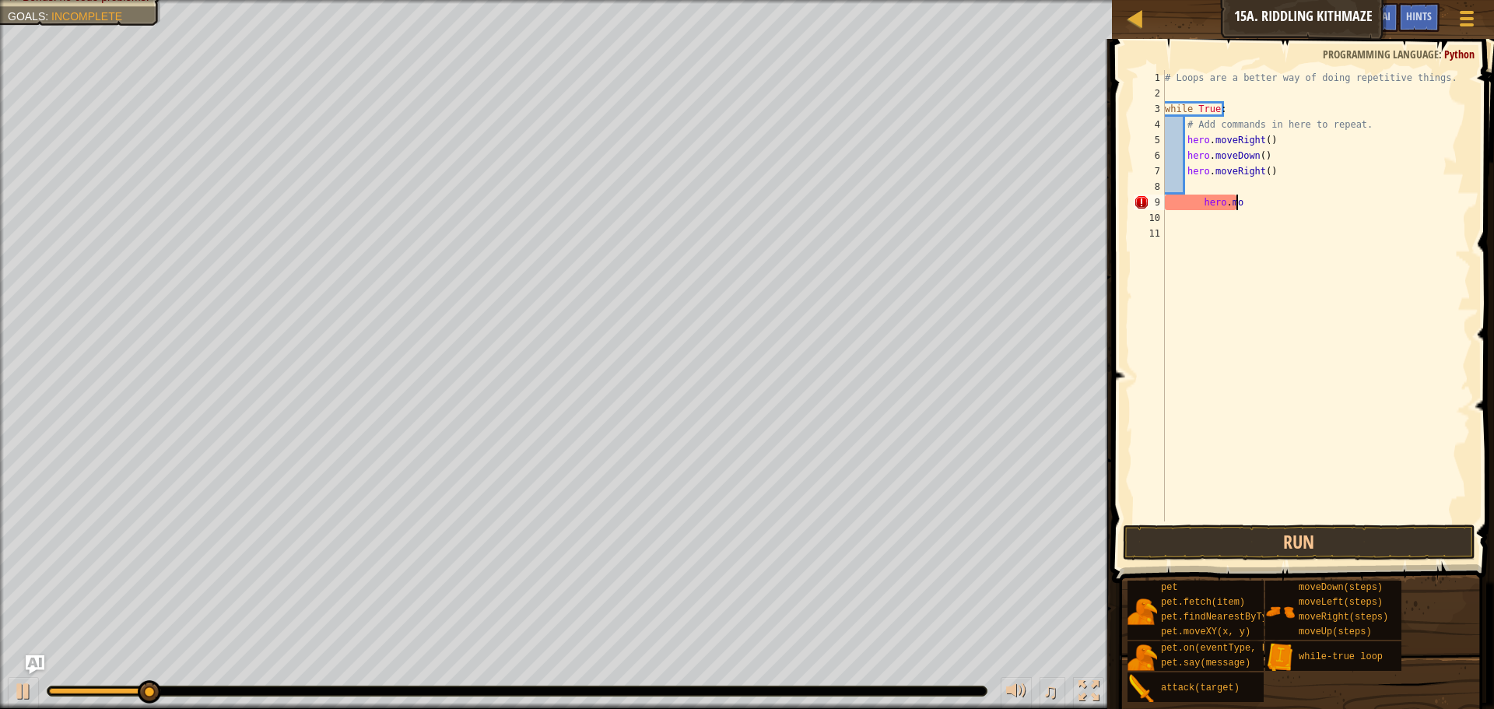
type textarea "h"
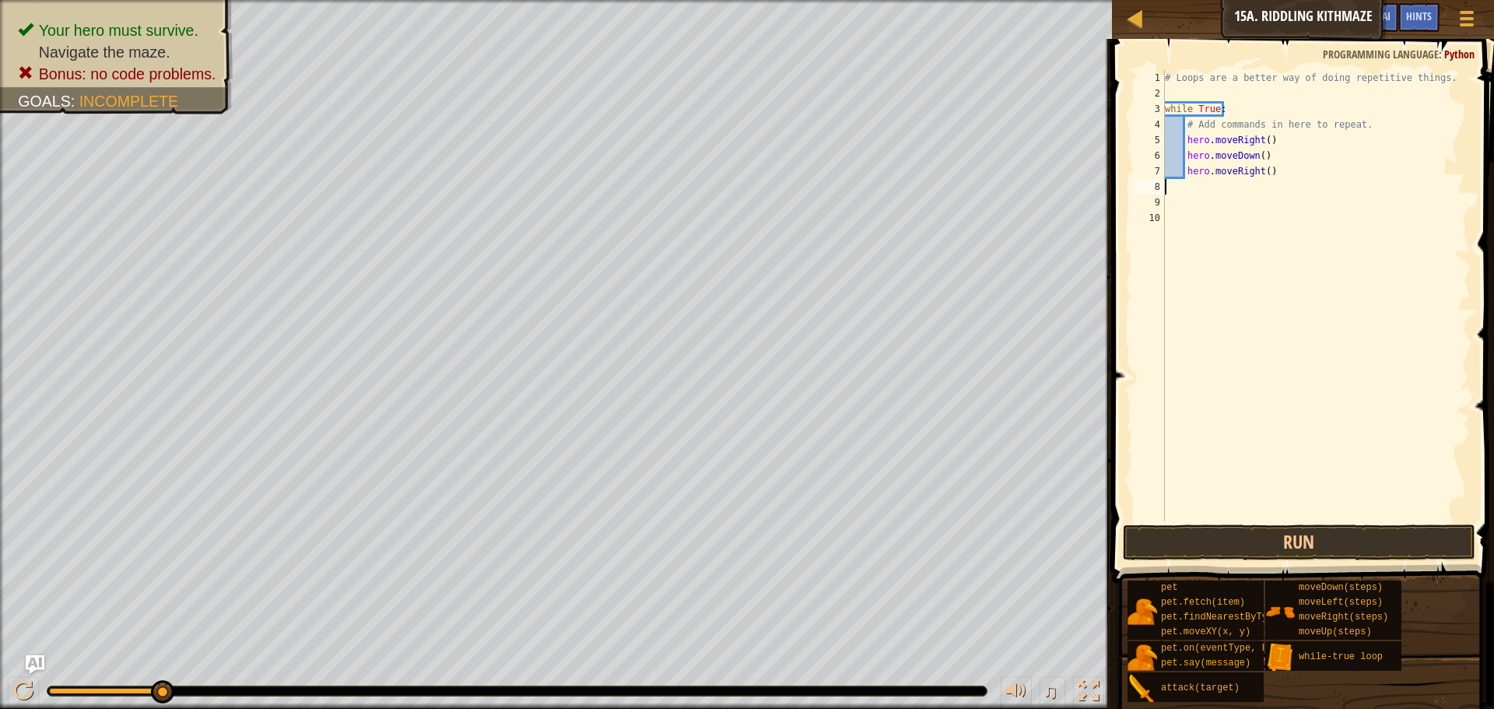
type textarea "hero.moveRight()"
click at [1280, 526] on button "Run" at bounding box center [1299, 543] width 353 height 36
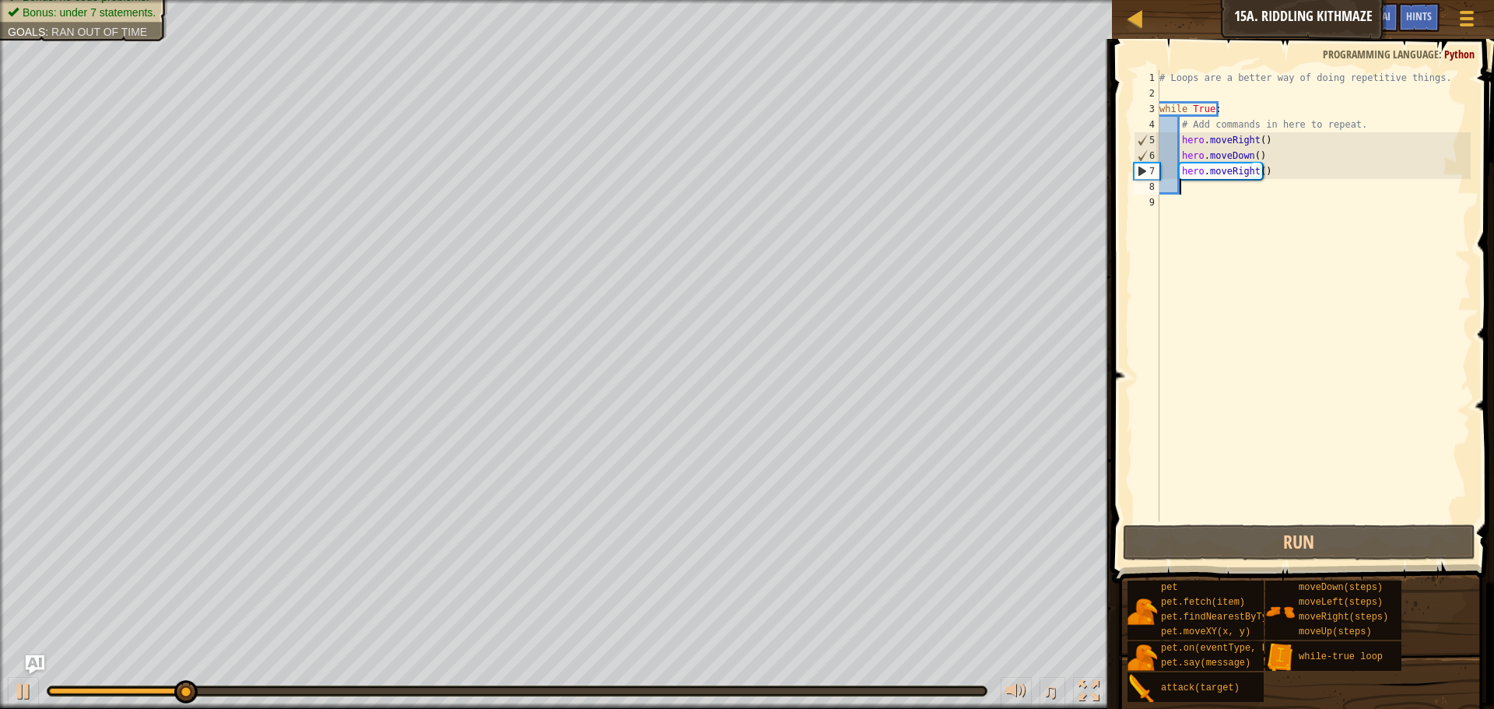
click at [1188, 181] on div "# Loops are a better way of doing repetitive things. while True : # Add command…" at bounding box center [1314, 311] width 314 height 483
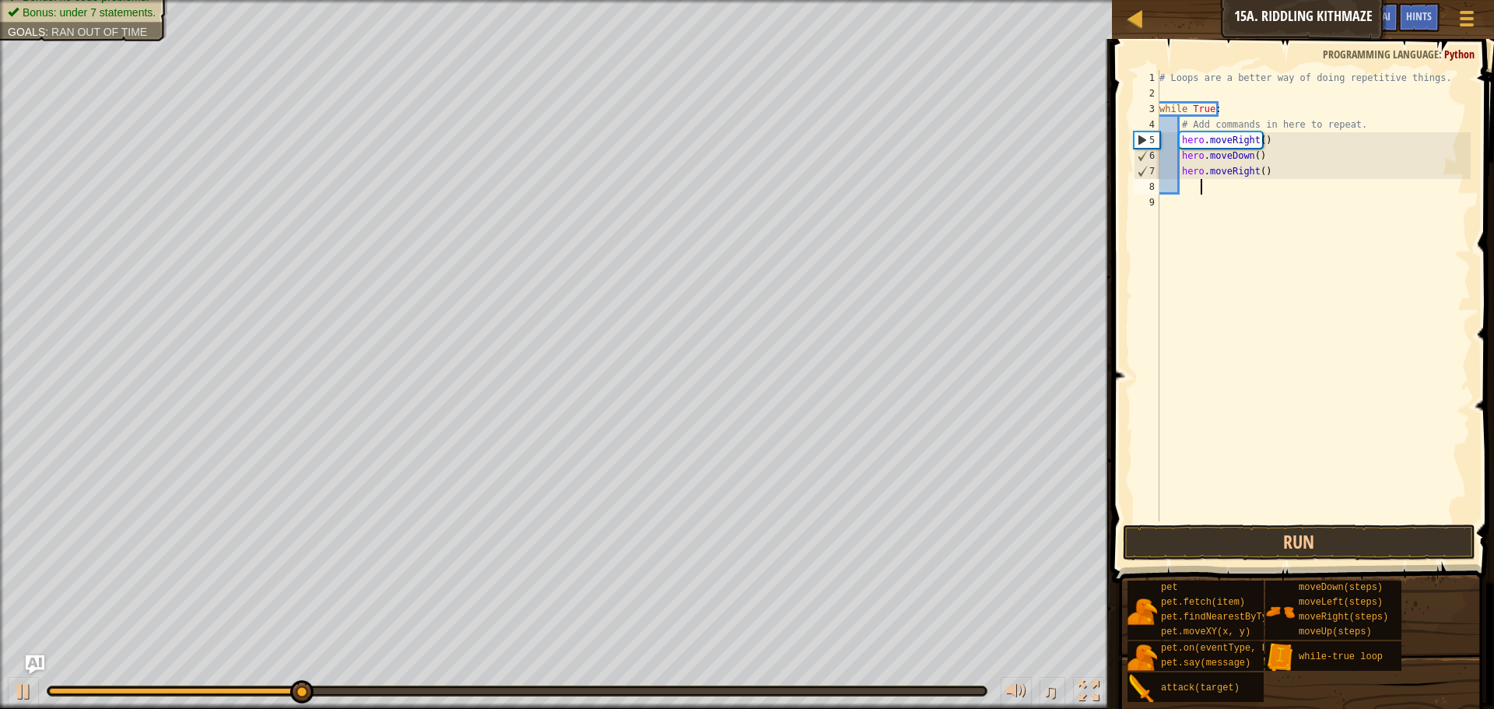
type textarea "h"
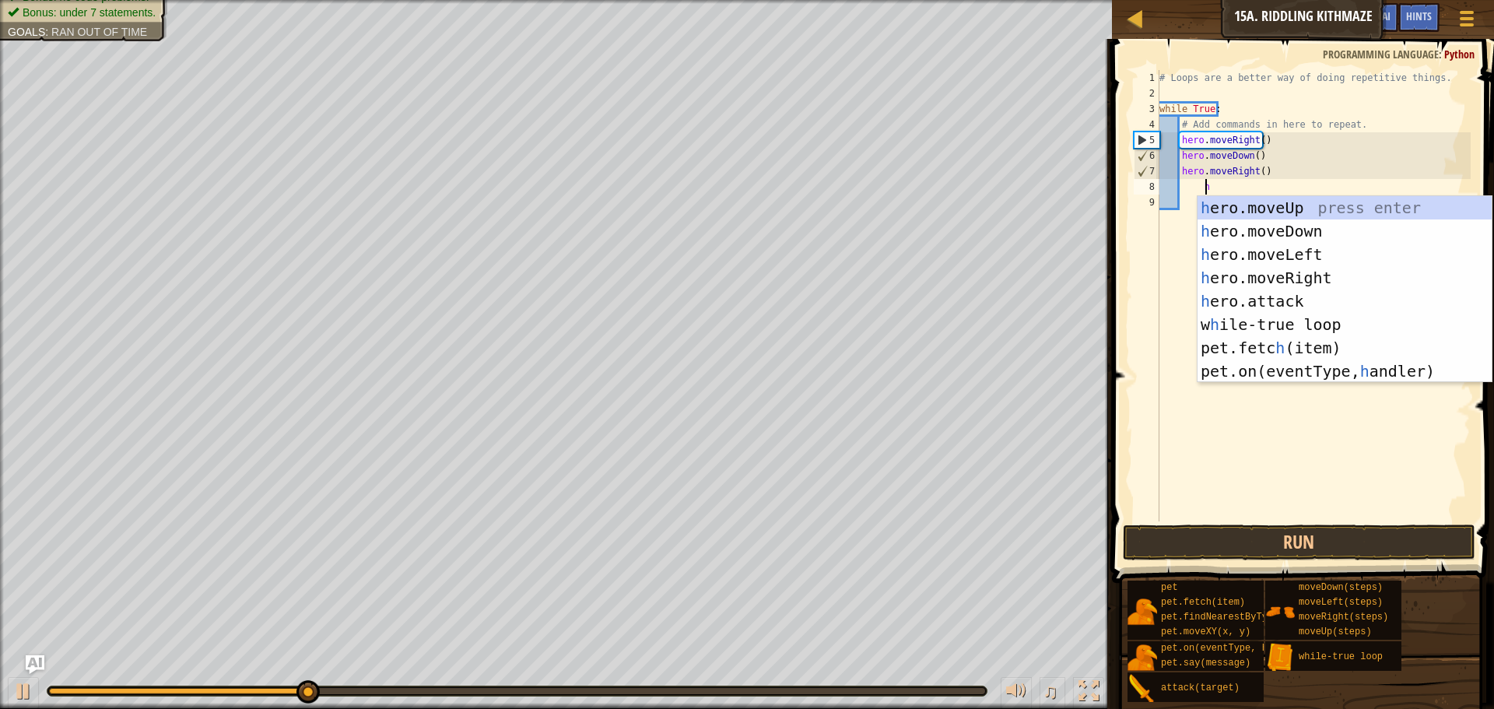
scroll to position [7, 3]
click at [1219, 204] on div "h ero.moveUp press enter h ero.moveDown press enter h ero.moveLeft press enter …" at bounding box center [1345, 312] width 294 height 233
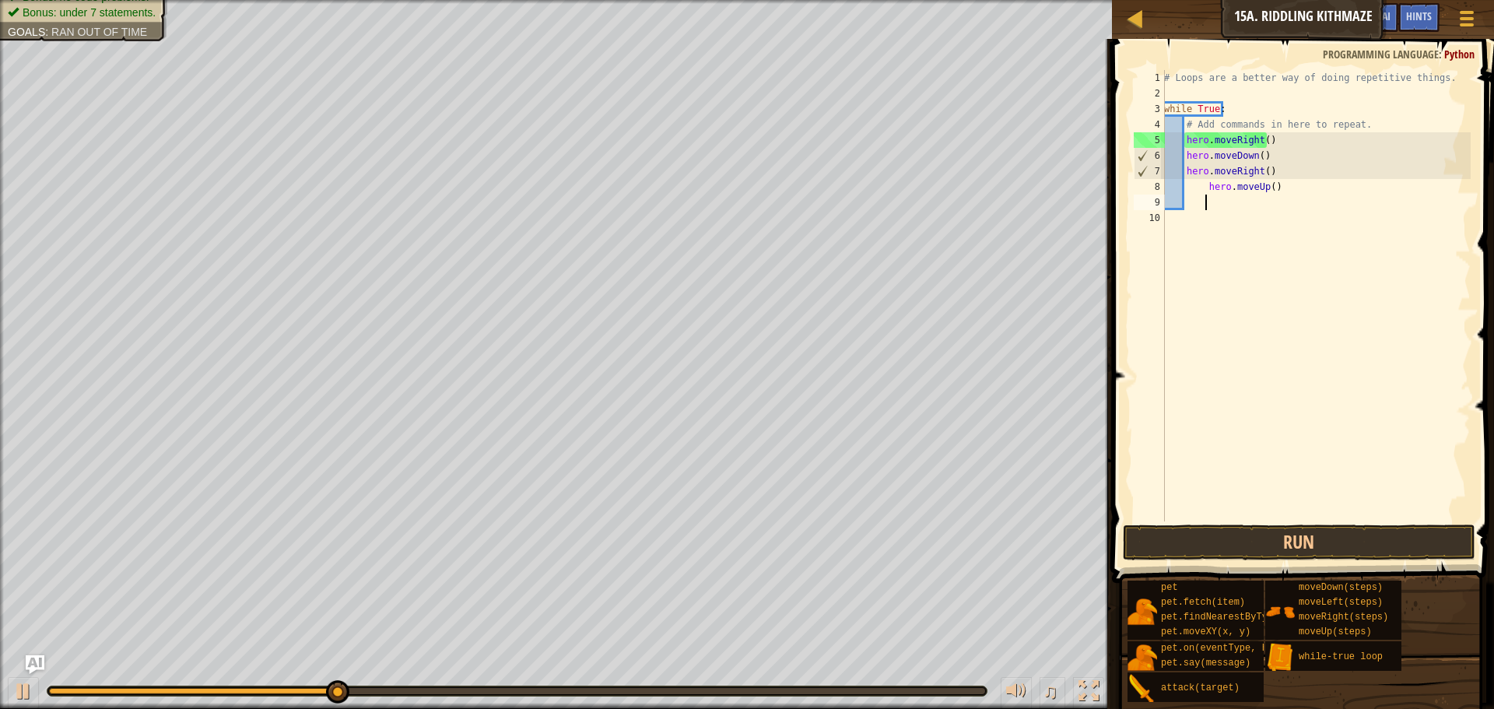
scroll to position [7, 2]
click at [1268, 528] on button "Run" at bounding box center [1299, 543] width 353 height 36
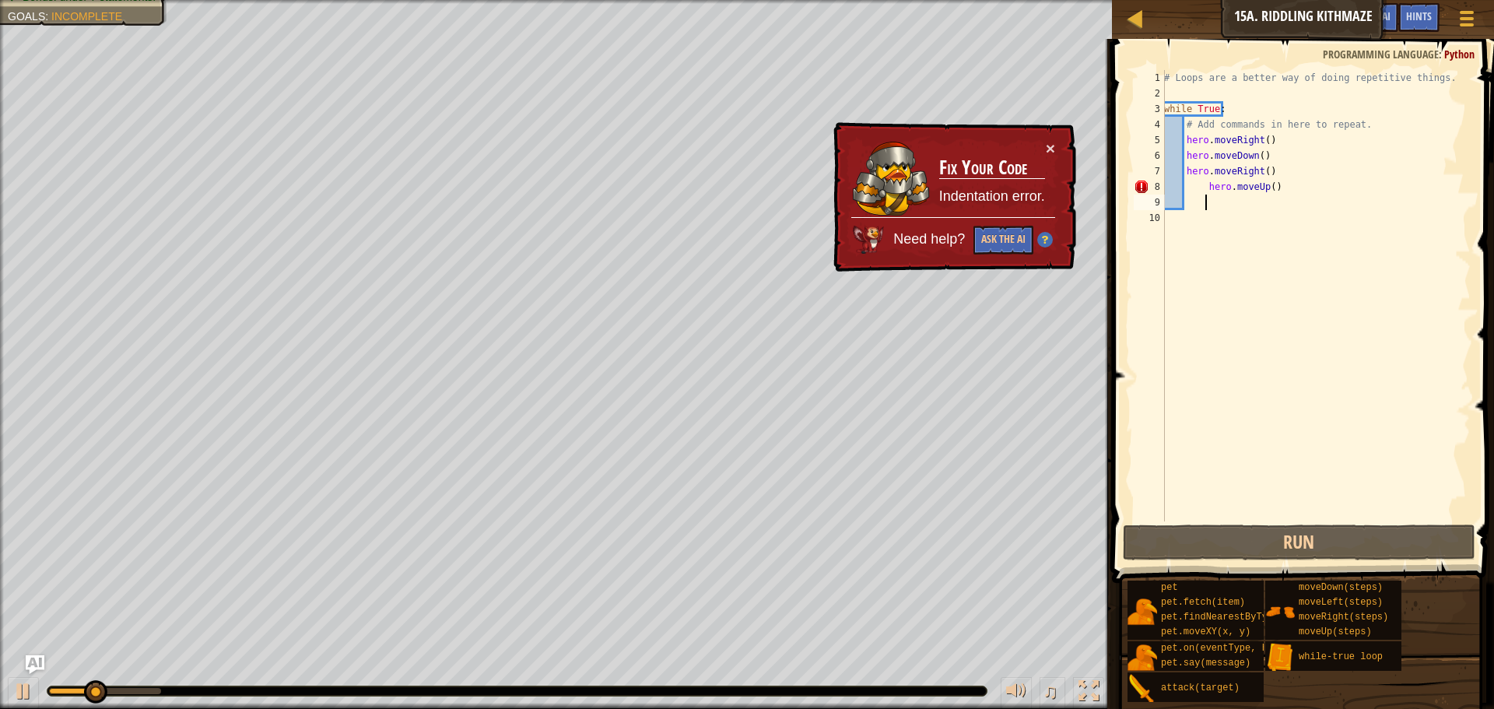
click at [1209, 184] on div "# Loops are a better way of doing repetitive things. while True : # Add command…" at bounding box center [1316, 311] width 310 height 483
click at [1202, 187] on div "# Loops are a better way of doing repetitive things. while True : # Add command…" at bounding box center [1316, 311] width 310 height 483
click at [1206, 188] on div "# Loops are a better way of doing repetitive things. while True : # Add command…" at bounding box center [1316, 311] width 310 height 483
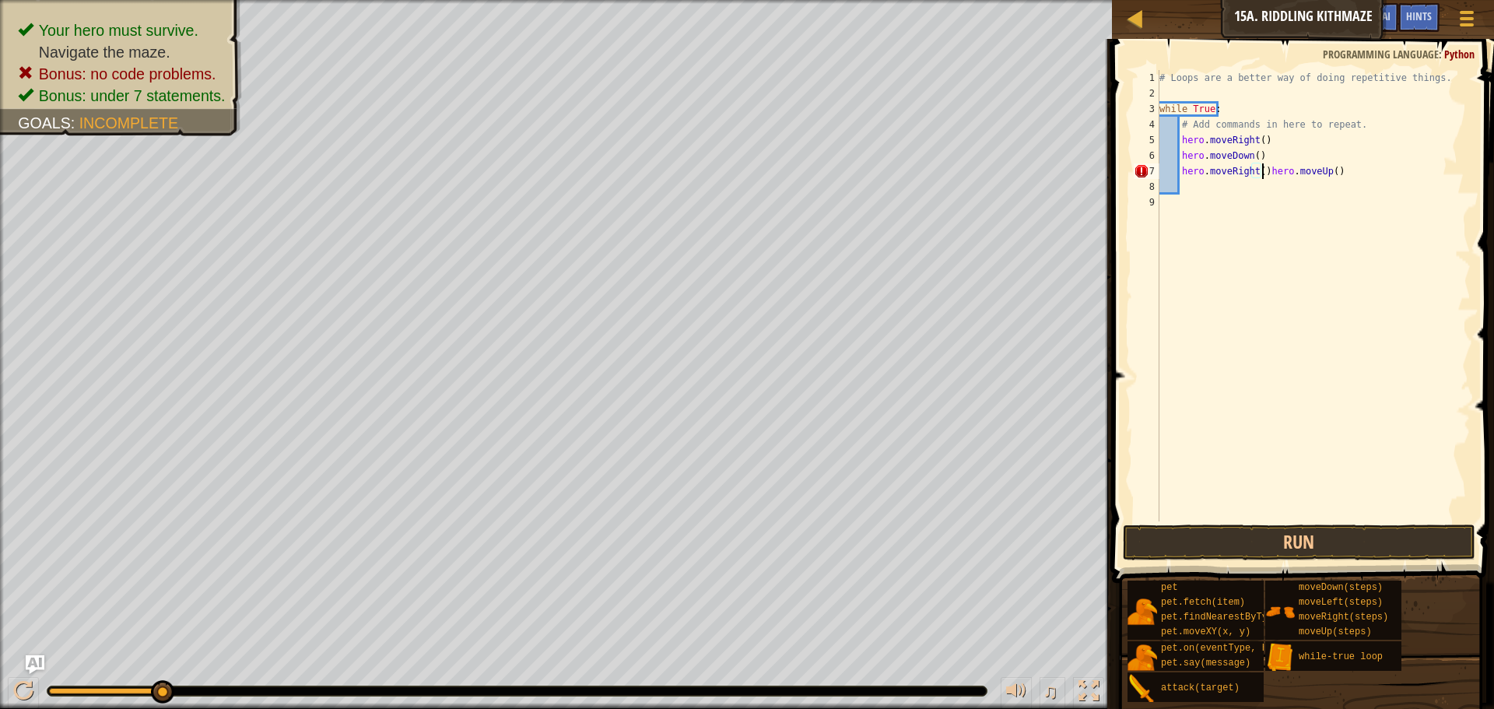
type textarea "hero.moveUp()"
click at [1237, 525] on button "Run" at bounding box center [1299, 543] width 353 height 36
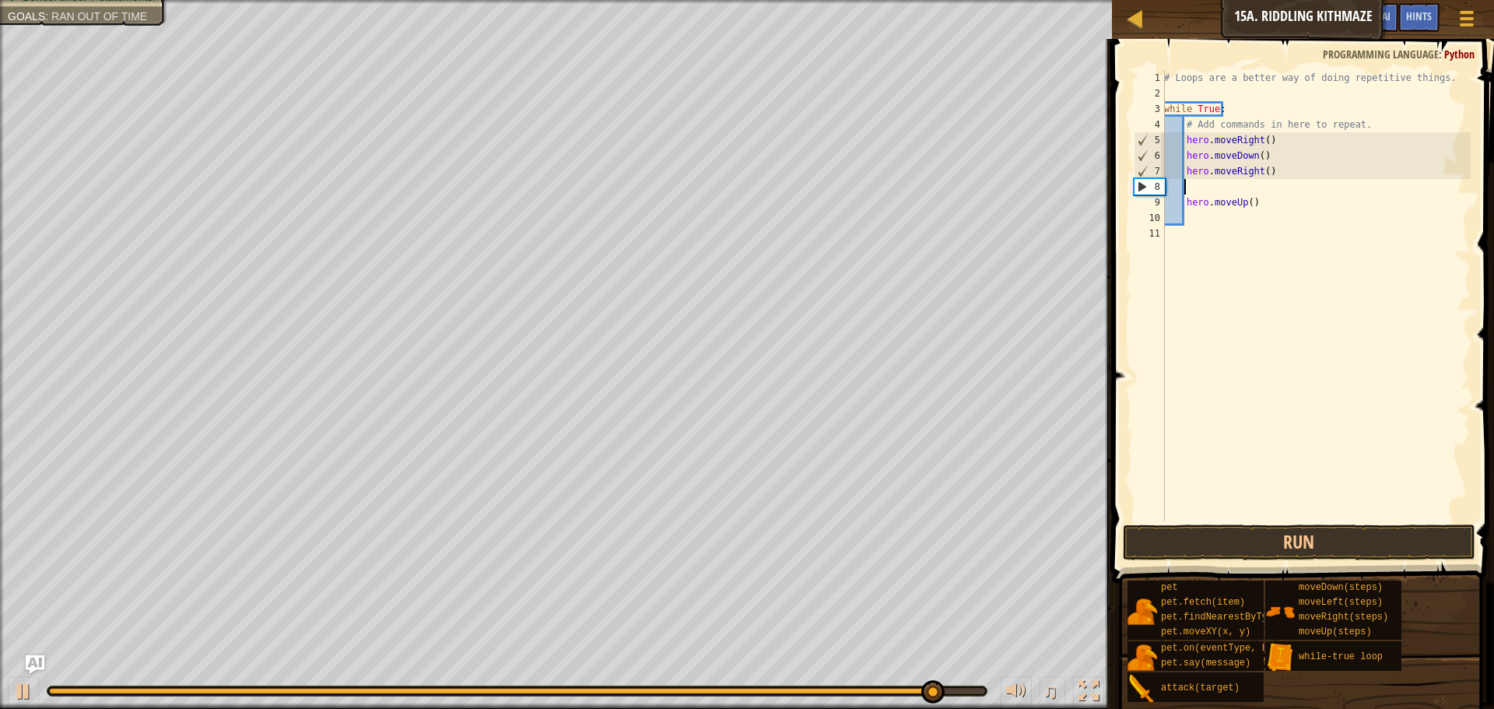
click at [1203, 192] on div "# Loops are a better way of doing repetitive things. while True : # Add command…" at bounding box center [1316, 311] width 310 height 483
type textarea "m"
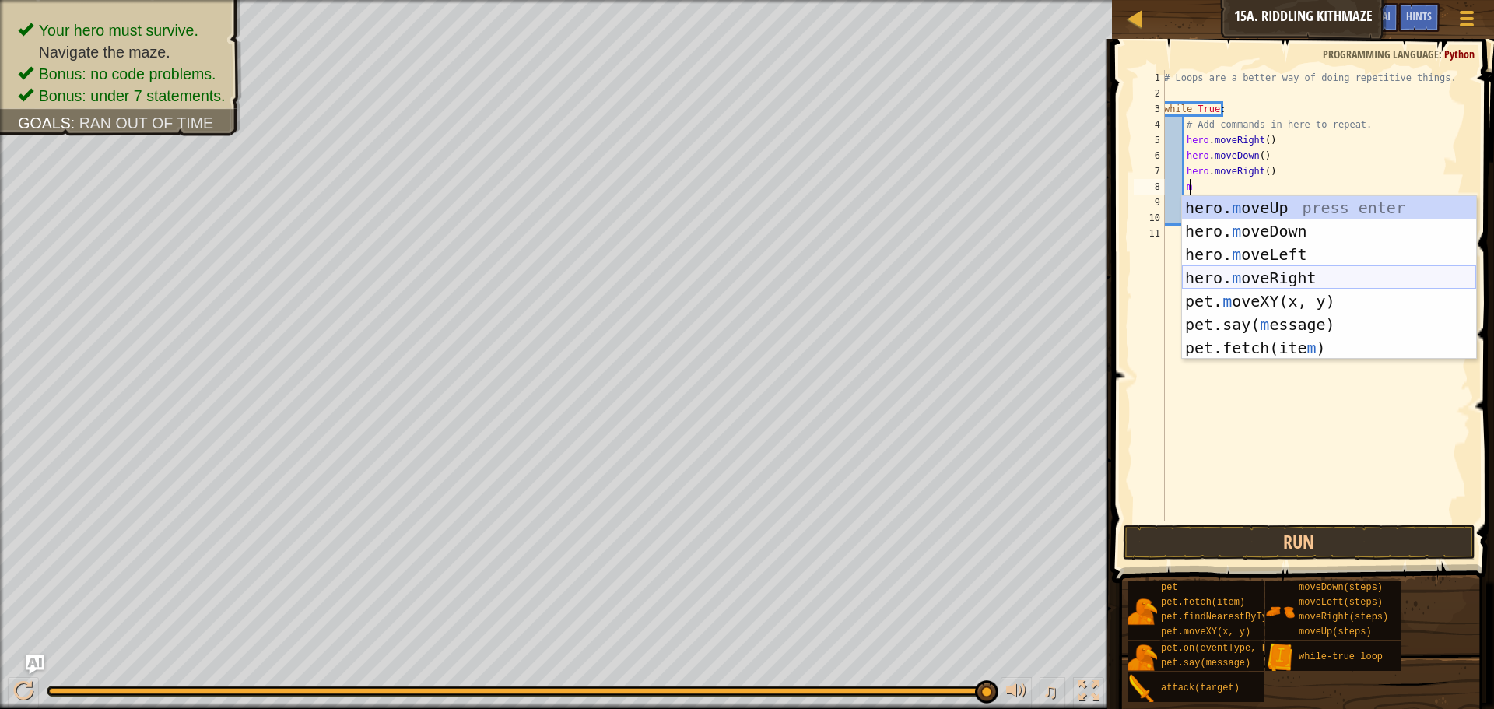
click at [1266, 279] on div "hero. m oveUp press enter hero. m oveDown press enter hero. m oveLeft press ent…" at bounding box center [1329, 301] width 294 height 210
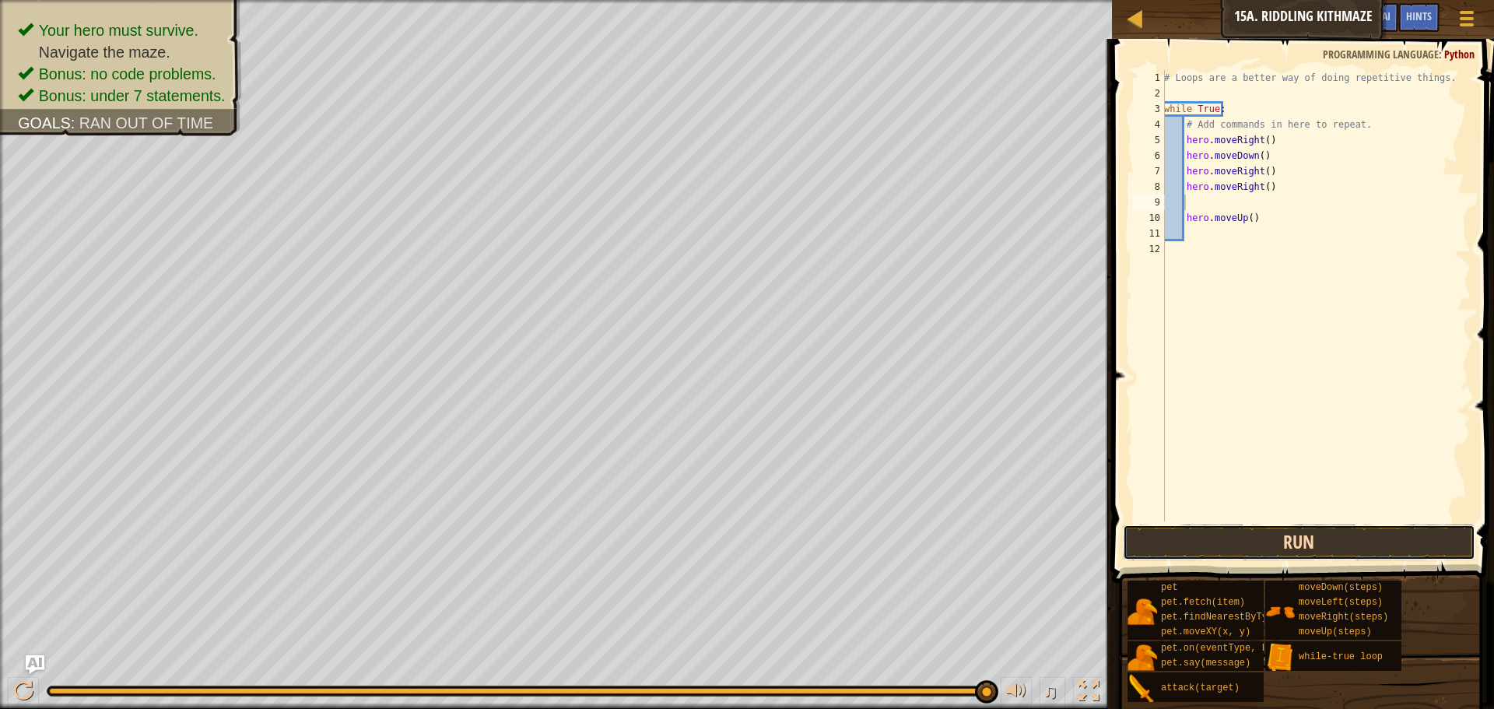
click at [1167, 549] on button "Run" at bounding box center [1299, 543] width 353 height 36
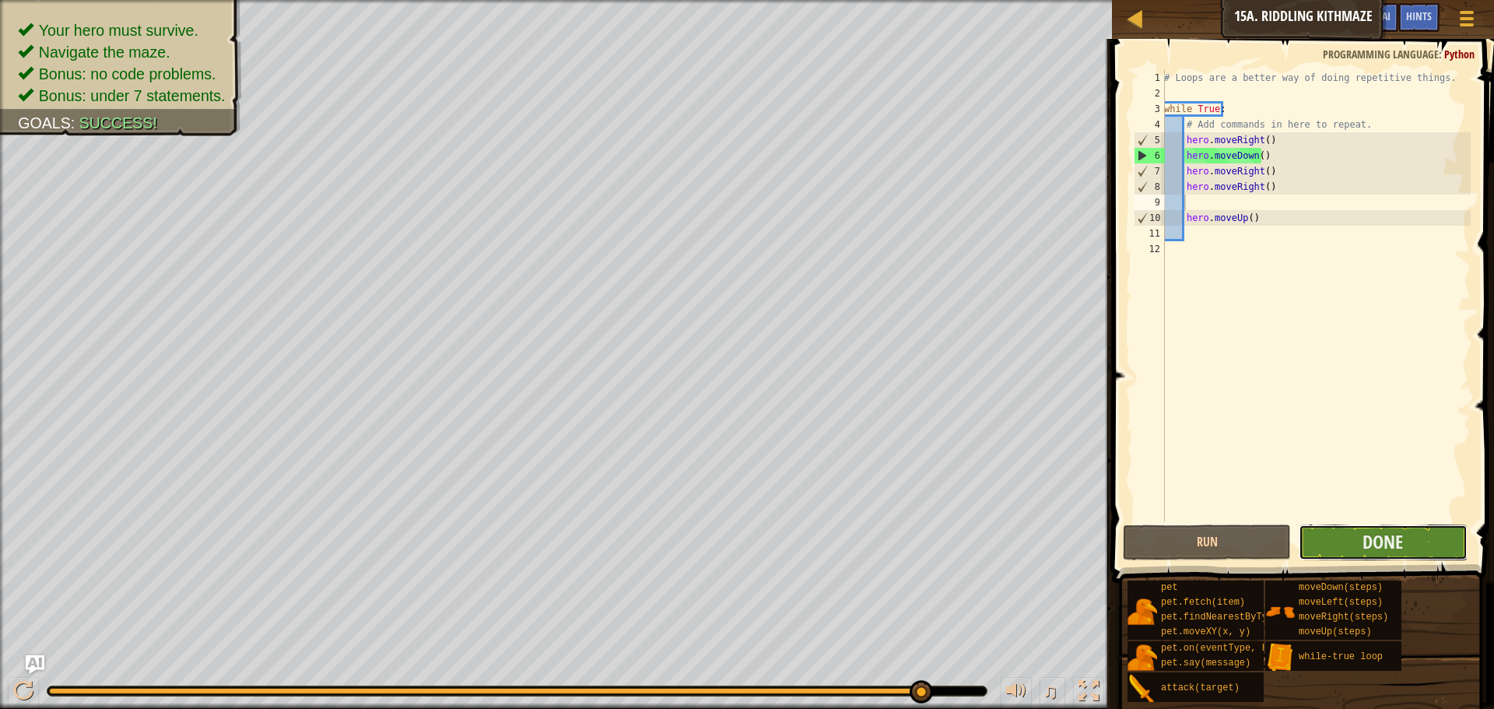
click at [1343, 537] on button "Done" at bounding box center [1383, 543] width 168 height 36
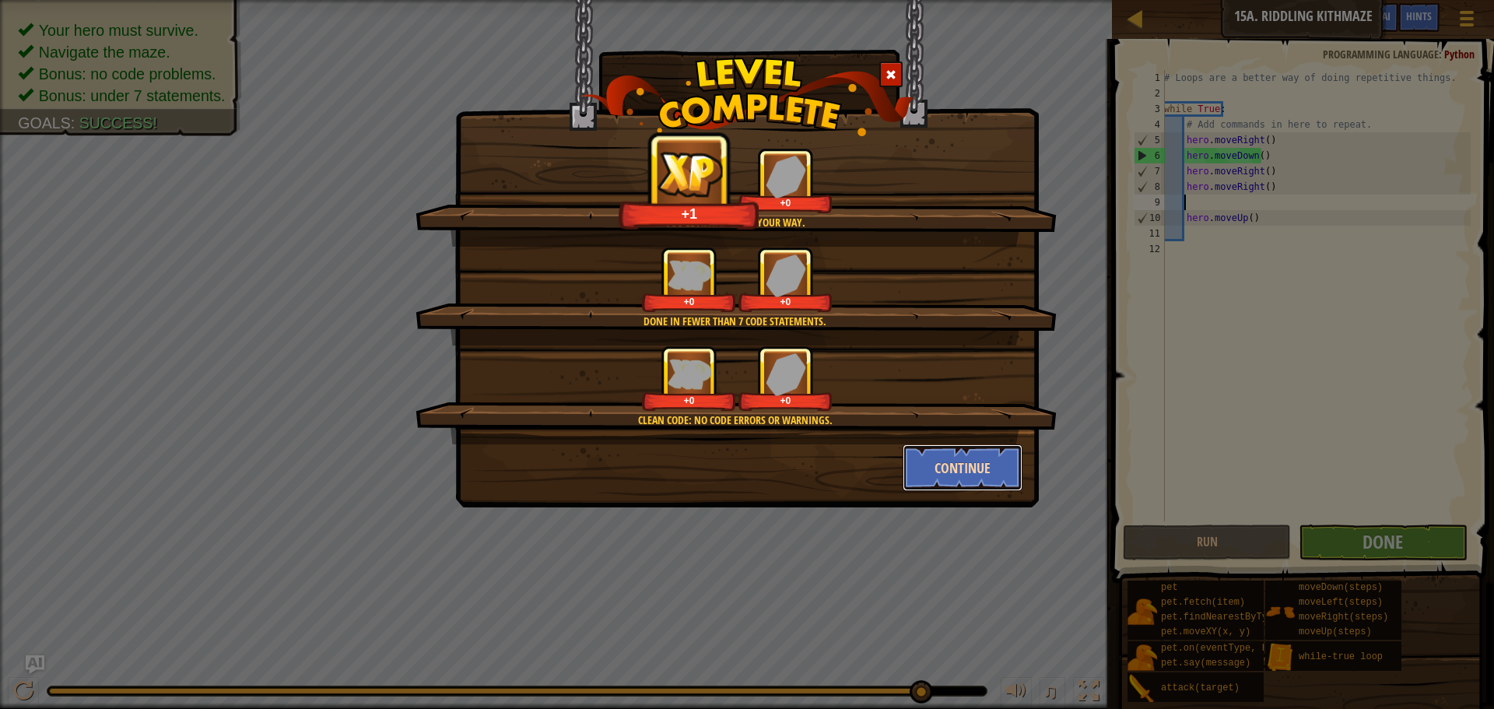
click at [957, 455] on button "Continue" at bounding box center [963, 467] width 121 height 47
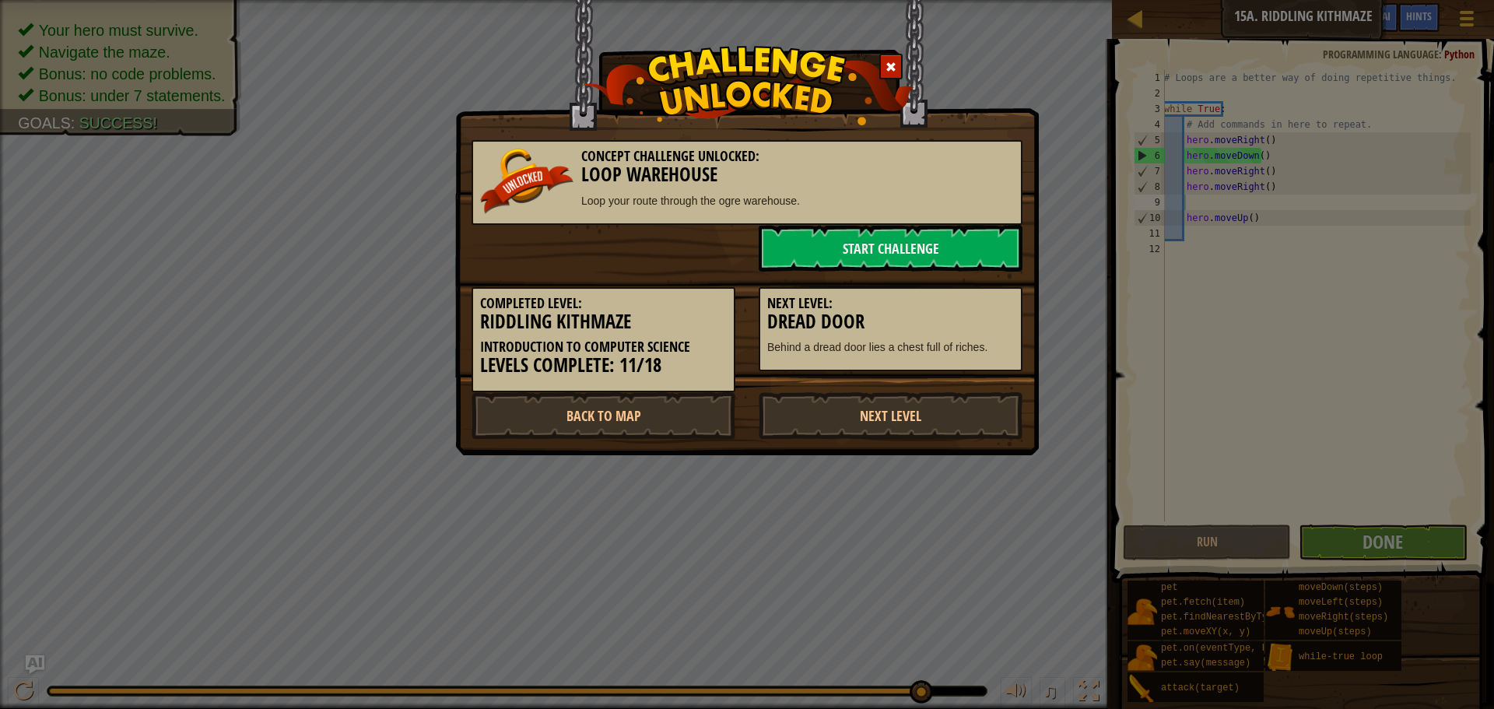
click at [983, 469] on div "Concept Challenge Unlocked: Loop Warehouse Loop your route through the ogre war…" at bounding box center [747, 354] width 1494 height 709
drag, startPoint x: 892, startPoint y: 411, endPoint x: 912, endPoint y: 360, distance: 54.5
click at [897, 410] on link "Next Level" at bounding box center [891, 415] width 264 height 47
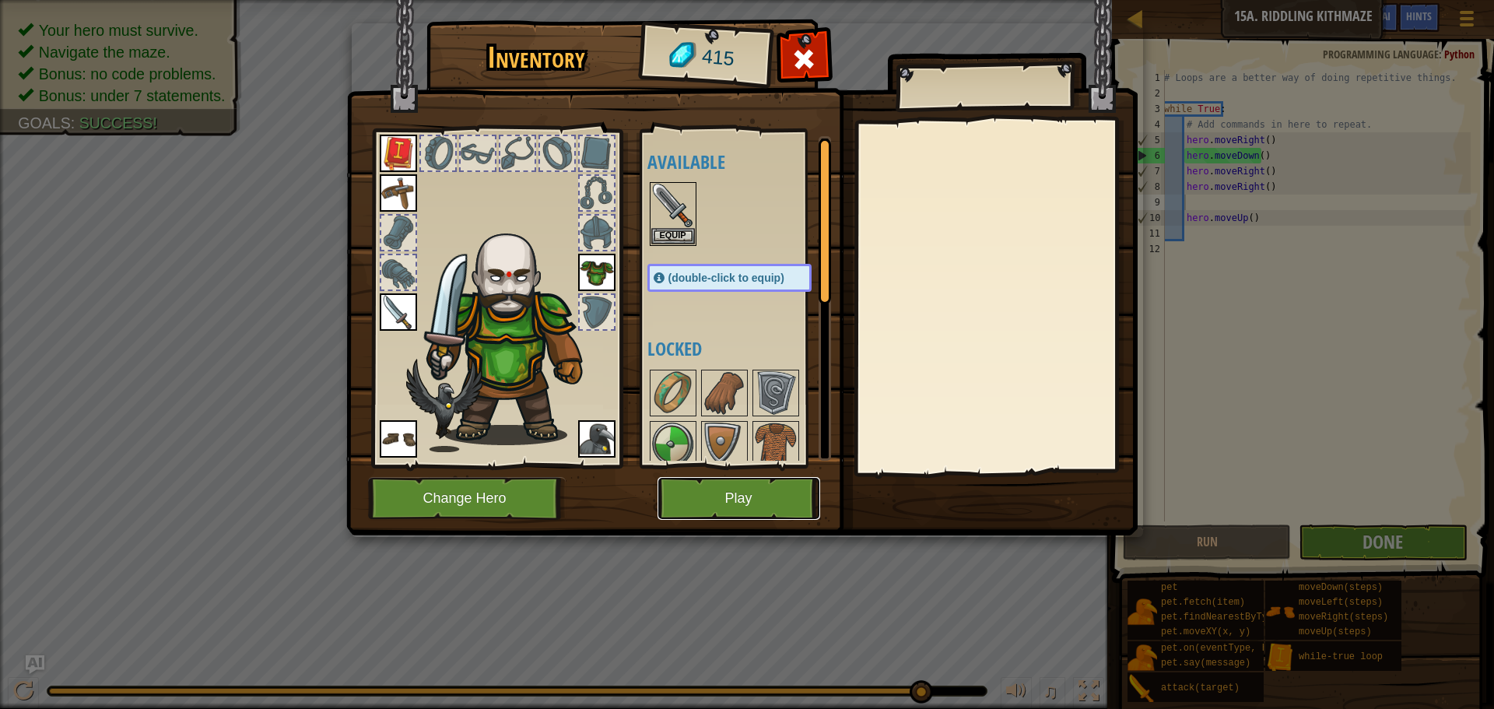
click at [742, 496] on button "Play" at bounding box center [739, 498] width 163 height 43
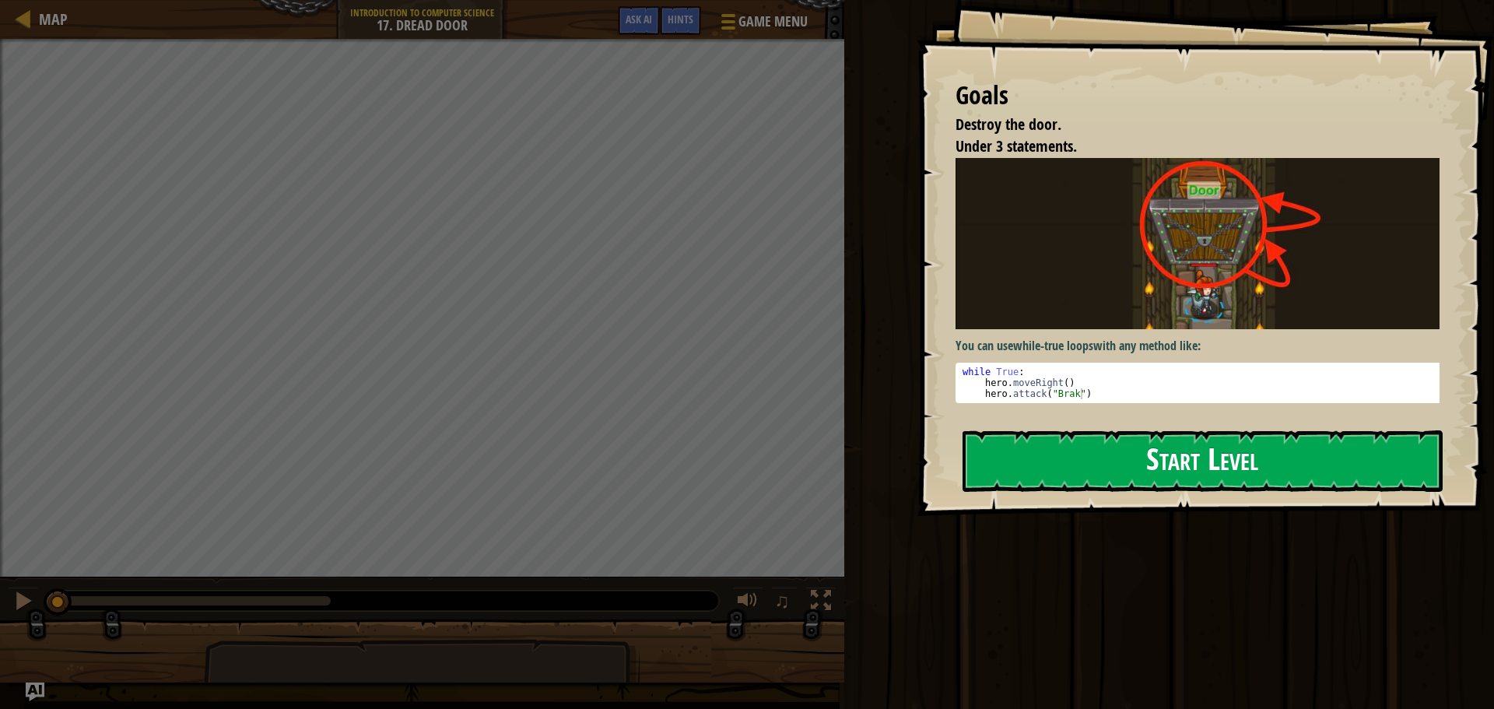
click at [1121, 469] on button "Start Level" at bounding box center [1203, 460] width 480 height 61
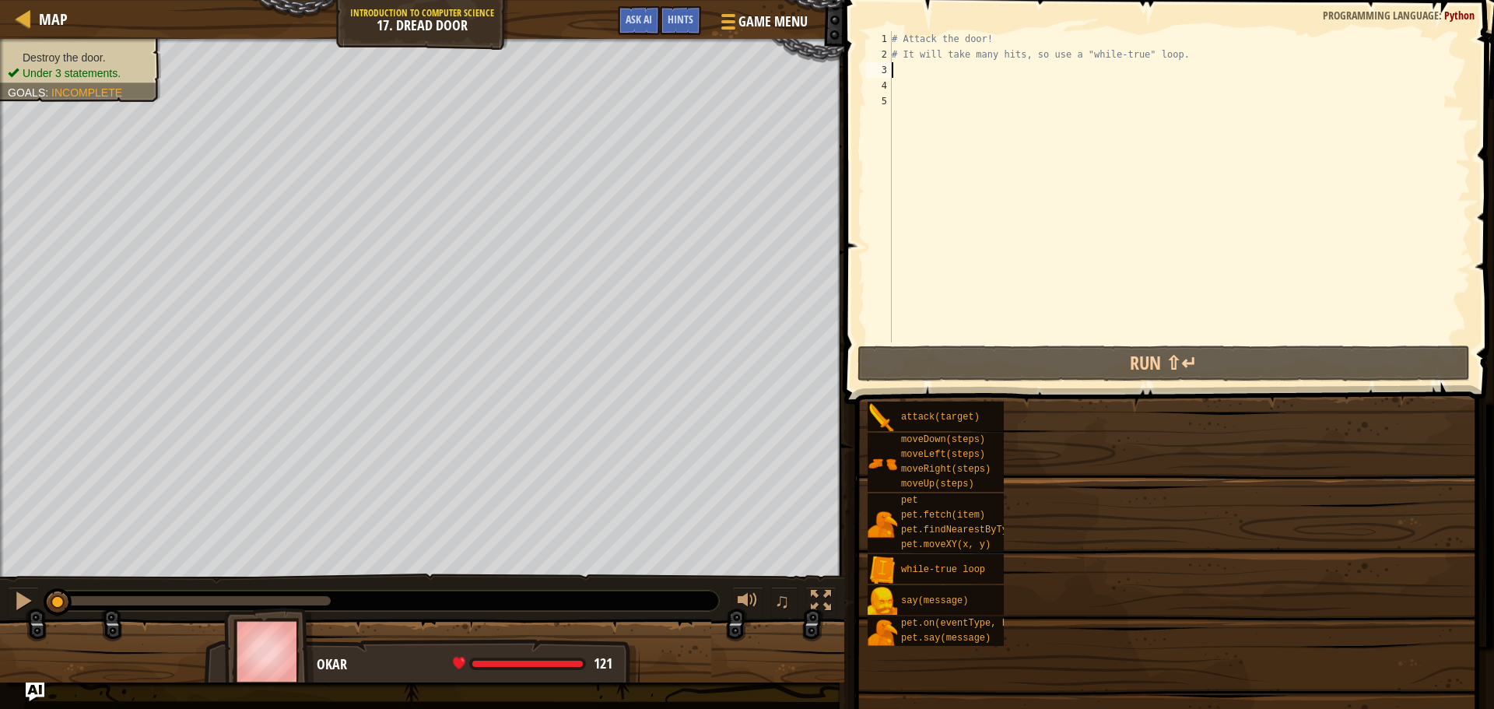
click at [904, 75] on div "Map Introduction to Computer Science 17. Dread Door Game Menu Done Hints Ask AI…" at bounding box center [747, 354] width 1494 height 709
type textarea "# Attack the door! # It will take many hits, so use a "while-true" loop."
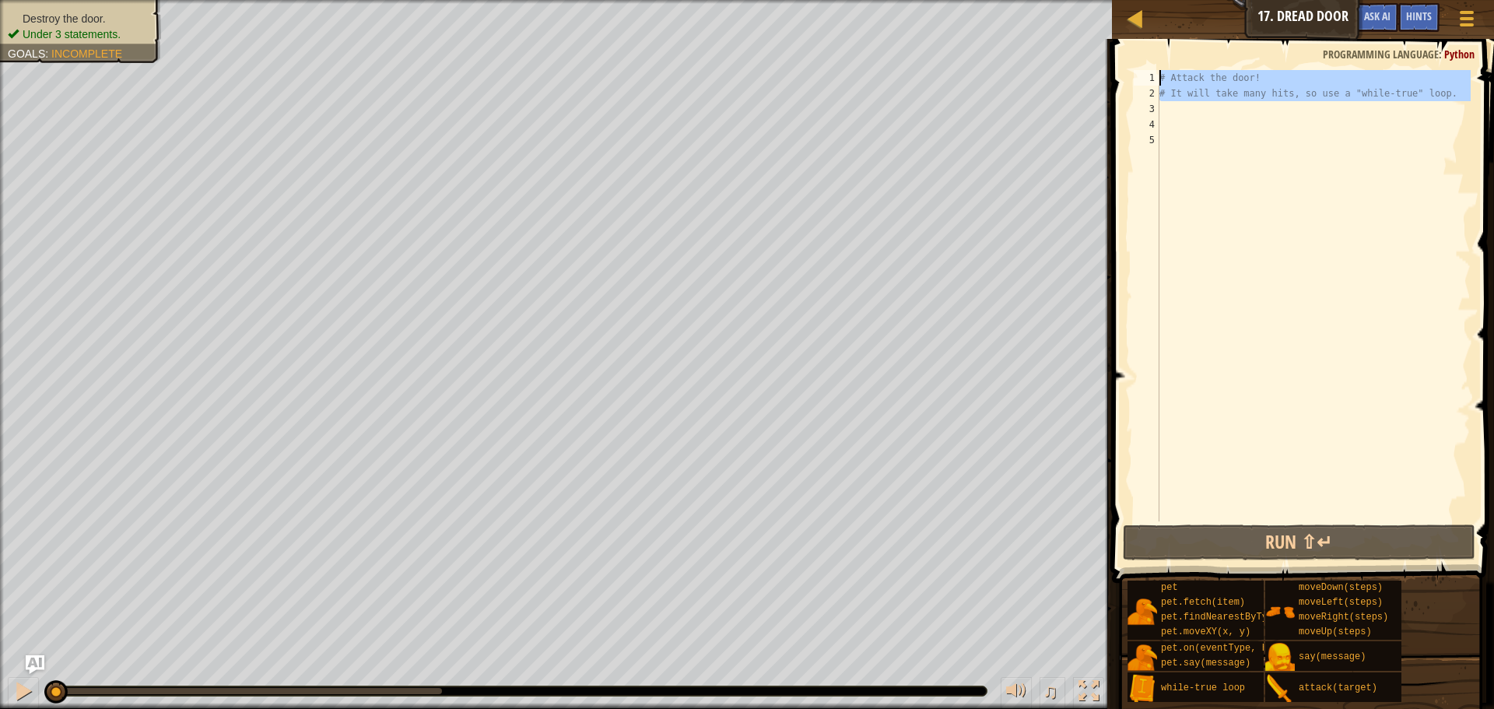
click at [1162, 115] on div "# Attack the door! # It will take many hits, so use a "while-true" loop." at bounding box center [1314, 295] width 314 height 451
type textarea "w"
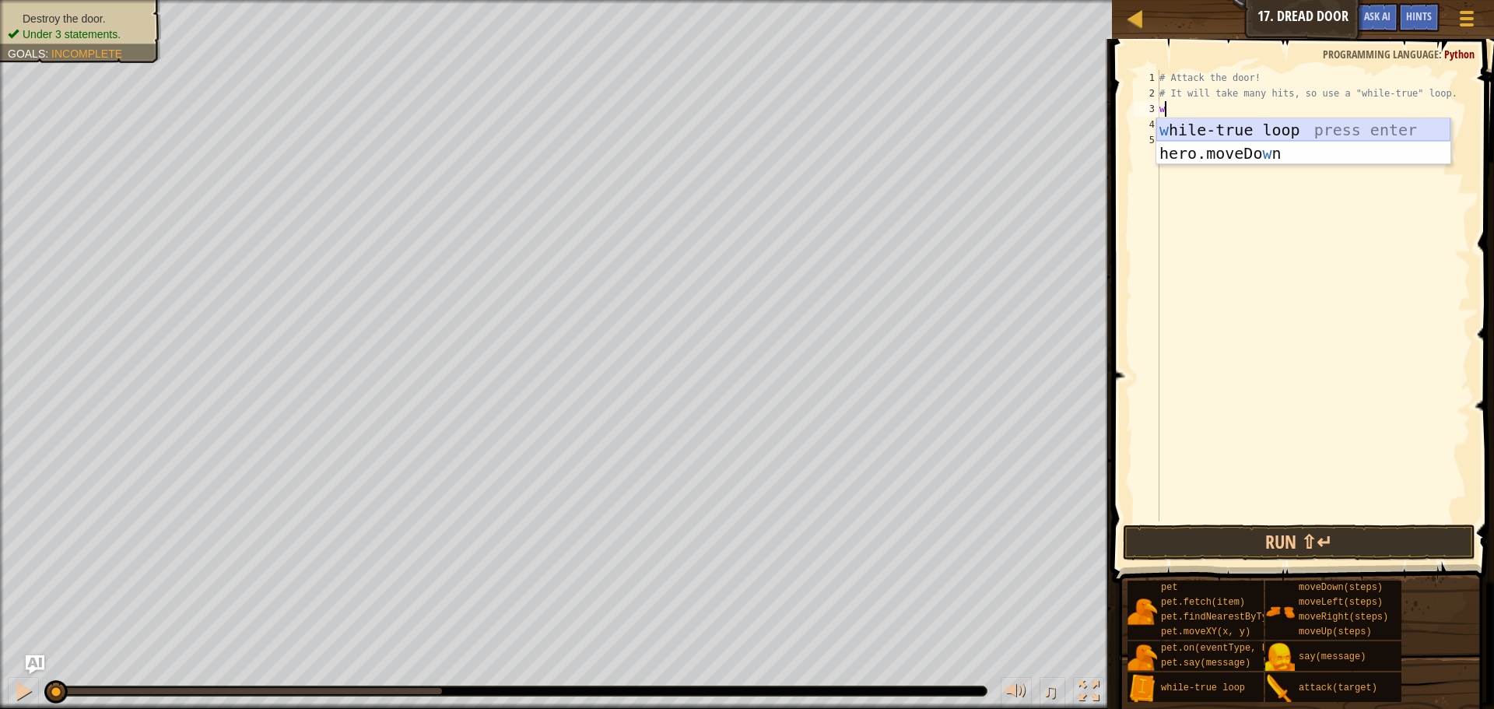
click at [1179, 125] on div "w [PERSON_NAME]-true loop press enter hero.moveDo w n press enter" at bounding box center [1304, 164] width 294 height 93
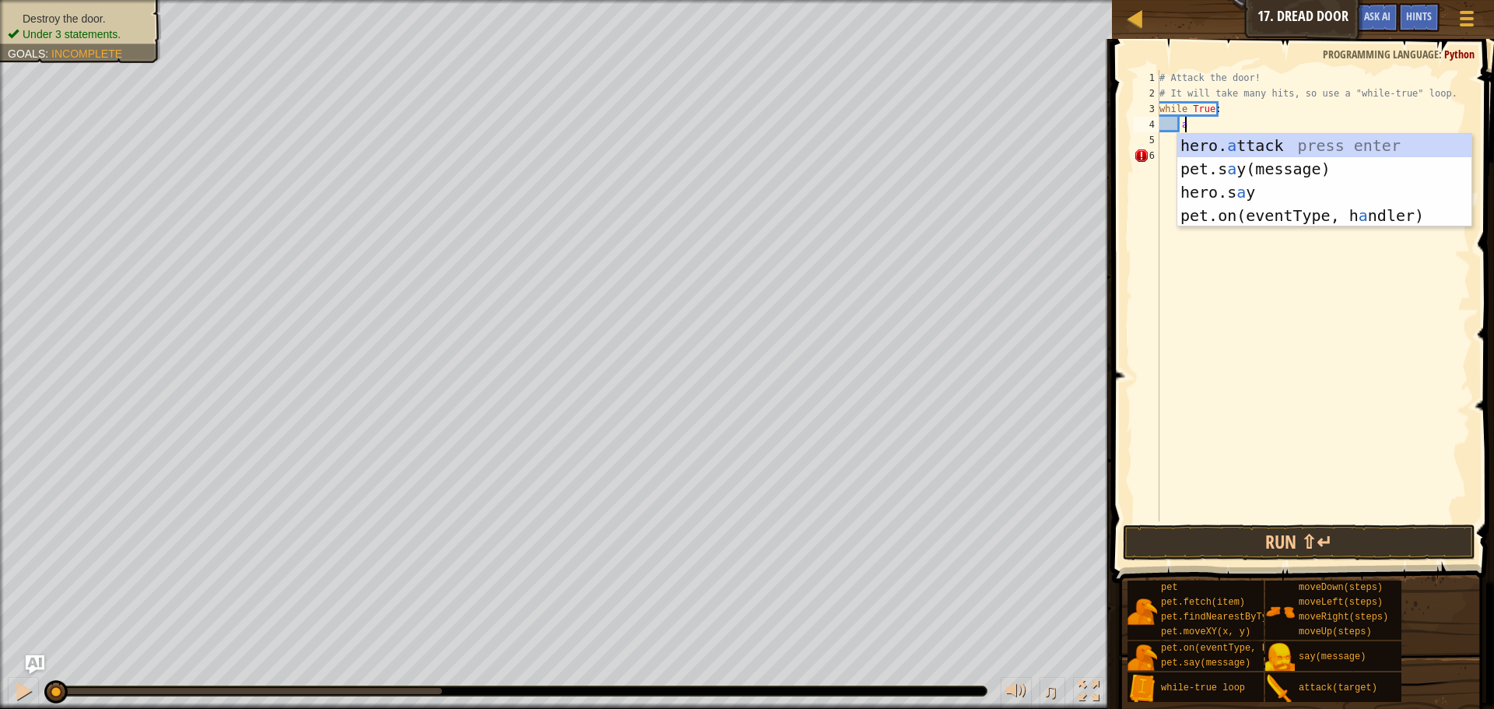
scroll to position [7, 2]
click at [1216, 144] on div "hero. a ttack press enter pet.s a y(message) press enter hero.s a y press enter…" at bounding box center [1325, 204] width 294 height 140
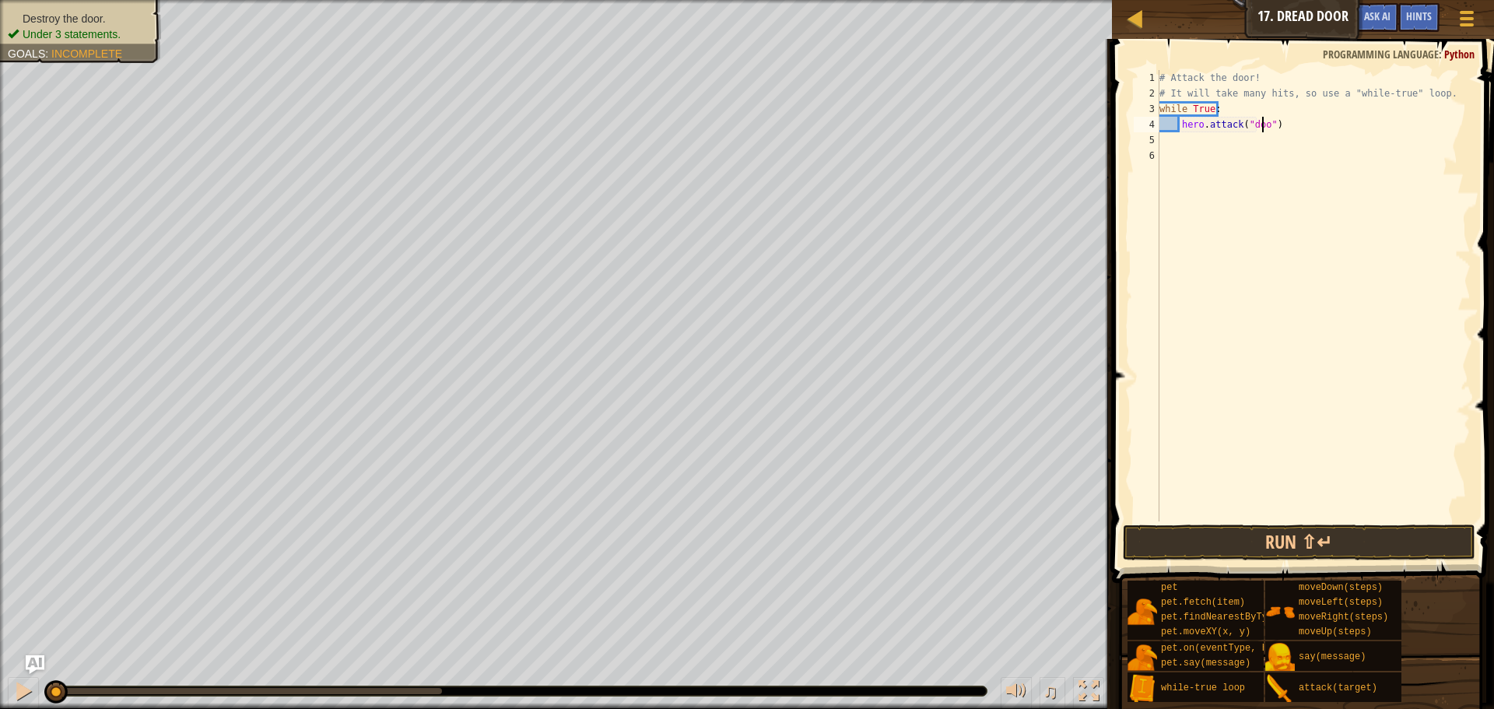
scroll to position [7, 9]
click at [1312, 547] on button "Run ⇧↵" at bounding box center [1299, 543] width 353 height 36
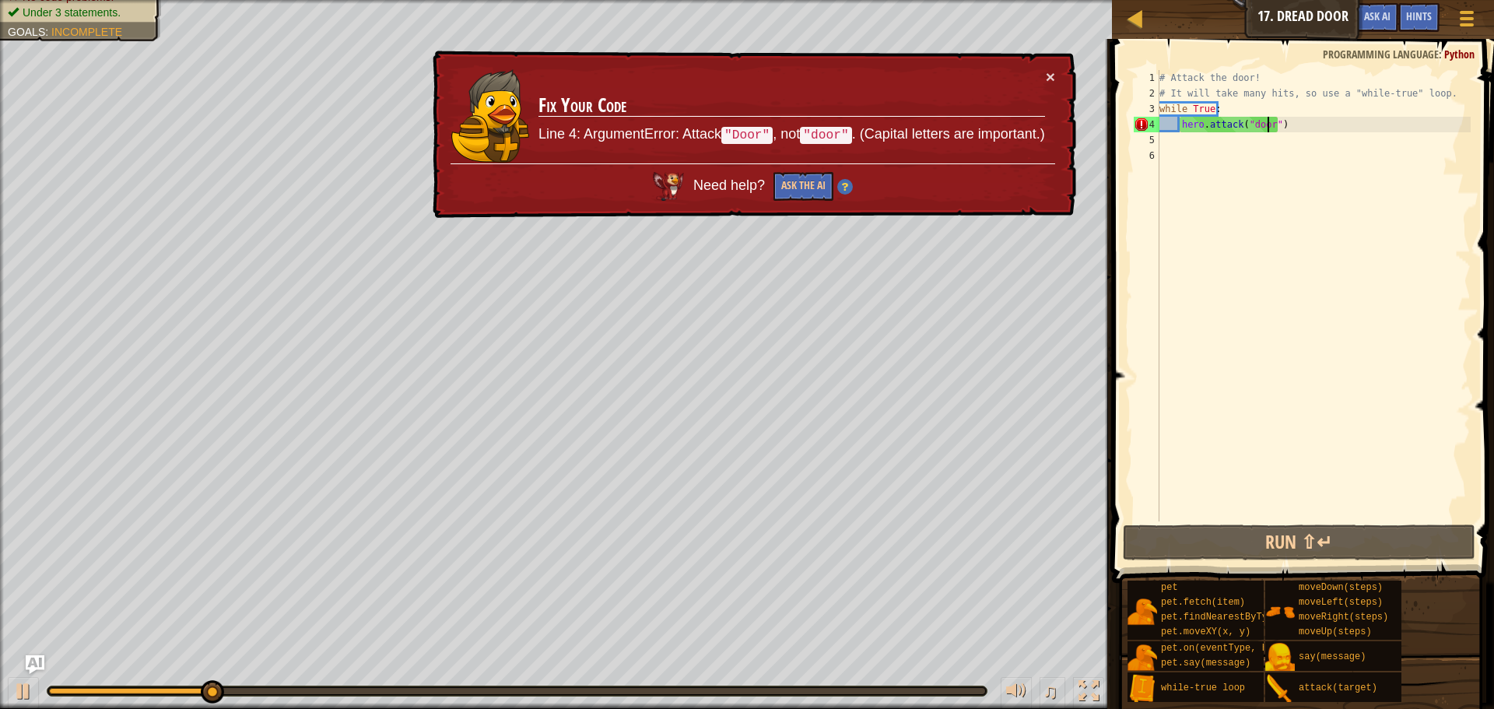
click at [1248, 125] on div "# Attack the door! # It will take many hits, so use a "while-true" loop. while …" at bounding box center [1314, 311] width 314 height 483
click at [1250, 125] on div "# Attack the door! # It will take many hits, so use a "while-true" loop. while …" at bounding box center [1314, 311] width 314 height 483
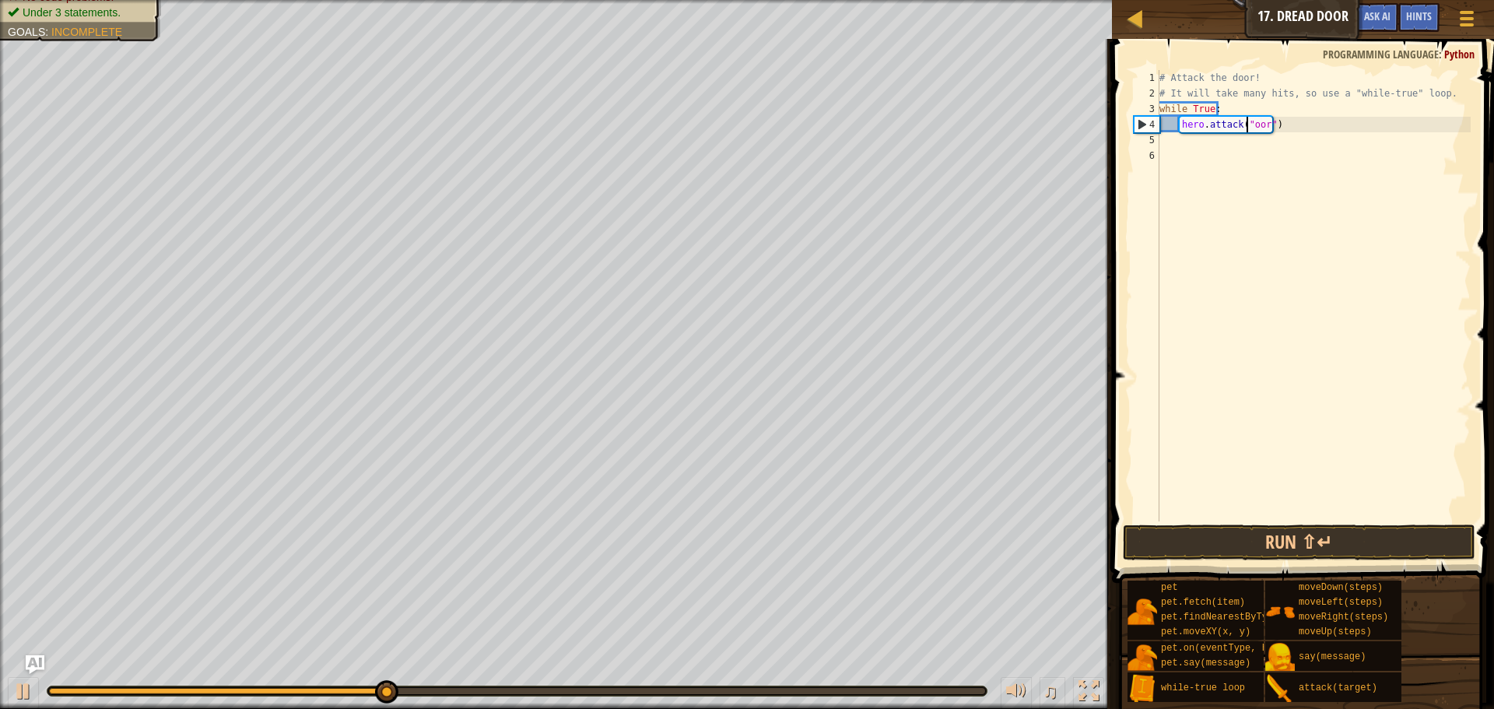
type textarea "hero.attack("Door")"
click at [1161, 517] on div "# Attack the door! # It will take many hits, so use a "while-true" loop. while …" at bounding box center [1314, 311] width 314 height 483
click at [1155, 532] on button "Run ⇧↵" at bounding box center [1299, 543] width 353 height 36
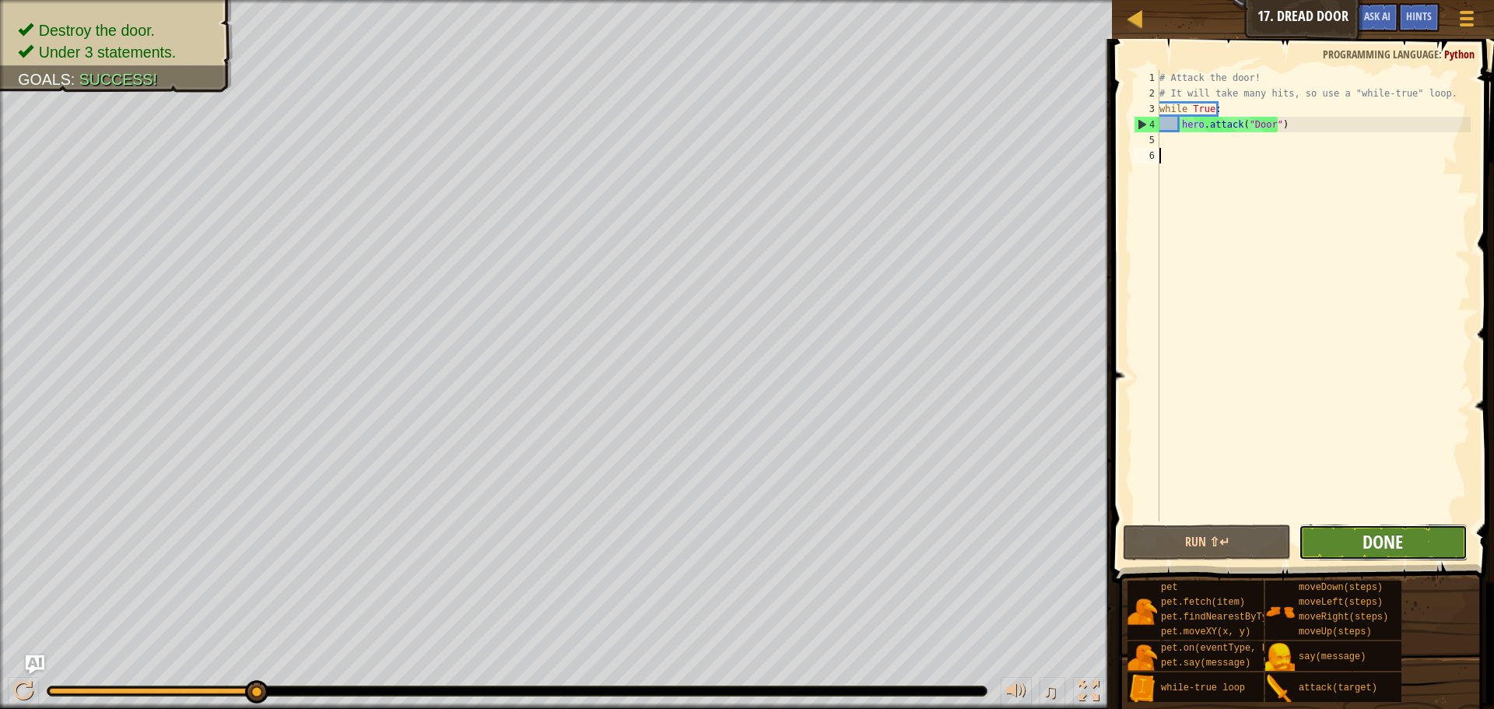
click at [1387, 534] on span "Done" at bounding box center [1383, 541] width 40 height 25
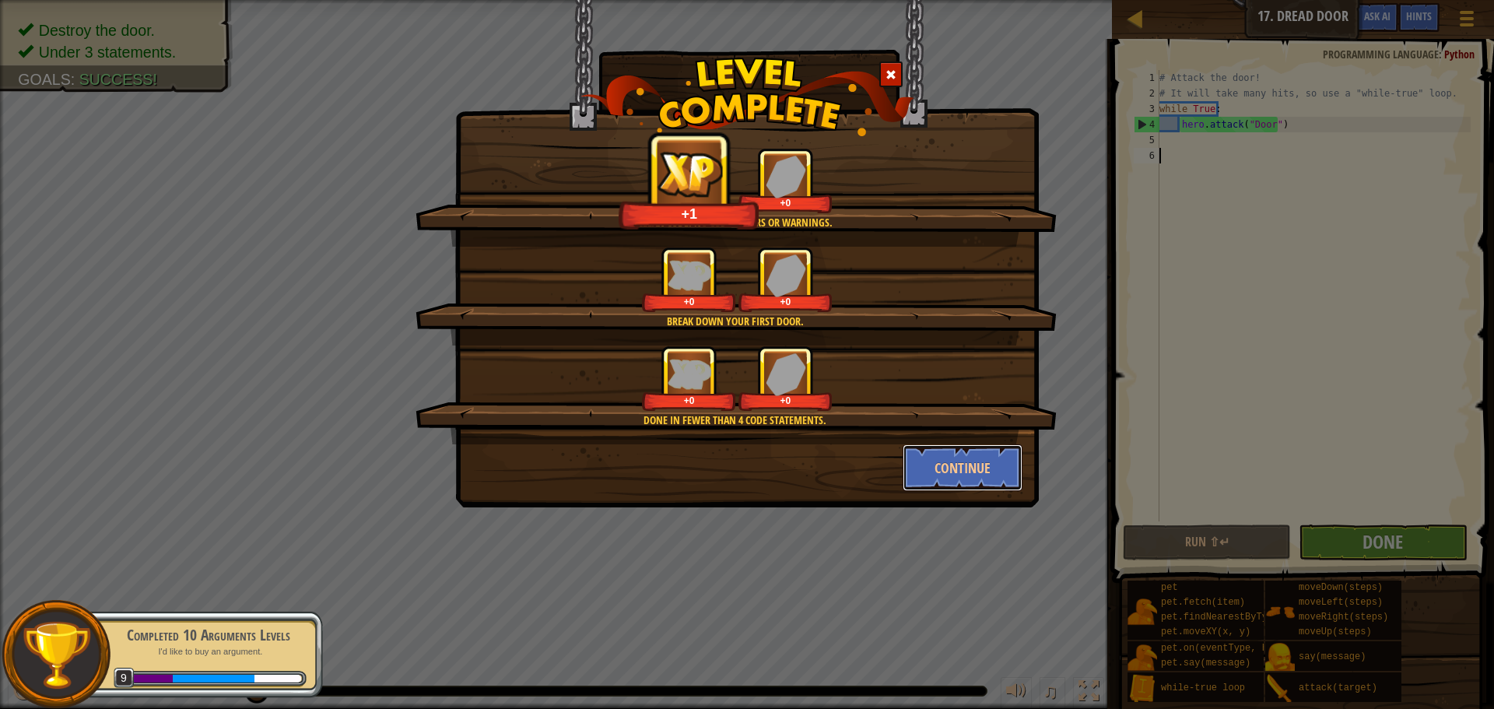
click at [971, 459] on button "Continue" at bounding box center [963, 467] width 121 height 47
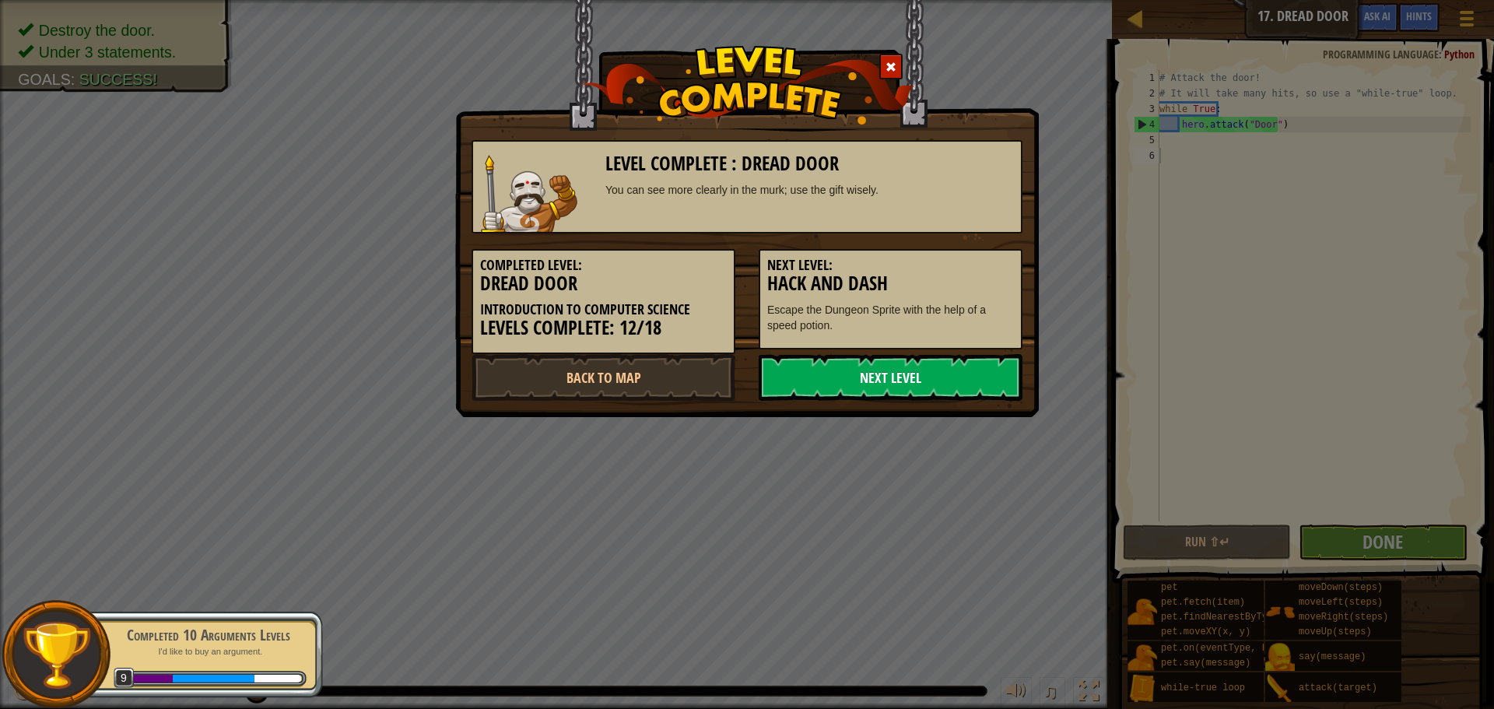
click at [893, 385] on link "Next Level" at bounding box center [891, 377] width 264 height 47
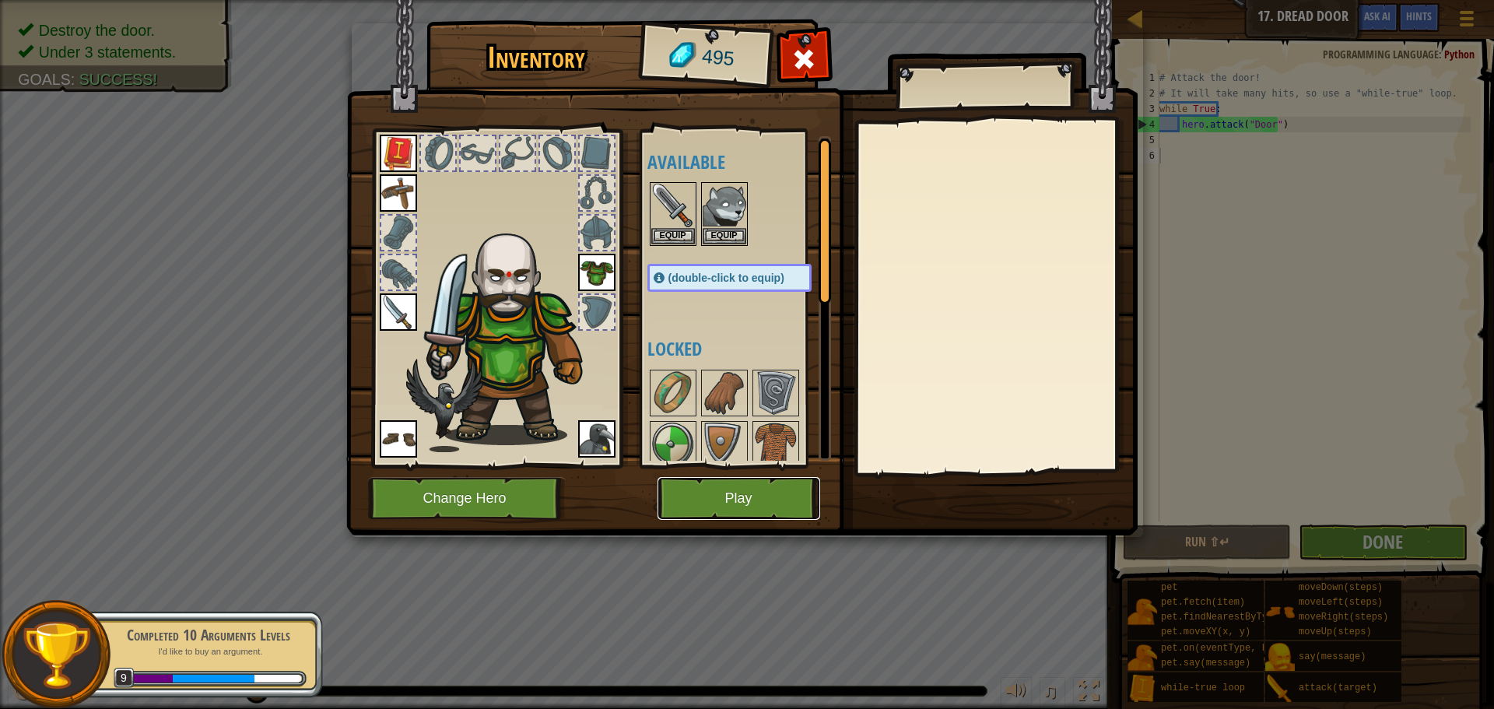
click at [693, 513] on button "Play" at bounding box center [739, 498] width 163 height 43
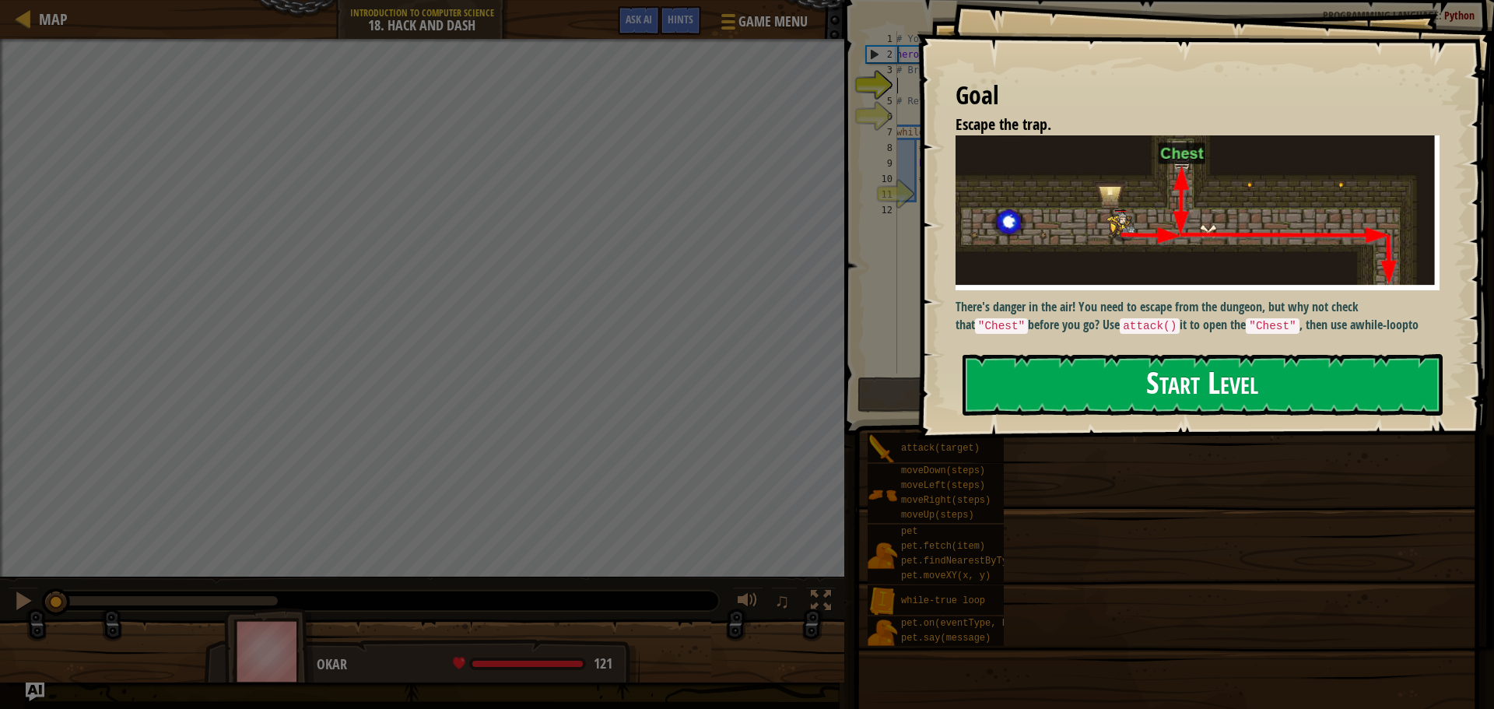
click at [1089, 389] on button "Start Level" at bounding box center [1203, 384] width 480 height 61
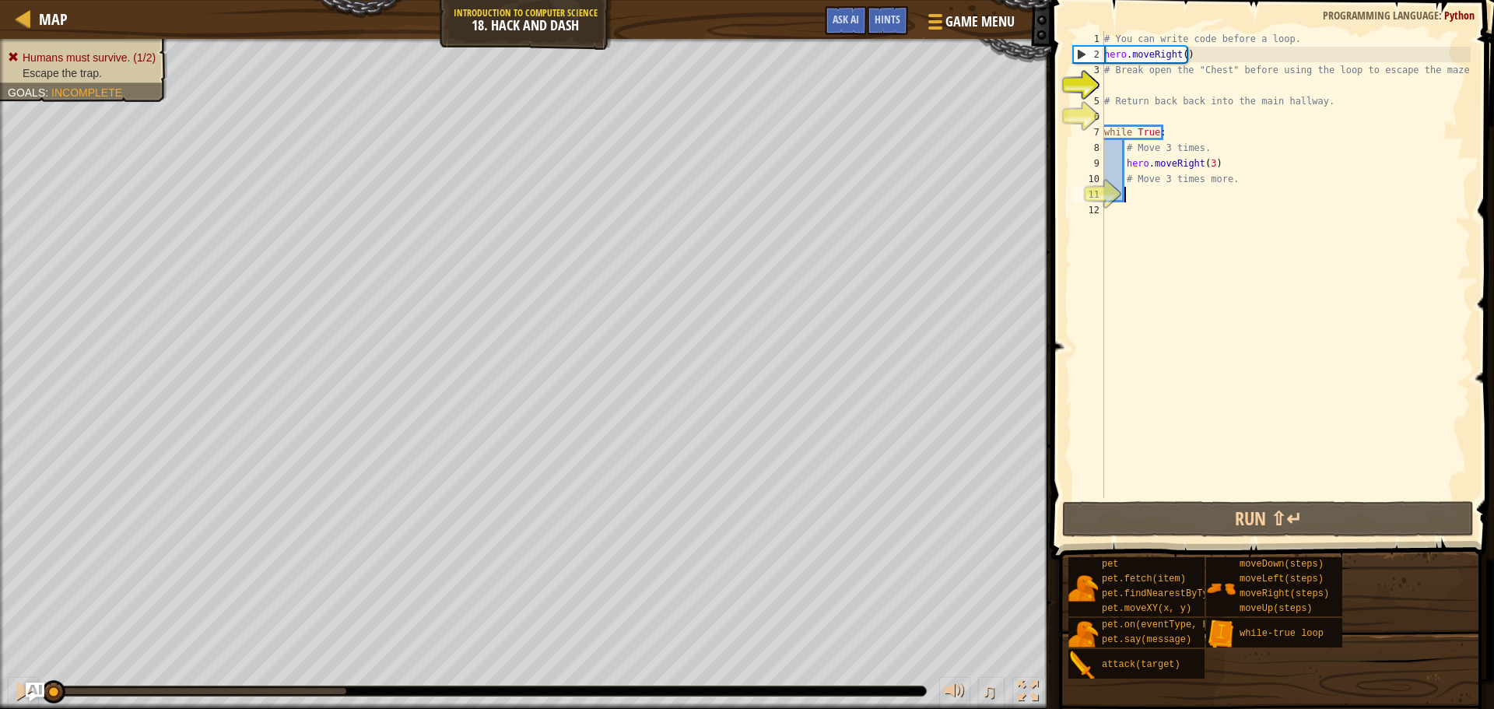
click at [1150, 191] on div "# You can write code before a loop. hero . moveRight ( ) # Break open the "Ches…" at bounding box center [1286, 280] width 370 height 498
click at [1136, 156] on div "# You can write code before a loop. hero . moveRight ( ) # Break open the "Ches…" at bounding box center [1286, 280] width 370 height 498
click at [1199, 145] on div "# You can write code before a loop. hero . moveRight ( ) # Break open the "Ches…" at bounding box center [1286, 280] width 370 height 498
type textarea "# Move 3 times."
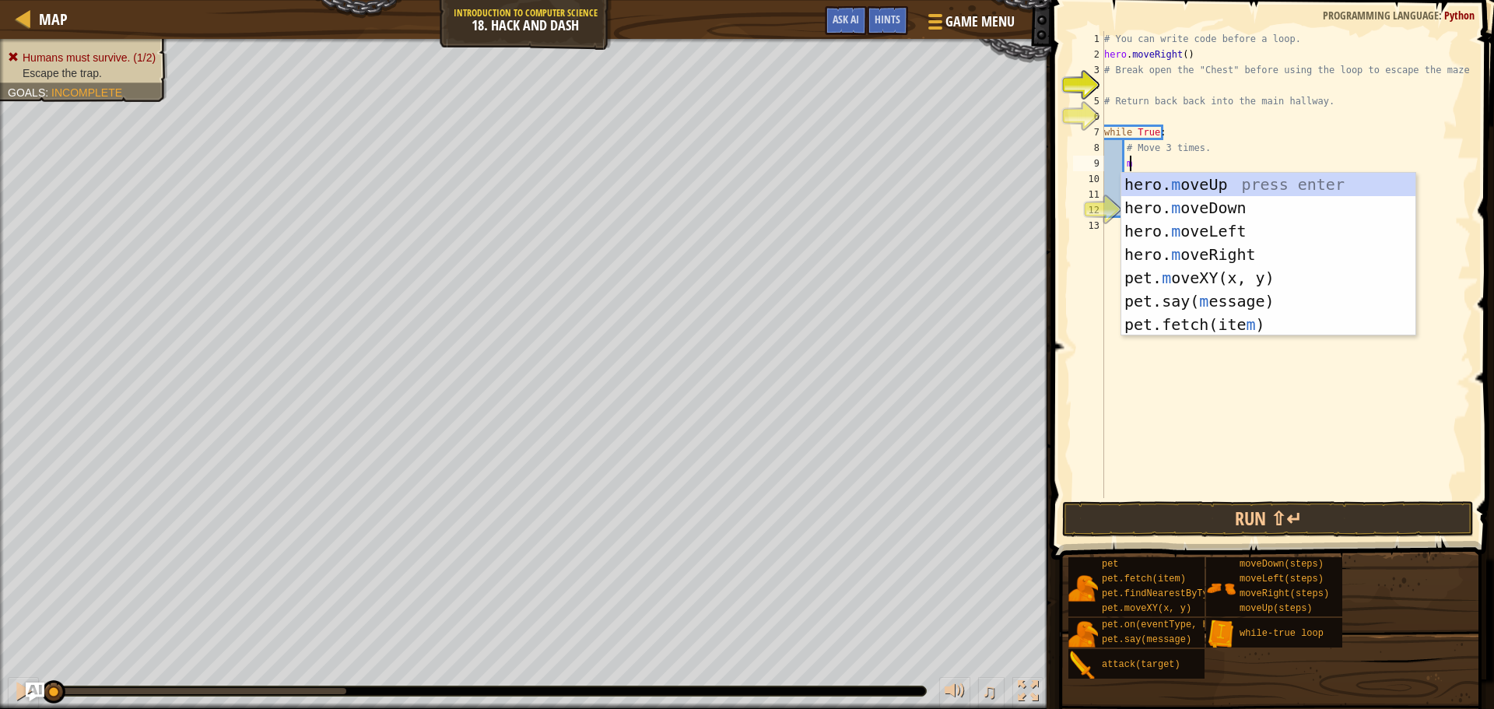
scroll to position [7, 2]
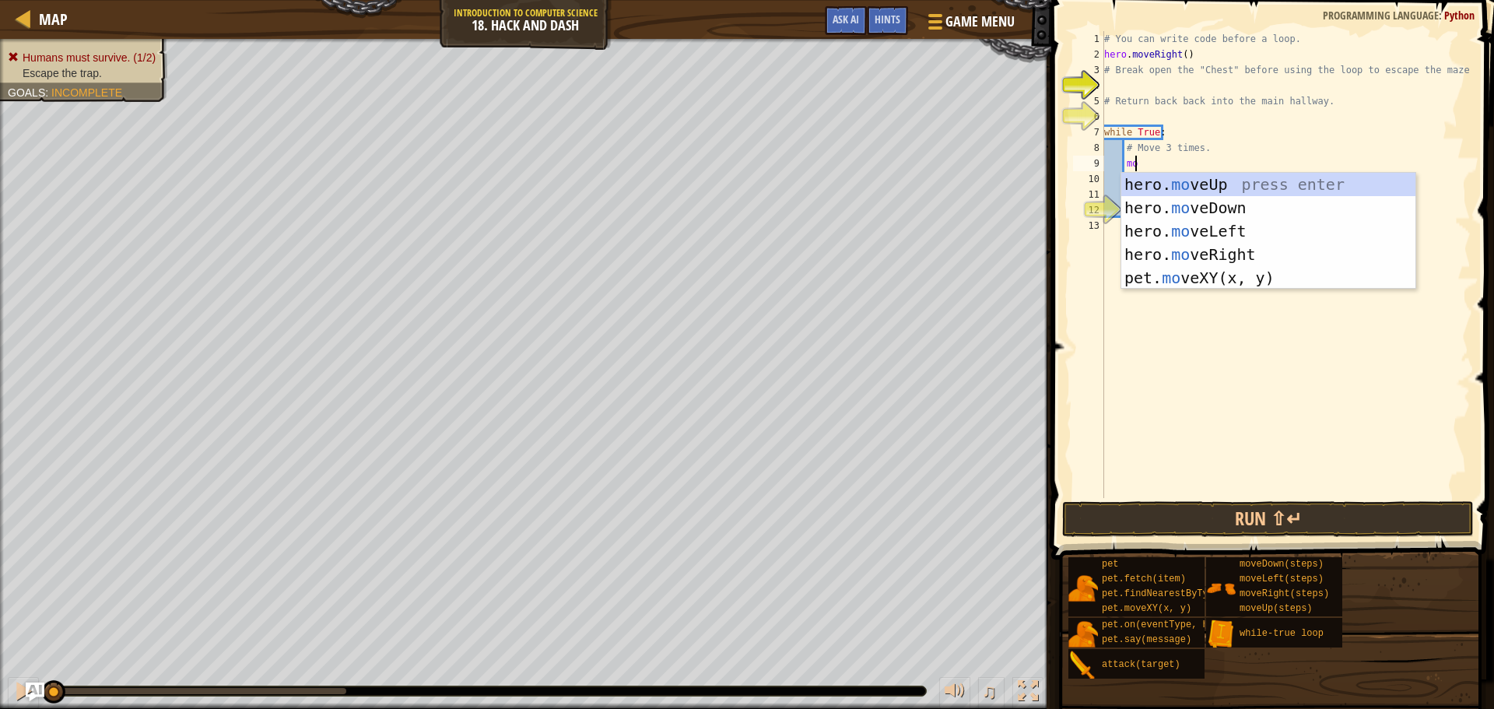
click at [1167, 156] on div "# You can write code before a loop. hero . moveRight ( ) # Break open the "Ches…" at bounding box center [1286, 280] width 370 height 498
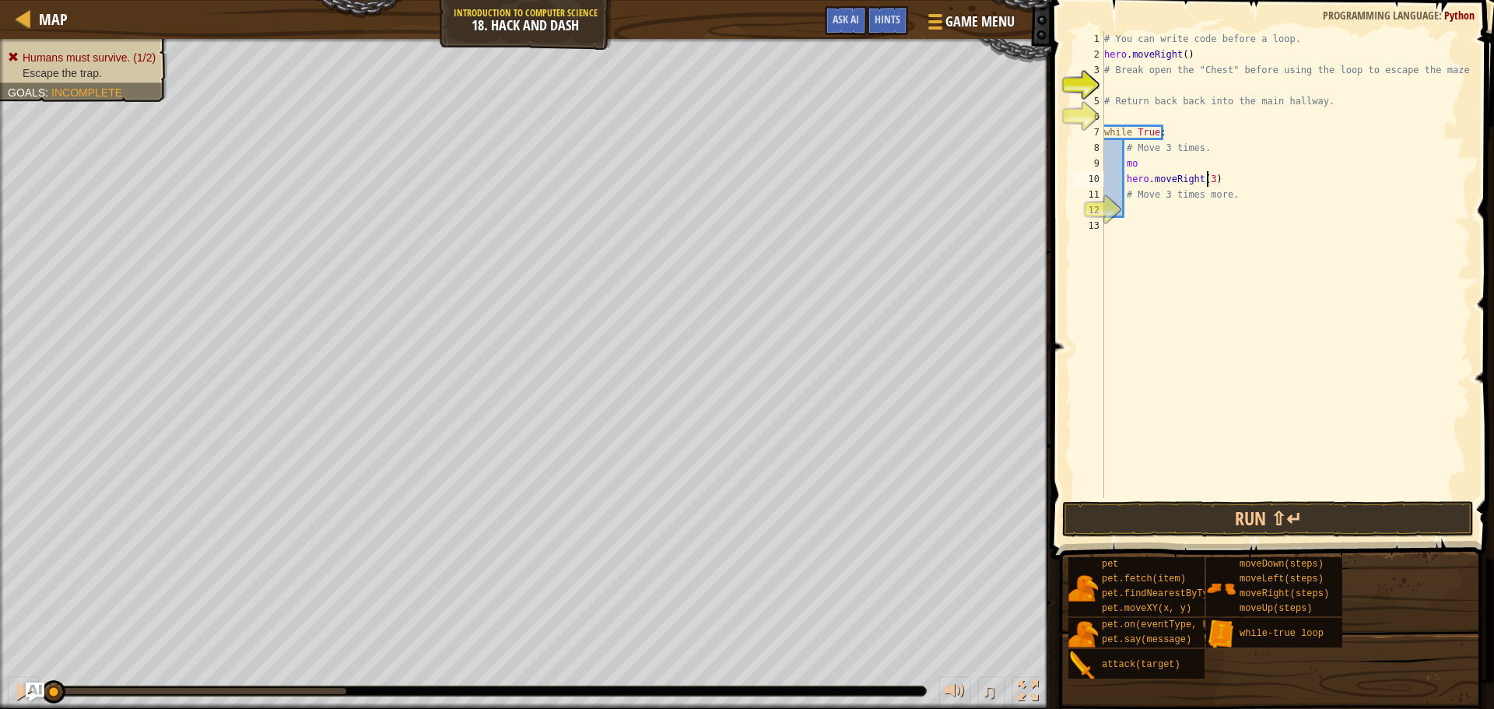
click at [1206, 181] on div "# You can write code before a loop. hero . moveRight ( ) # Break open the "Ches…" at bounding box center [1286, 280] width 370 height 498
click at [1148, 151] on div "# You can write code before a loop. hero . moveRight ( ) # Break open the "Ches…" at bounding box center [1286, 280] width 370 height 498
click at [1146, 163] on div "# You can write code before a loop. hero . moveRight ( ) # Break open the "Ches…" at bounding box center [1286, 280] width 370 height 498
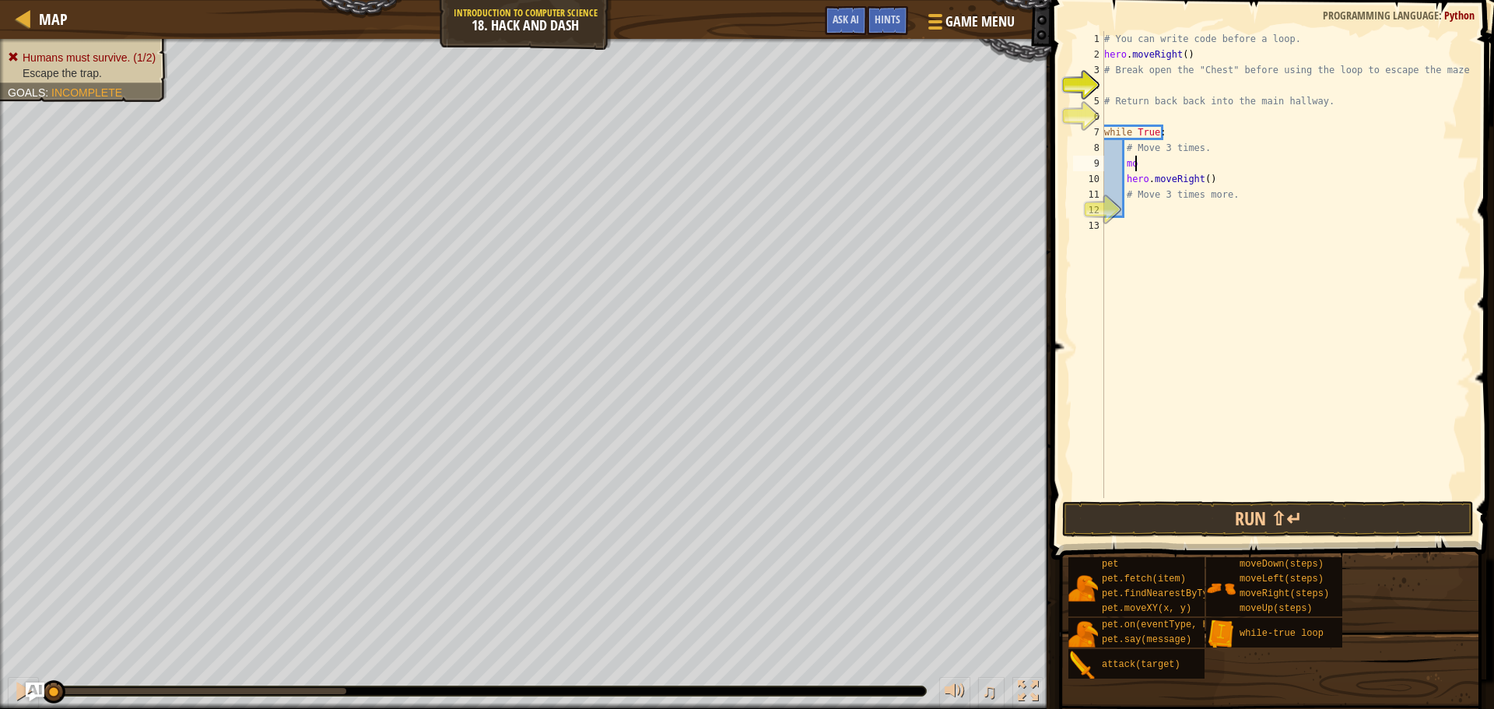
type textarea "m"
click at [1139, 165] on div "# You can write code before a loop. hero . moveRight ( ) # Break open the "Ches…" at bounding box center [1286, 280] width 370 height 498
click at [1120, 177] on div "# You can write code before a loop. hero . moveRight ( ) # Break open the "Ches…" at bounding box center [1286, 280] width 370 height 498
click at [1122, 177] on div "# You can write code before a loop. hero . moveRight ( ) # Break open the "Ches…" at bounding box center [1286, 280] width 370 height 498
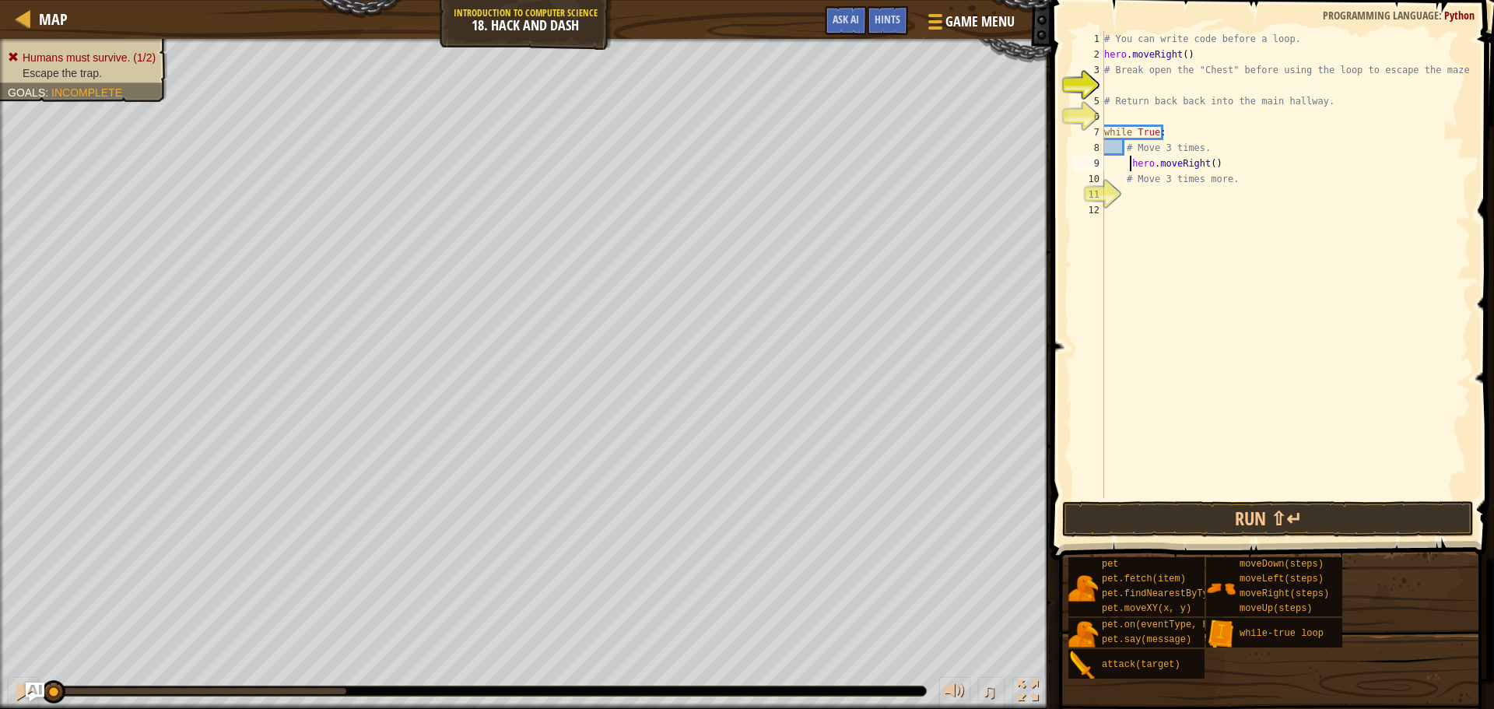
type textarea "hero.moveRight()"
click at [1150, 191] on div "# You can write code before a loop. hero . moveRight ( ) # Break open the "Ches…" at bounding box center [1286, 280] width 370 height 498
click at [1126, 156] on div "# You can write code before a loop. hero . moveRight ( ) # Break open the "Ches…" at bounding box center [1286, 280] width 370 height 498
type textarea "hero.moveRight()"
click at [1217, 156] on div "# You can write code before a loop. hero . moveRight ( ) # Break open the "Ches…" at bounding box center [1286, 280] width 370 height 498
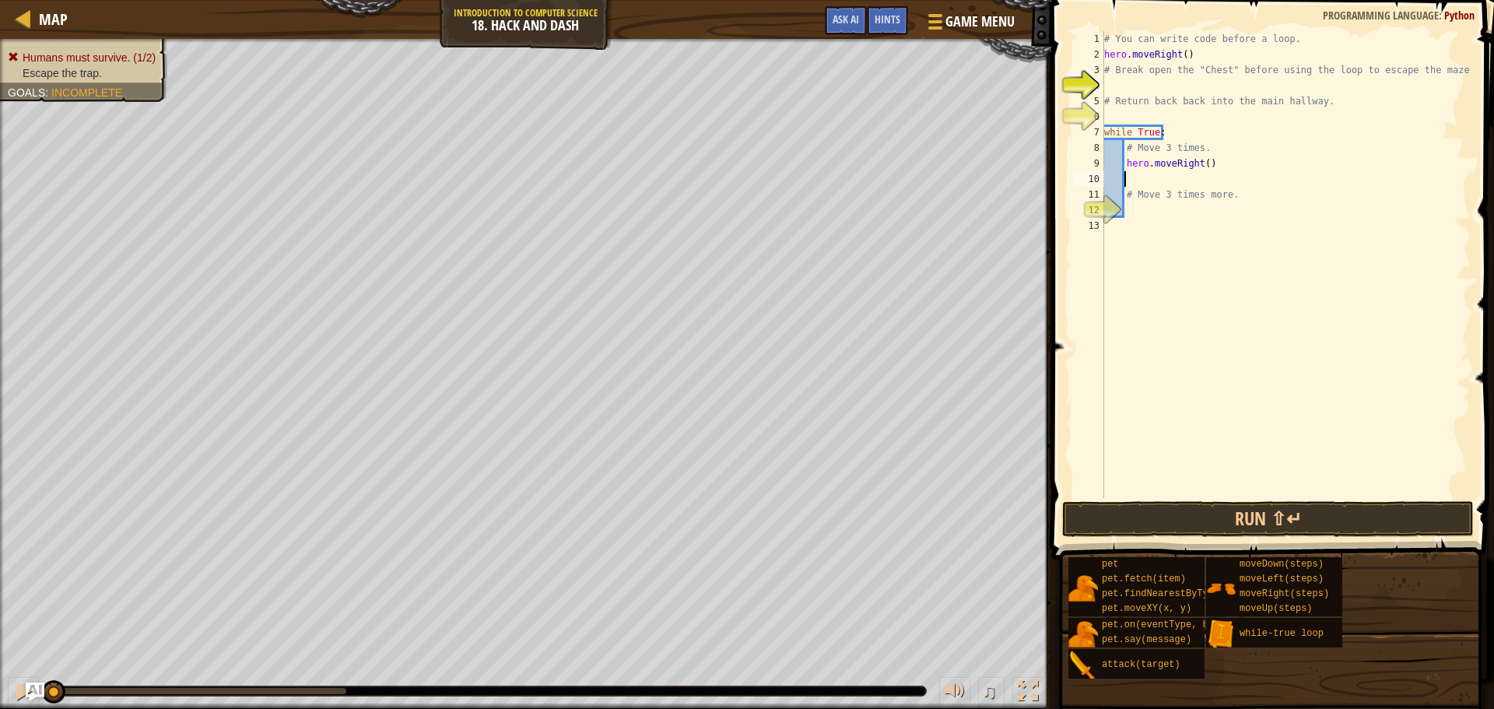
type textarea "u"
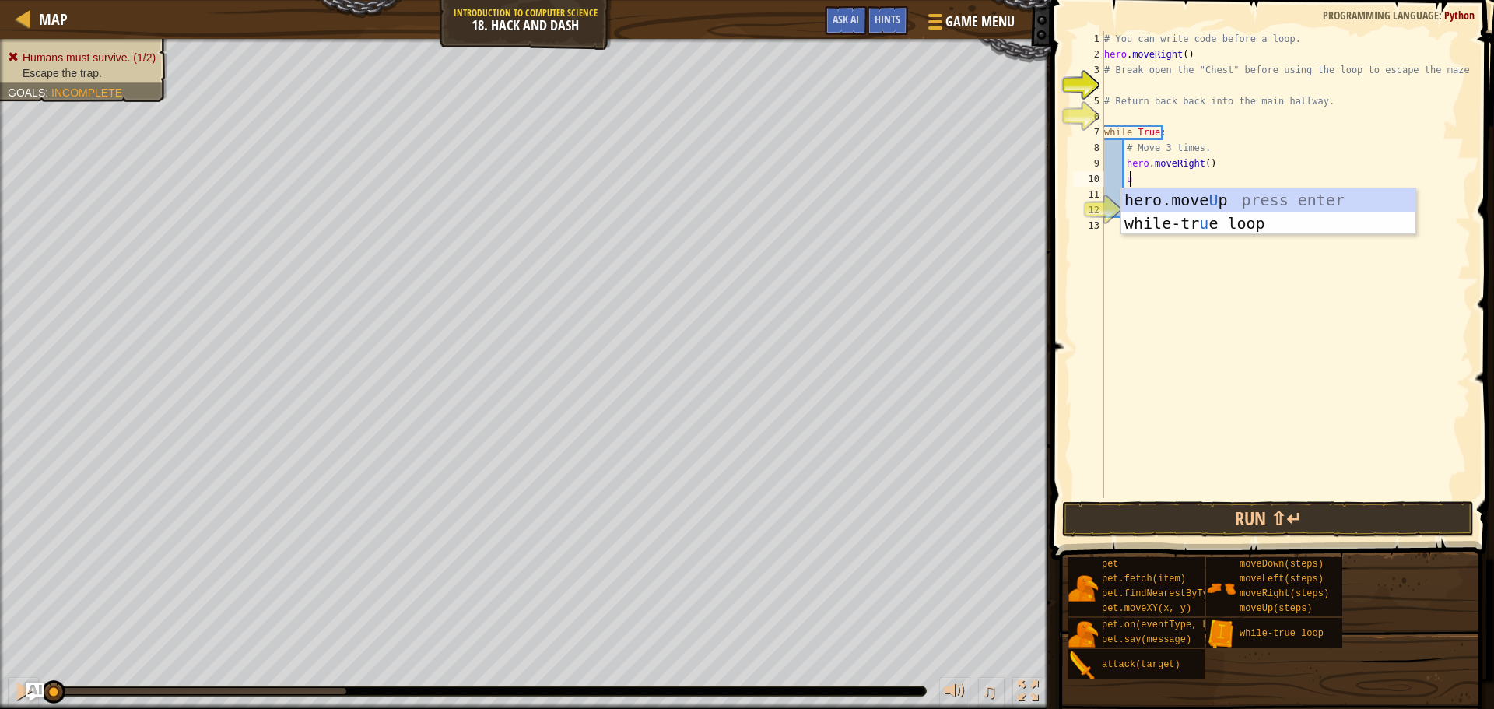
scroll to position [7, 1]
click at [1181, 198] on div "hero.move U p press enter while-tr u e loop press enter" at bounding box center [1269, 234] width 294 height 93
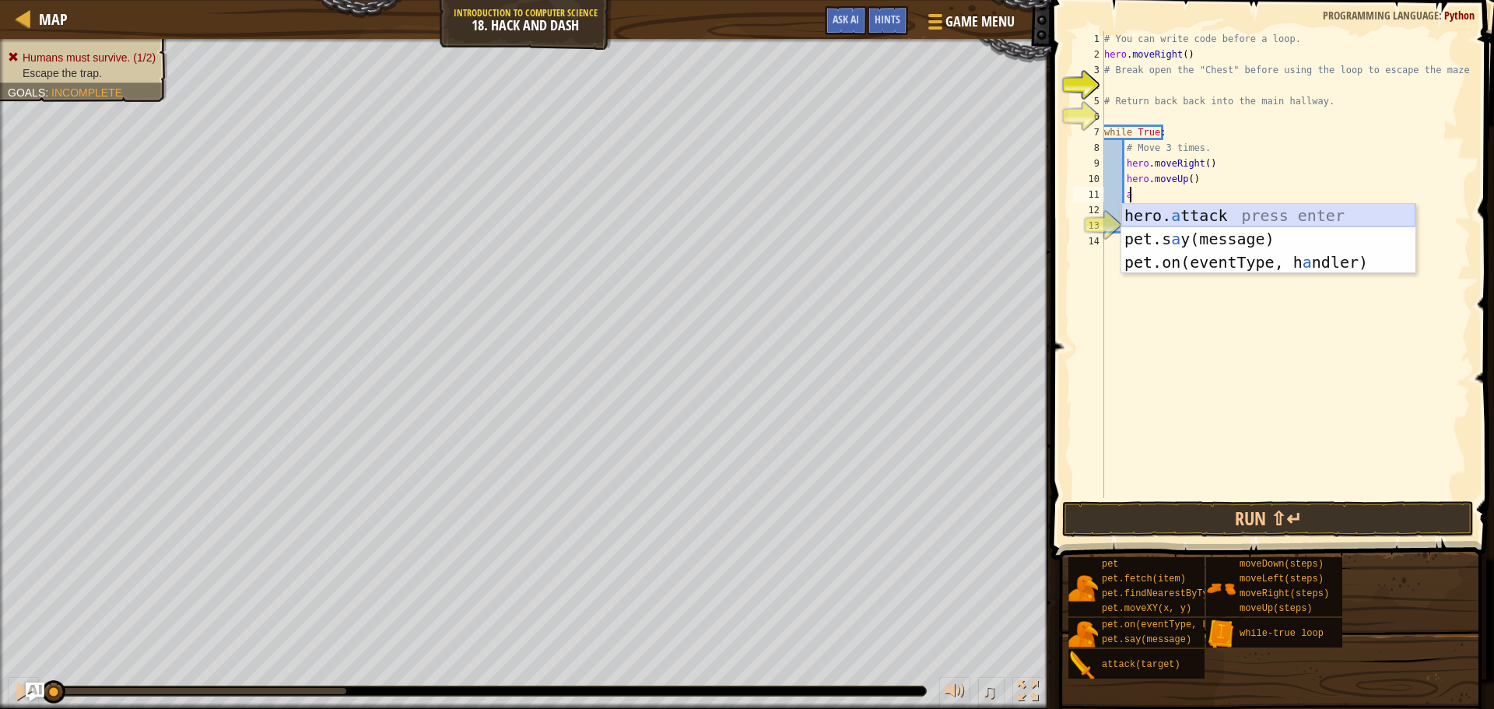
click at [1183, 208] on div "hero. a ttack press enter pet.s a y(message) press enter pet.on(eventType, h a …" at bounding box center [1269, 262] width 294 height 117
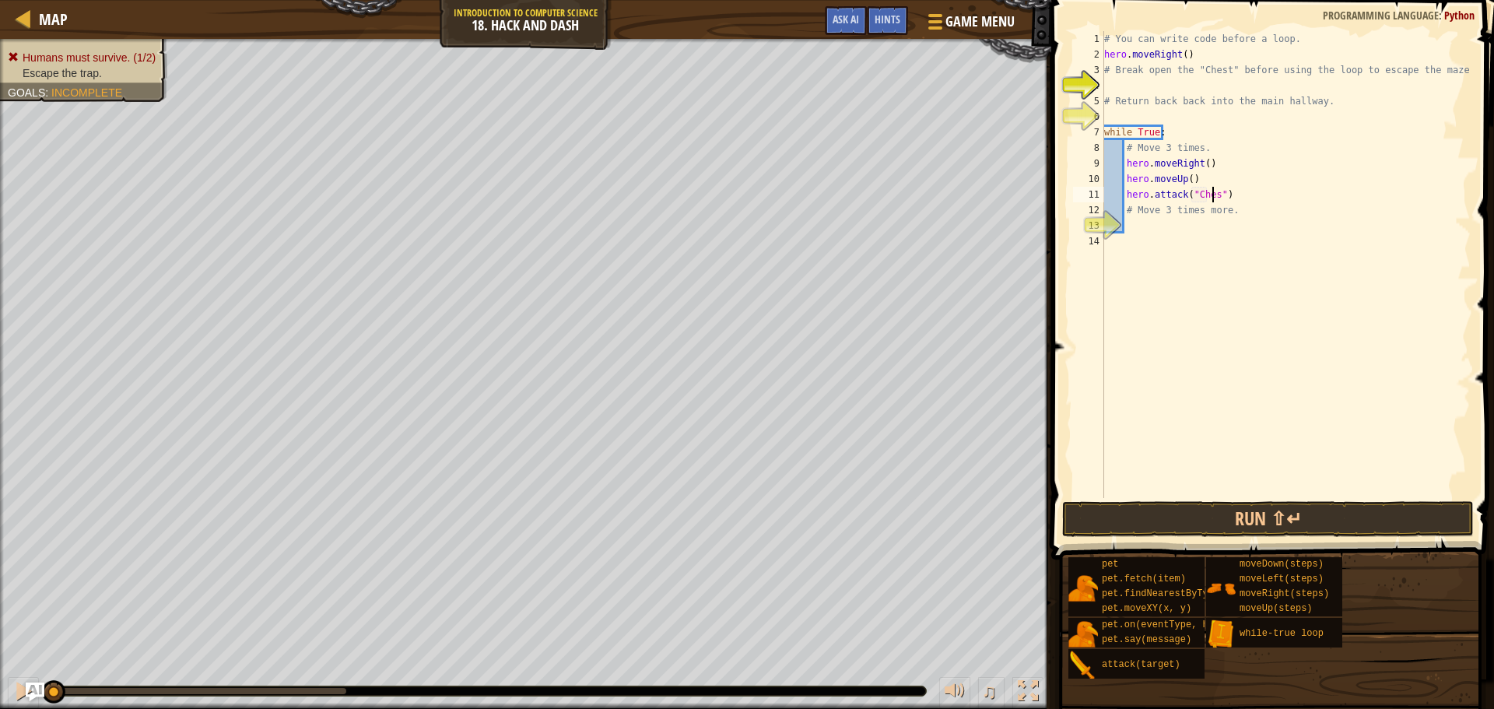
scroll to position [7, 9]
click at [1240, 514] on button "Run ⇧↵" at bounding box center [1268, 519] width 412 height 36
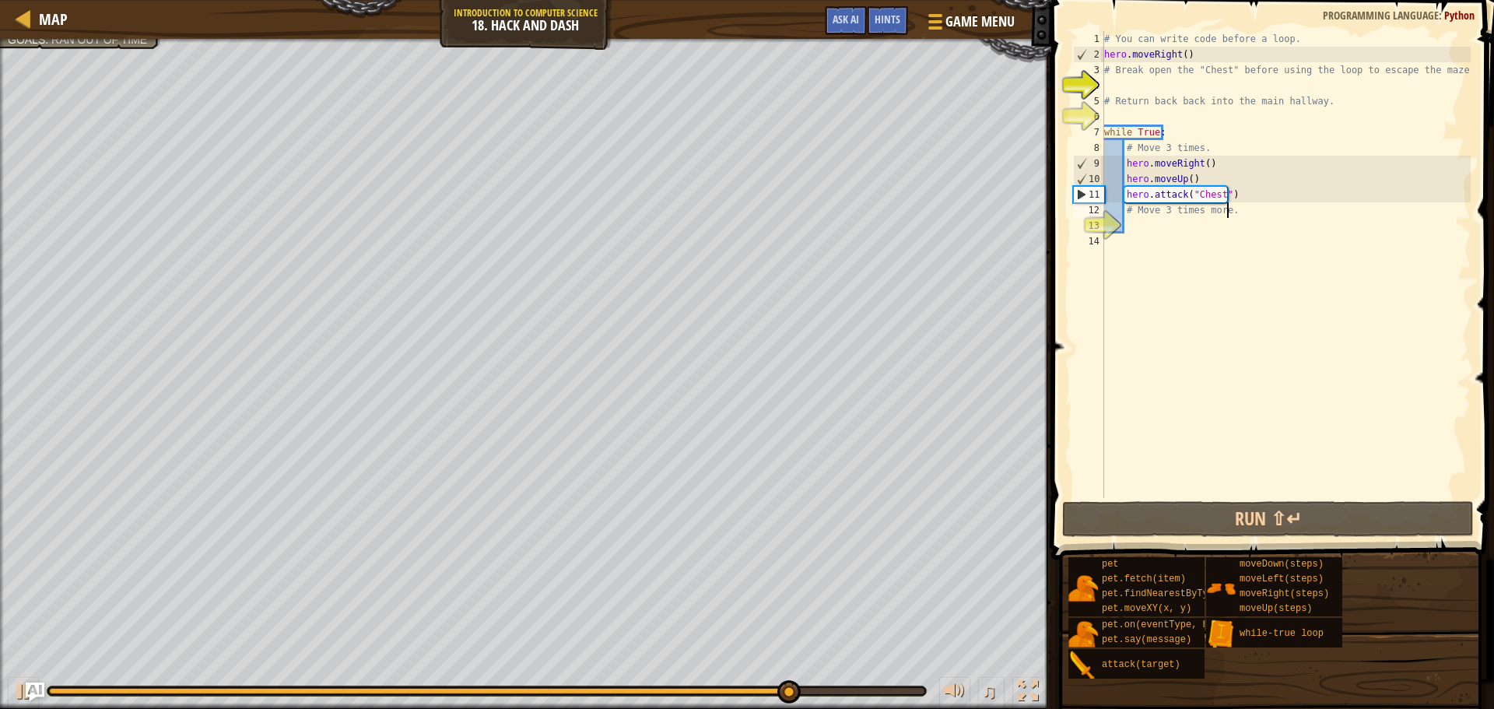
click at [1241, 216] on div "# You can write code before a loop. hero . moveRight ( ) # Break open the "Ches…" at bounding box center [1286, 280] width 370 height 498
type textarea "# Move 3 times more."
click at [1178, 233] on div "# You can write code before a loop. hero . moveRight ( ) # Break open the "Ches…" at bounding box center [1286, 280] width 370 height 498
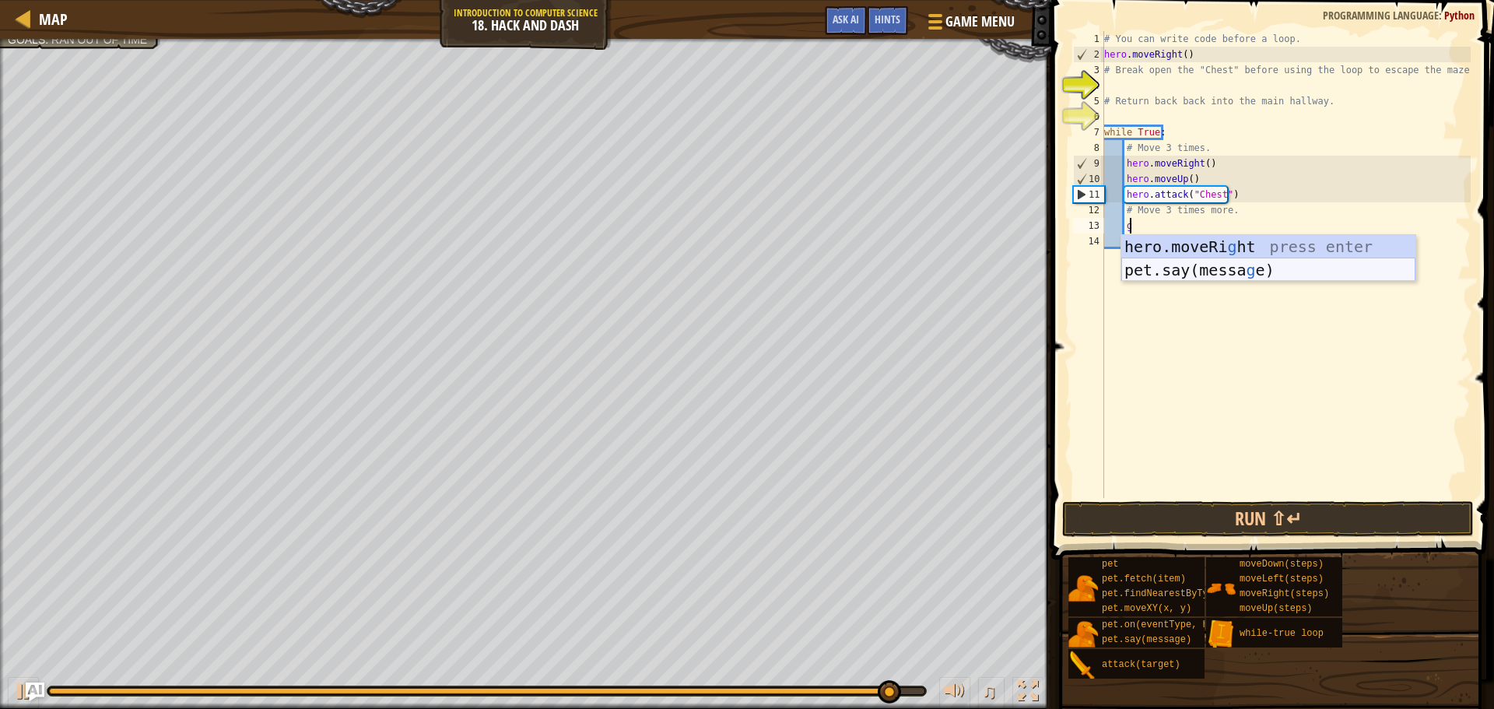
scroll to position [7, 2]
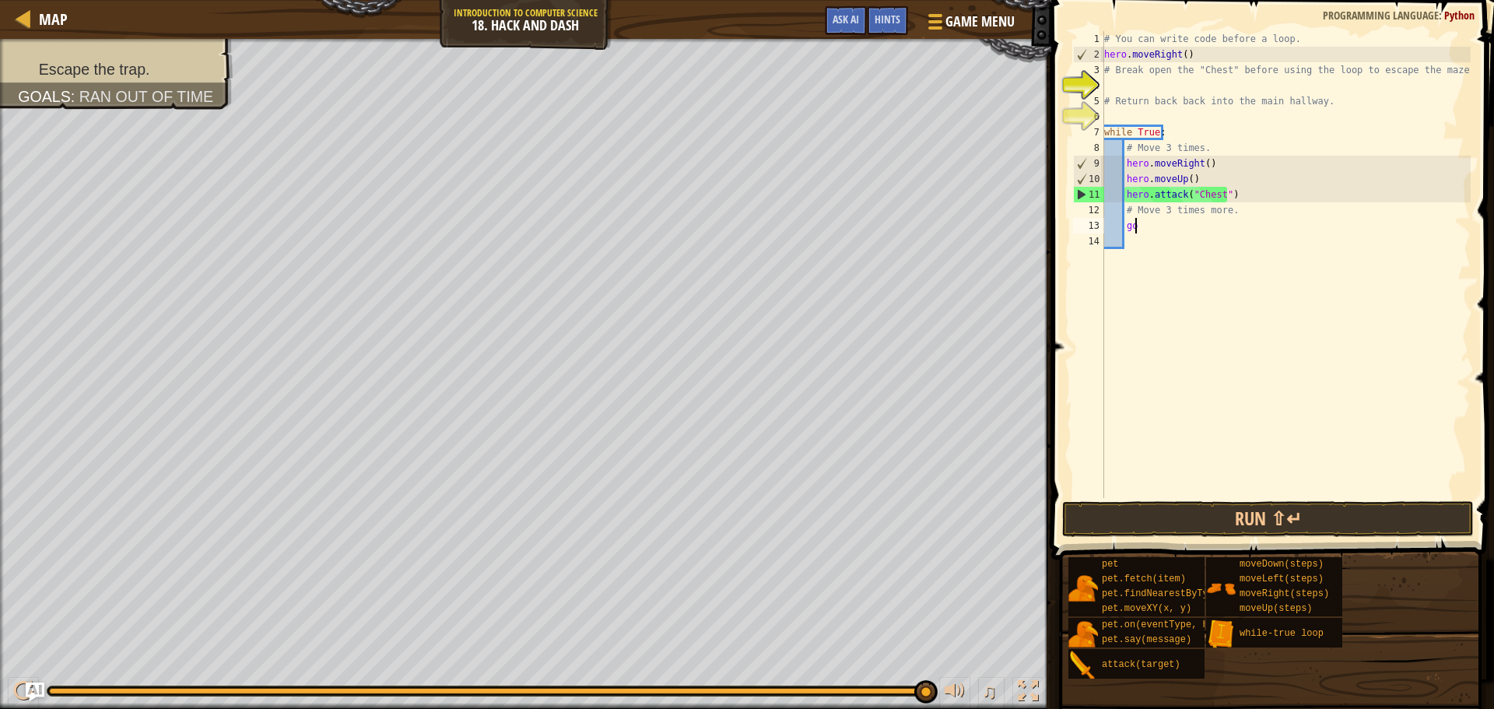
type textarea "g"
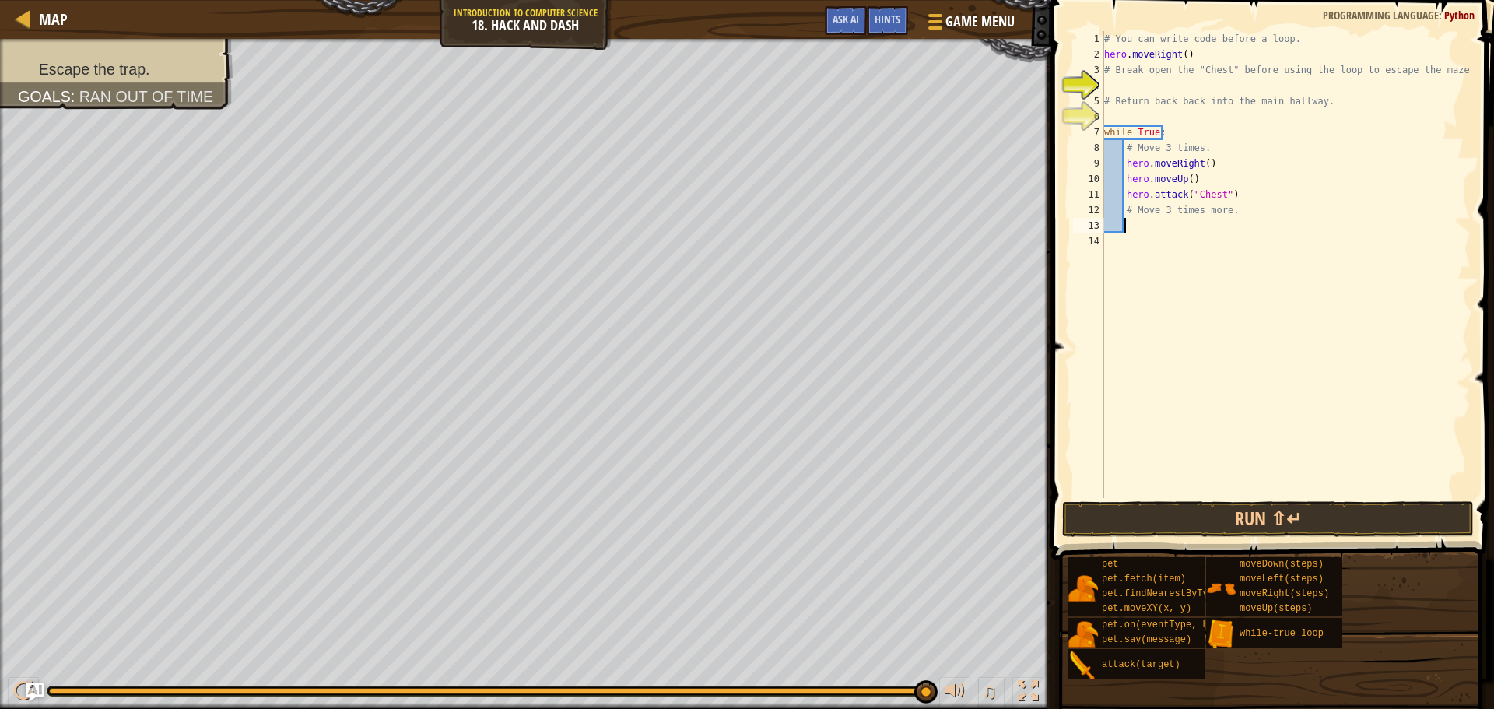
scroll to position [7, 1]
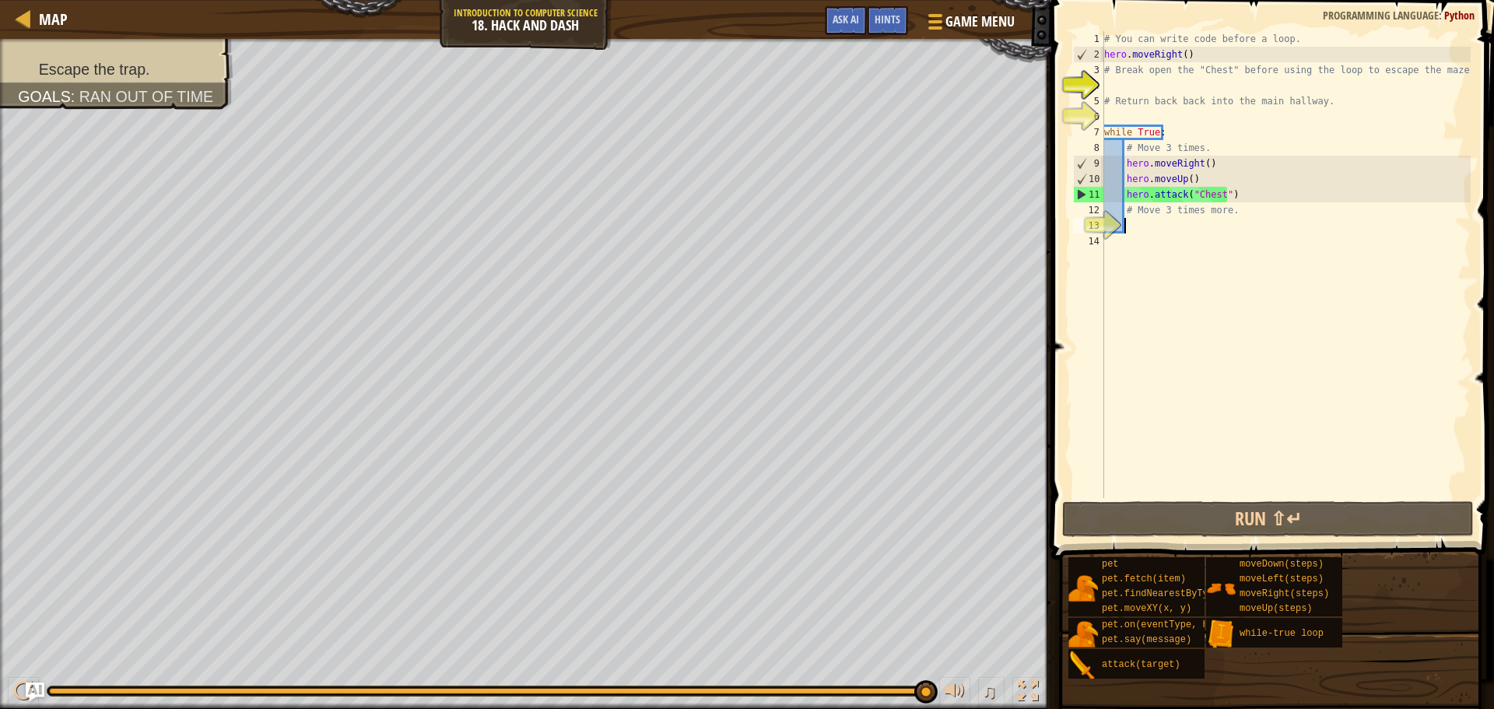
type textarea "m"
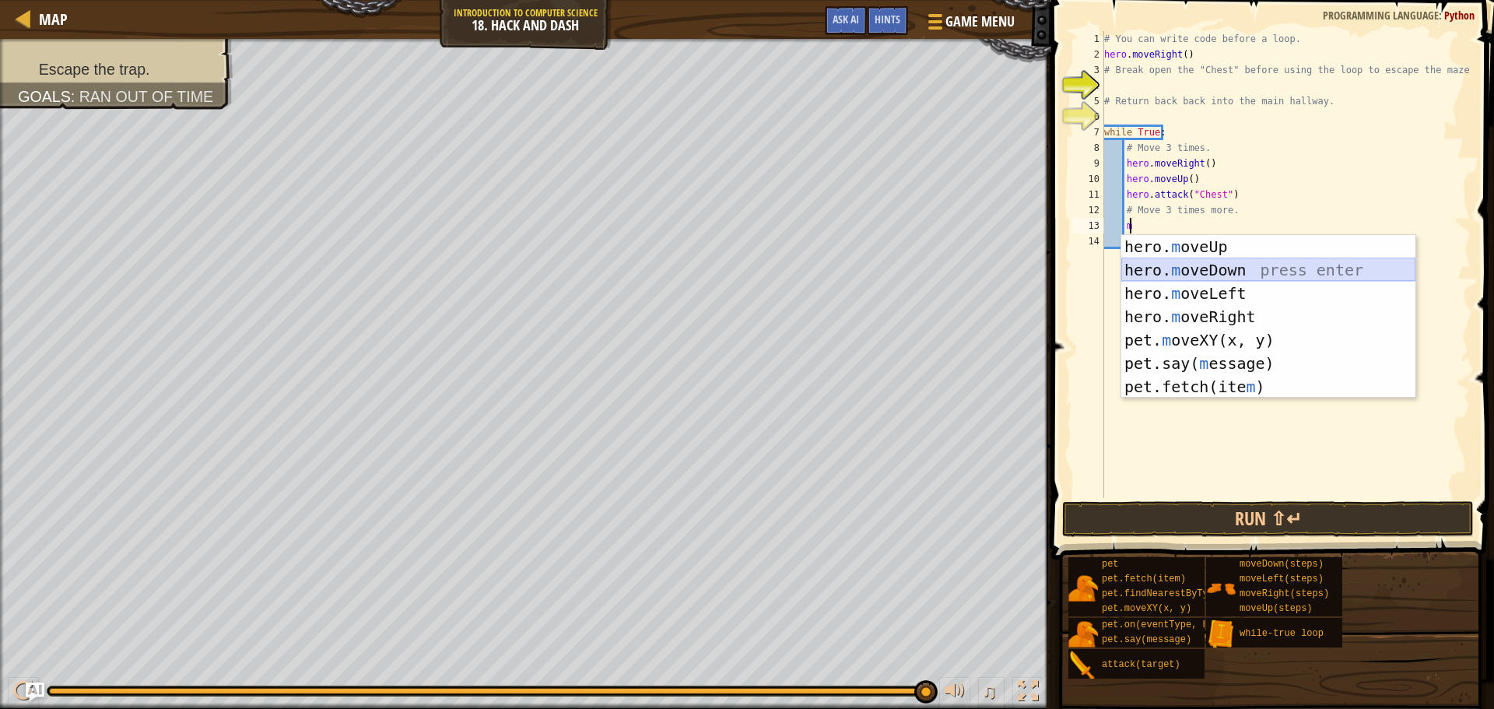
click at [1162, 266] on div "hero. m oveUp press enter hero. m oveDown press enter hero. m oveLeft press ent…" at bounding box center [1269, 340] width 294 height 210
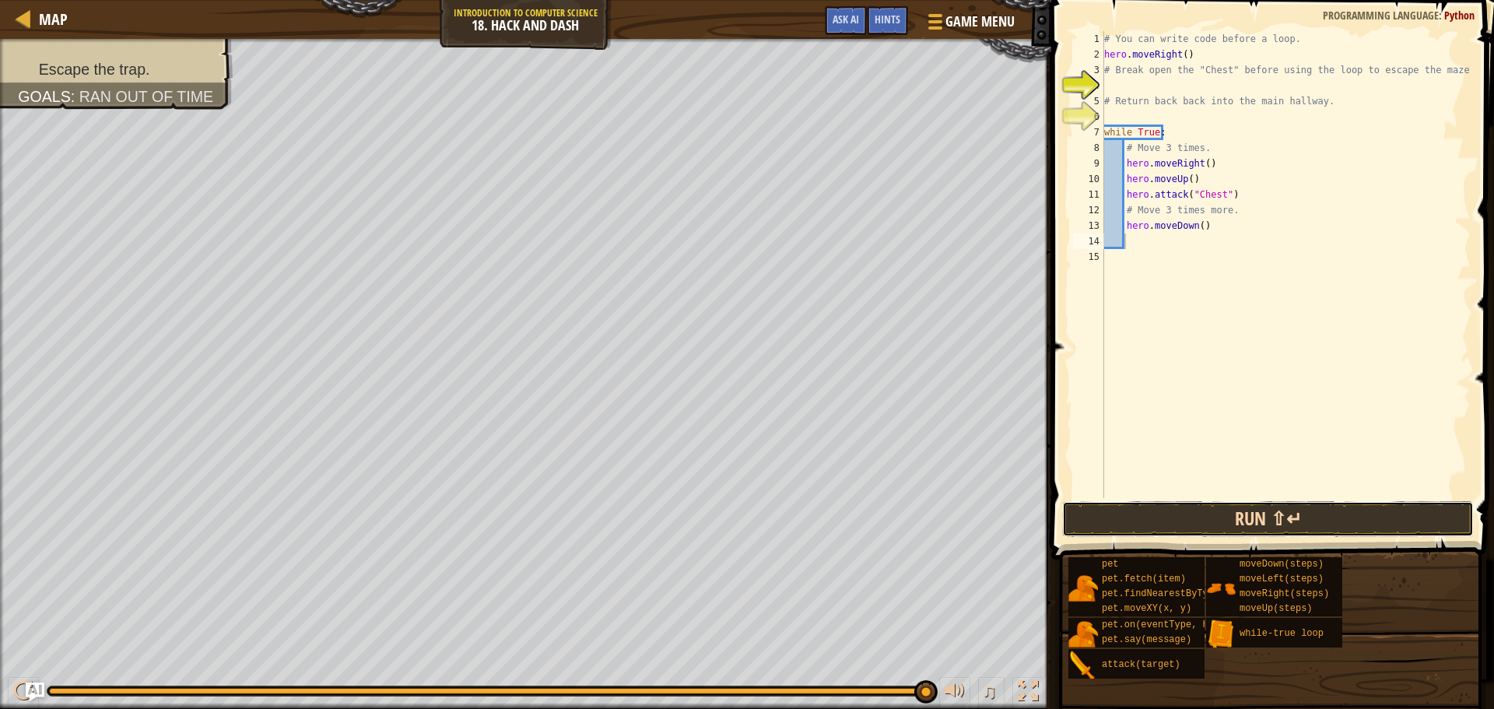
click at [1155, 516] on button "Run ⇧↵" at bounding box center [1268, 519] width 412 height 36
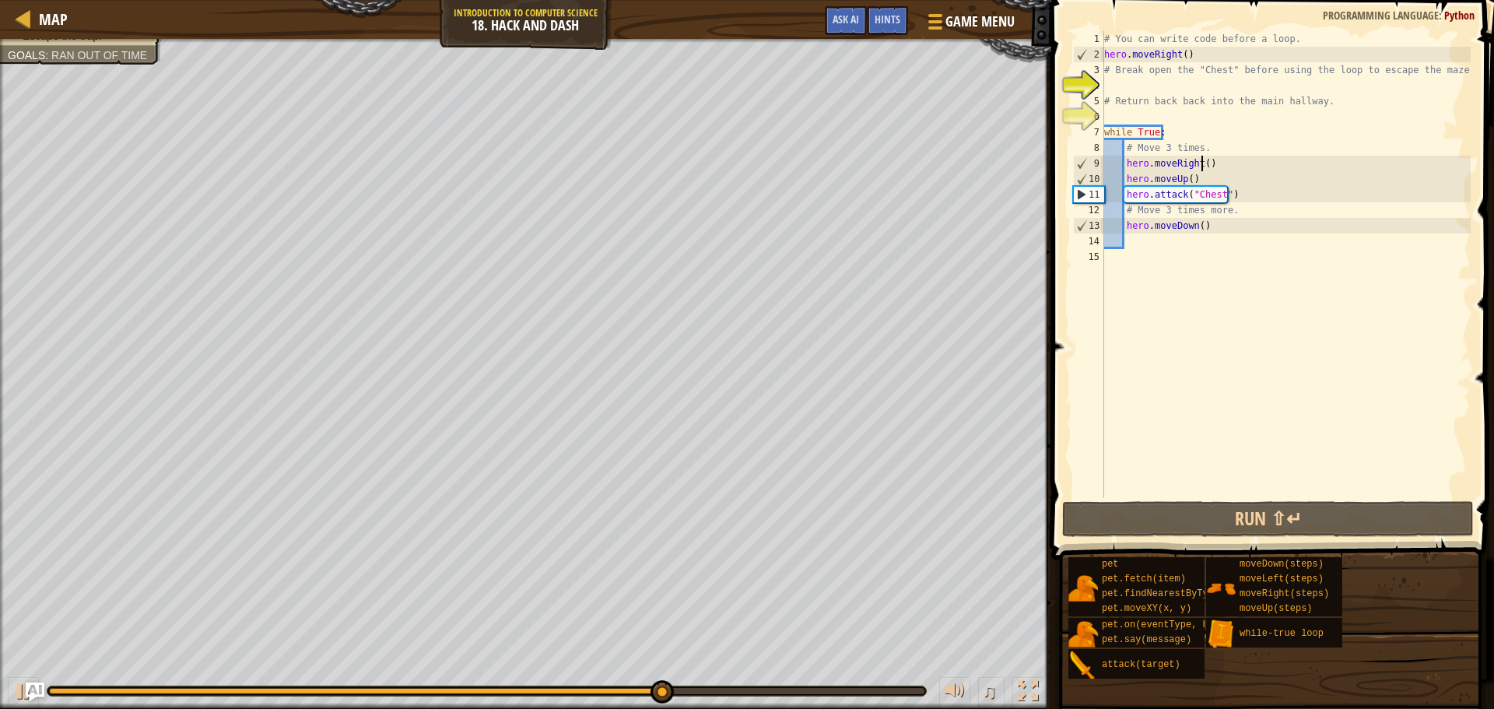
click at [1202, 163] on div "# You can write code before a loop. hero . moveRight ( ) # Break open the "Ches…" at bounding box center [1286, 280] width 370 height 498
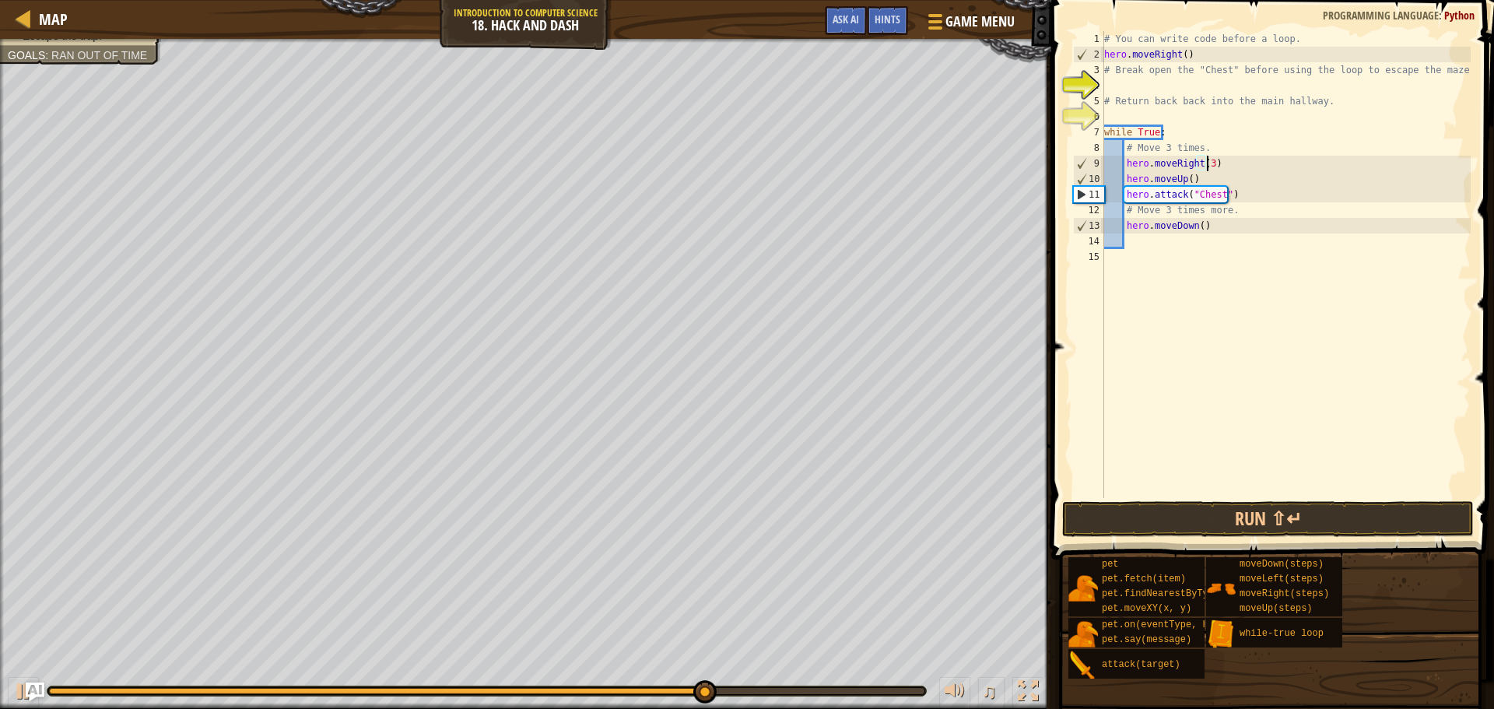
scroll to position [7, 8]
click at [1200, 524] on button "Run ⇧↵" at bounding box center [1268, 519] width 412 height 36
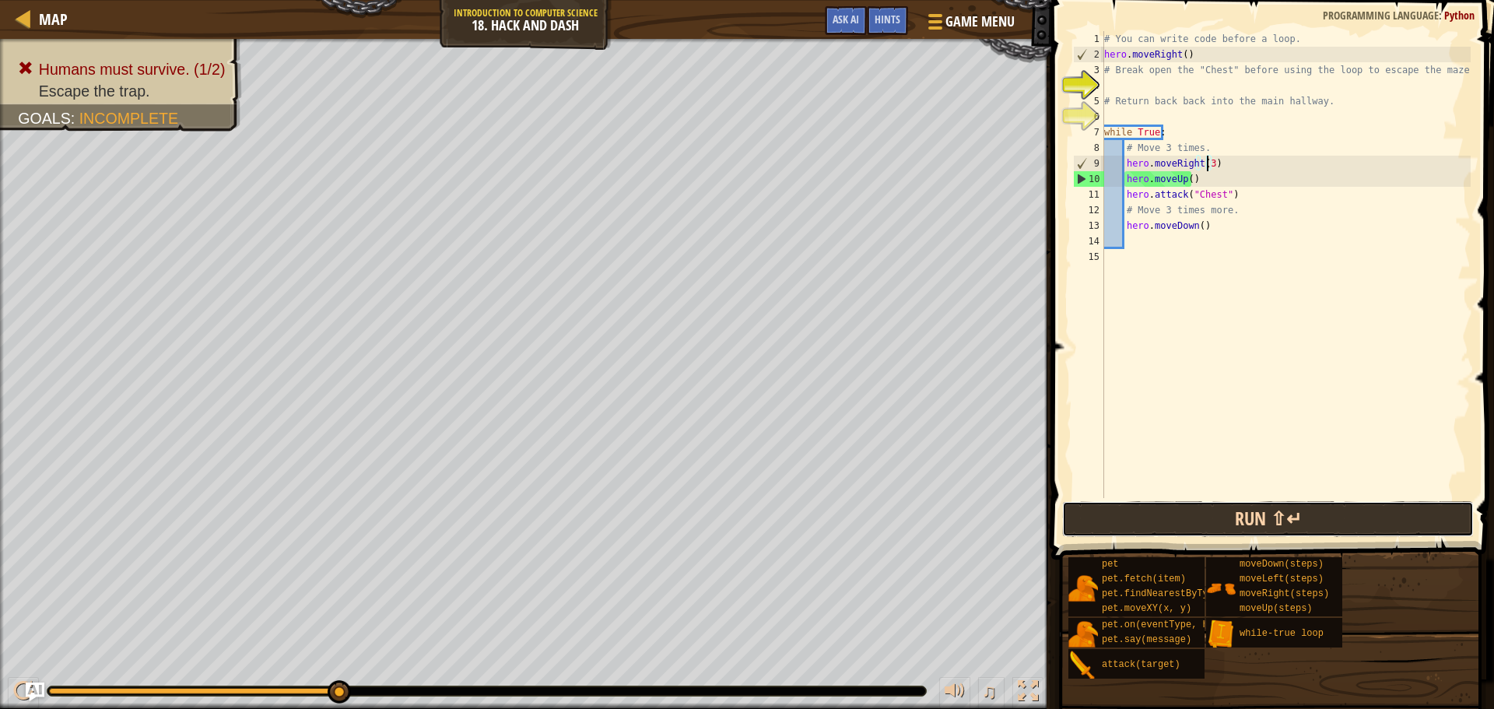
click at [1308, 519] on button "Run ⇧↵" at bounding box center [1268, 519] width 412 height 36
click at [1148, 502] on button "Run ⇧↵" at bounding box center [1268, 519] width 412 height 36
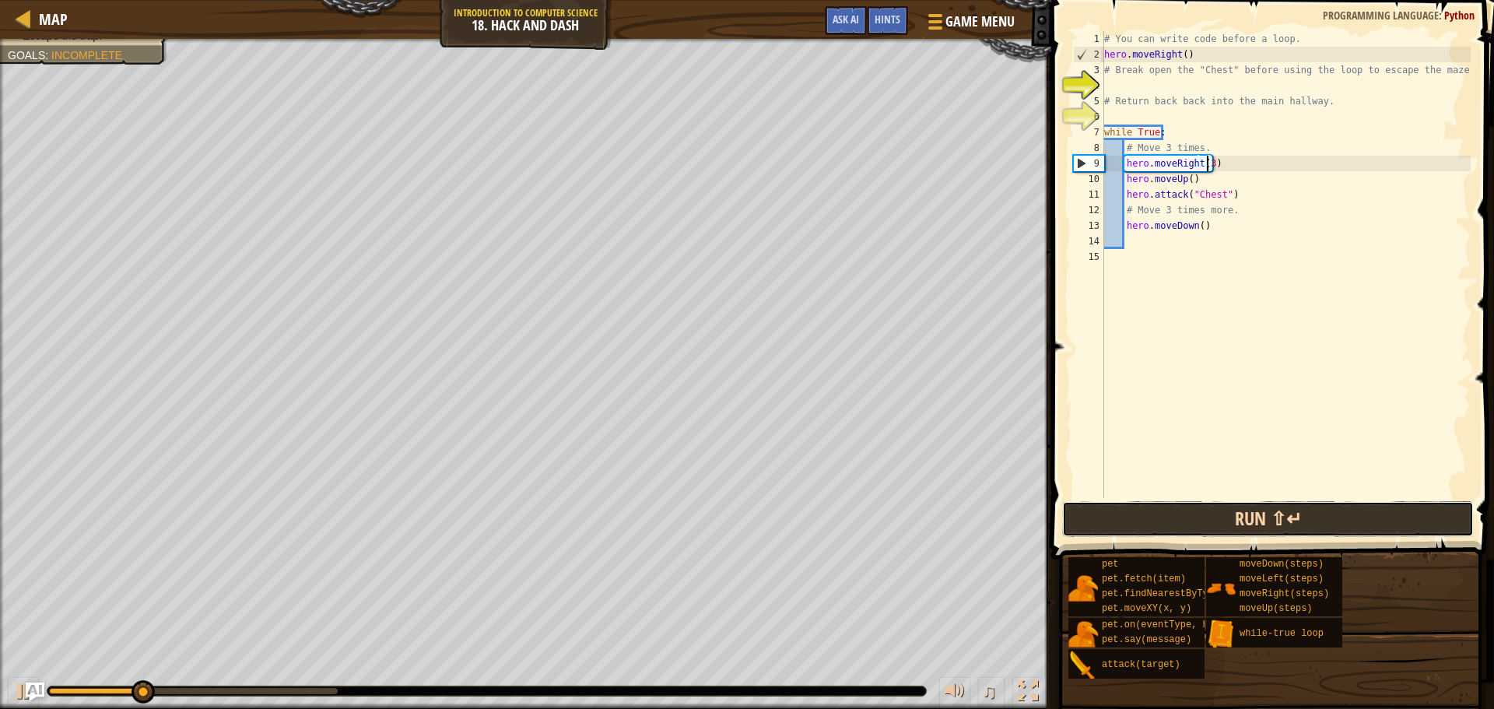
click at [1248, 511] on button "Run ⇧↵" at bounding box center [1268, 519] width 412 height 36
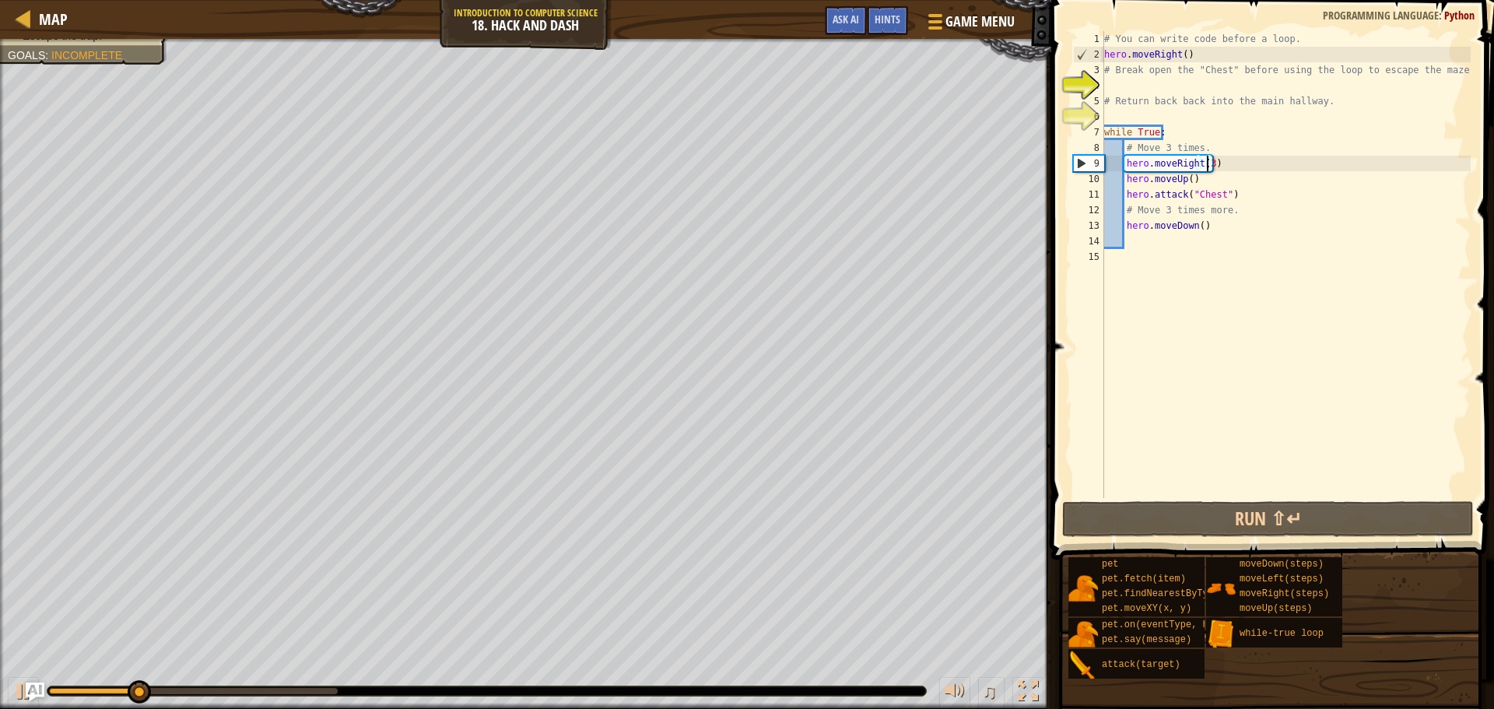
type textarea "hero.moveRight()"
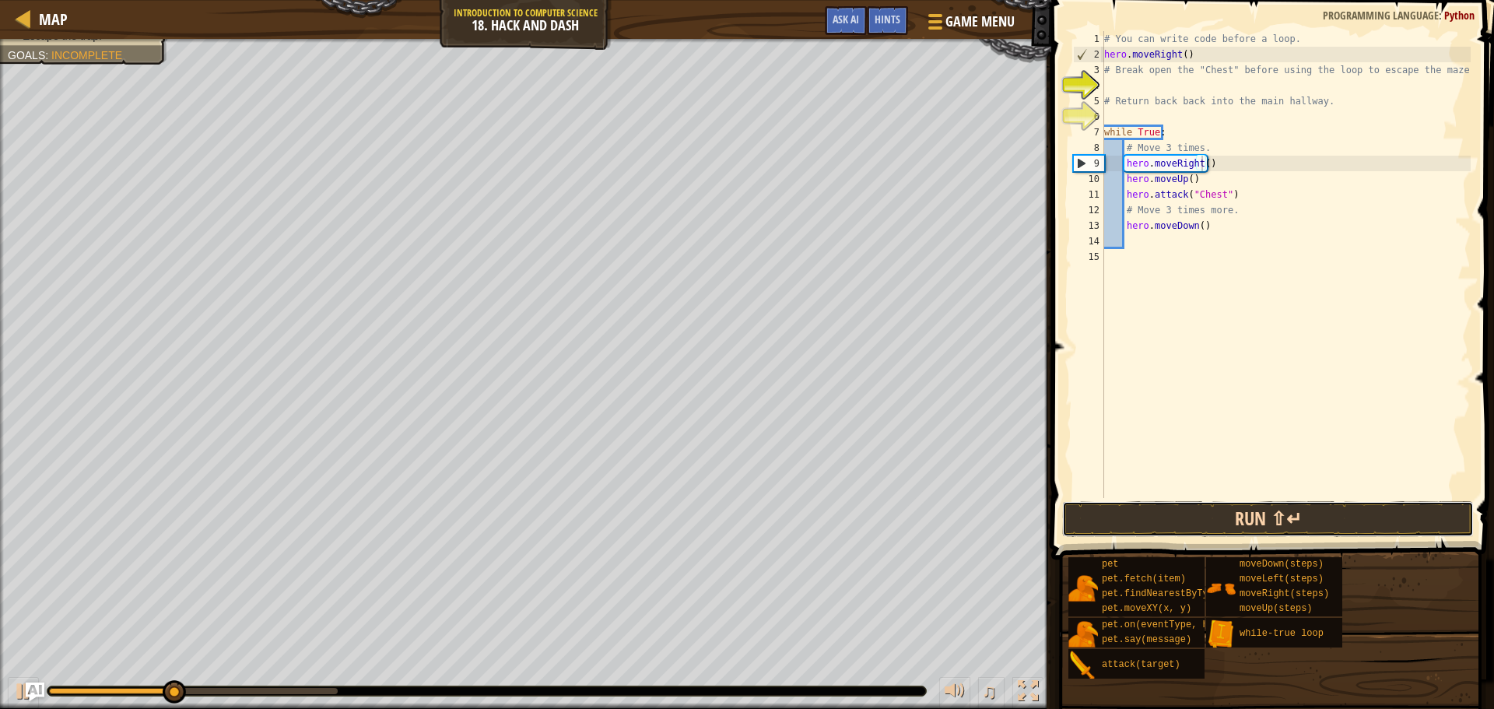
click at [1226, 524] on button "Run ⇧↵" at bounding box center [1268, 519] width 412 height 36
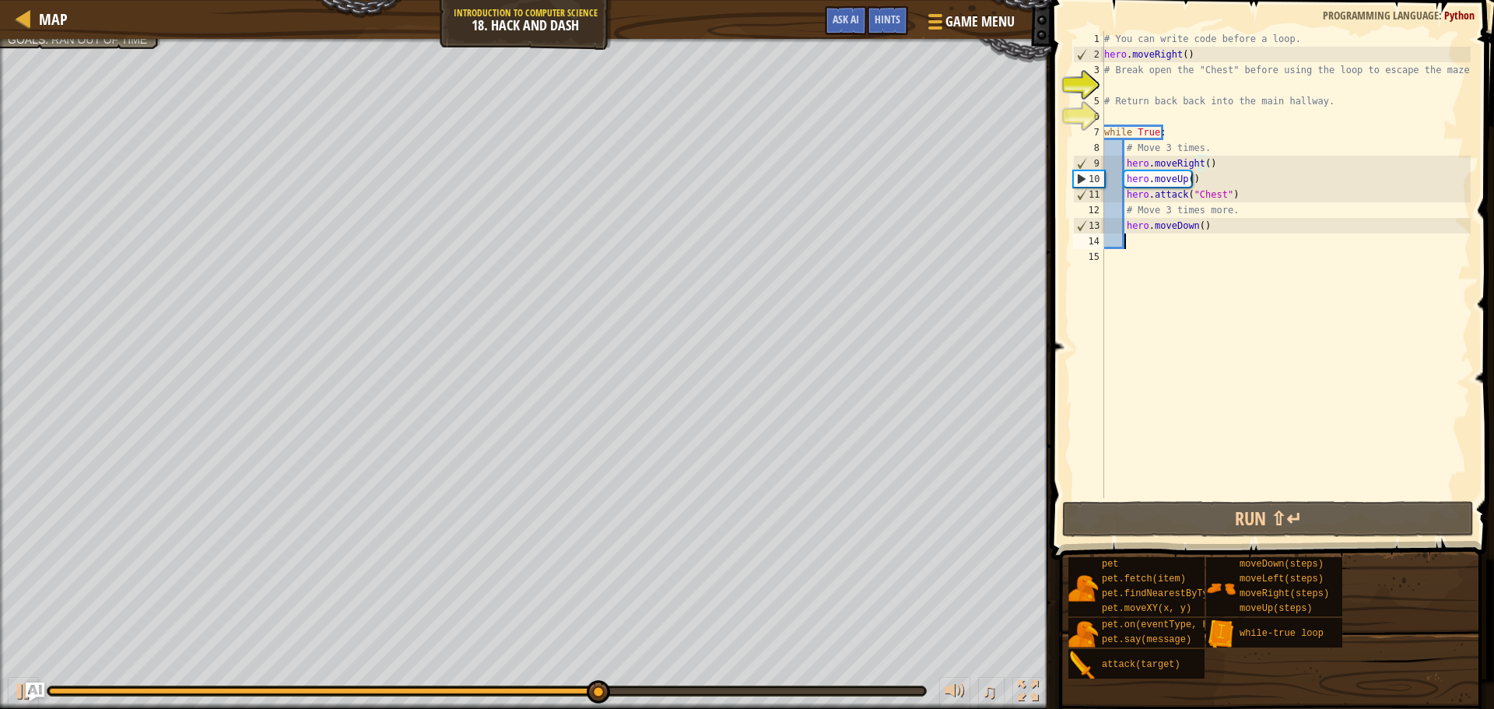
click at [1179, 243] on div "# You can write code before a loop. hero . moveRight ( ) # Break open the "Ches…" at bounding box center [1286, 280] width 370 height 498
type textarea ";"
type textarea "l"
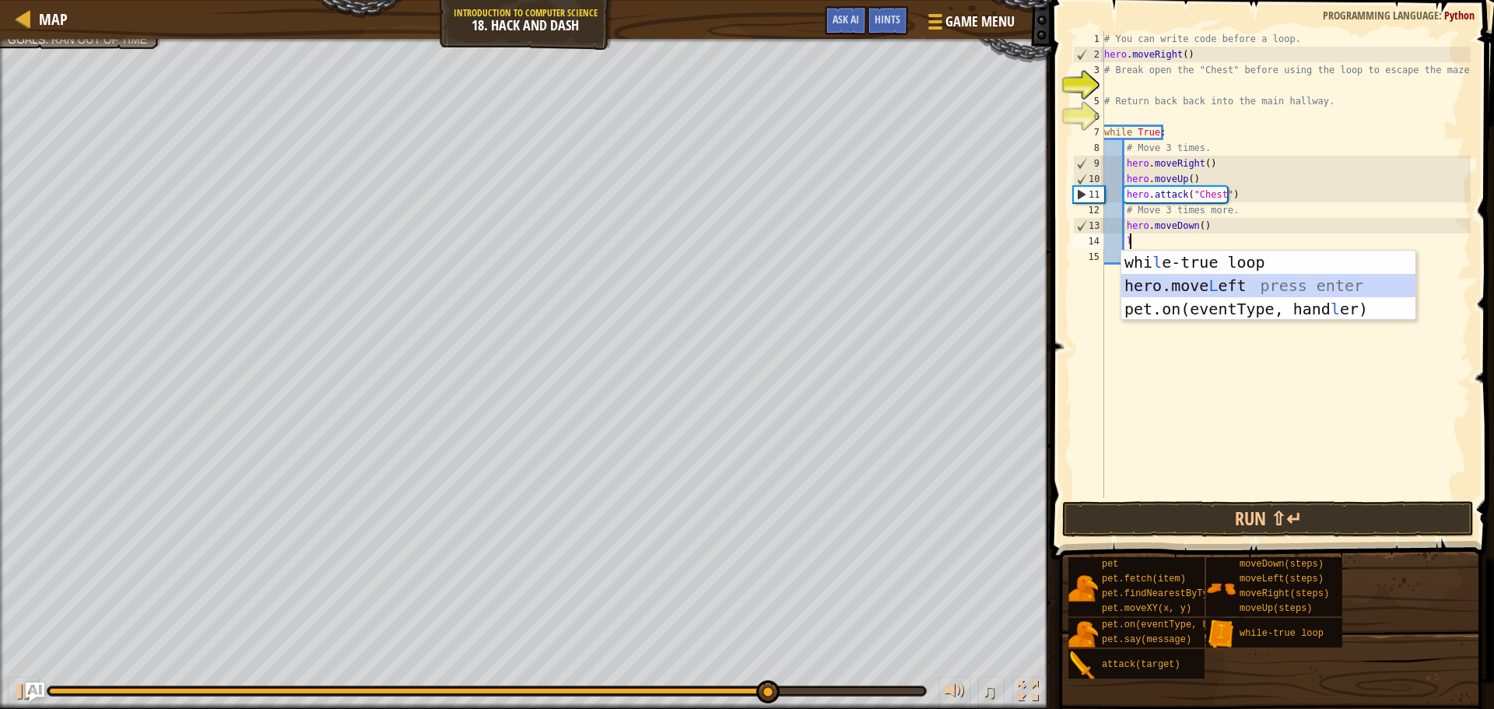
click at [1150, 277] on div "whi l e-true loop press enter hero.move L eft press enter pet.on(eventType, han…" at bounding box center [1269, 309] width 294 height 117
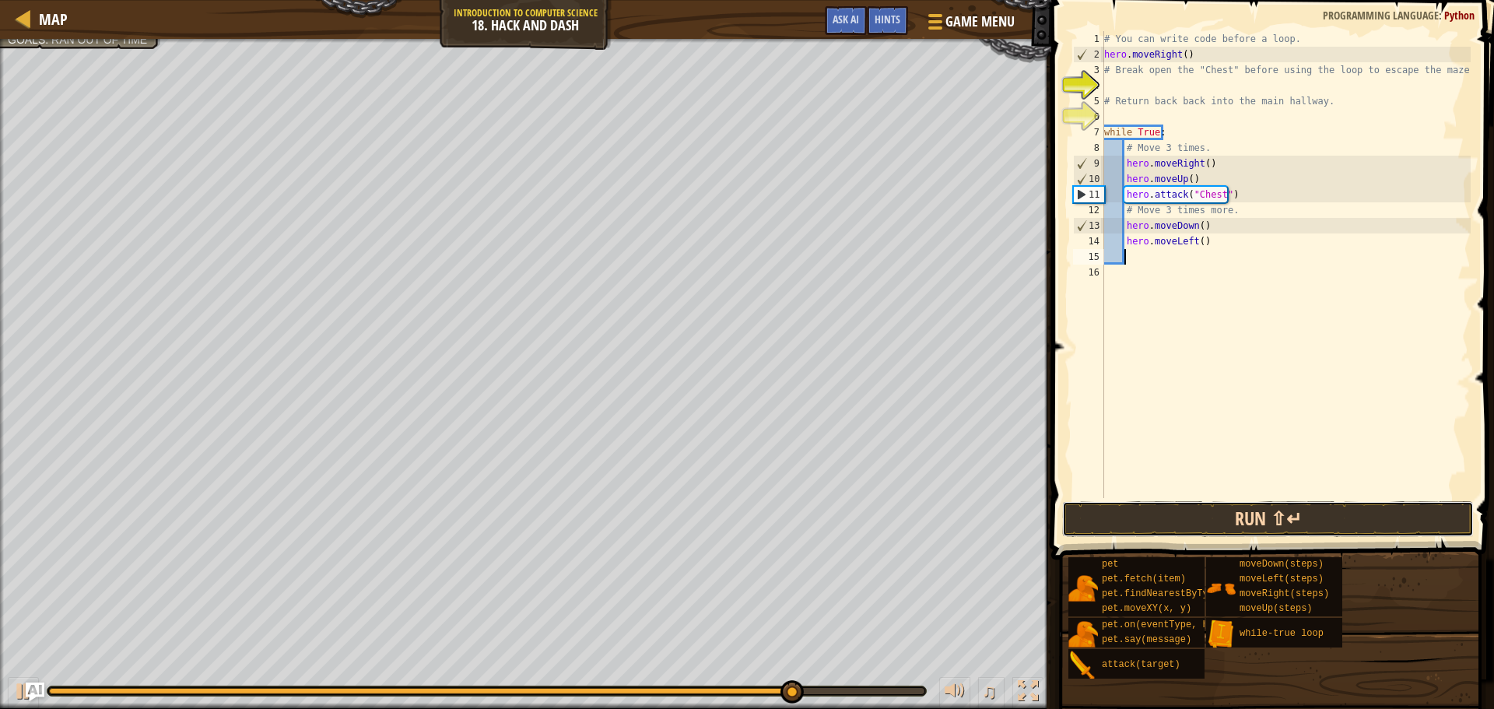
click at [1117, 507] on button "Run ⇧↵" at bounding box center [1268, 519] width 412 height 36
drag, startPoint x: 1130, startPoint y: 536, endPoint x: 1131, endPoint y: 523, distance: 13.3
click at [1131, 535] on button "Run ⇧↵" at bounding box center [1268, 519] width 412 height 36
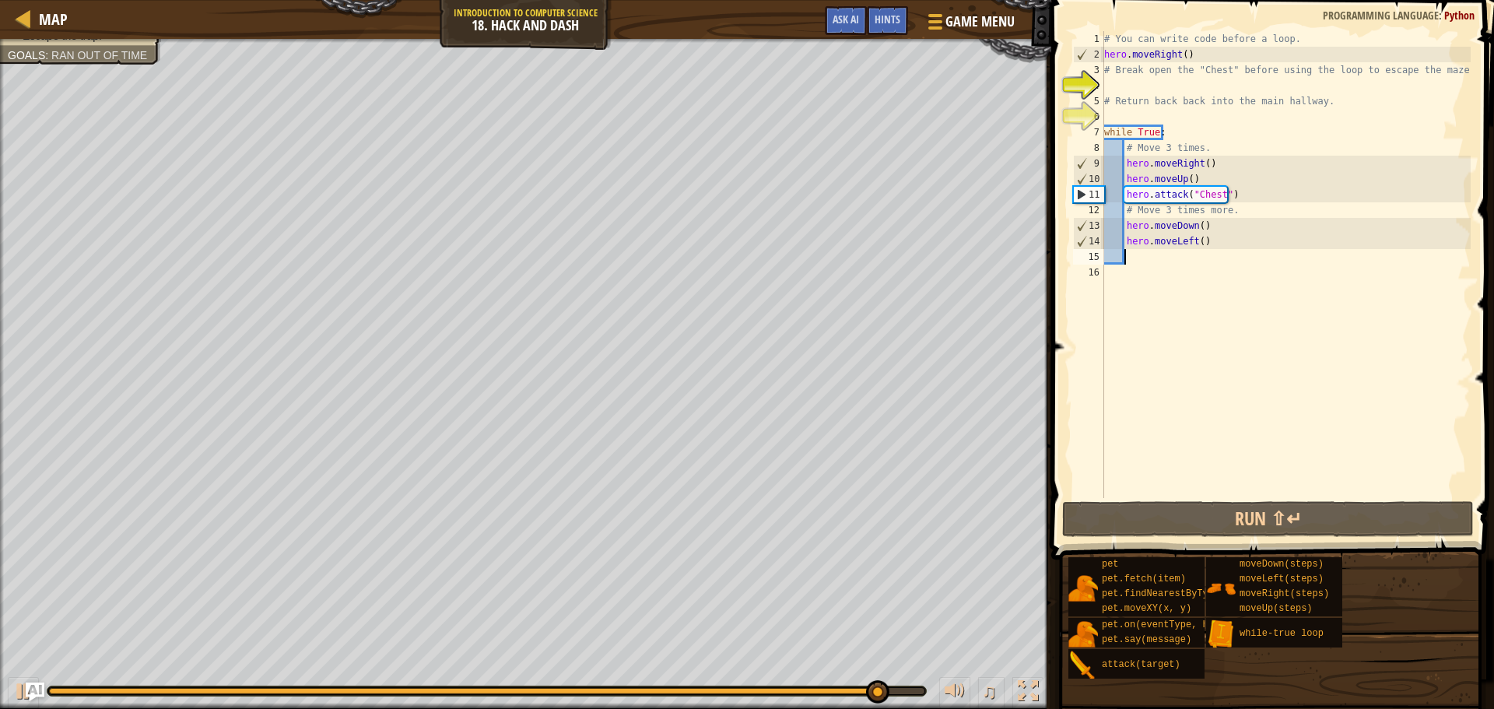
click at [1200, 249] on div "# You can write code before a loop. hero . moveRight ( ) # Break open the "Ches…" at bounding box center [1286, 280] width 370 height 498
click at [1196, 239] on div "# You can write code before a loop. hero . moveRight ( ) # Break open the "Ches…" at bounding box center [1286, 280] width 370 height 498
click at [1189, 242] on div "# You can write code before a loop. hero . moveRight ( ) # Break open the "Ches…" at bounding box center [1286, 280] width 370 height 498
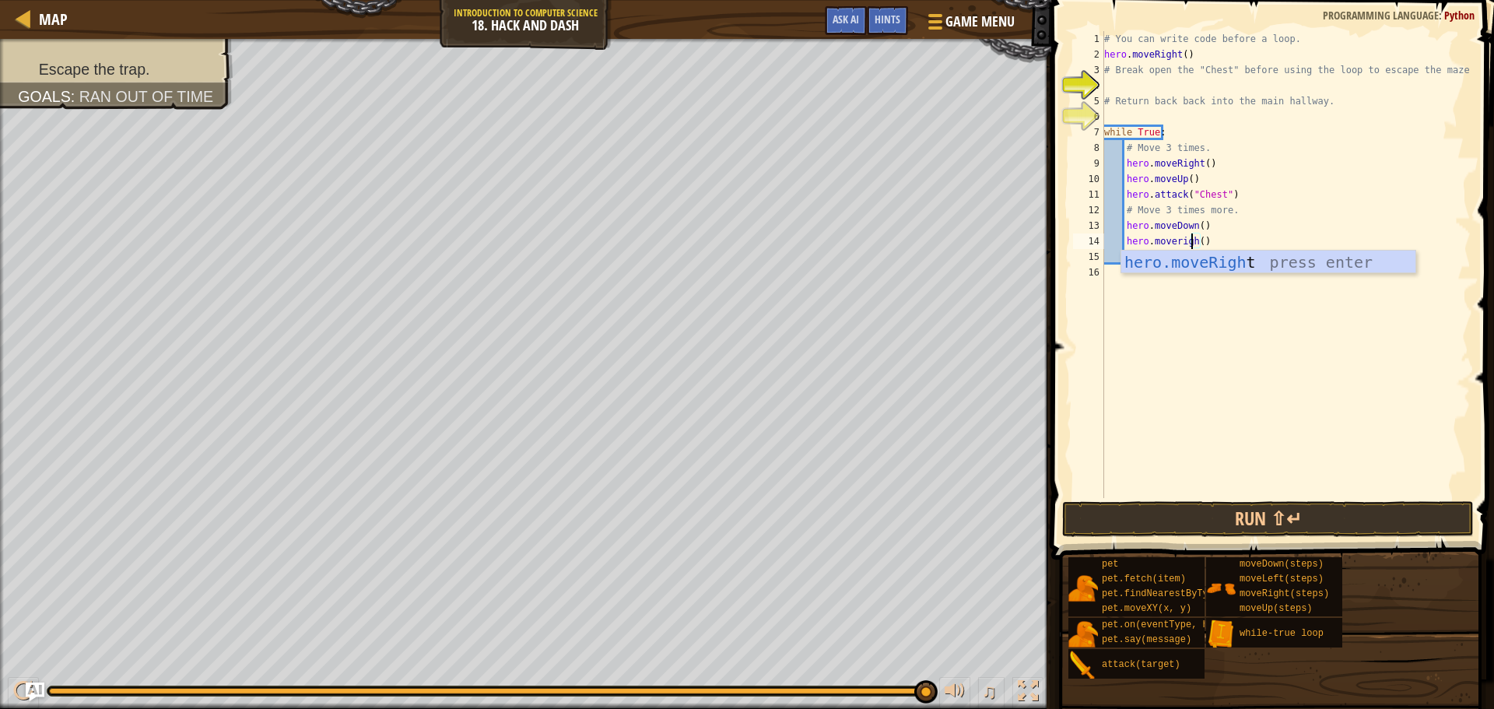
scroll to position [7, 7]
click at [1209, 240] on div "# You can write code before a loop. hero . moveRight ( ) # Break open the "Ches…" at bounding box center [1286, 280] width 370 height 498
click at [1205, 241] on div "# You can write code before a loop. hero . moveRight ( ) # Break open the "Ches…" at bounding box center [1286, 264] width 370 height 467
click at [1199, 242] on div "# You can write code before a loop. hero . moveRight ( ) # Break open the "Ches…" at bounding box center [1286, 280] width 370 height 498
click at [1203, 242] on div "# You can write code before a loop. hero . moveRight ( ) # Break open the "Ches…" at bounding box center [1286, 280] width 370 height 498
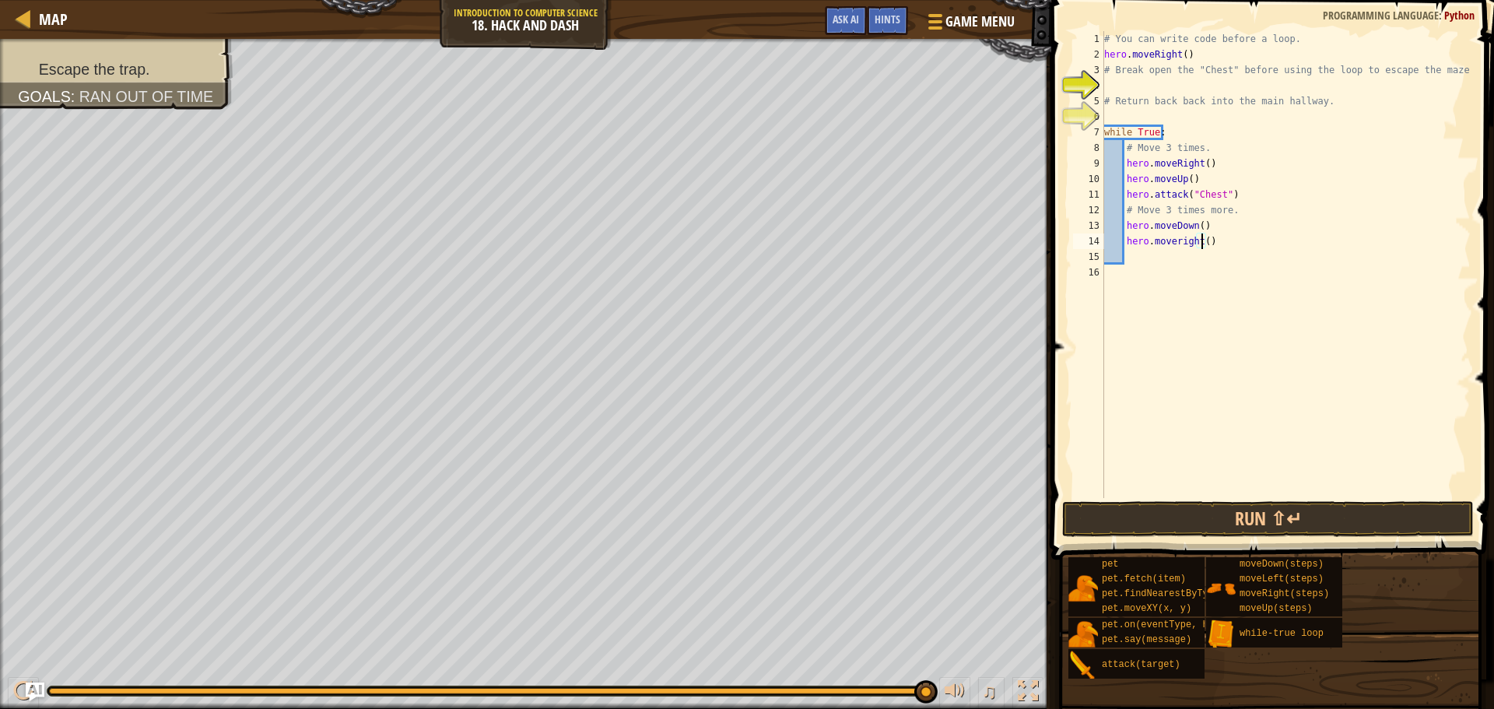
scroll to position [7, 8]
click at [1241, 521] on button "Run ⇧↵" at bounding box center [1268, 519] width 412 height 36
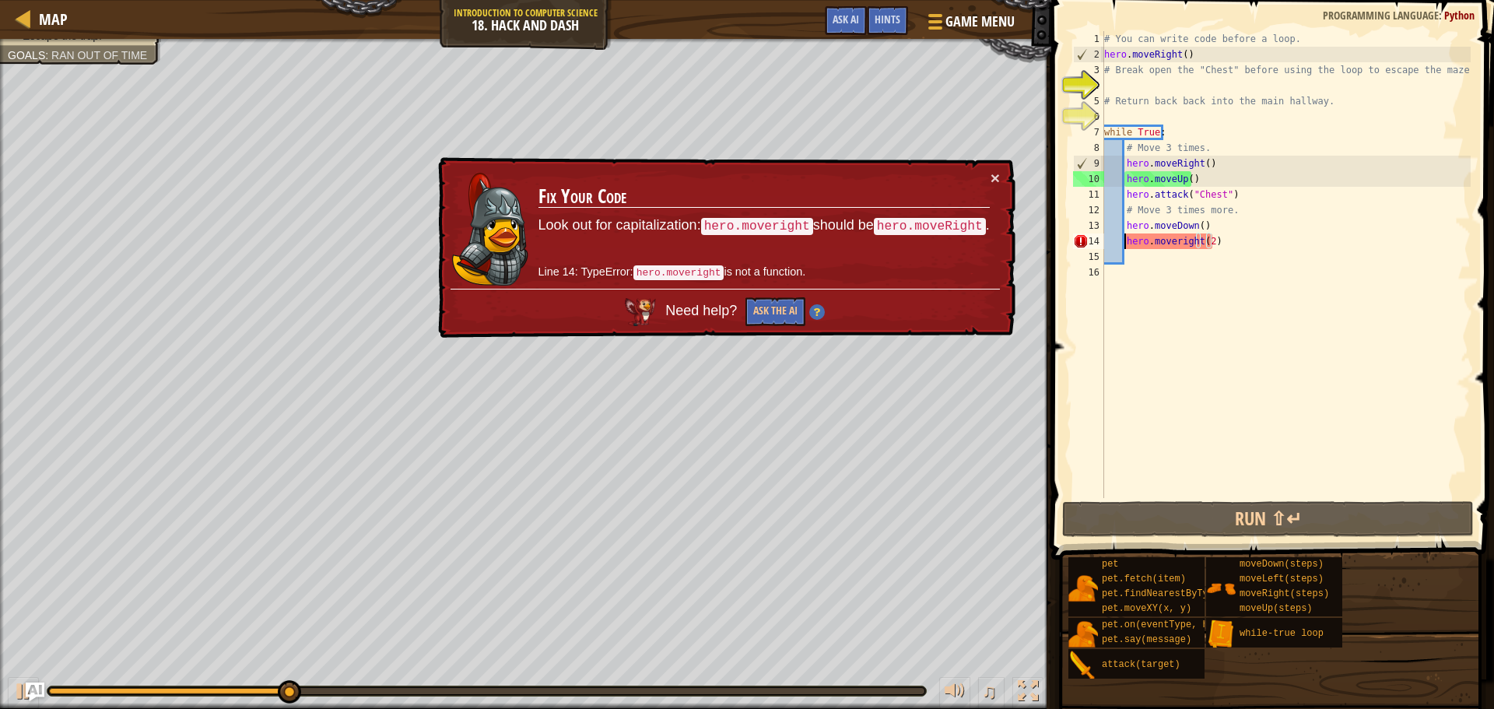
click at [1122, 241] on div "# You can write code before a loop. hero . moveRight ( ) # Break open the "Ches…" at bounding box center [1286, 280] width 370 height 498
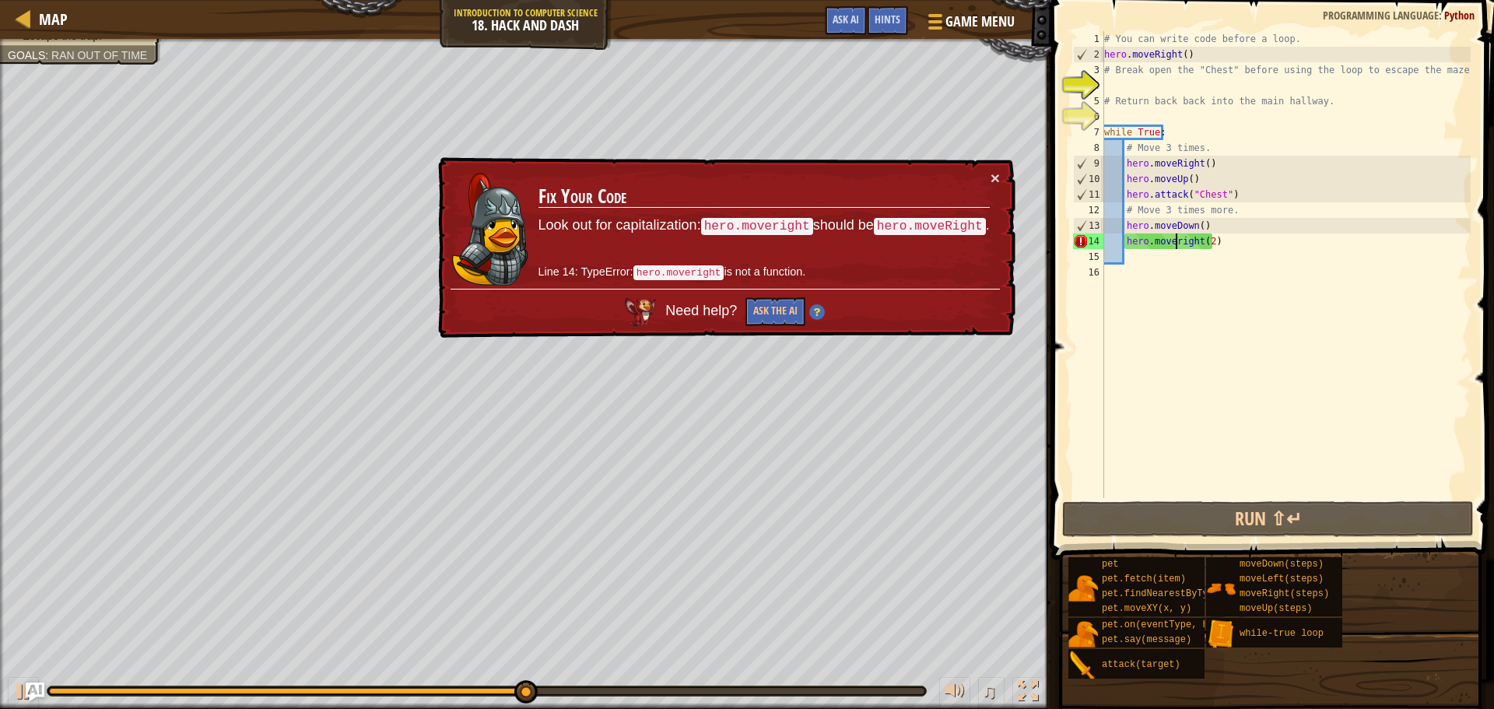
click at [1177, 242] on div "# You can write code before a loop. hero . moveRight ( ) # Break open the "Ches…" at bounding box center [1286, 280] width 370 height 498
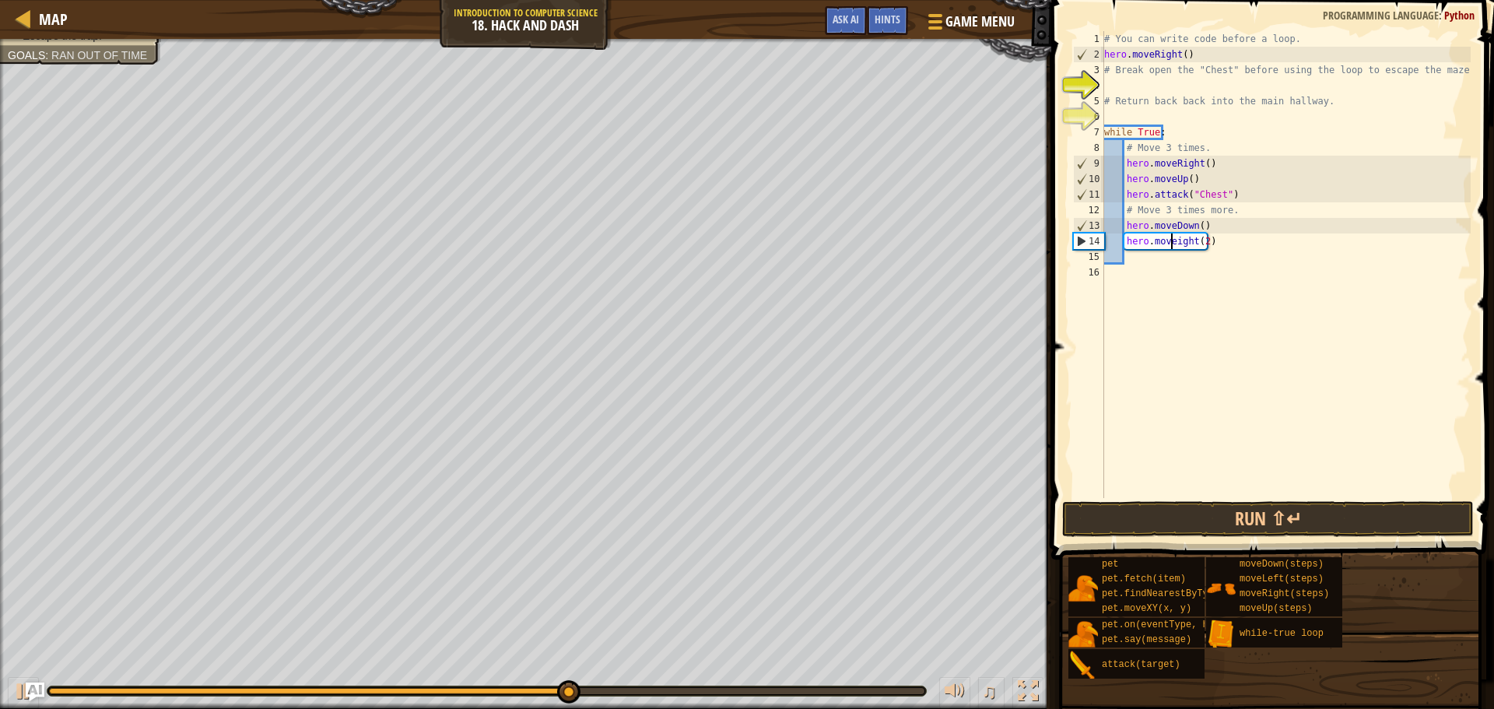
scroll to position [7, 5]
click at [1182, 266] on div "hero.moveR ight press enter" at bounding box center [1269, 286] width 294 height 70
type textarea "hero.moveRight()(2)"
drag, startPoint x: 1202, startPoint y: 485, endPoint x: 1203, endPoint y: 536, distance: 51.4
click at [1201, 514] on div "hero.moveRight()[PHONE_NUMBER] 10 11 12 13 14 15 16 # You can write code before…" at bounding box center [1271, 311] width 448 height 606
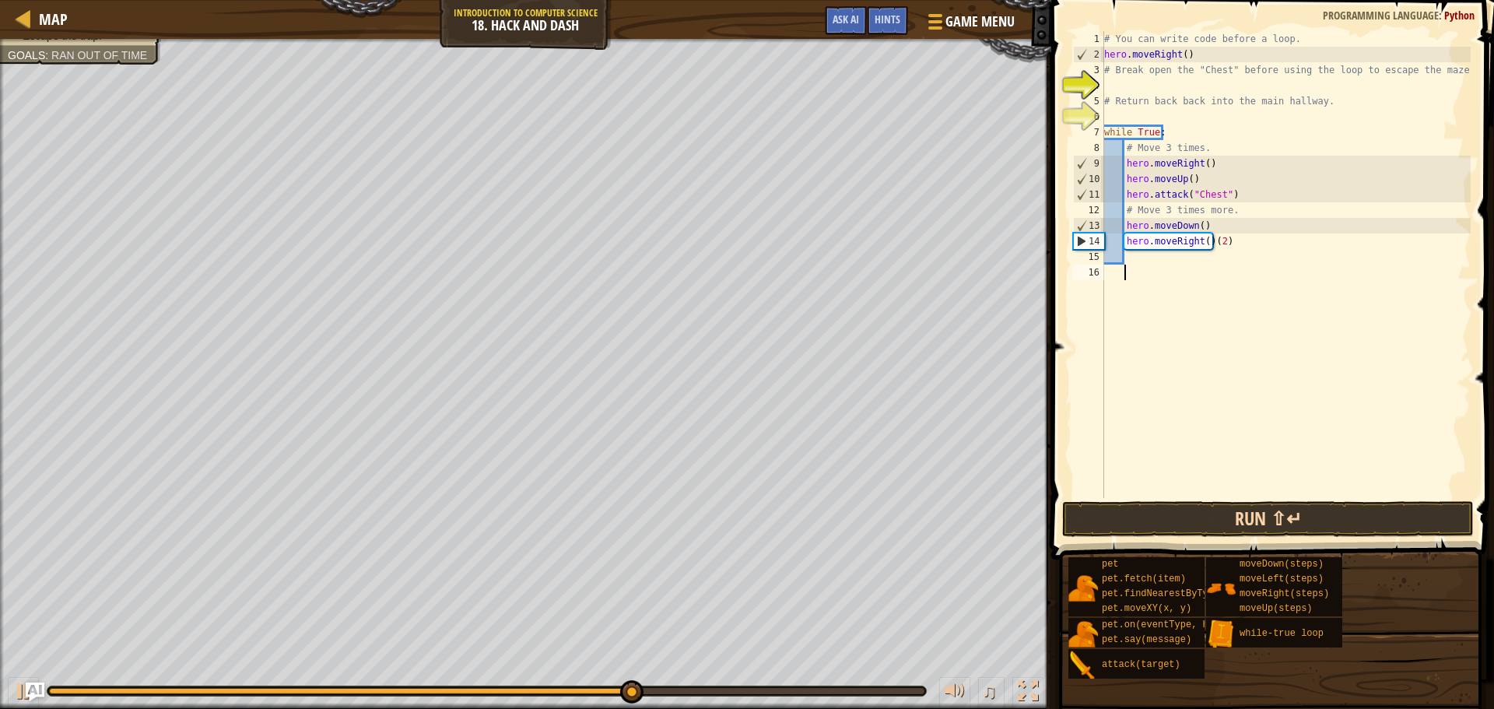
scroll to position [7, 1]
drag, startPoint x: 1216, startPoint y: 234, endPoint x: 1224, endPoint y: 239, distance: 9.8
click at [1224, 239] on div "# You can write code before a loop. hero . moveRight ( ) # Break open the "Ches…" at bounding box center [1286, 280] width 370 height 498
click at [1224, 239] on div "# You can write code before a loop. hero . moveRight ( ) # Break open the "Ches…" at bounding box center [1286, 264] width 370 height 467
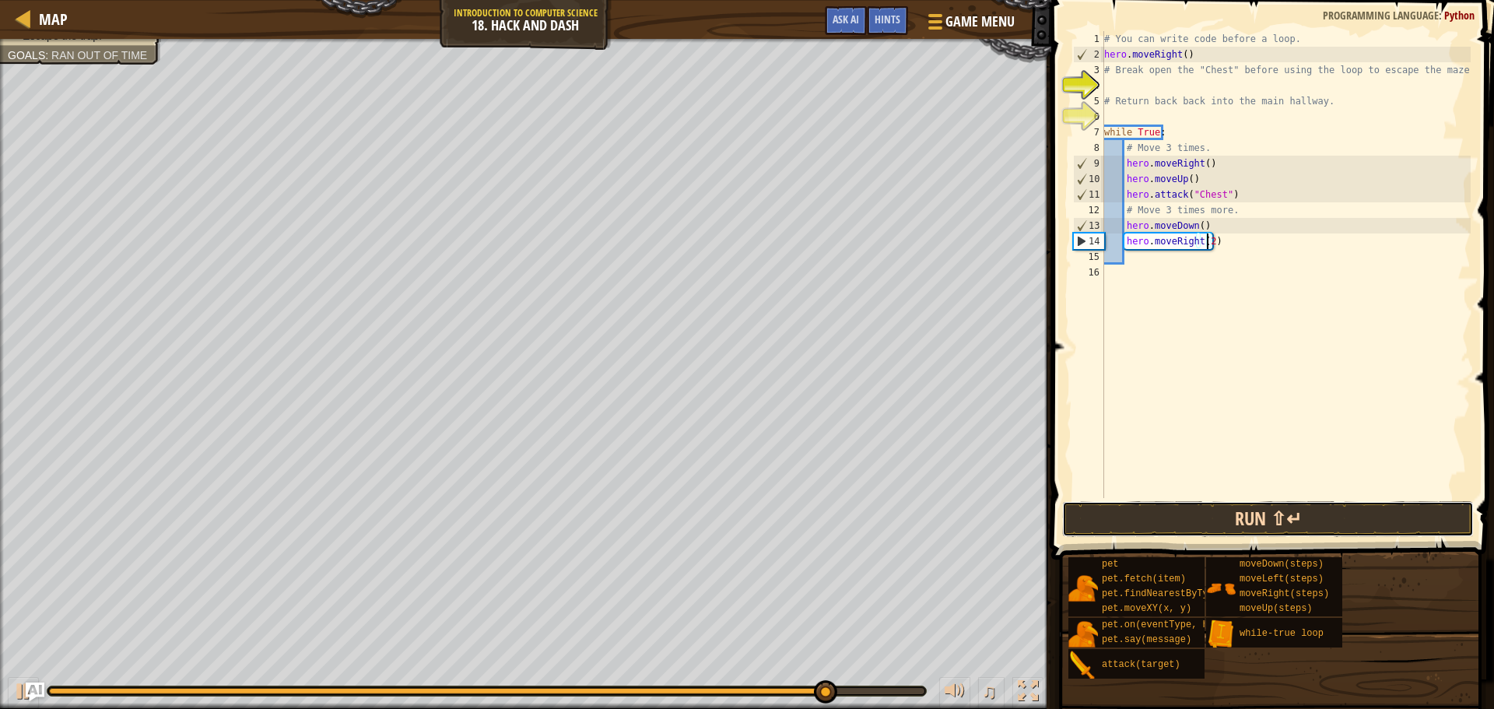
click at [1290, 510] on button "Run ⇧↵" at bounding box center [1268, 519] width 412 height 36
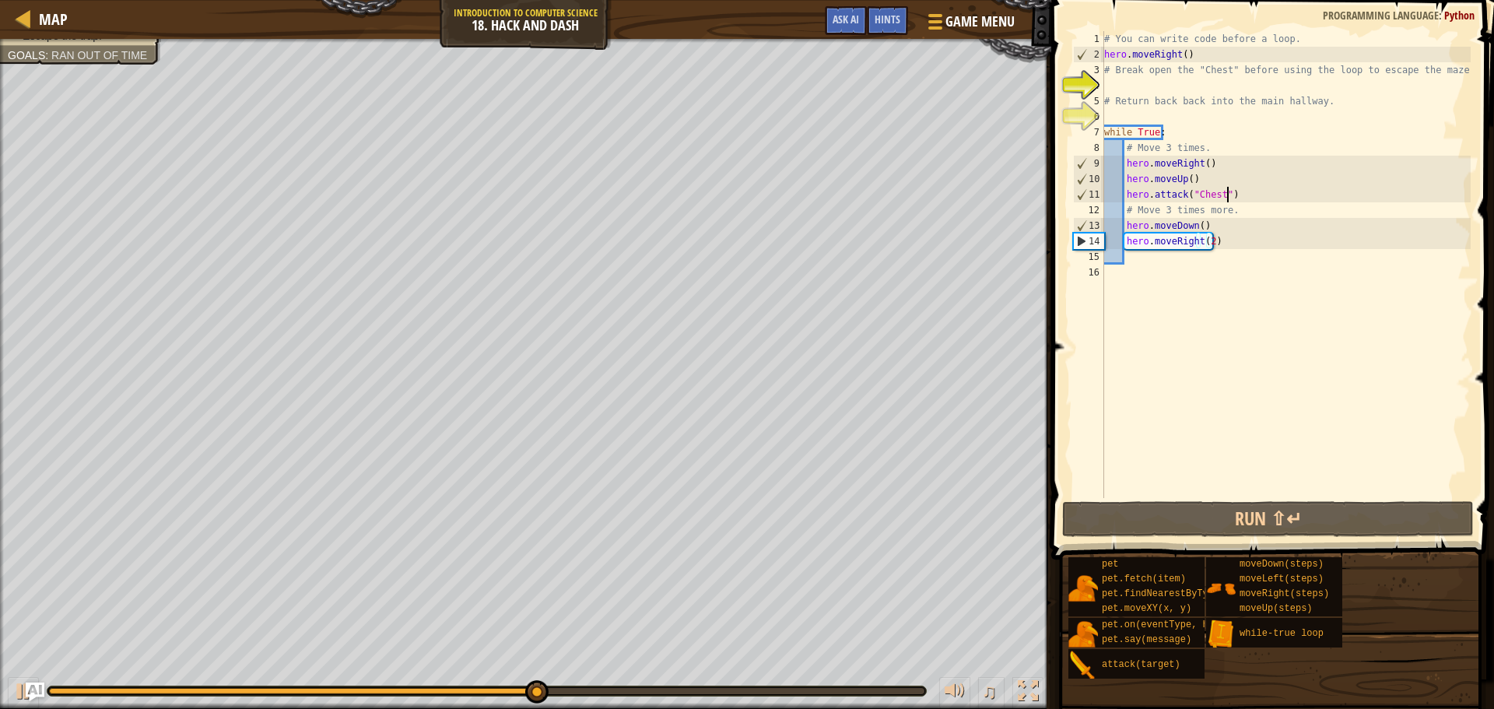
click at [1234, 193] on div "# You can write code before a loop. hero . moveRight ( ) # Break open the "Ches…" at bounding box center [1286, 280] width 370 height 498
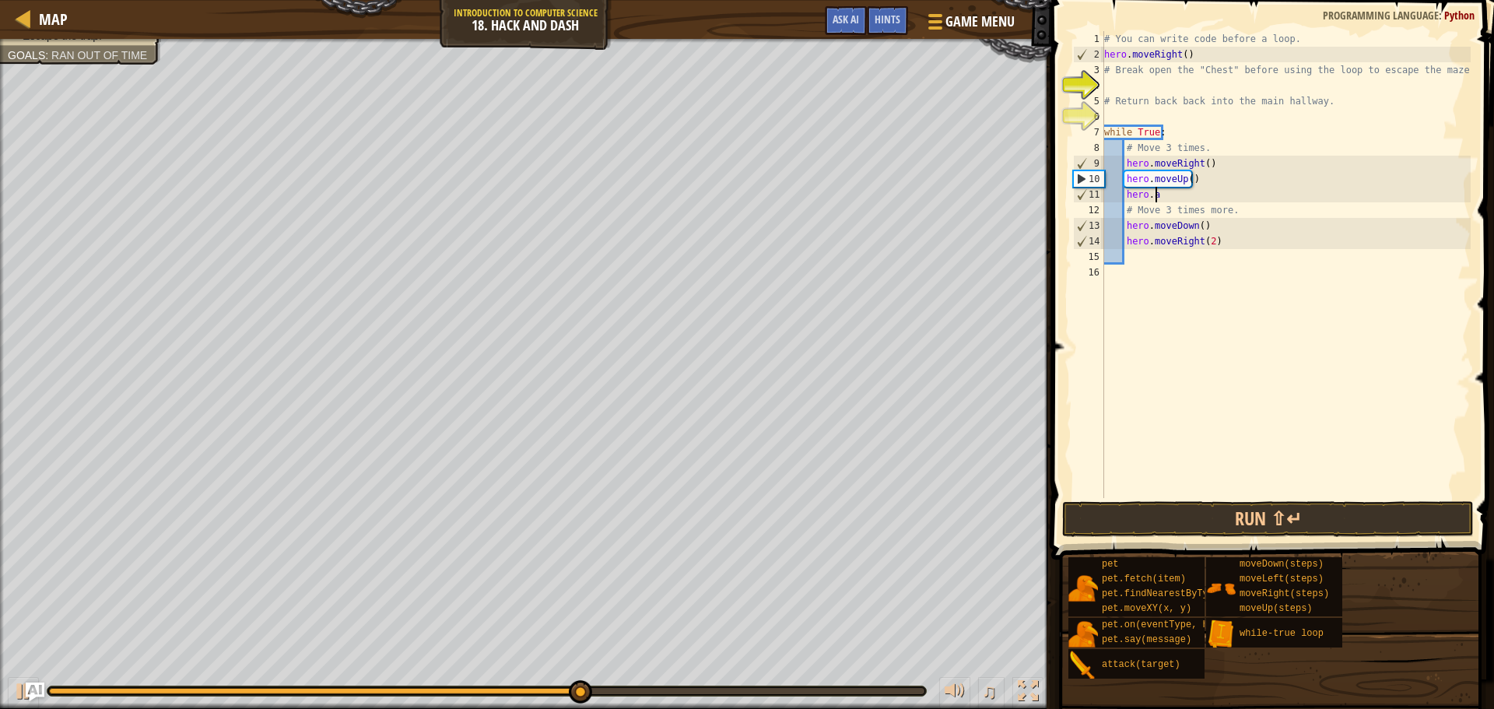
type textarea "h"
click at [1156, 515] on button "Run ⇧↵" at bounding box center [1268, 519] width 412 height 36
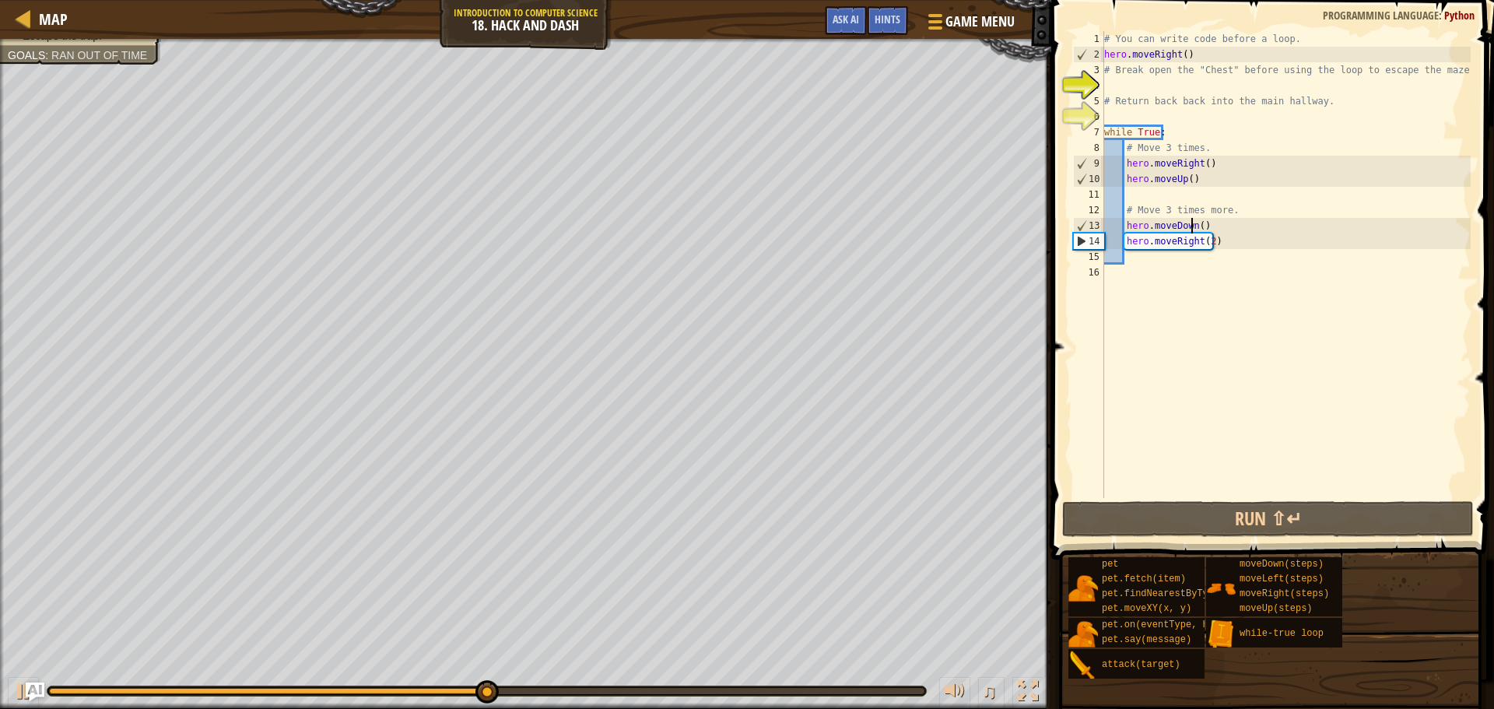
click at [1193, 226] on div "# You can write code before a loop. hero . moveRight ( ) # Break open the "Ches…" at bounding box center [1286, 280] width 370 height 498
click at [1196, 234] on div "# You can write code before a loop. hero . moveRight ( ) # Break open the "Ches…" at bounding box center [1286, 280] width 370 height 498
click at [1192, 214] on div "# You can write code before a loop. hero . moveRight ( ) # Break open the "Ches…" at bounding box center [1286, 280] width 370 height 498
click at [1195, 218] on div "# You can write code before a loop. hero . moveRight ( ) # Break open the "Ches…" at bounding box center [1286, 280] width 370 height 498
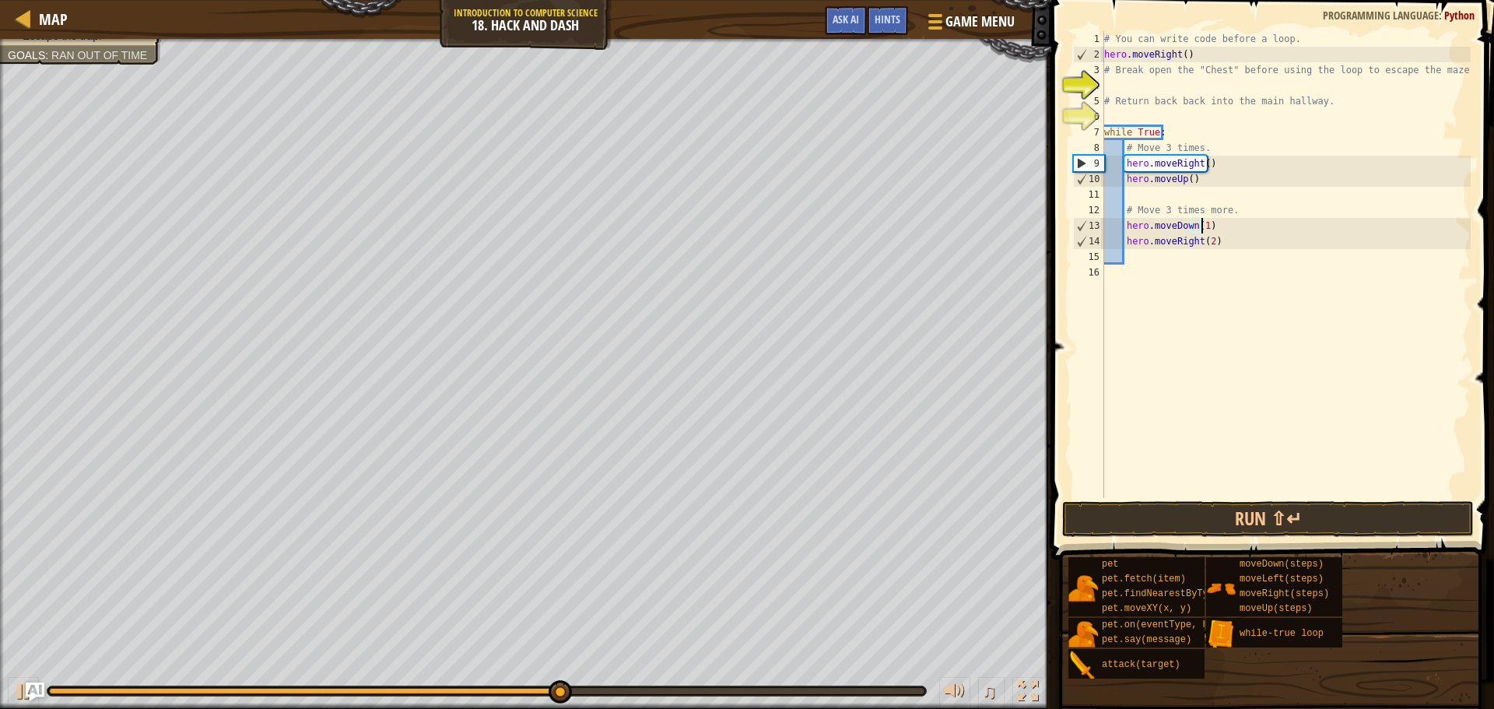
scroll to position [7, 8]
click at [1242, 532] on button "Run ⇧↵" at bounding box center [1268, 519] width 412 height 36
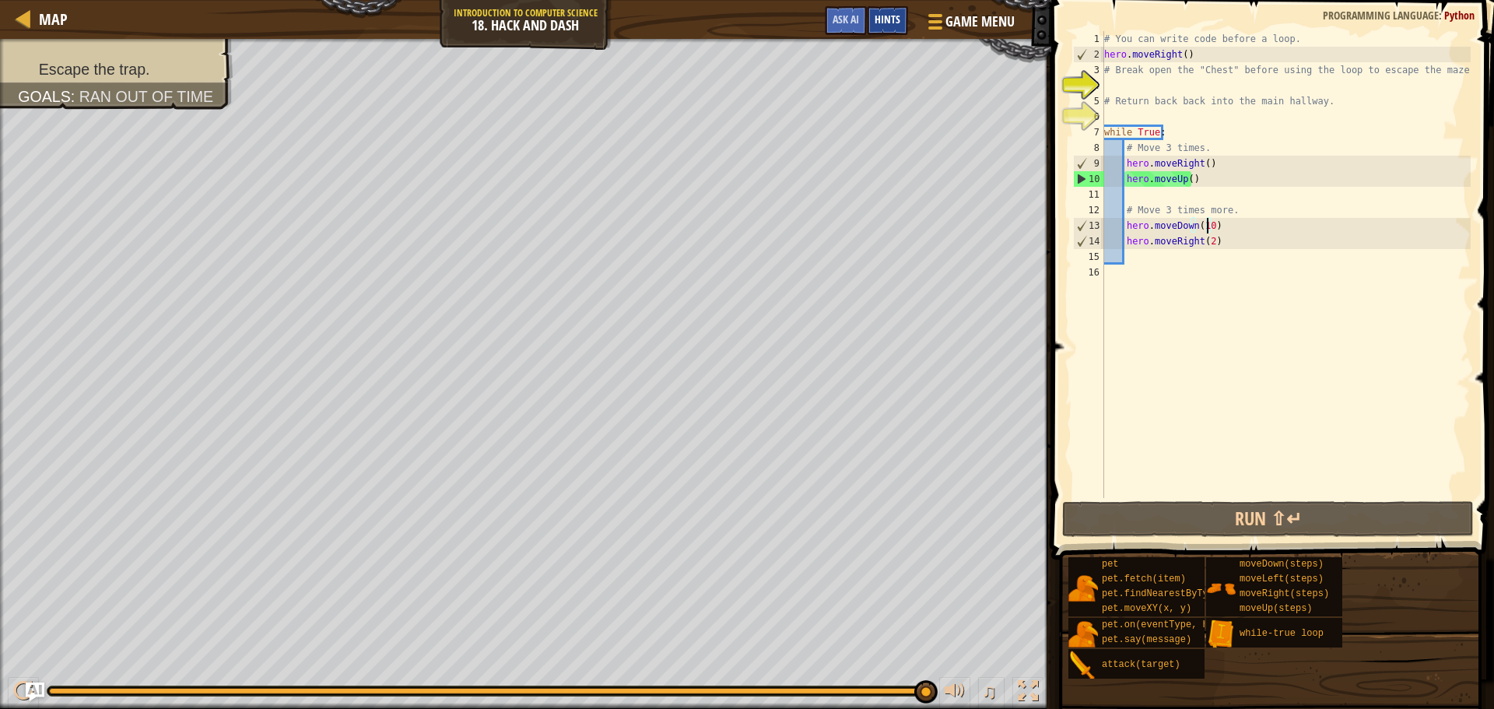
drag, startPoint x: 879, startPoint y: 4, endPoint x: 883, endPoint y: 14, distance: 10.8
click at [881, 10] on div "Map Introduction to Computer Science 18. Hack and Dash Game Menu Done Hints Ask…" at bounding box center [525, 19] width 1051 height 39
click at [883, 20] on span "Hints" at bounding box center [888, 19] width 26 height 15
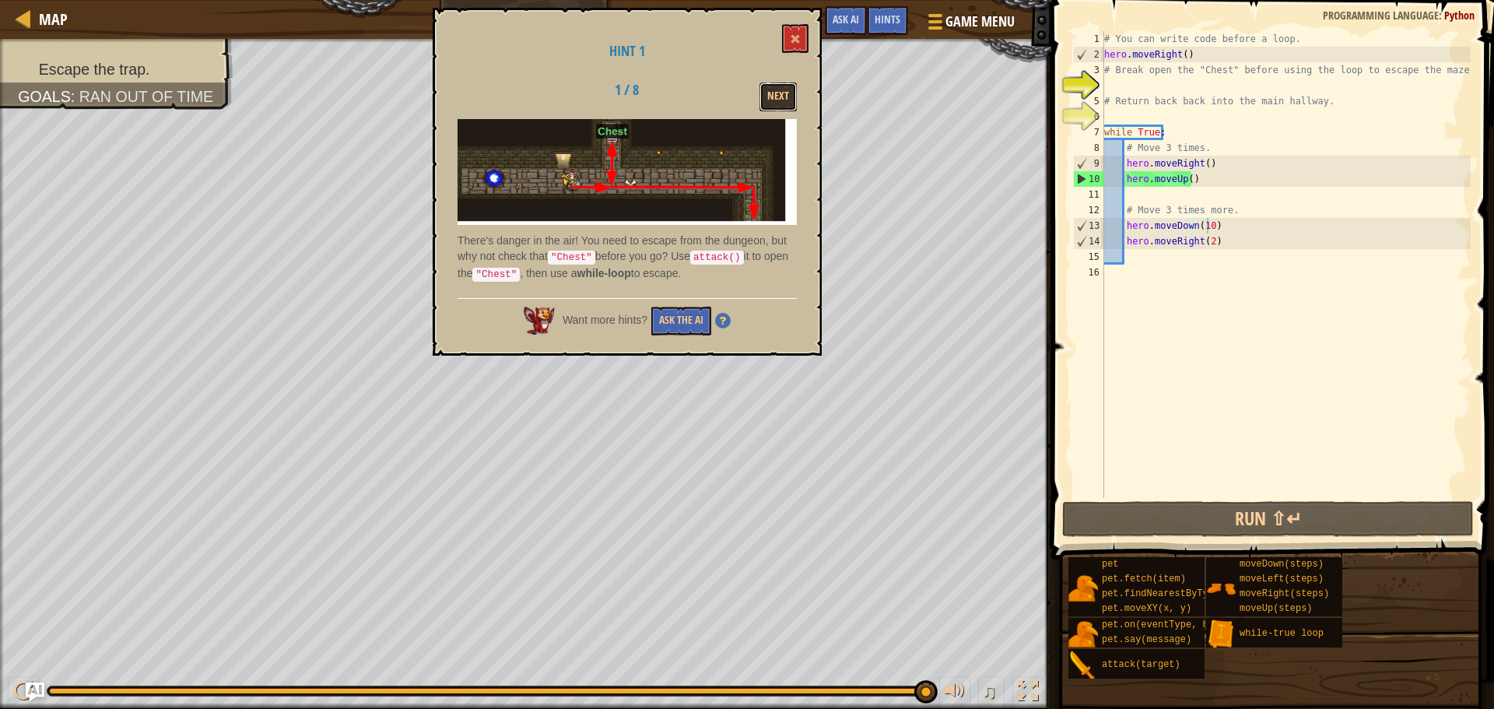
drag, startPoint x: 789, startPoint y: 86, endPoint x: 774, endPoint y: 140, distance: 56.5
click at [774, 140] on div "Hint 1 1 / 8 Next There's danger in the air! You need to escape from the dungeo…" at bounding box center [627, 182] width 389 height 348
click at [1202, 167] on div "# You can write code before a loop. hero . moveRight ( ) # Break open the "Ches…" at bounding box center [1286, 280] width 370 height 498
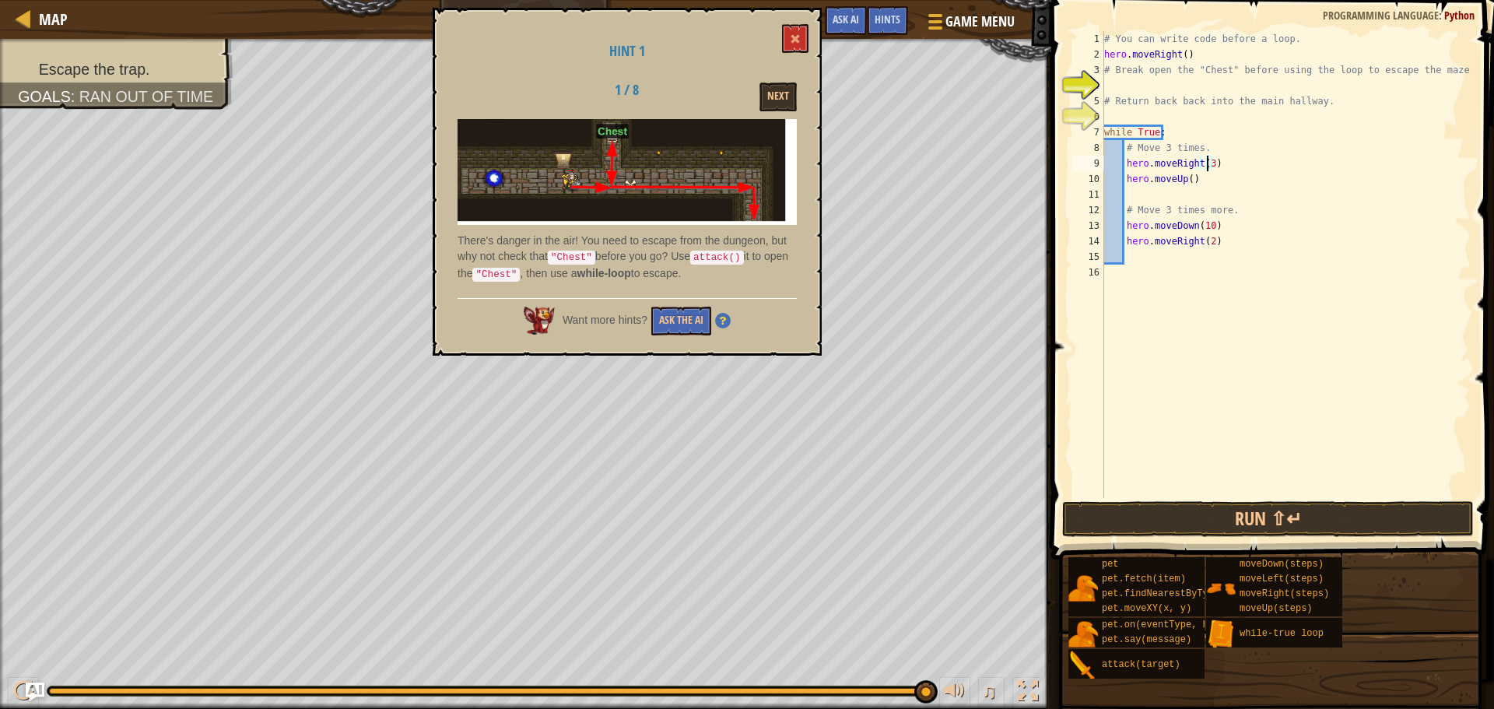
click at [1226, 181] on div "# You can write code before a loop. hero . moveRight ( ) # Break open the "Ches…" at bounding box center [1286, 280] width 370 height 498
type textarea "h"
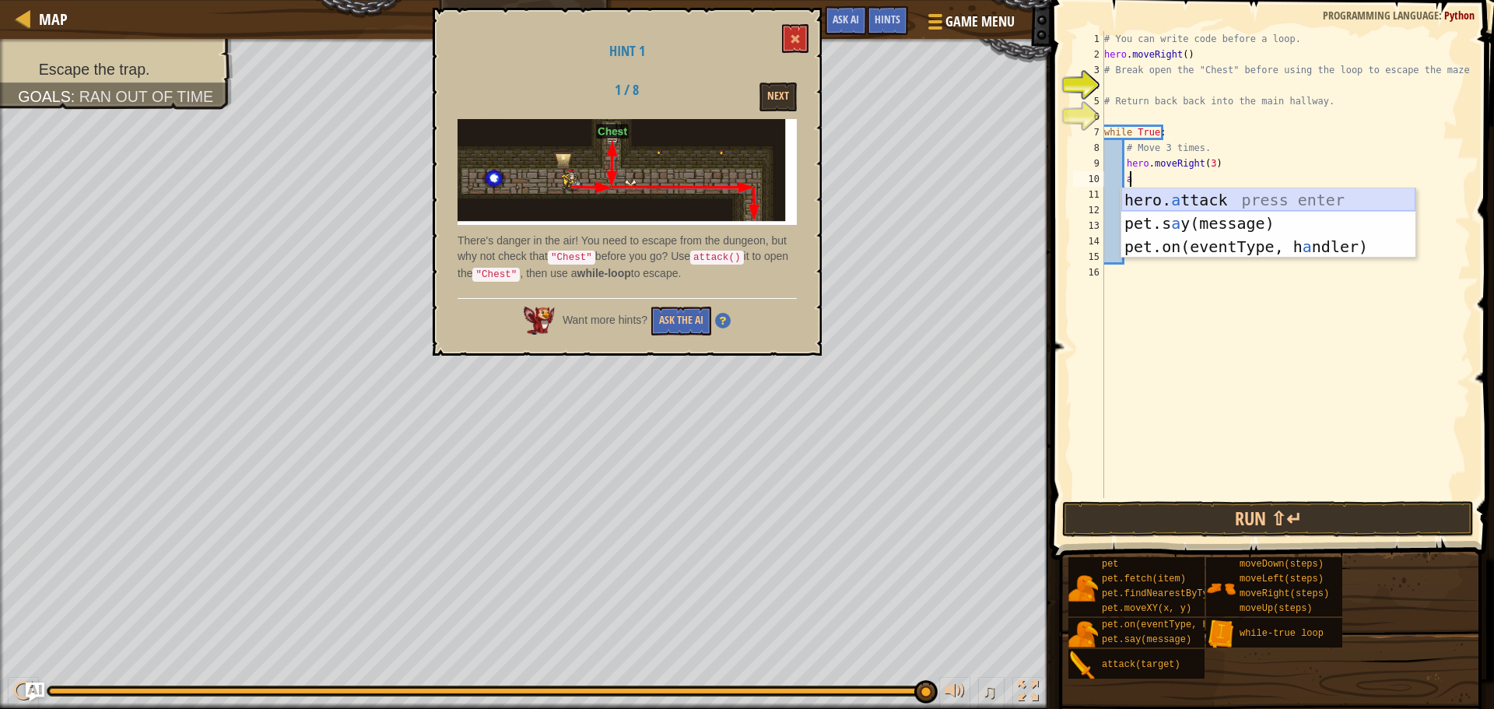
click at [1174, 205] on div "hero. a ttack press enter pet.s a y(message) press enter pet.on(eventType, h a …" at bounding box center [1269, 246] width 294 height 117
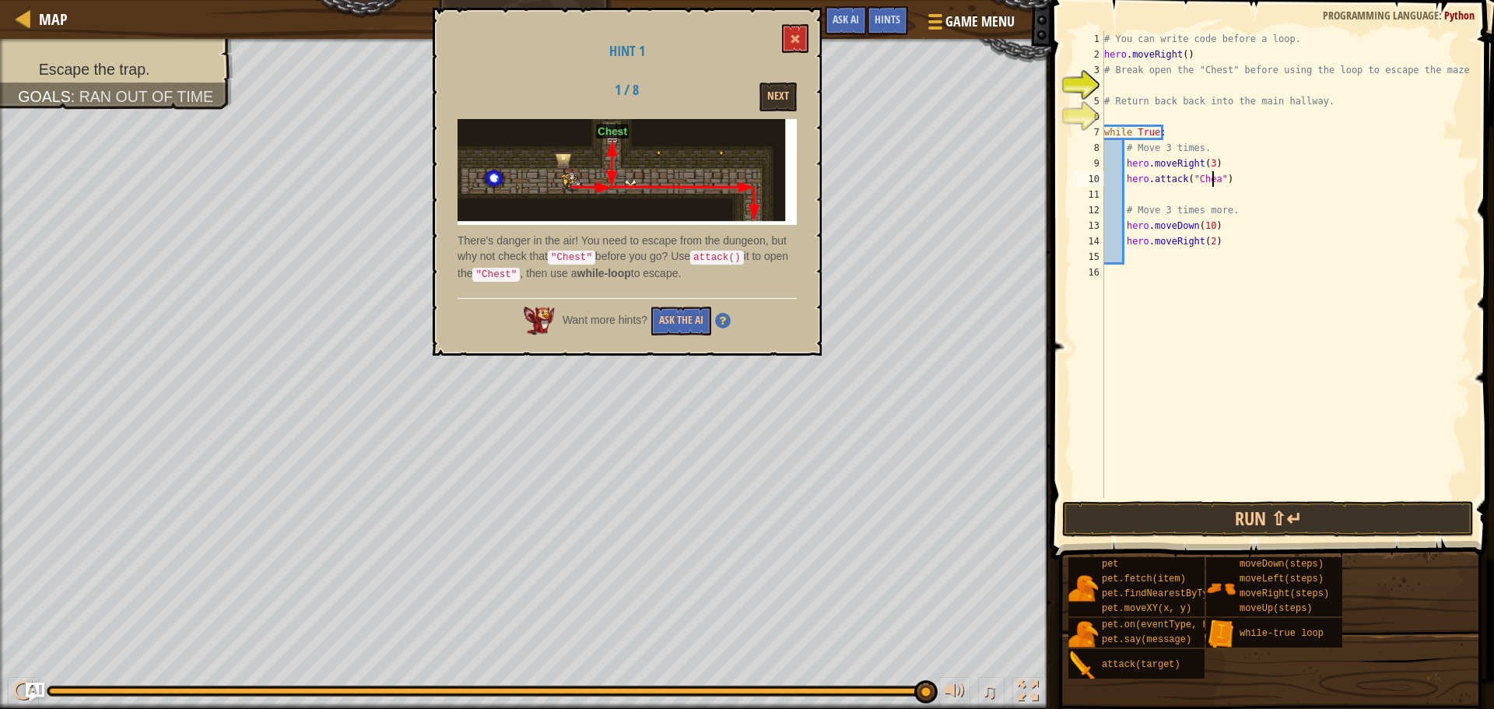
scroll to position [7, 9]
click at [1211, 181] on div "# You can write code before a loop. hero . moveRight ( ) # Break open the "Ches…" at bounding box center [1286, 280] width 370 height 498
click at [1223, 225] on div "# You can write code before a loop. hero . moveRight ( ) # Break open the "Ches…" at bounding box center [1286, 280] width 370 height 498
type textarea "h"
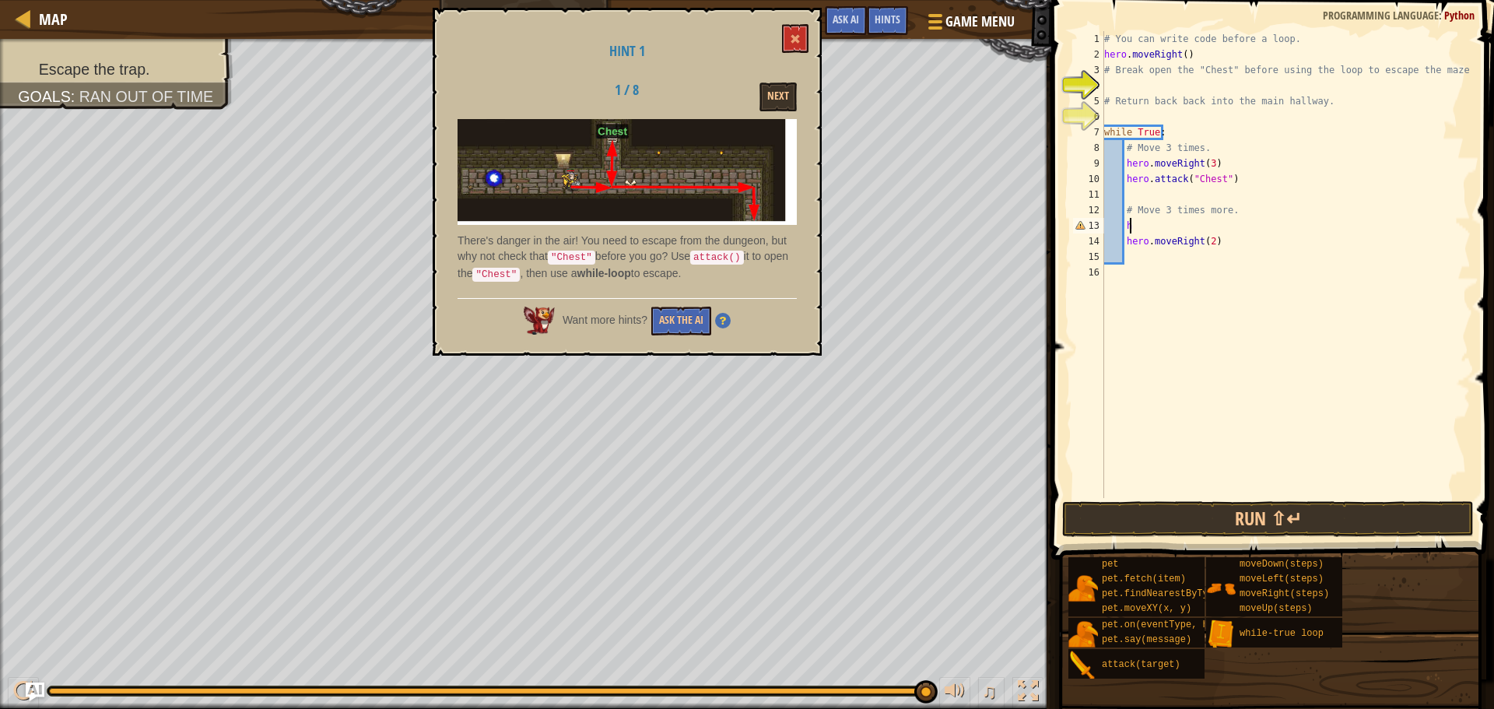
scroll to position [7, 1]
click at [1132, 192] on div "# You can write code before a loop. hero . moveRight ( ) # Break open the "Ches…" at bounding box center [1286, 280] width 370 height 498
type textarea "h"
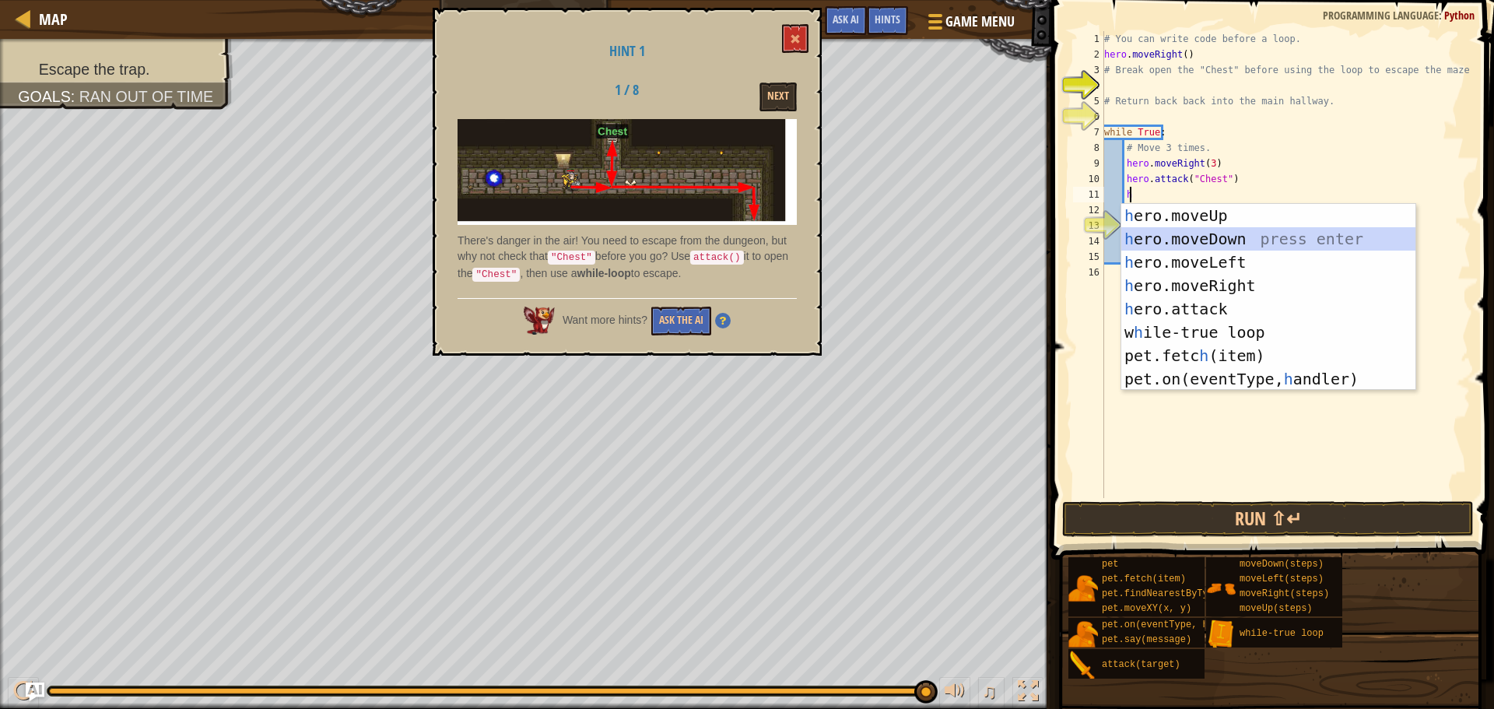
click at [1157, 240] on div "h ero.moveUp press enter h ero.moveDown press enter h ero.moveLeft press enter …" at bounding box center [1269, 320] width 294 height 233
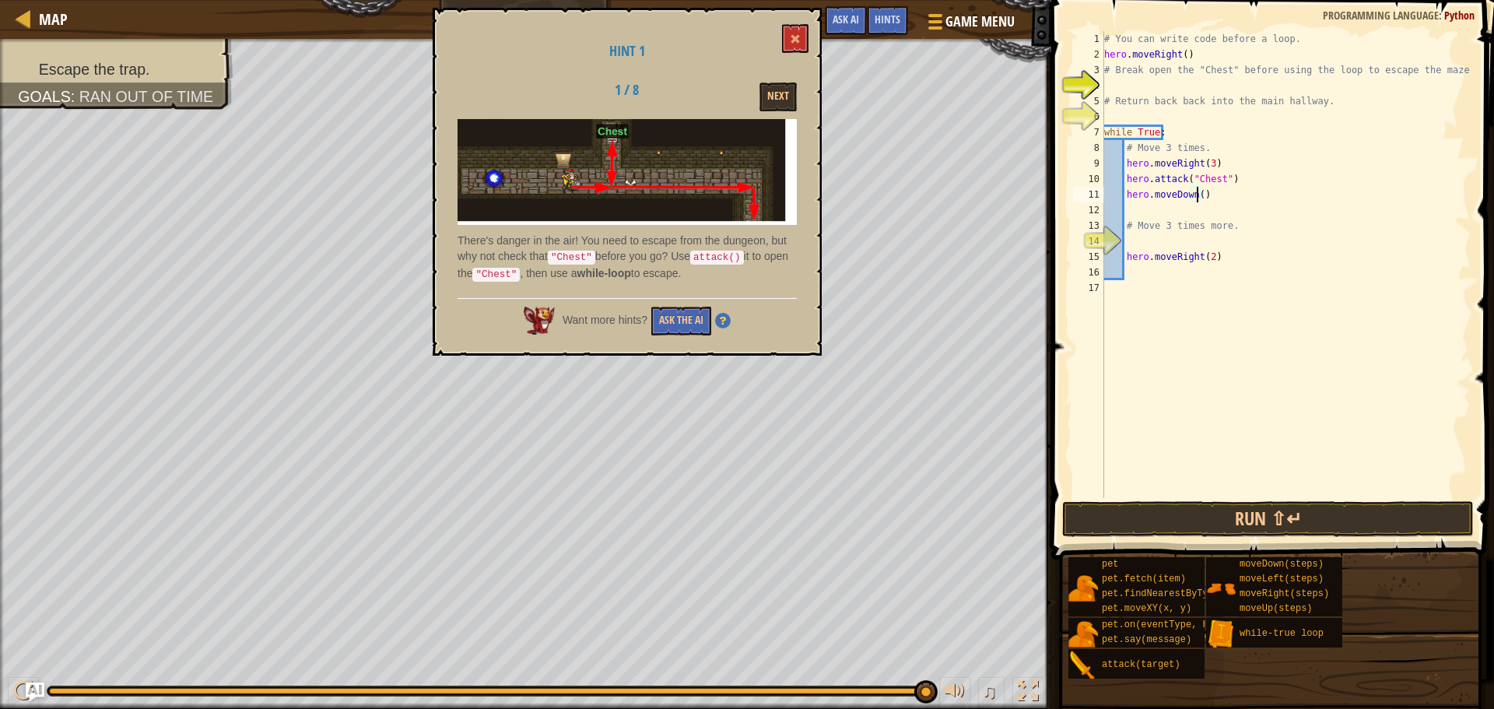
click at [1195, 194] on div "# You can write code before a loop. hero . moveRight ( ) # Break open the "Ches…" at bounding box center [1286, 280] width 370 height 498
type textarea "hero.moveDown(4)"
click at [1233, 498] on span at bounding box center [1274, 258] width 455 height 606
click at [1189, 501] on button "Run ⇧↵" at bounding box center [1268, 519] width 412 height 36
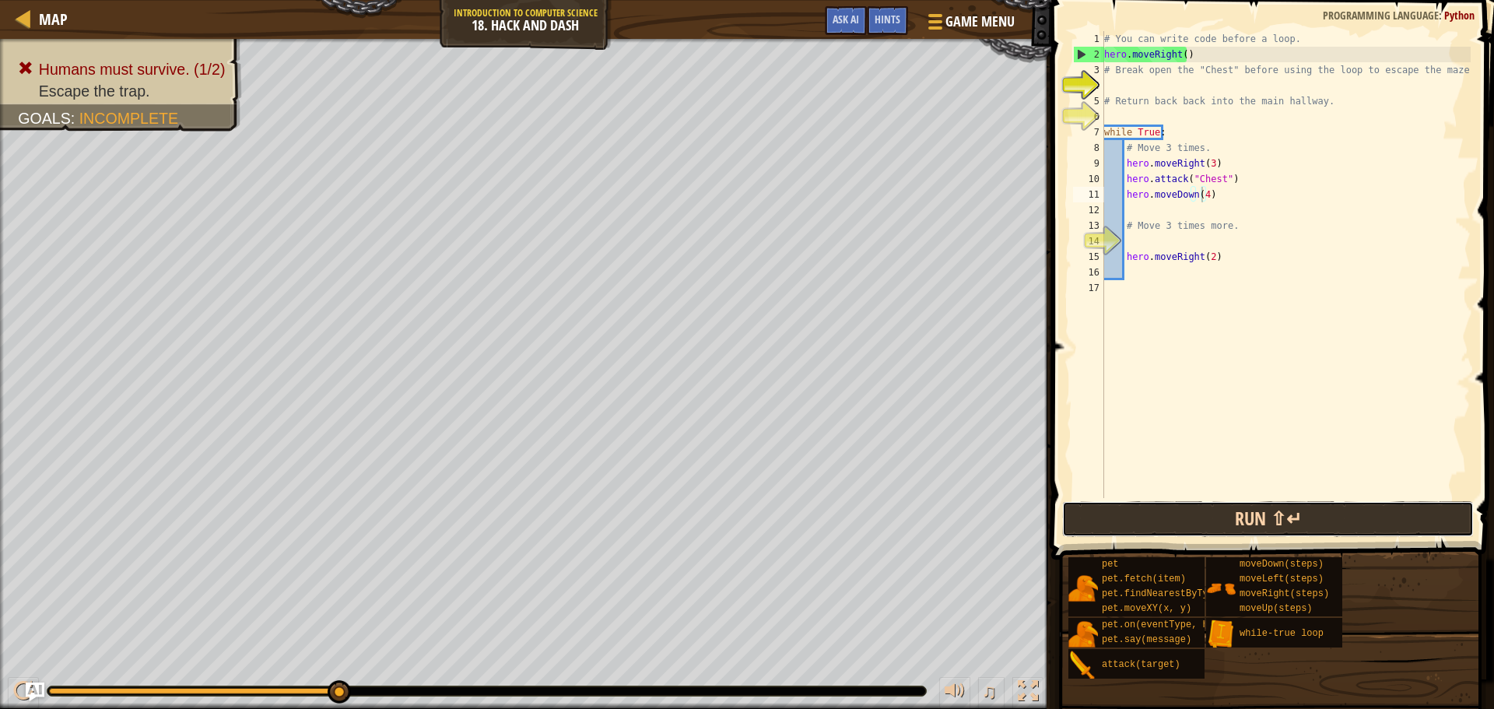
drag, startPoint x: 1227, startPoint y: 532, endPoint x: 1200, endPoint y: 518, distance: 29.9
click at [1227, 531] on button "Run ⇧↵" at bounding box center [1268, 519] width 412 height 36
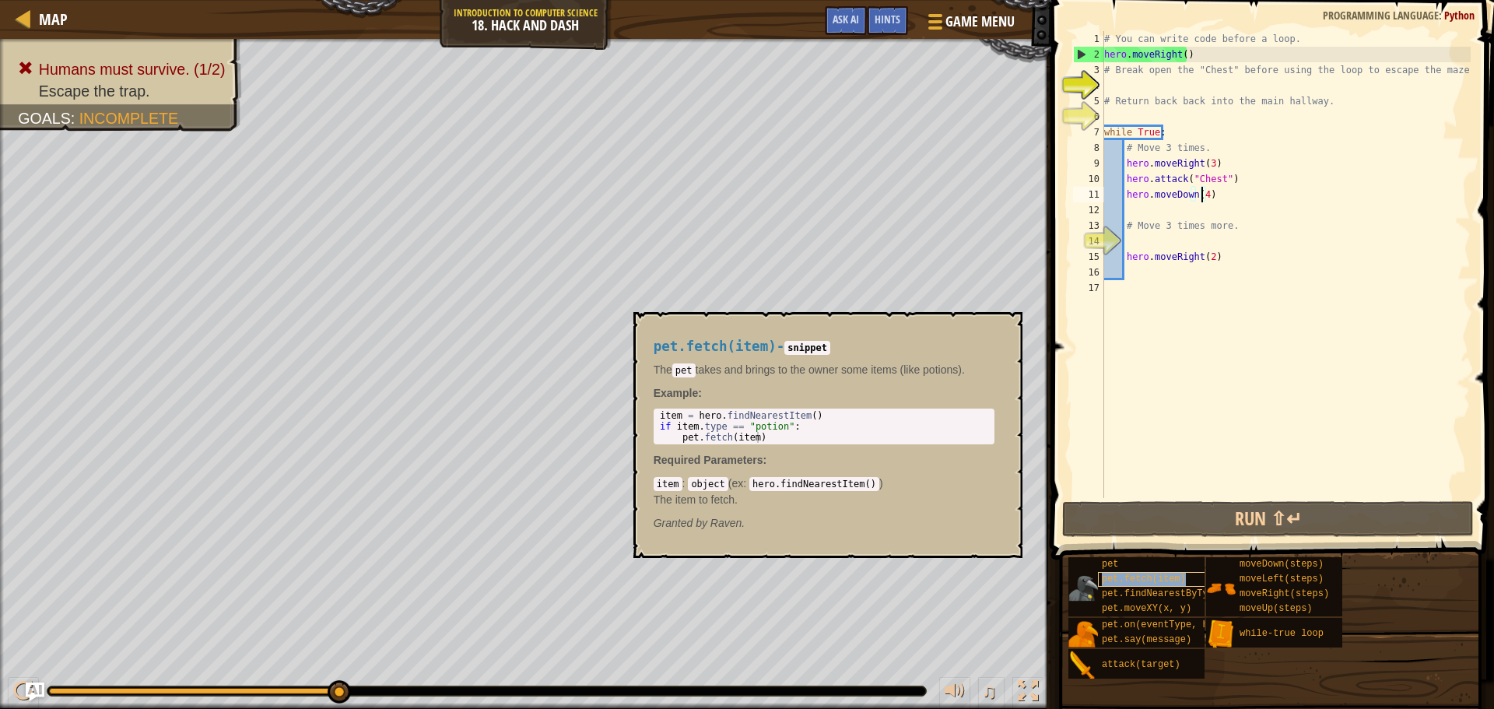
click at [1145, 581] on span "pet.fetch(item)" at bounding box center [1144, 579] width 84 height 11
click at [1142, 211] on div "# You can write code before a loop. hero . moveRight ( ) # Break open the "Ches…" at bounding box center [1286, 280] width 370 height 498
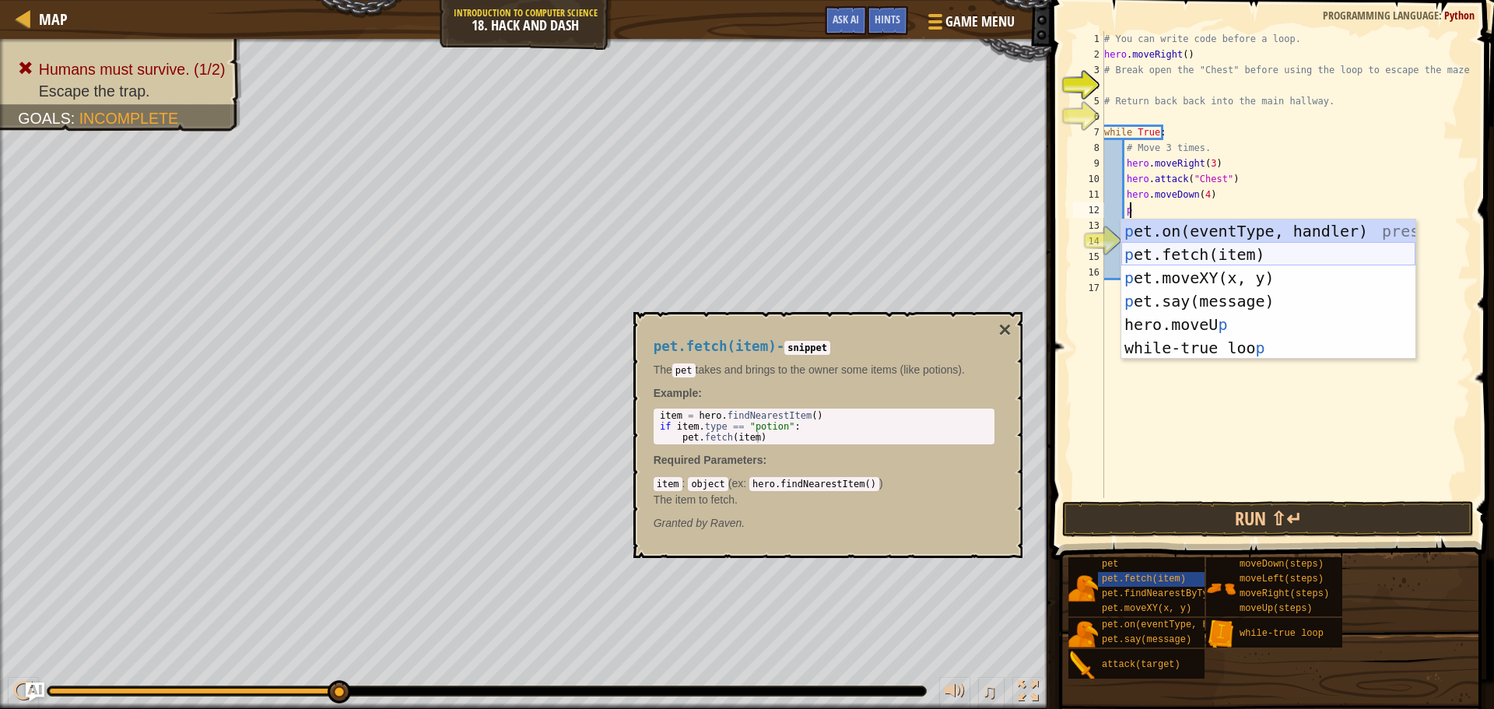
click at [1278, 250] on div "p et.on(eventType, handler) press enter p et.fetch(item) press enter p et.moveX…" at bounding box center [1269, 312] width 294 height 187
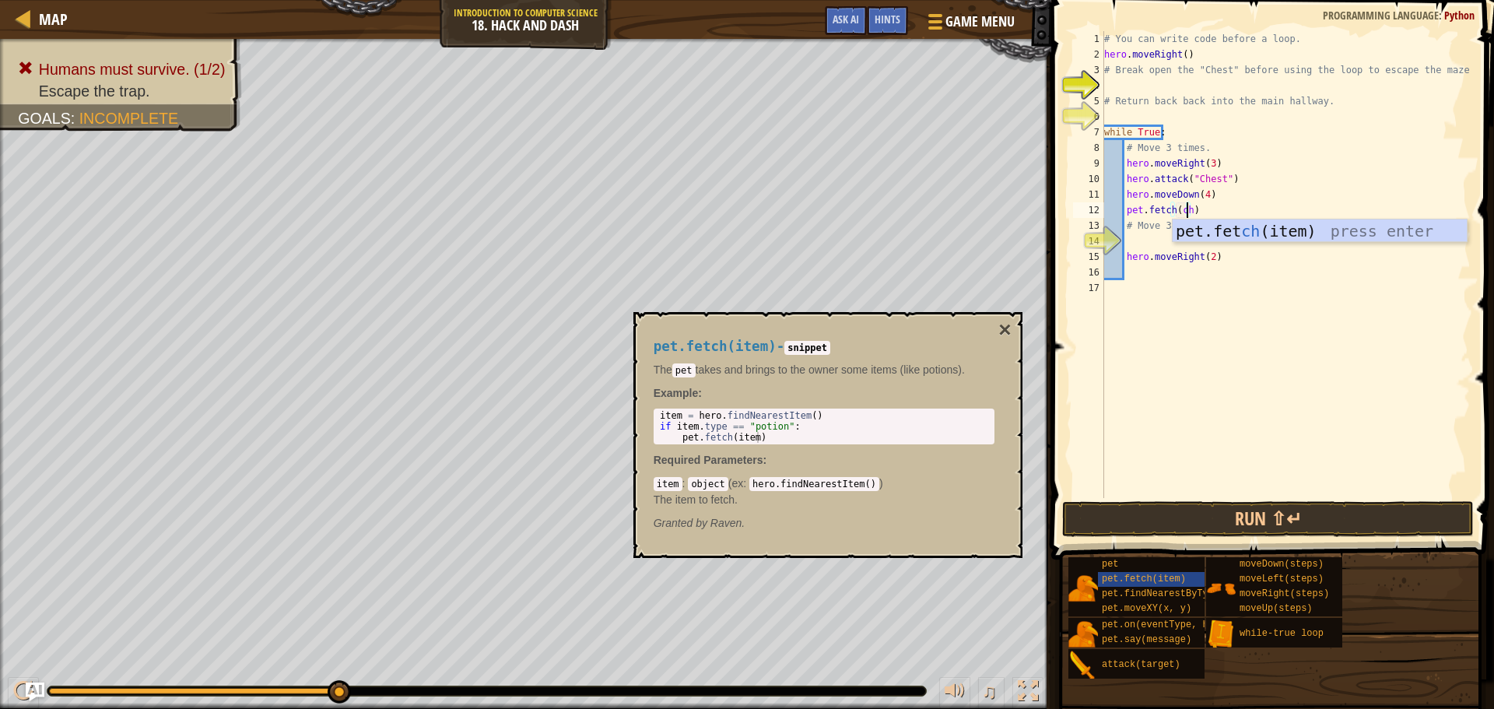
scroll to position [7, 6]
click at [1204, 237] on div "pet.fet ch (it e m) press enter" at bounding box center [1320, 254] width 294 height 70
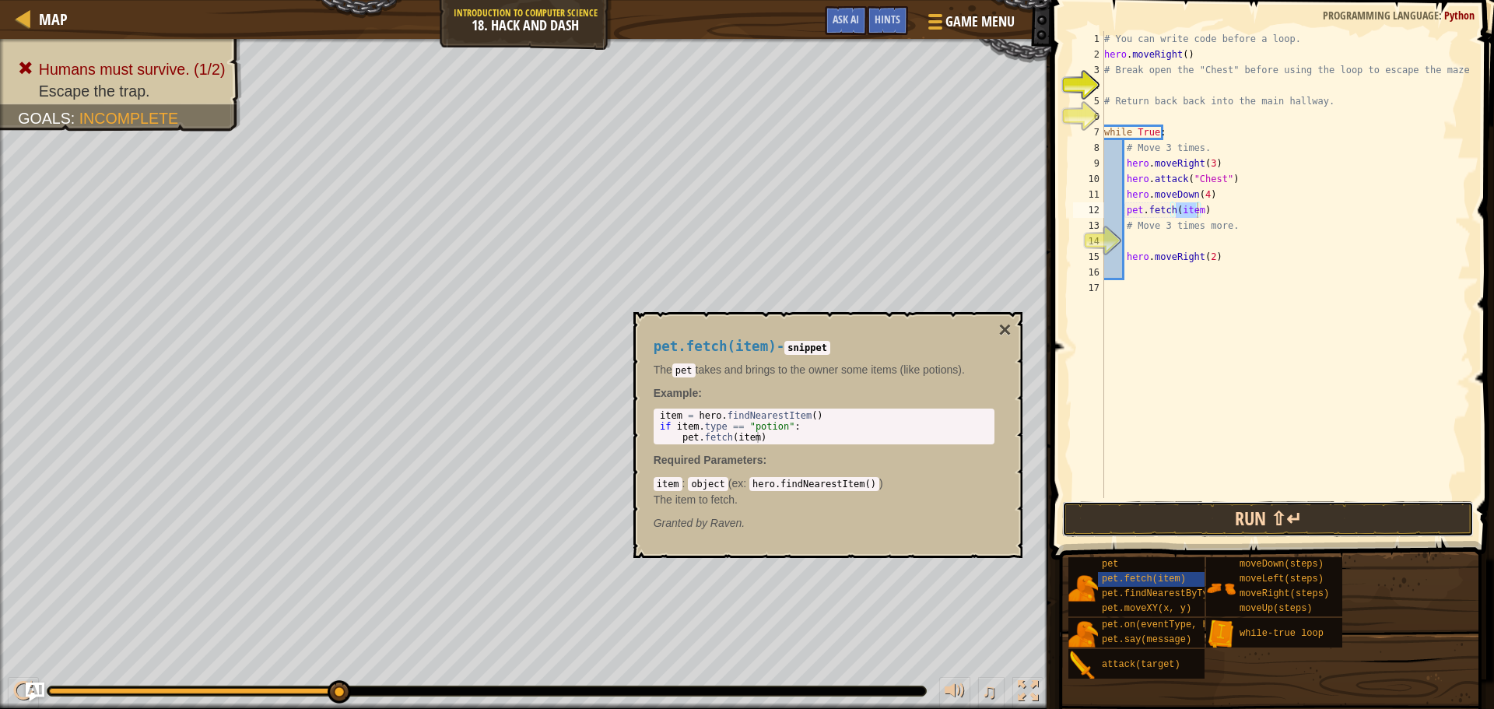
click at [1241, 526] on button "Run ⇧↵" at bounding box center [1268, 519] width 412 height 36
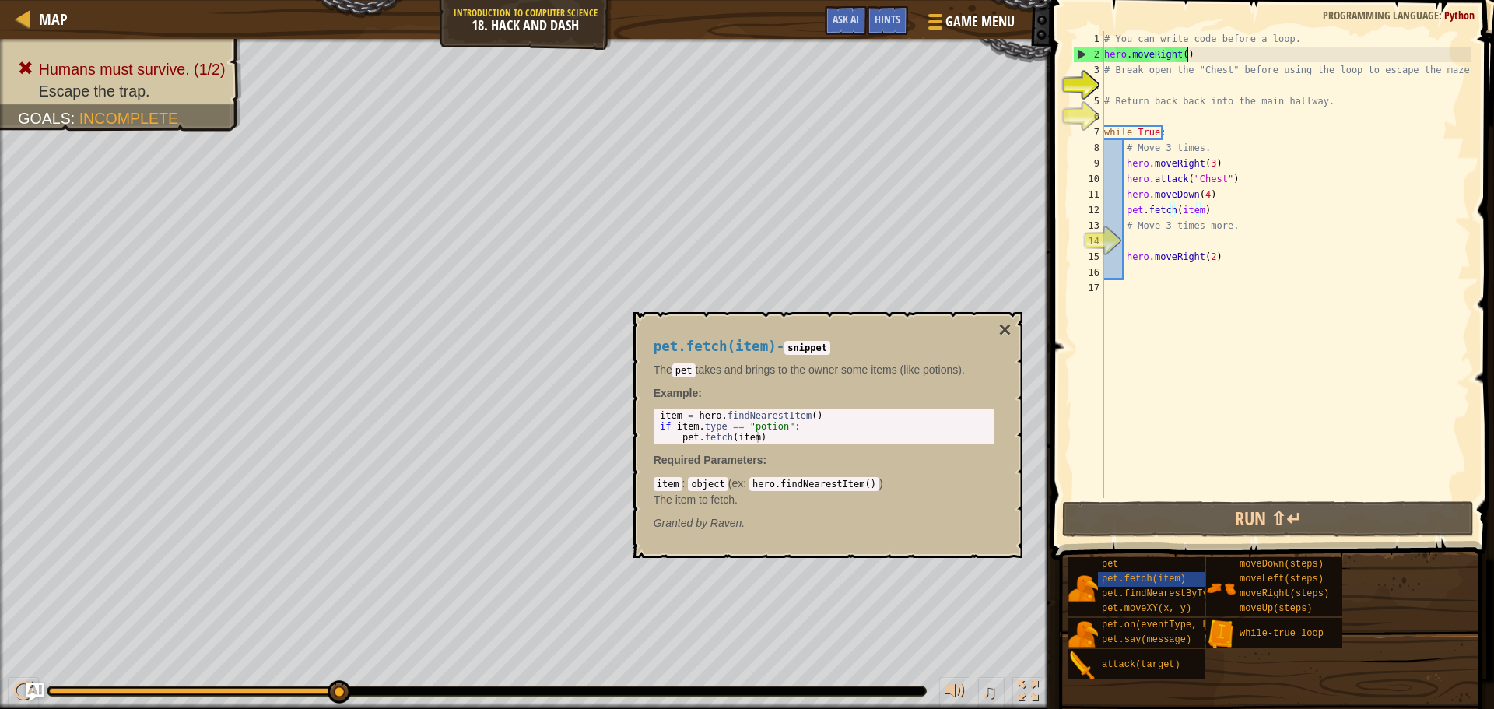
click at [1183, 51] on div "# You can write code before a loop. hero . moveRight ( ) # Break open the "Ches…" at bounding box center [1286, 280] width 370 height 498
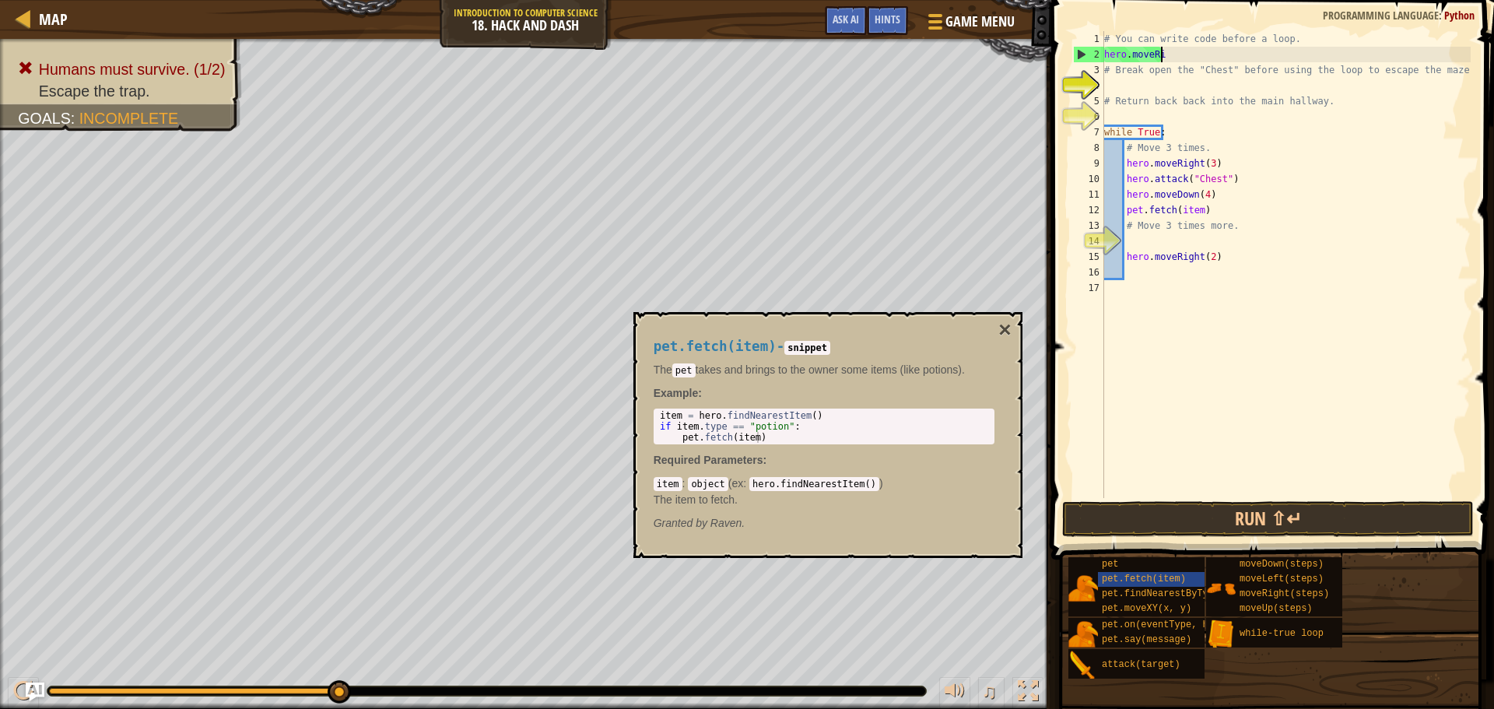
scroll to position [7, 2]
type textarea "h"
click at [1208, 527] on button "Run ⇧↵" at bounding box center [1268, 519] width 412 height 36
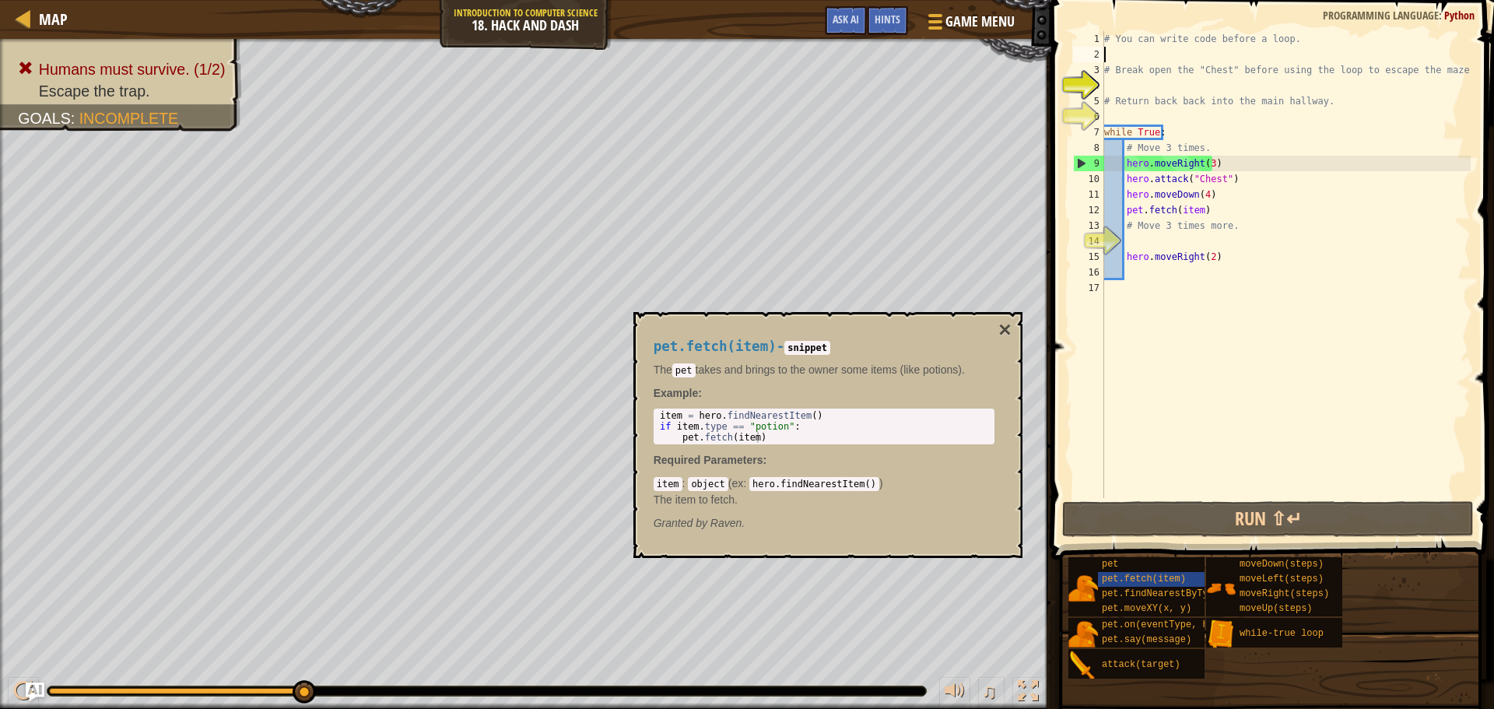
drag, startPoint x: 679, startPoint y: 401, endPoint x: 0, endPoint y: 466, distance: 681.8
click at [1258, 362] on div "# You can write code before a loop. # Break open the "Chest" before using the l…" at bounding box center [1286, 280] width 370 height 498
click at [1006, 328] on button "×" at bounding box center [1005, 330] width 12 height 22
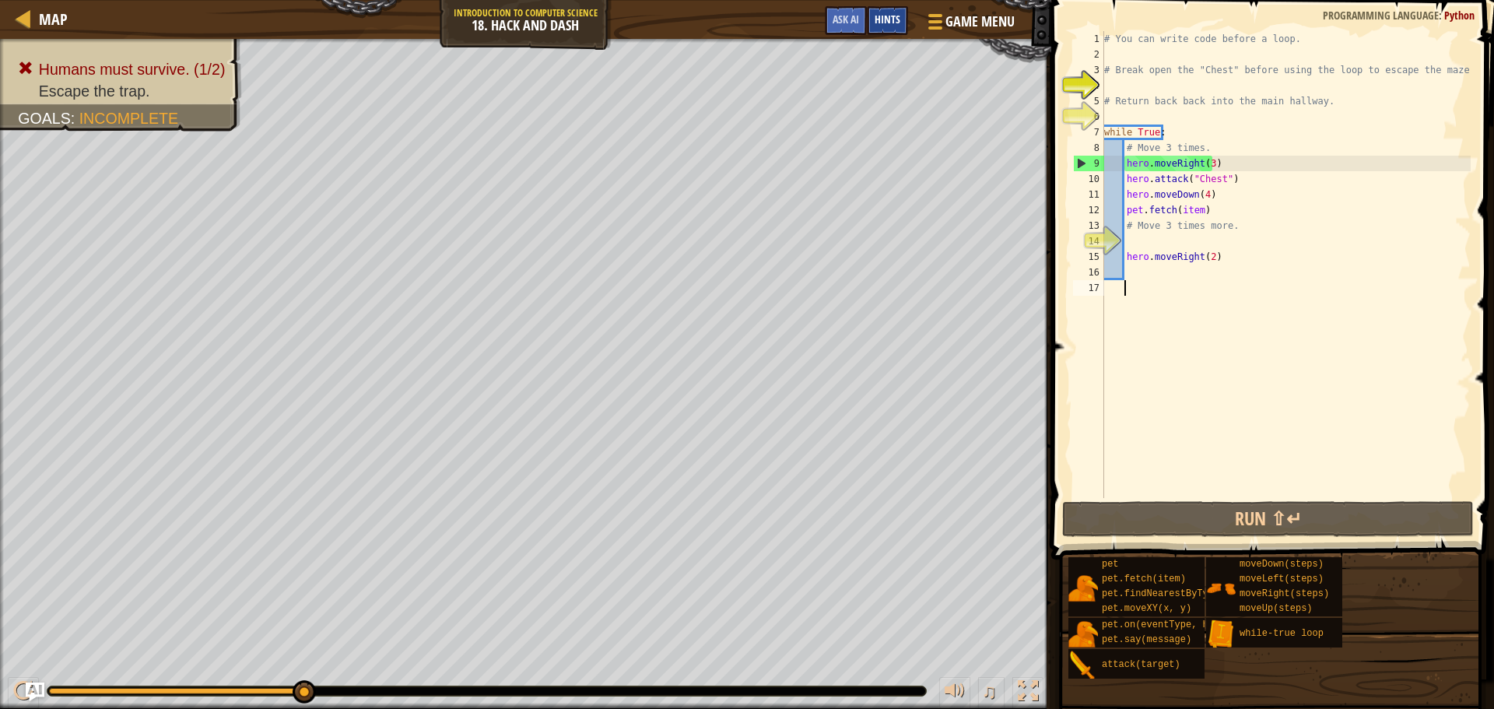
click at [893, 18] on span "Hints" at bounding box center [888, 19] width 26 height 15
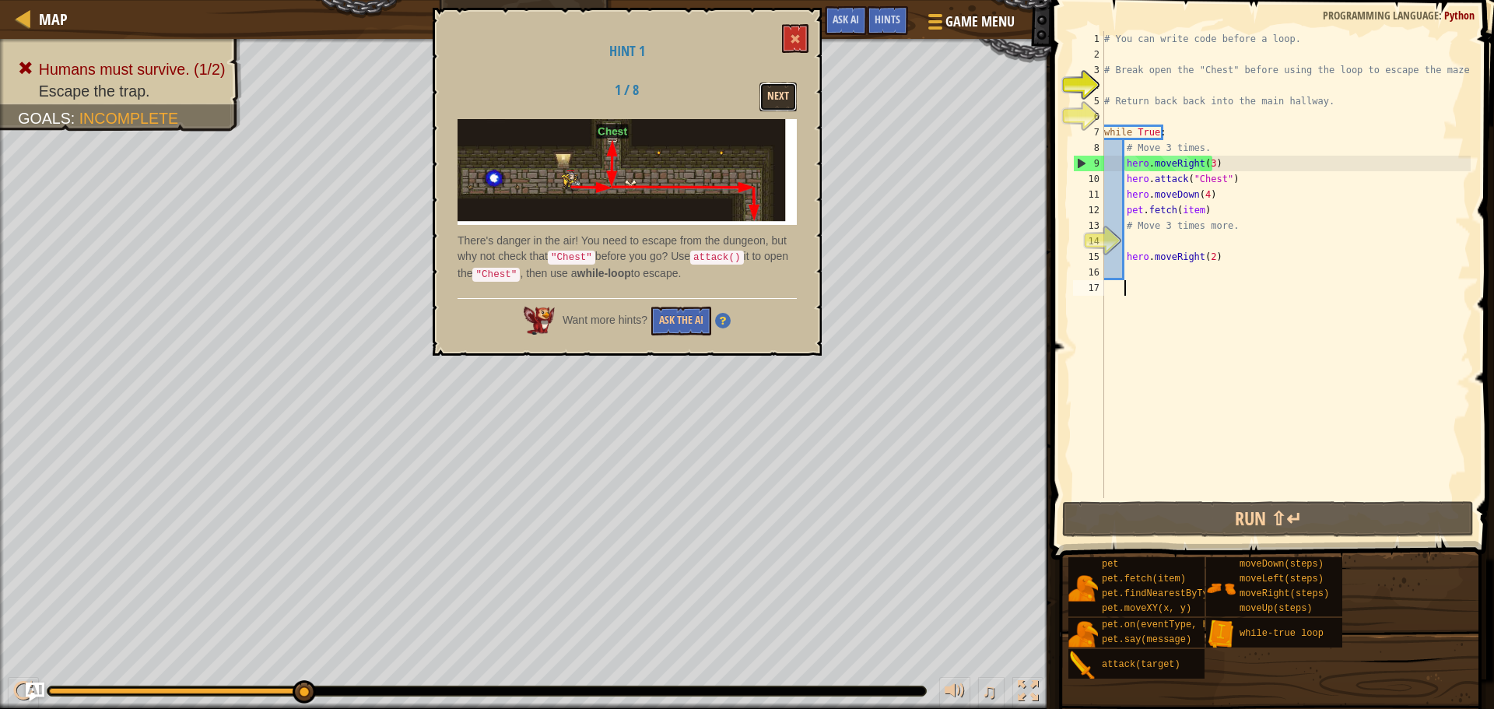
click at [793, 97] on button "Next" at bounding box center [778, 96] width 37 height 29
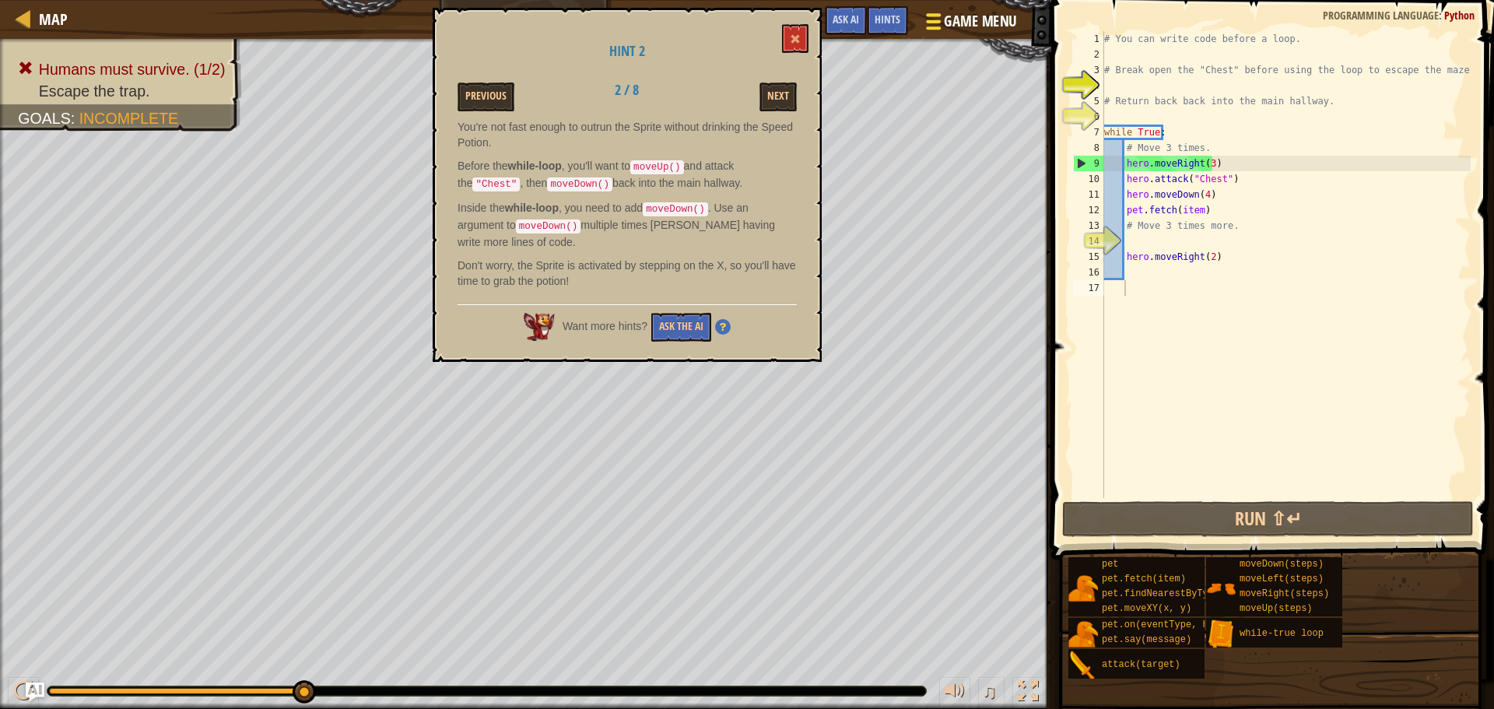
click at [967, 29] on span "Game Menu" at bounding box center [980, 21] width 72 height 21
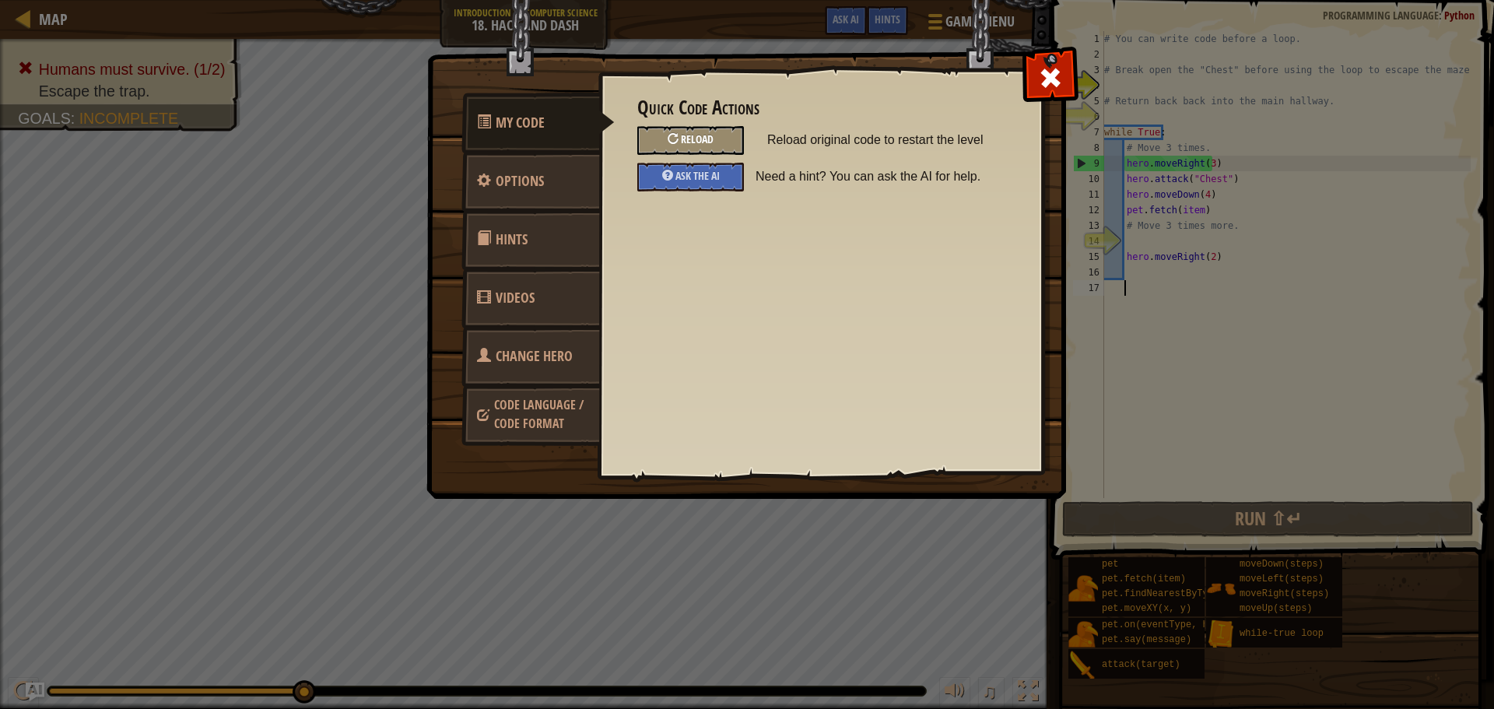
click at [736, 146] on div "Reload" at bounding box center [690, 140] width 107 height 29
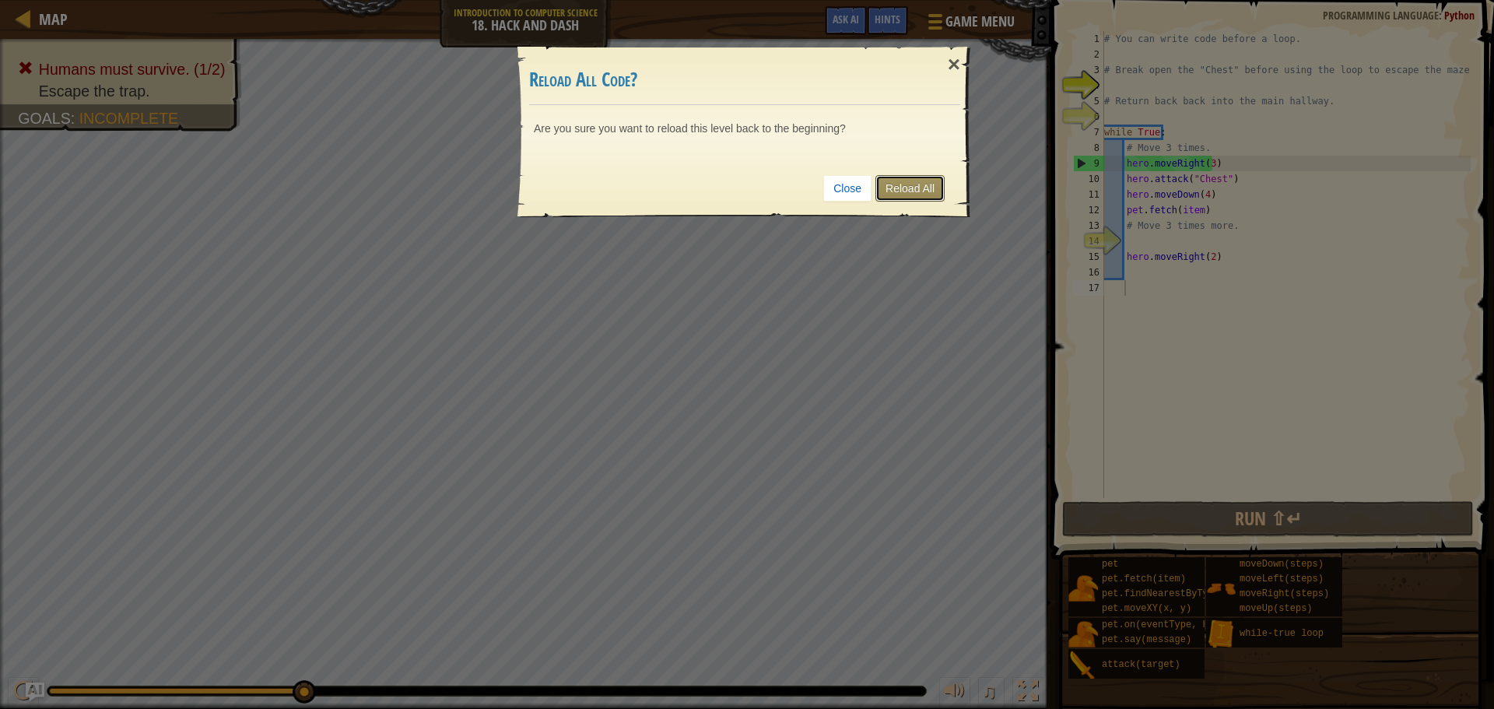
click at [906, 182] on link "Reload All" at bounding box center [910, 188] width 69 height 26
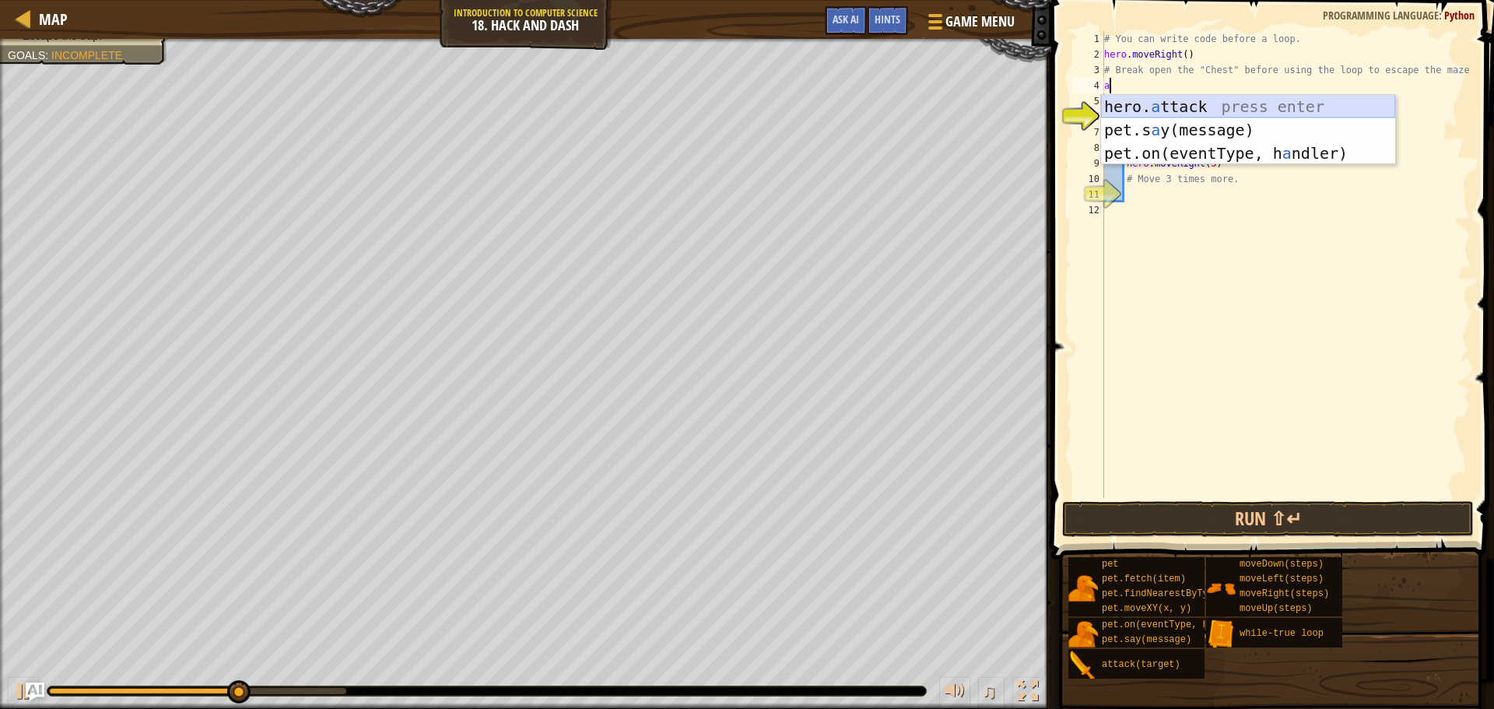
click at [1156, 104] on div "hero. a ttack press enter pet.s a y(message) press enter pet.on(eventType, h a …" at bounding box center [1248, 153] width 294 height 117
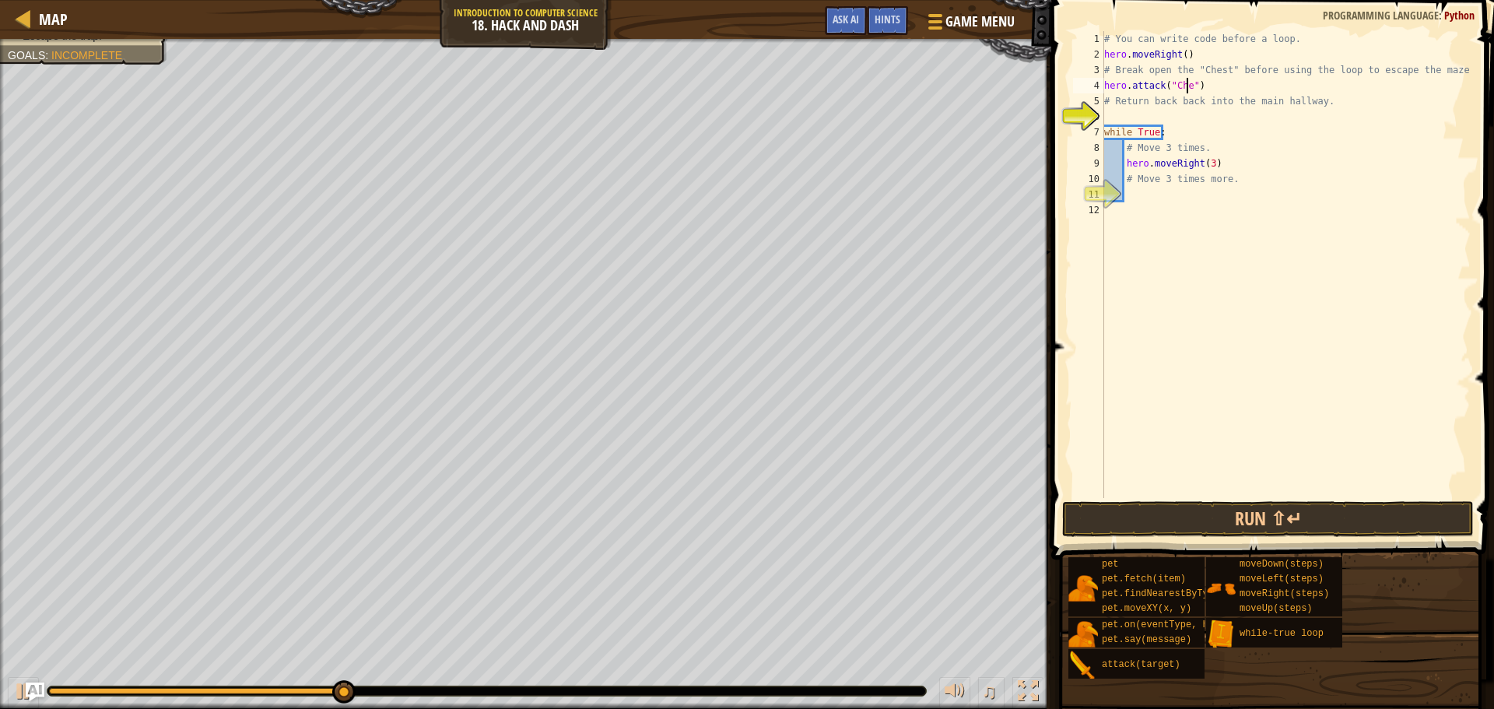
scroll to position [7, 7]
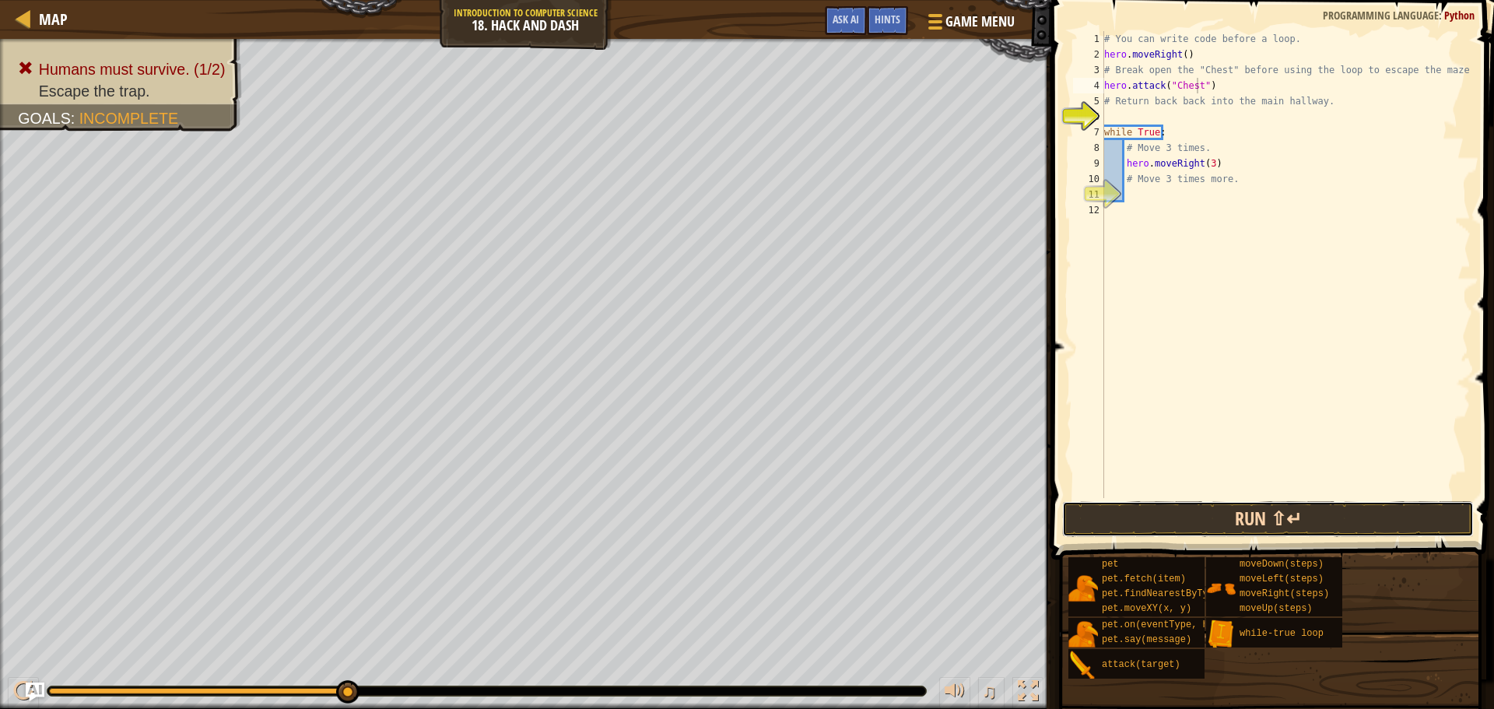
click at [1183, 514] on button "Run ⇧↵" at bounding box center [1268, 519] width 412 height 36
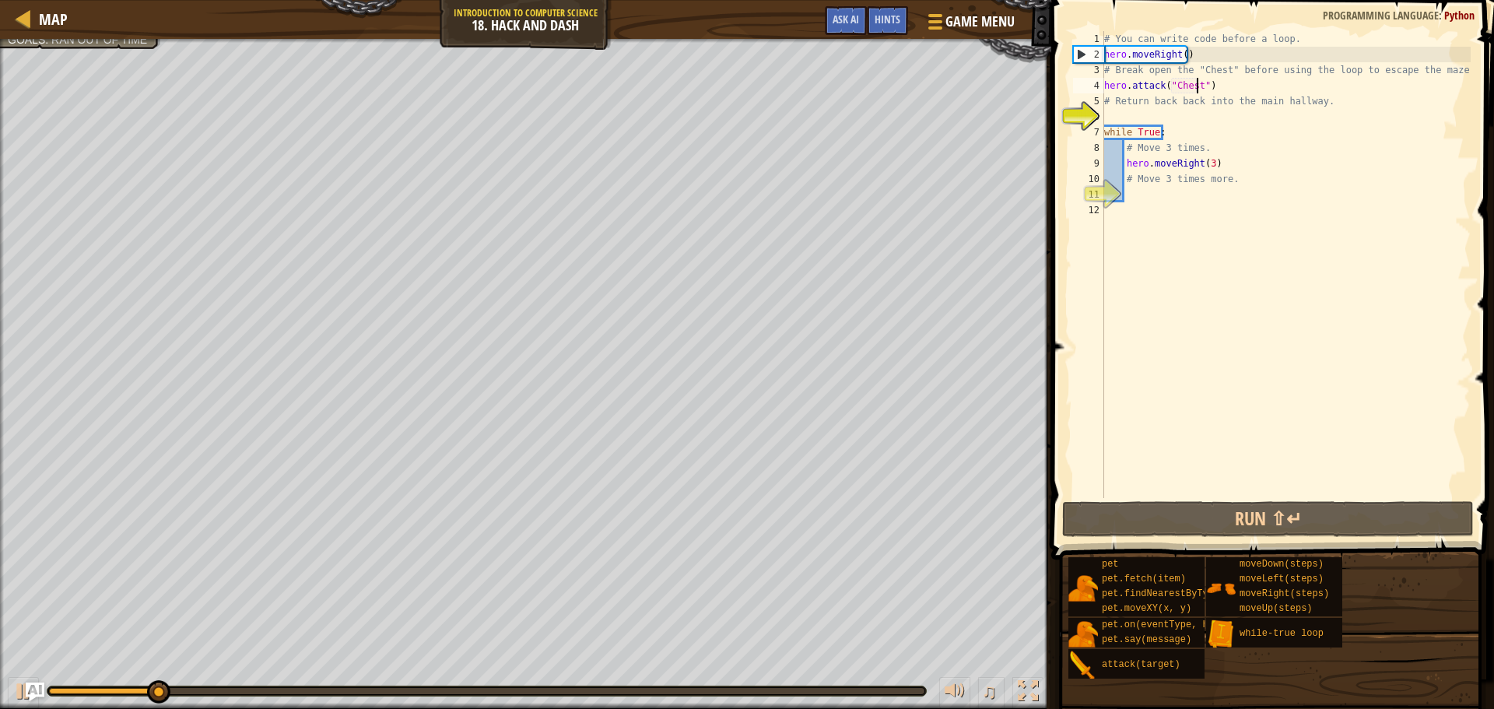
click at [1112, 100] on div "# You can write code before a loop. hero . moveRight ( ) # Break open the "Ches…" at bounding box center [1286, 280] width 370 height 498
click at [1115, 107] on div "# You can write code before a loop. hero . moveRight ( ) # Break open the "Ches…" at bounding box center [1286, 264] width 370 height 467
click at [1115, 130] on div "# You can write code before a loop. hero . moveRight ( ) # Break open the "Ches…" at bounding box center [1286, 280] width 370 height 498
click at [1115, 107] on div "# You can write code before a loop. hero . moveRight ( ) # Break open the "Ches…" at bounding box center [1286, 280] width 370 height 498
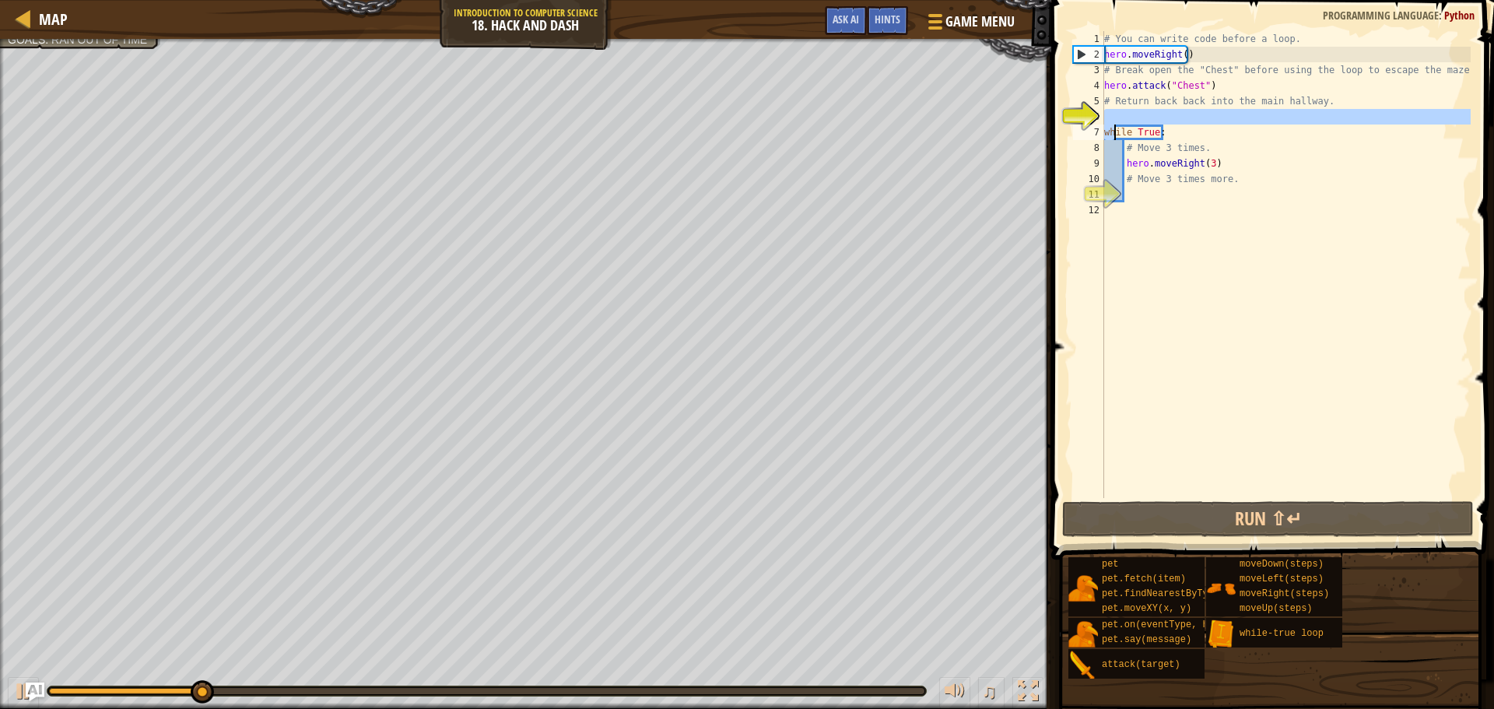
type textarea "# Return back back into the main hallway."
click at [1115, 110] on div "# You can write code before a loop. hero . moveRight ( ) # Break open the "Ches…" at bounding box center [1286, 280] width 370 height 498
type textarea "d"
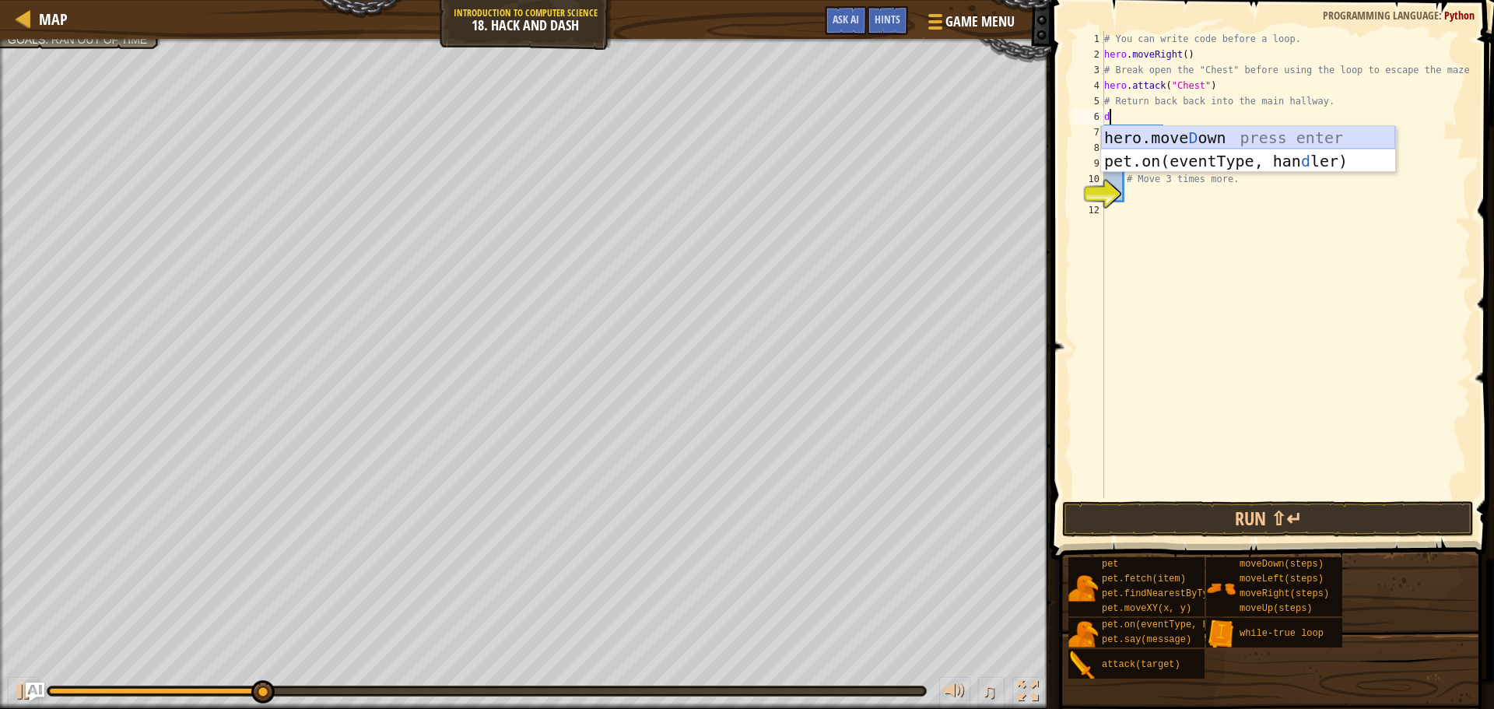
click at [1130, 137] on div "hero.[PERSON_NAME] own press enter pet.on(eventType, han d ler) press enter" at bounding box center [1248, 172] width 294 height 93
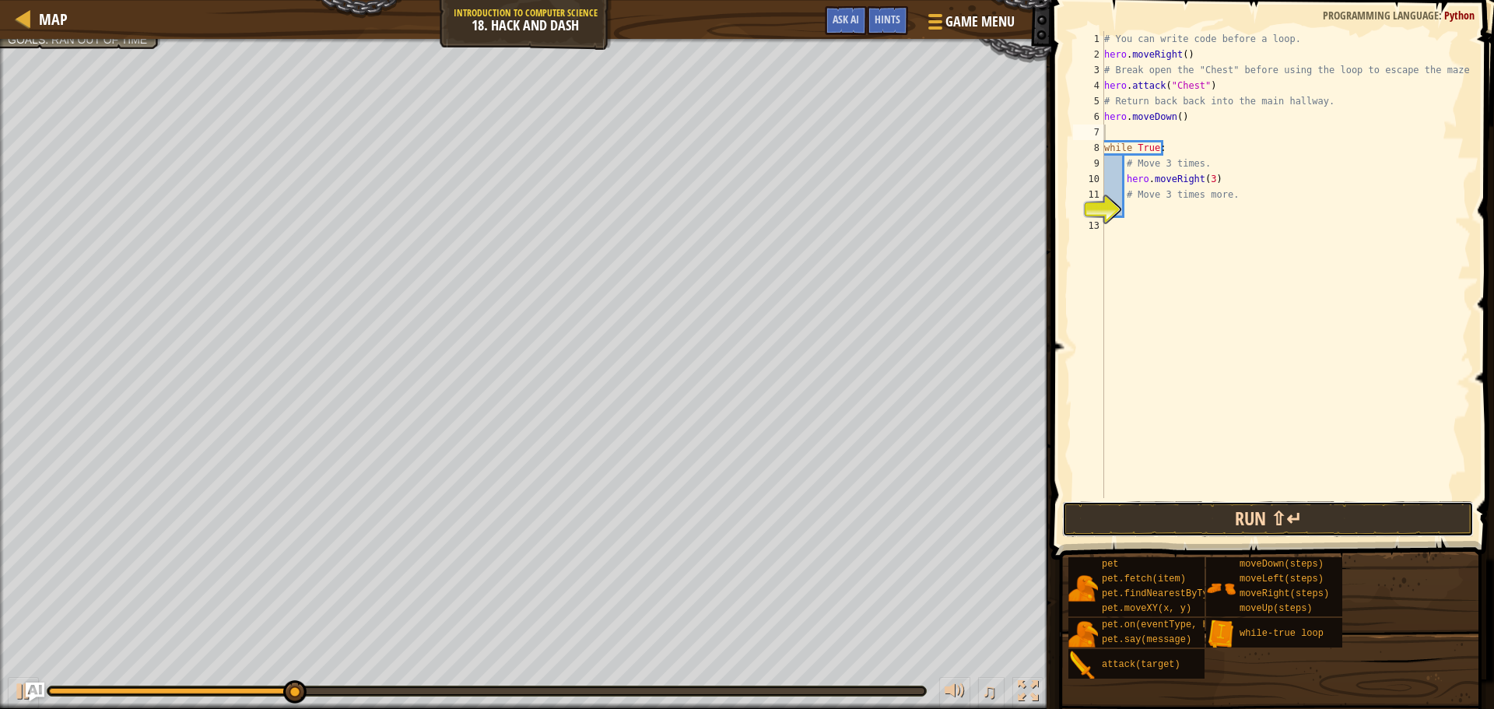
click at [1253, 511] on button "Run ⇧↵" at bounding box center [1268, 519] width 412 height 36
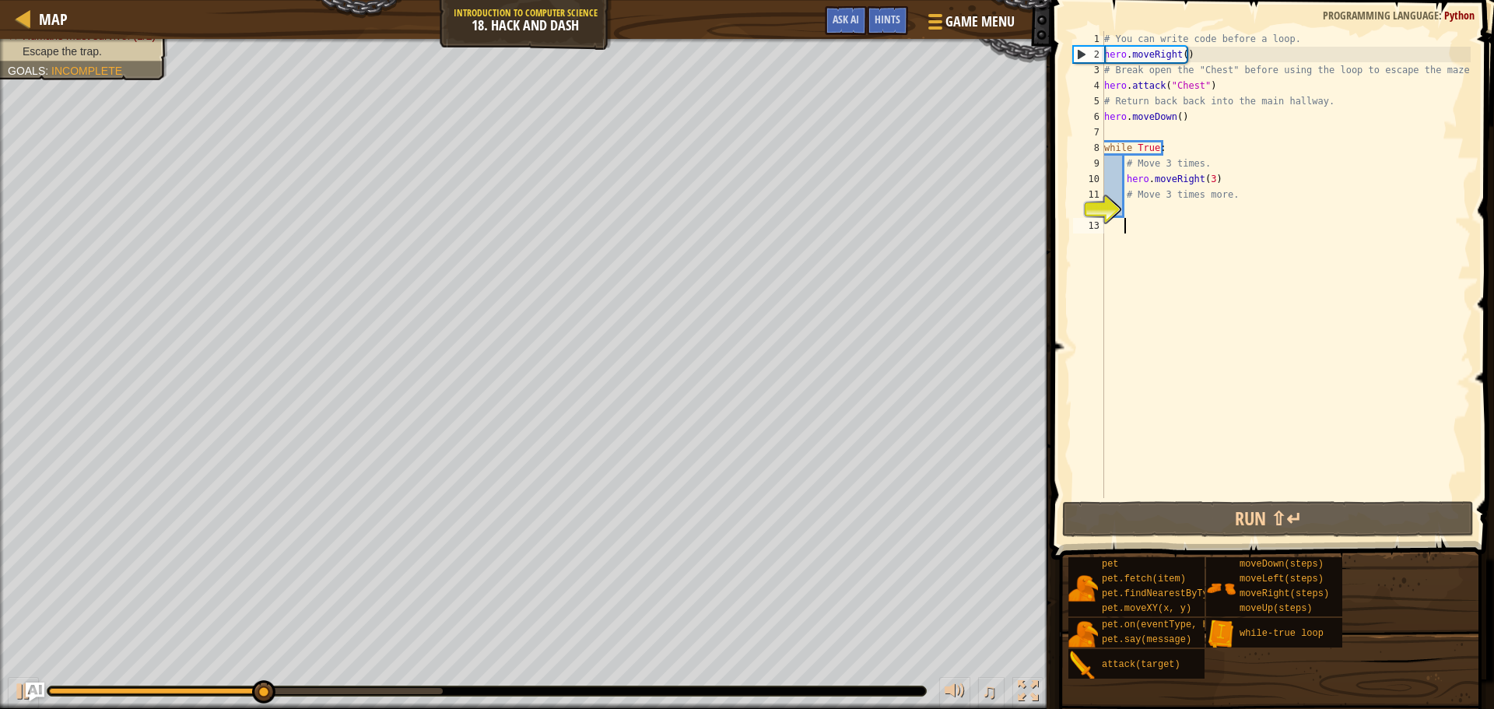
click at [1210, 234] on div "# You can write code before a loop. hero . moveRight ( ) # Break open the "Ches…" at bounding box center [1286, 280] width 370 height 498
click at [1209, 220] on div "# You can write code before a loop. hero . moveRight ( ) # Break open the "Ches…" at bounding box center [1286, 280] width 370 height 498
click at [1209, 195] on div "# You can write code before a loop. hero . moveRight ( ) # Break open the "Ches…" at bounding box center [1286, 280] width 370 height 498
type textarea "# Move 3 times more."
click at [1208, 202] on div "# You can write code before a loop. hero . moveRight ( ) # Break open the "Ches…" at bounding box center [1286, 280] width 370 height 498
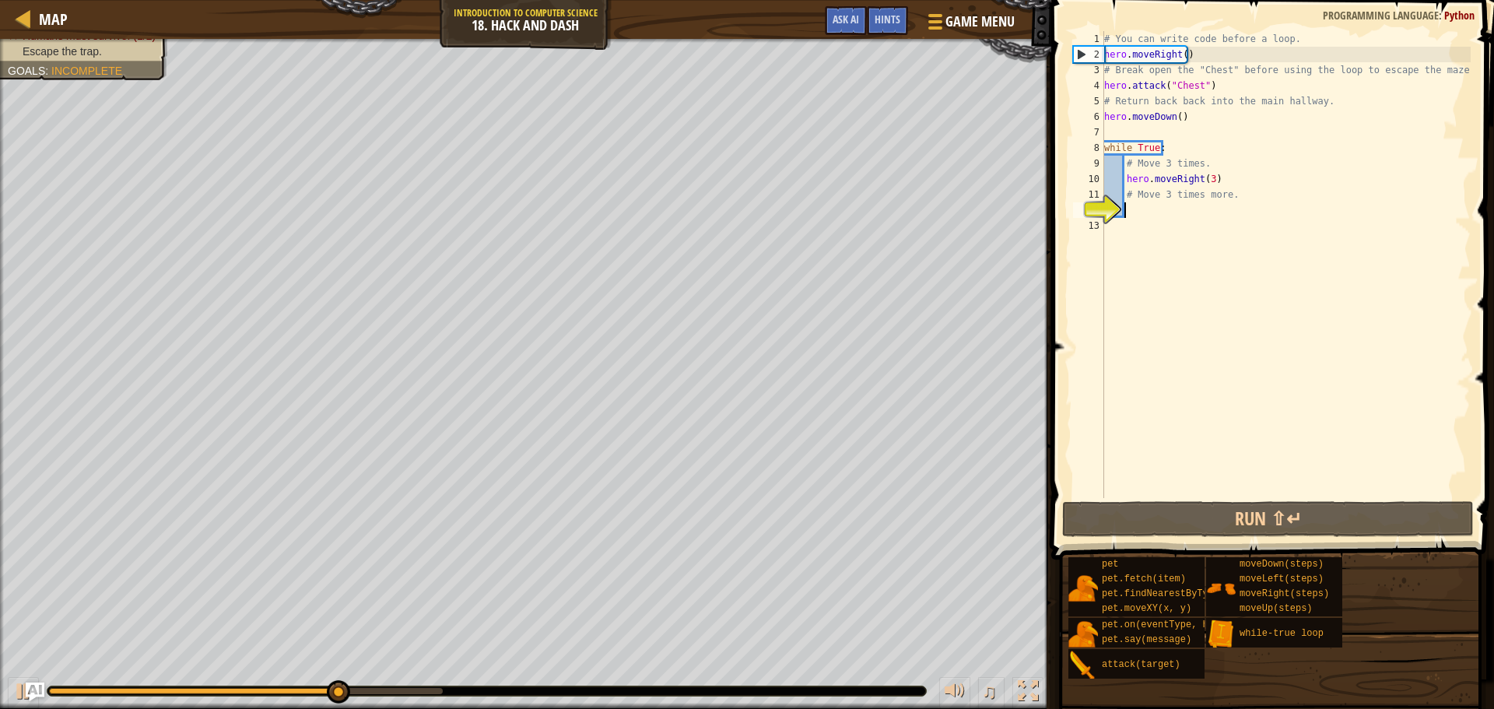
type textarea "d"
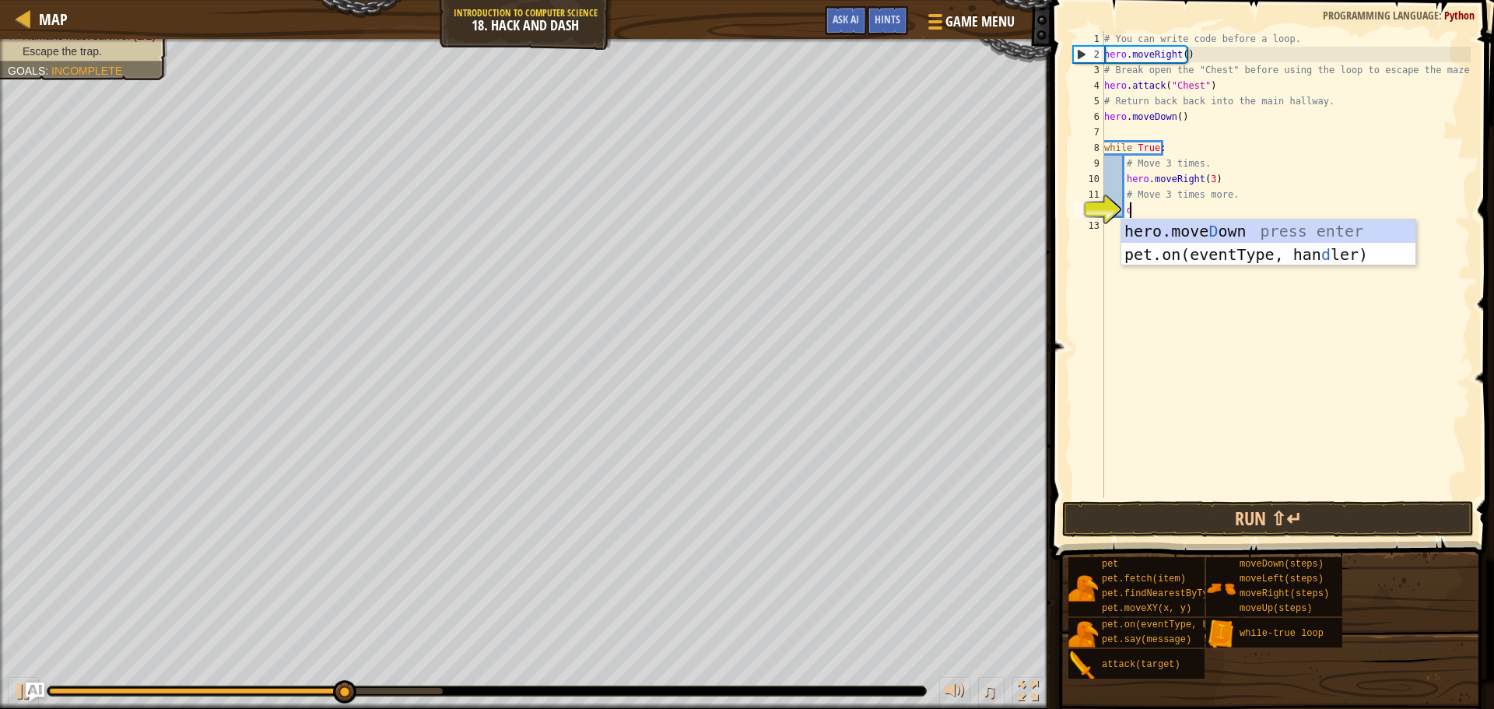
scroll to position [7, 1]
click at [1204, 225] on div "hero.[PERSON_NAME] own press enter pet.on(eventType, han d ler) press enter" at bounding box center [1269, 265] width 294 height 93
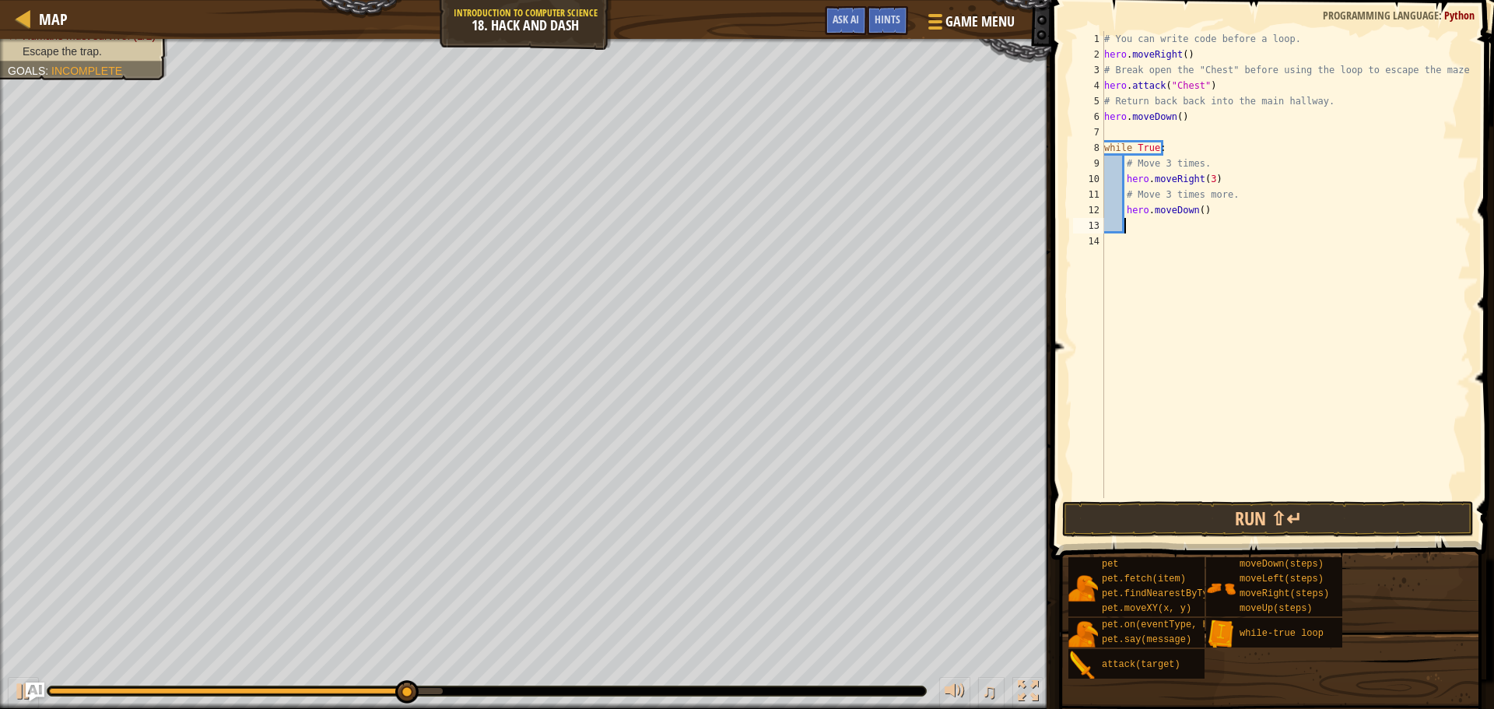
click at [1196, 208] on div "# You can write code before a loop. hero . moveRight ( ) # Break open the "Ches…" at bounding box center [1286, 280] width 370 height 498
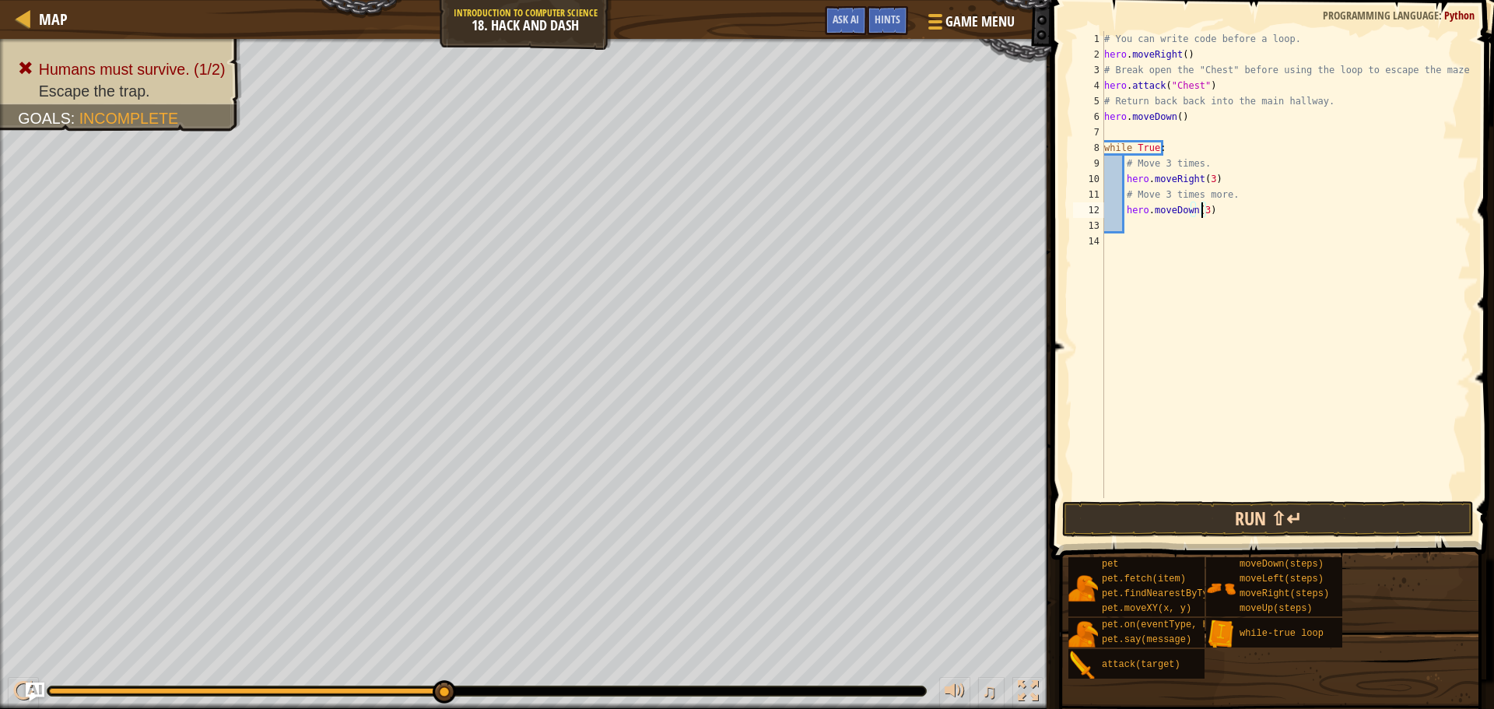
type textarea "hero.moveDown(3)"
click at [1187, 507] on button "Run ⇧↵" at bounding box center [1268, 519] width 412 height 36
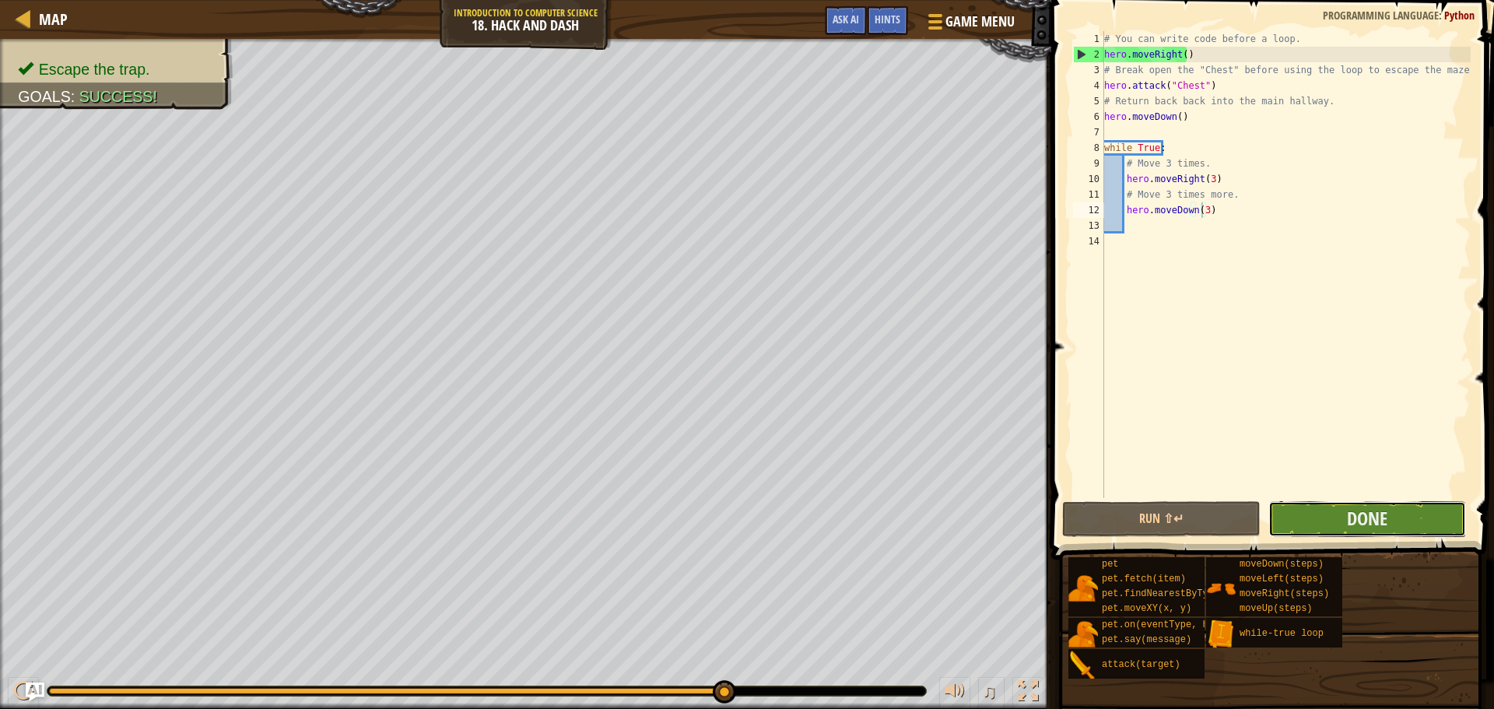
click at [1394, 512] on button "Done" at bounding box center [1368, 519] width 198 height 36
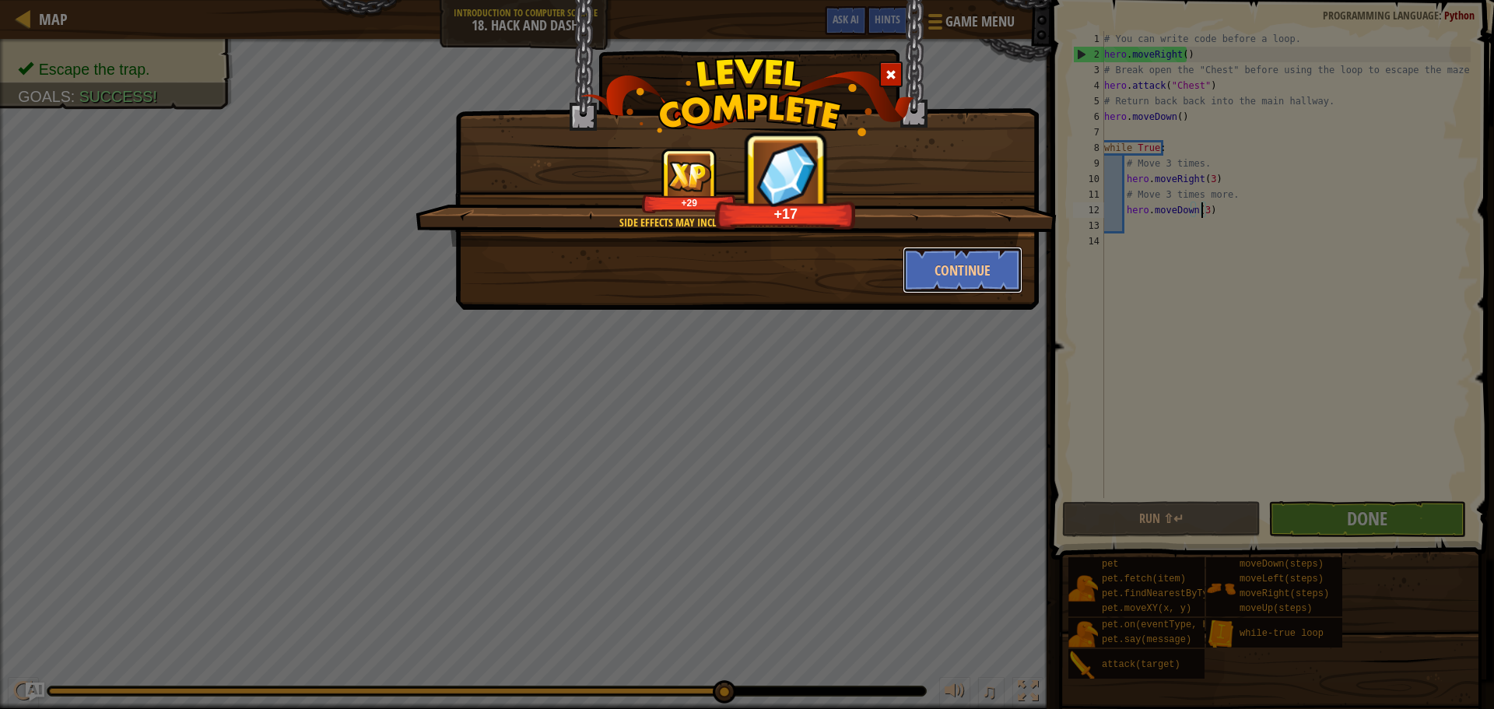
click at [960, 279] on button "Continue" at bounding box center [963, 270] width 121 height 47
